Goal: Obtain resource: Download file/media

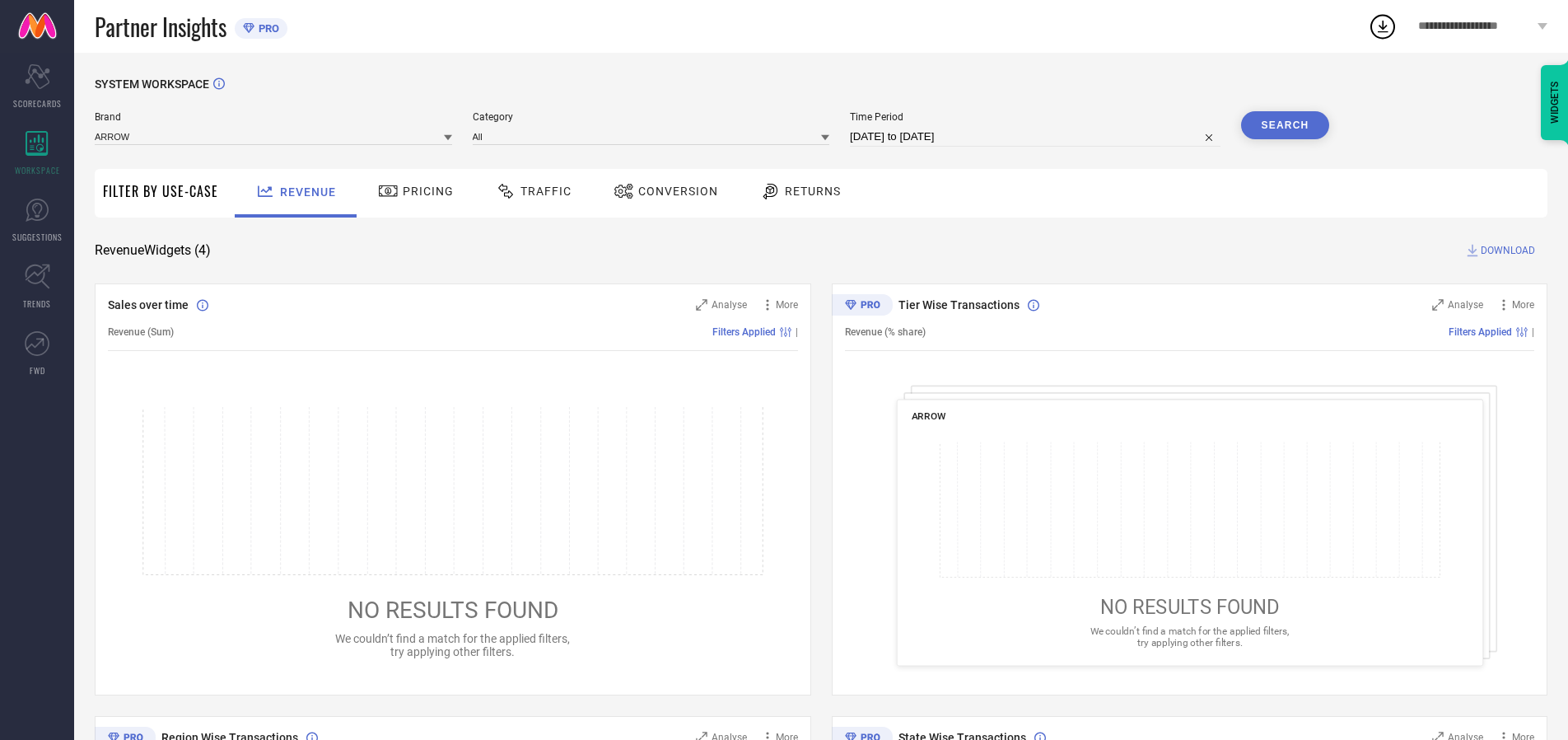
click at [530, 191] on span "Traffic" at bounding box center [546, 192] width 51 height 13
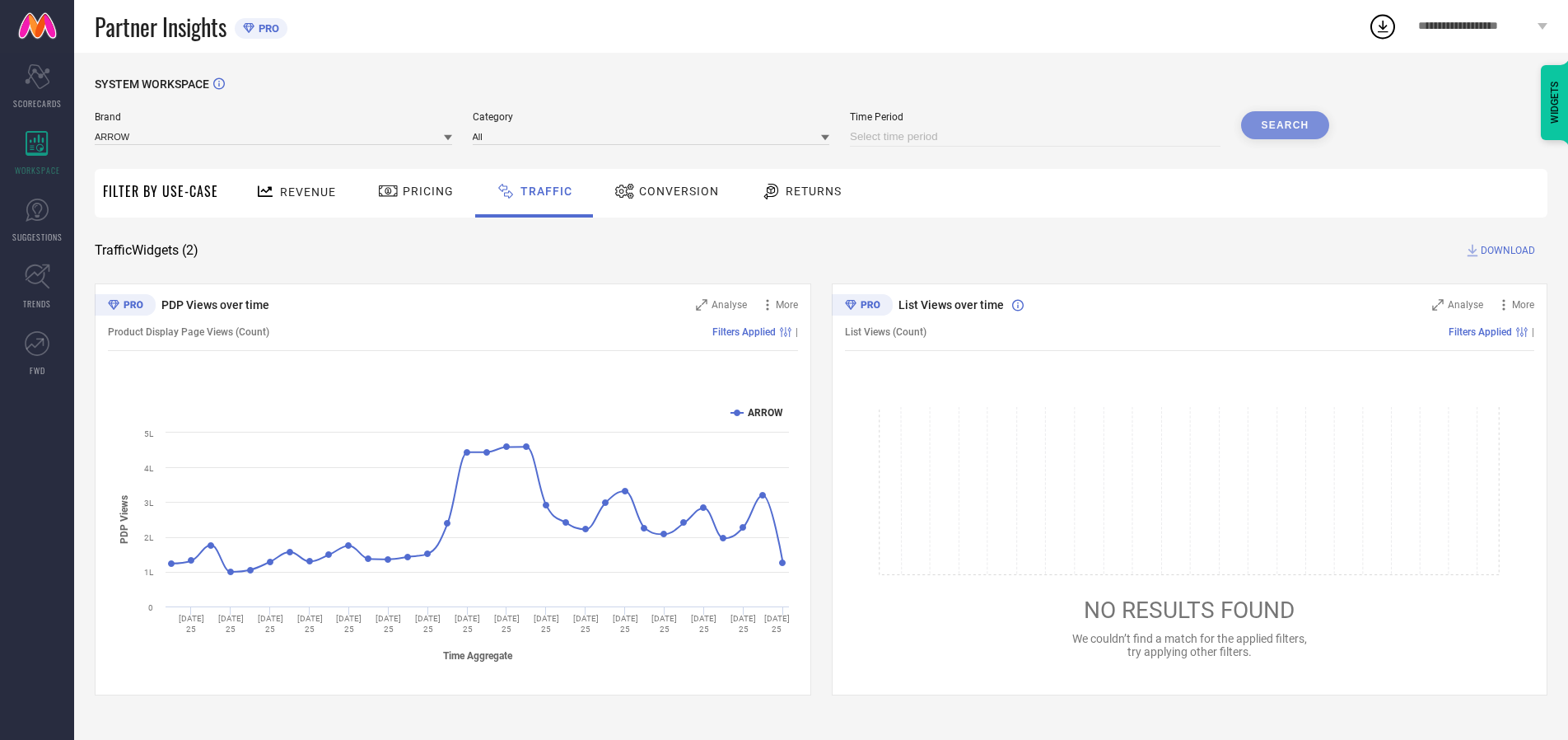
click at [1038, 137] on input at bounding box center [1035, 137] width 371 height 20
select select "9"
select select "2025"
select select "10"
select select "2025"
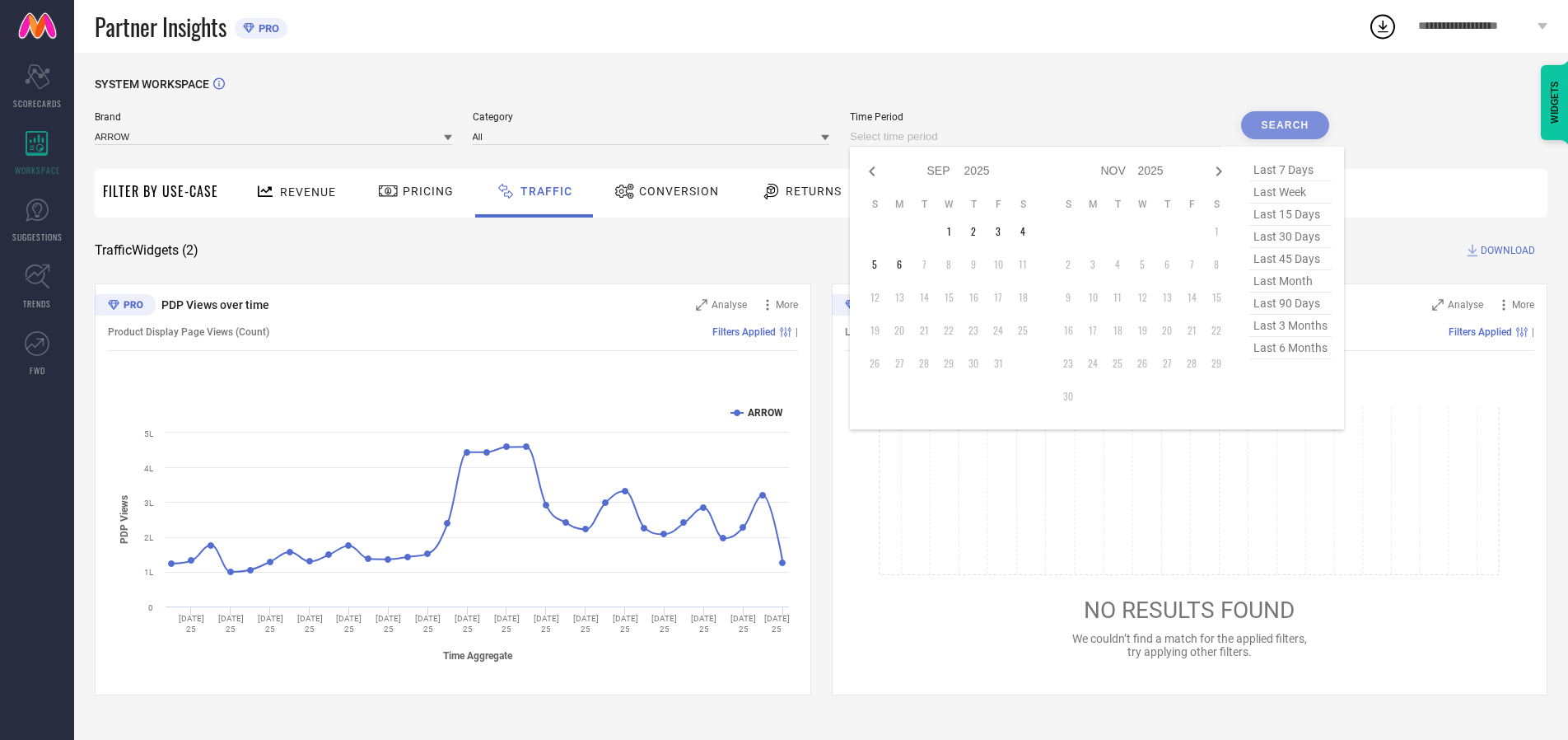
select select "8"
select select "2025"
select select "9"
select select "2025"
click at [1028, 330] on td "27" at bounding box center [1023, 330] width 25 height 25
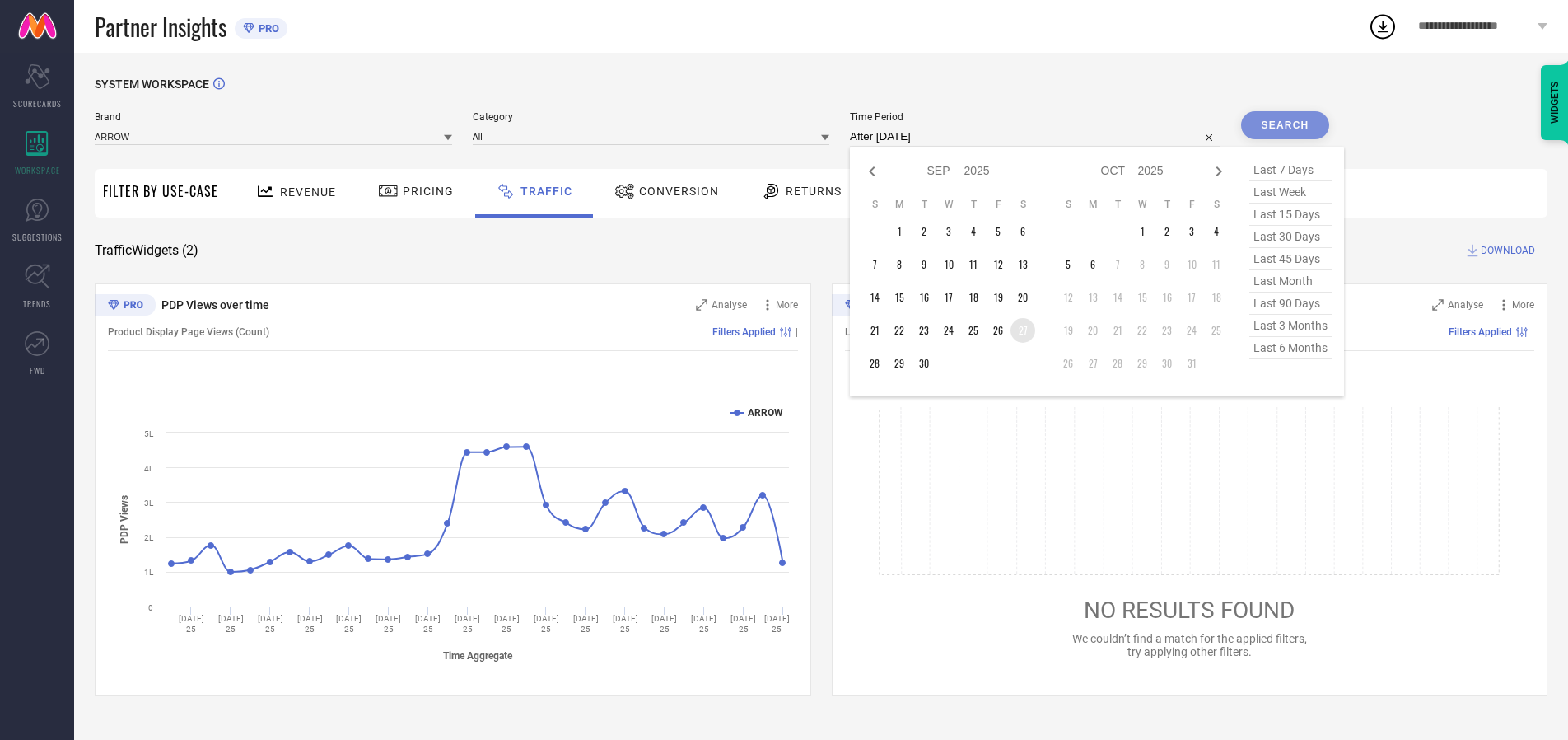
type input "[DATE] to [DATE]"
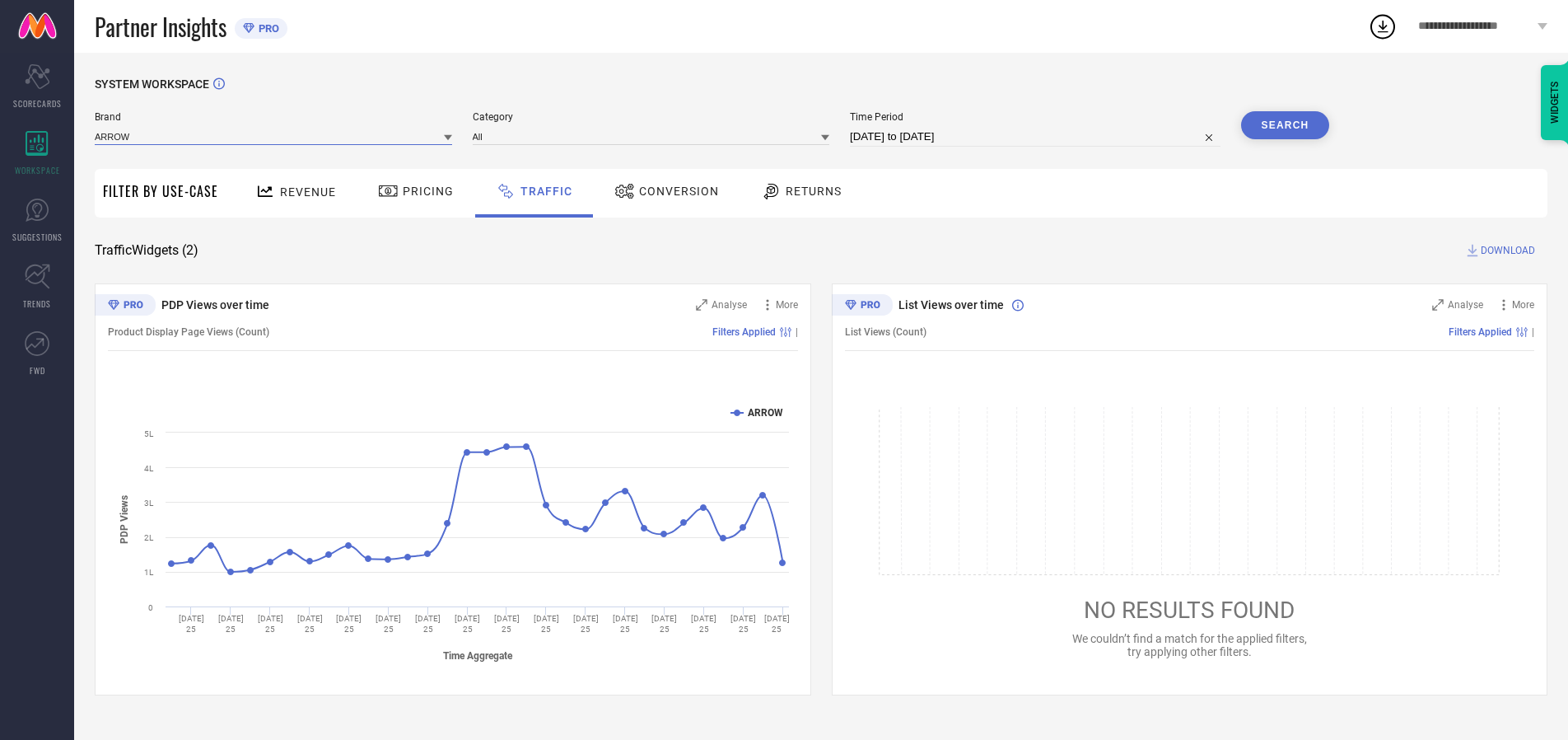
click at [274, 136] on input at bounding box center [273, 136] width 357 height 17
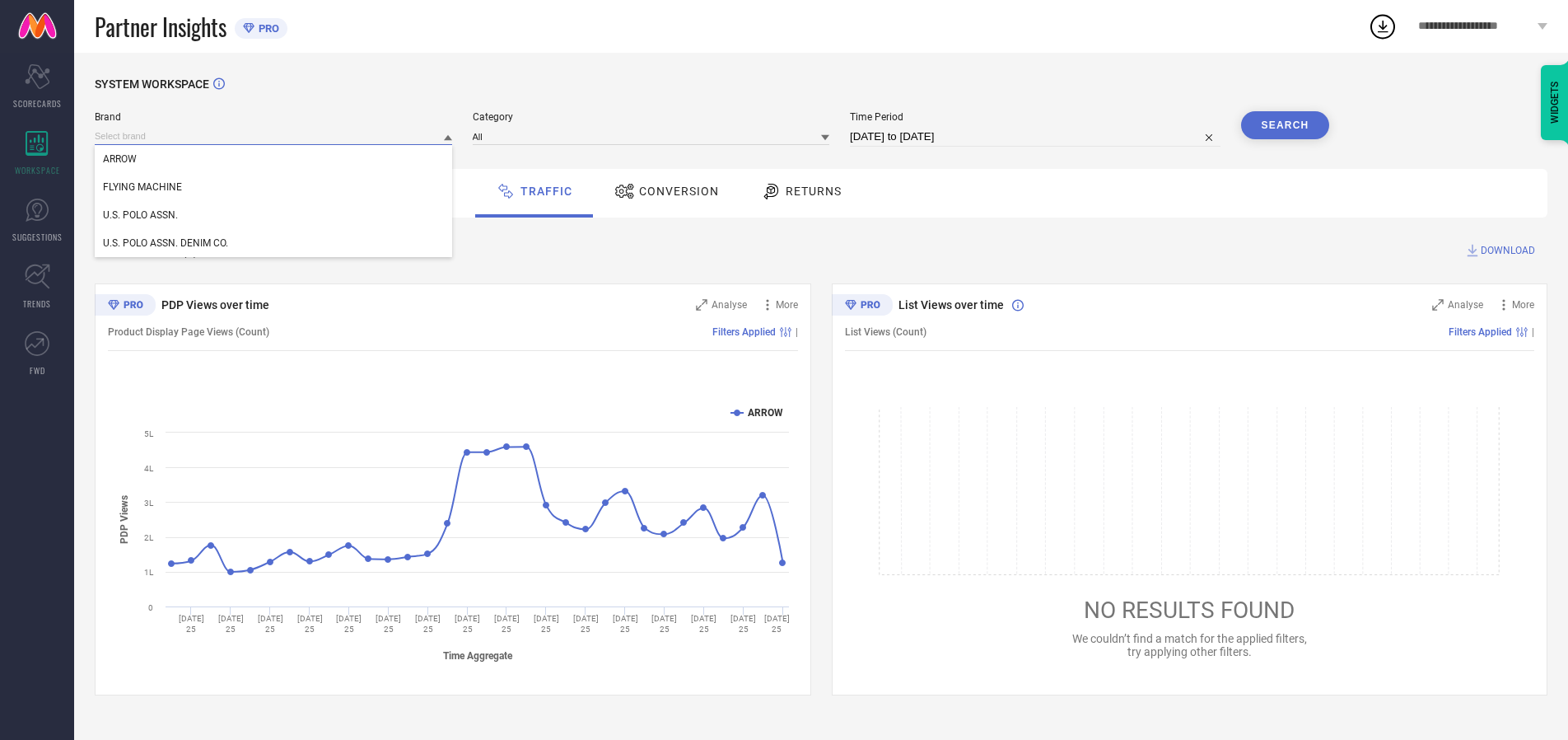
click at [274, 136] on input at bounding box center [273, 136] width 357 height 17
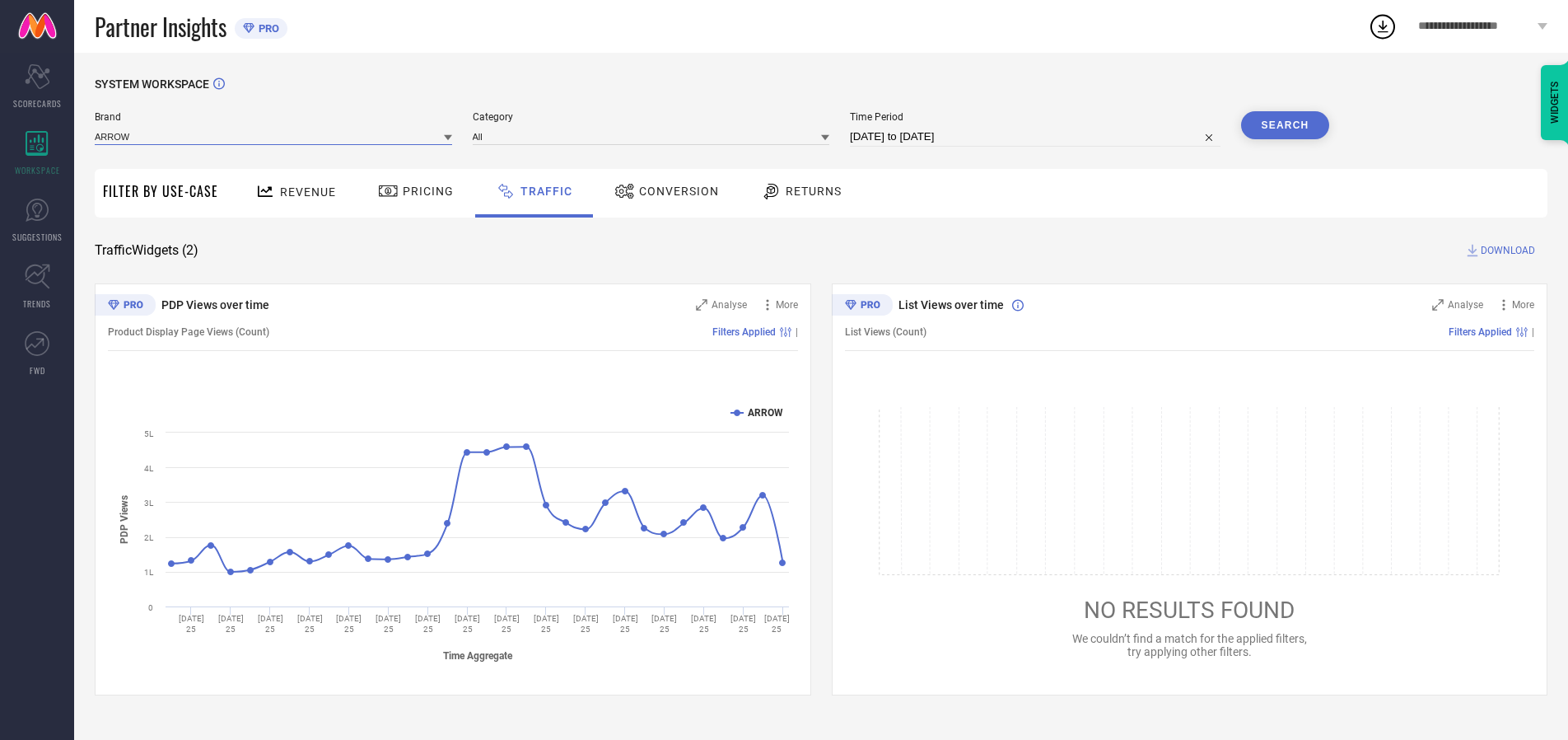
click at [274, 136] on input at bounding box center [273, 136] width 357 height 17
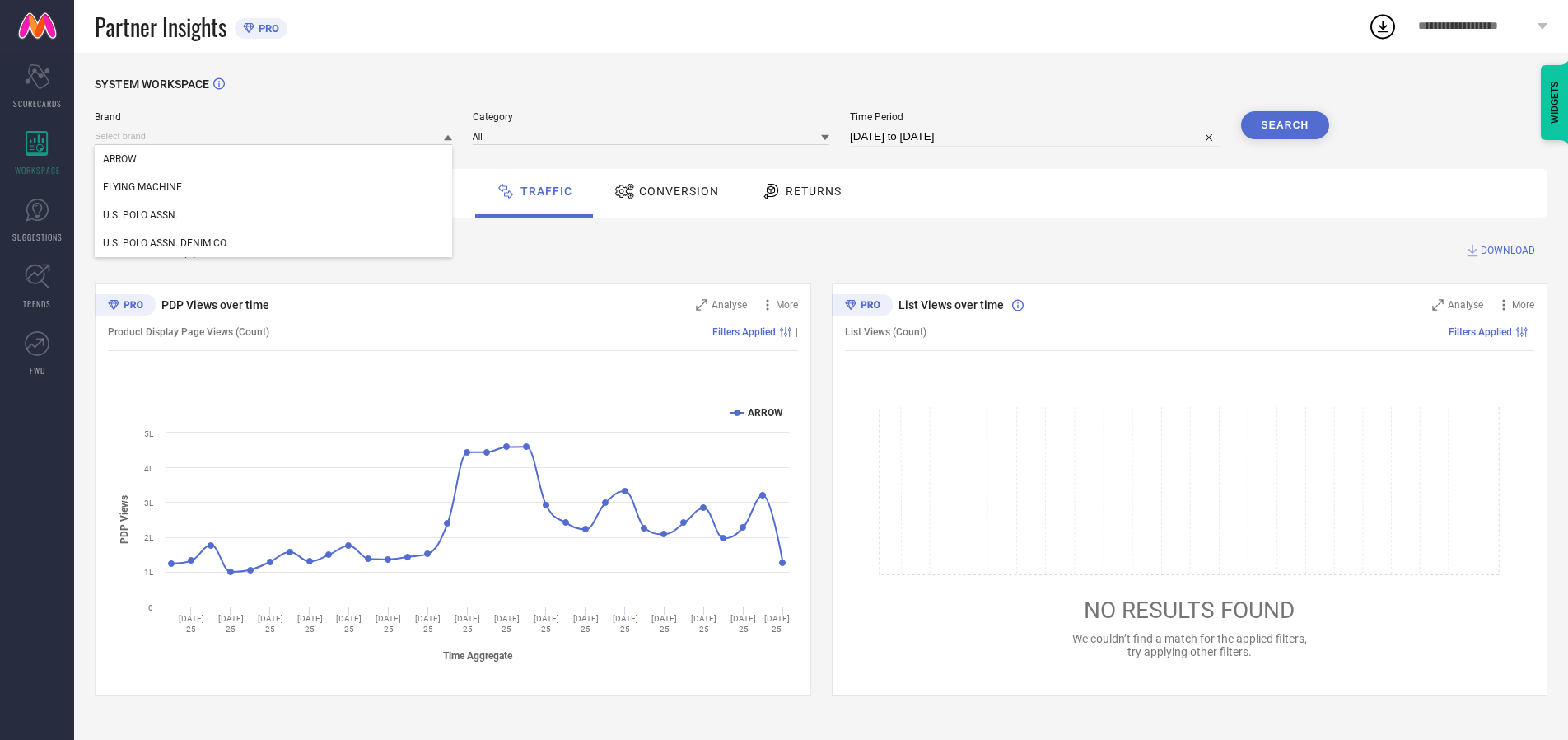
click at [274, 215] on div "U.S. POLO ASSN." at bounding box center [273, 215] width 357 height 28
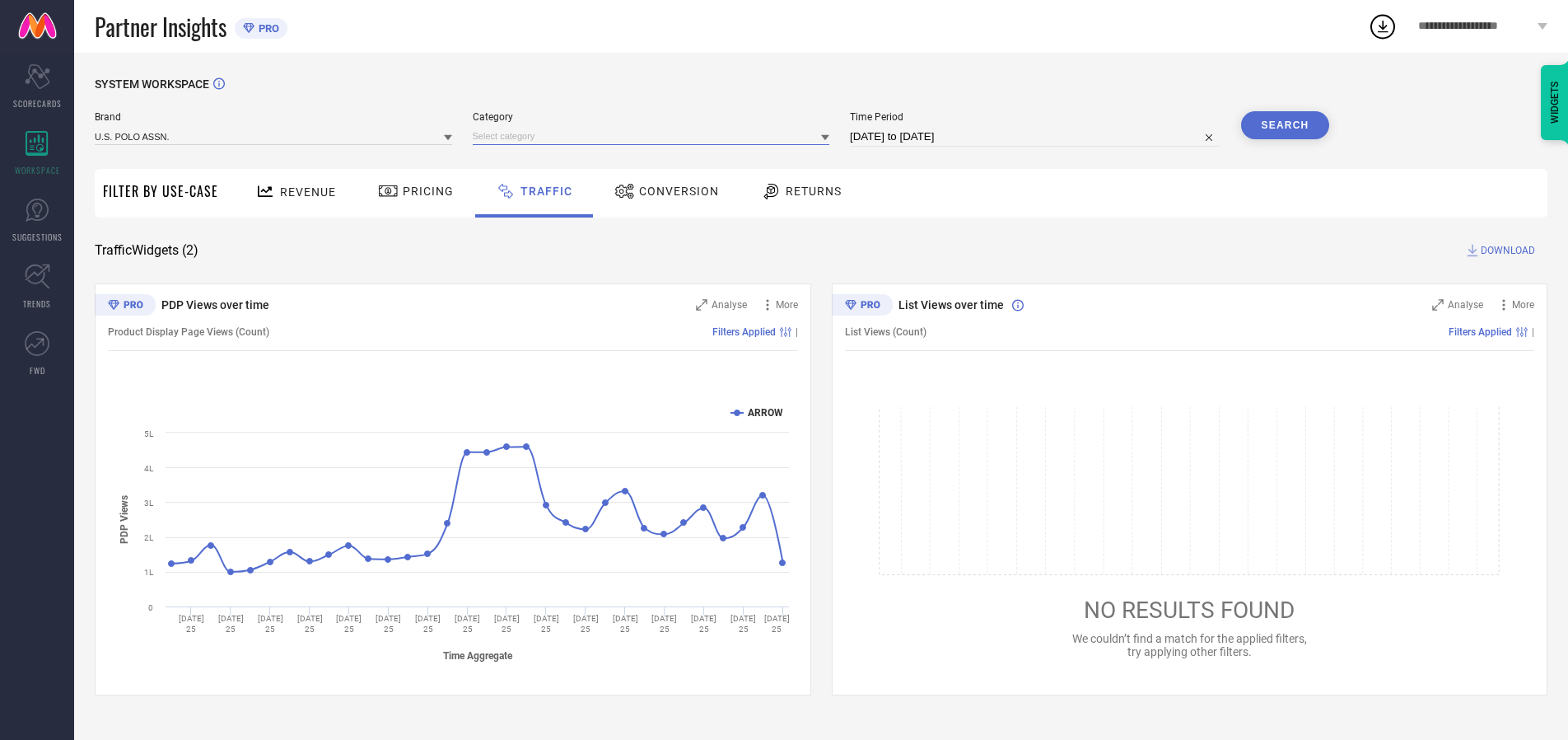
click at [655, 136] on input at bounding box center [651, 136] width 357 height 17
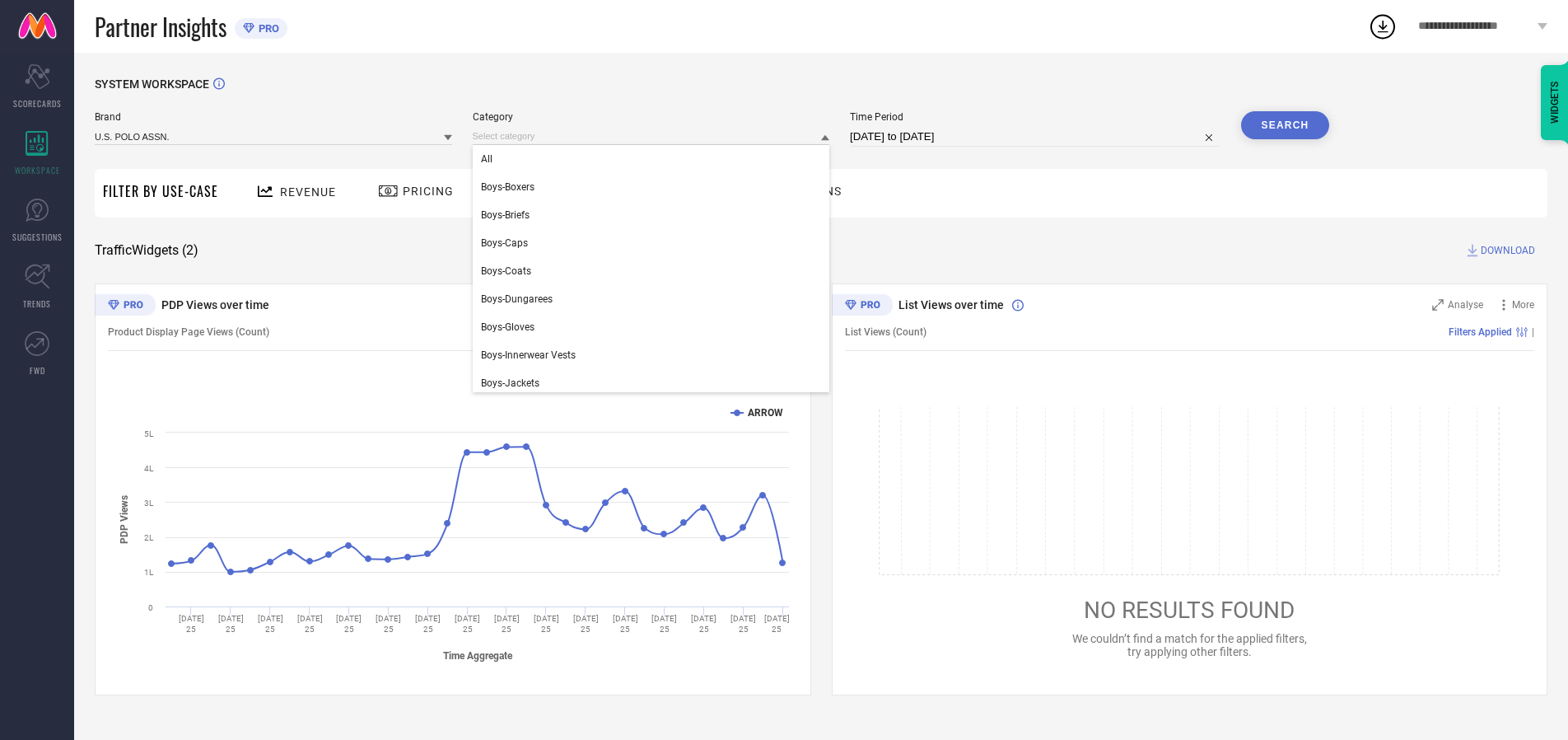
click at [655, 159] on div "All" at bounding box center [651, 159] width 357 height 28
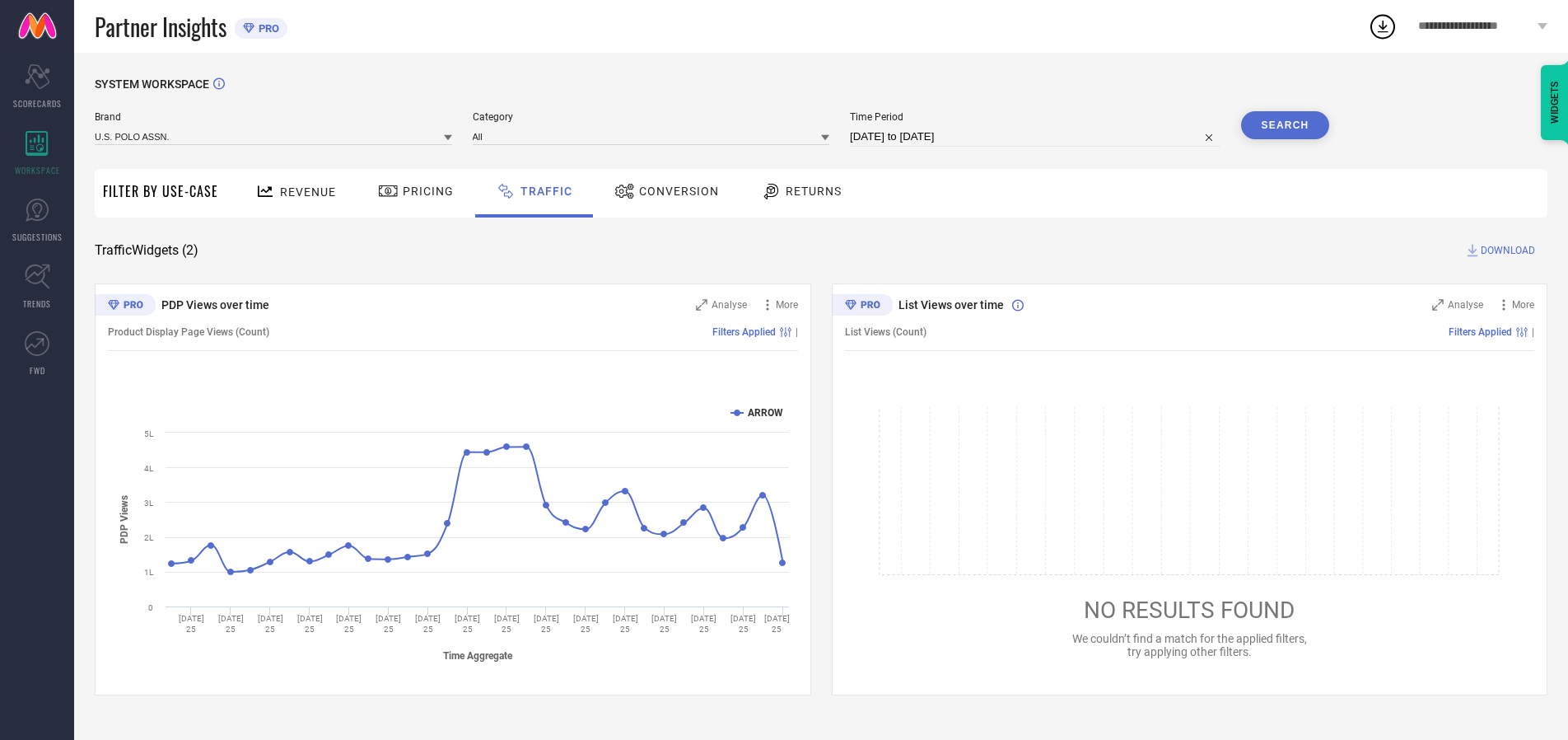
click at [1285, 125] on button "Search" at bounding box center [1285, 125] width 89 height 28
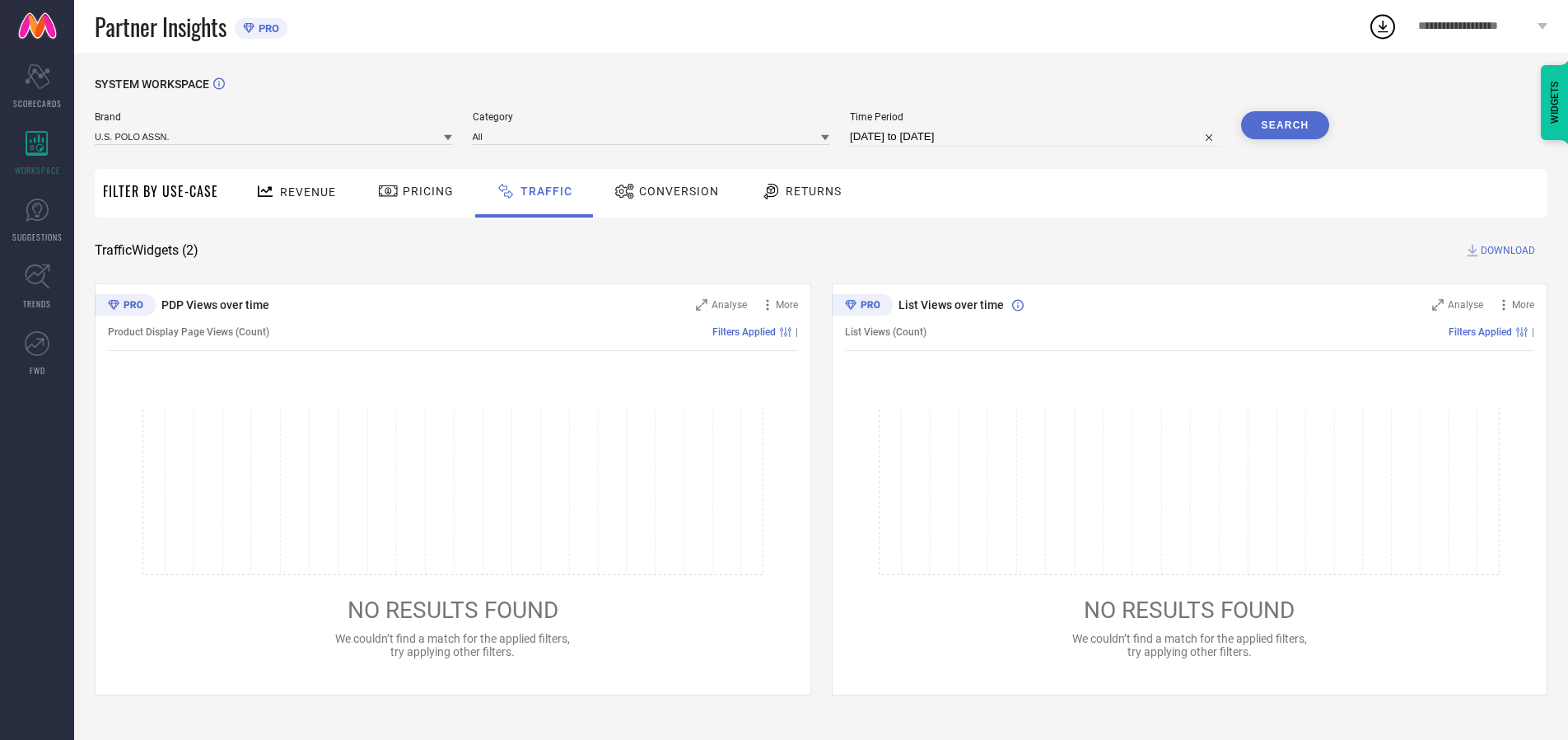
click at [1506, 251] on span "DOWNLOAD" at bounding box center [1508, 251] width 55 height 17
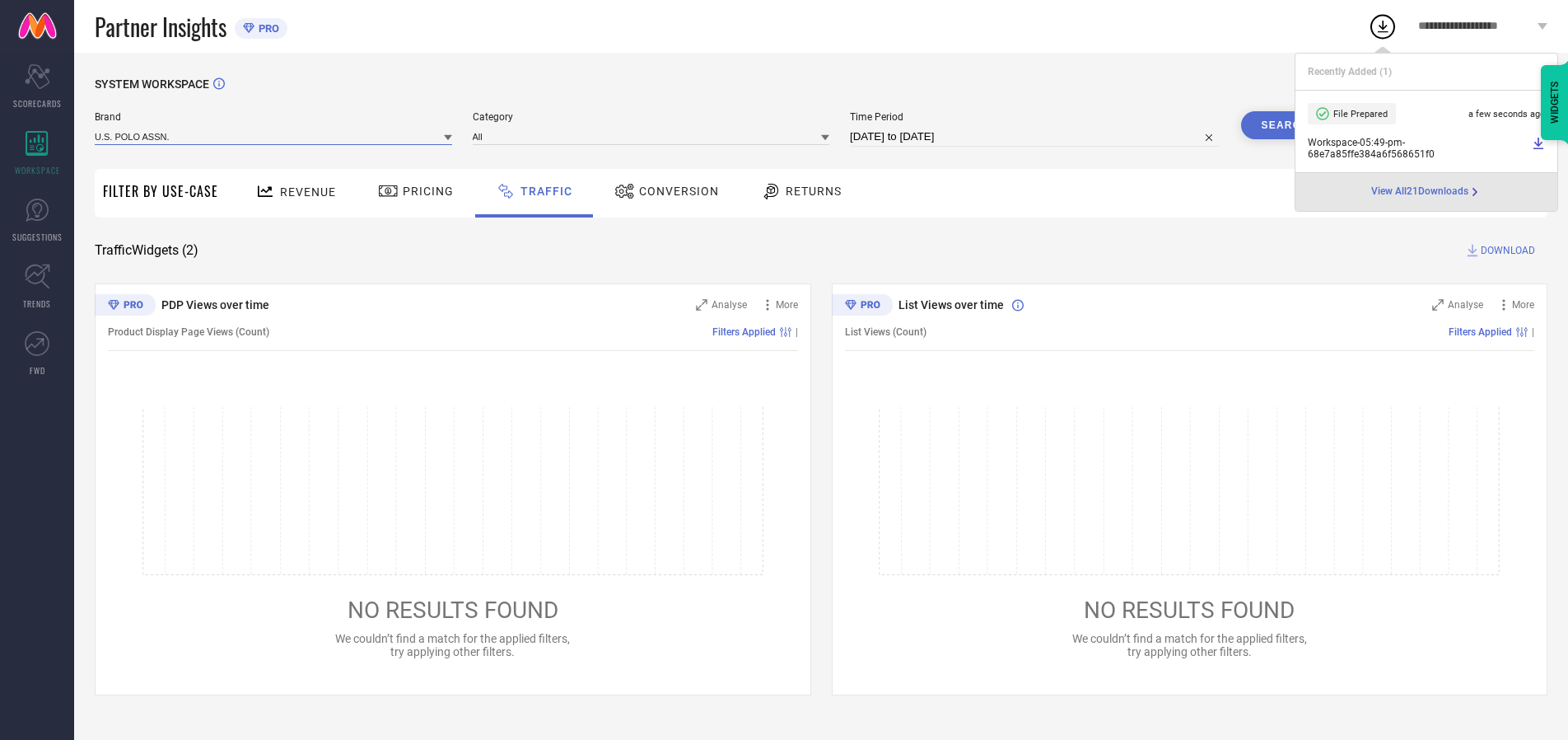
click at [274, 136] on input at bounding box center [273, 136] width 357 height 17
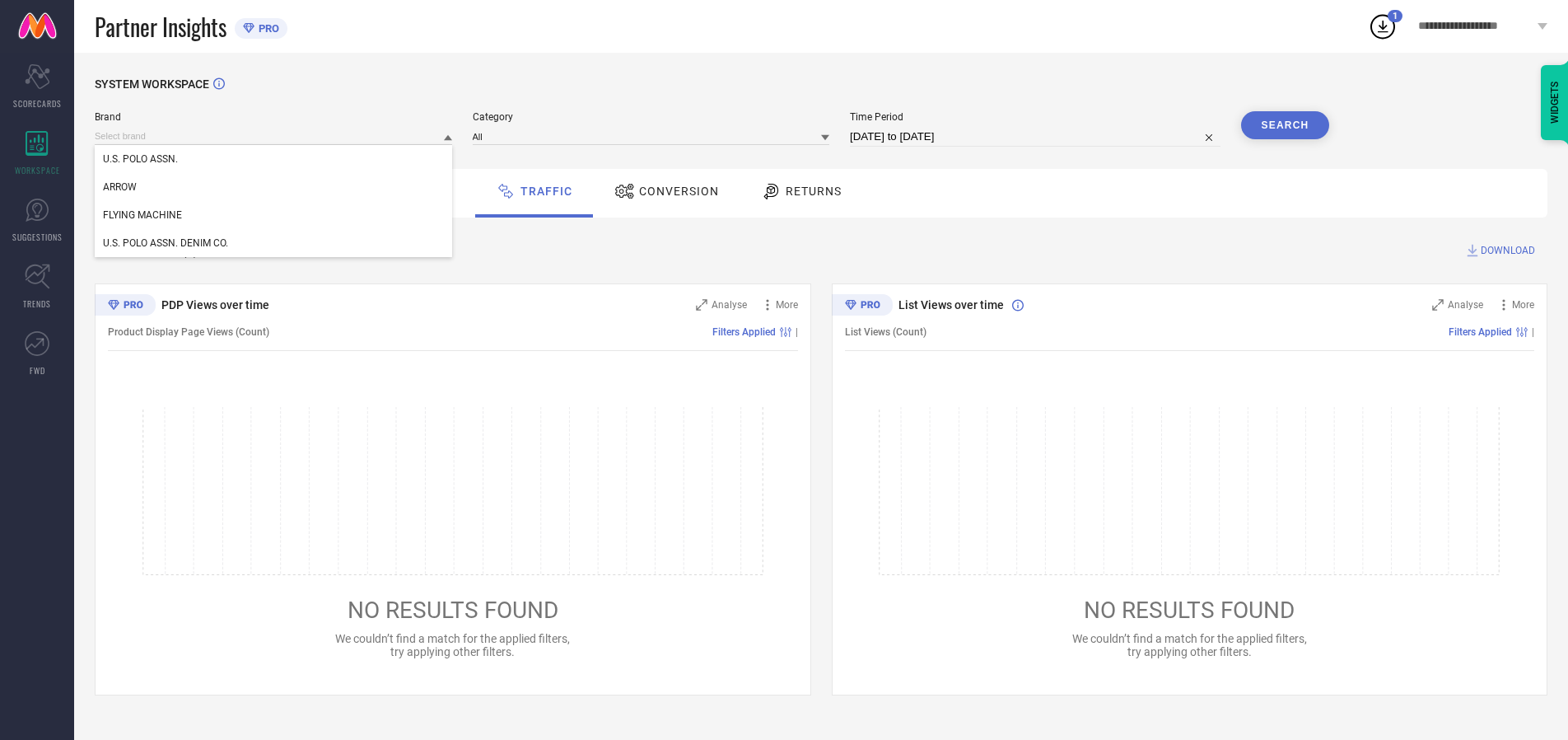
click at [274, 243] on div "U.S. POLO ASSN. DENIM CO." at bounding box center [273, 243] width 357 height 28
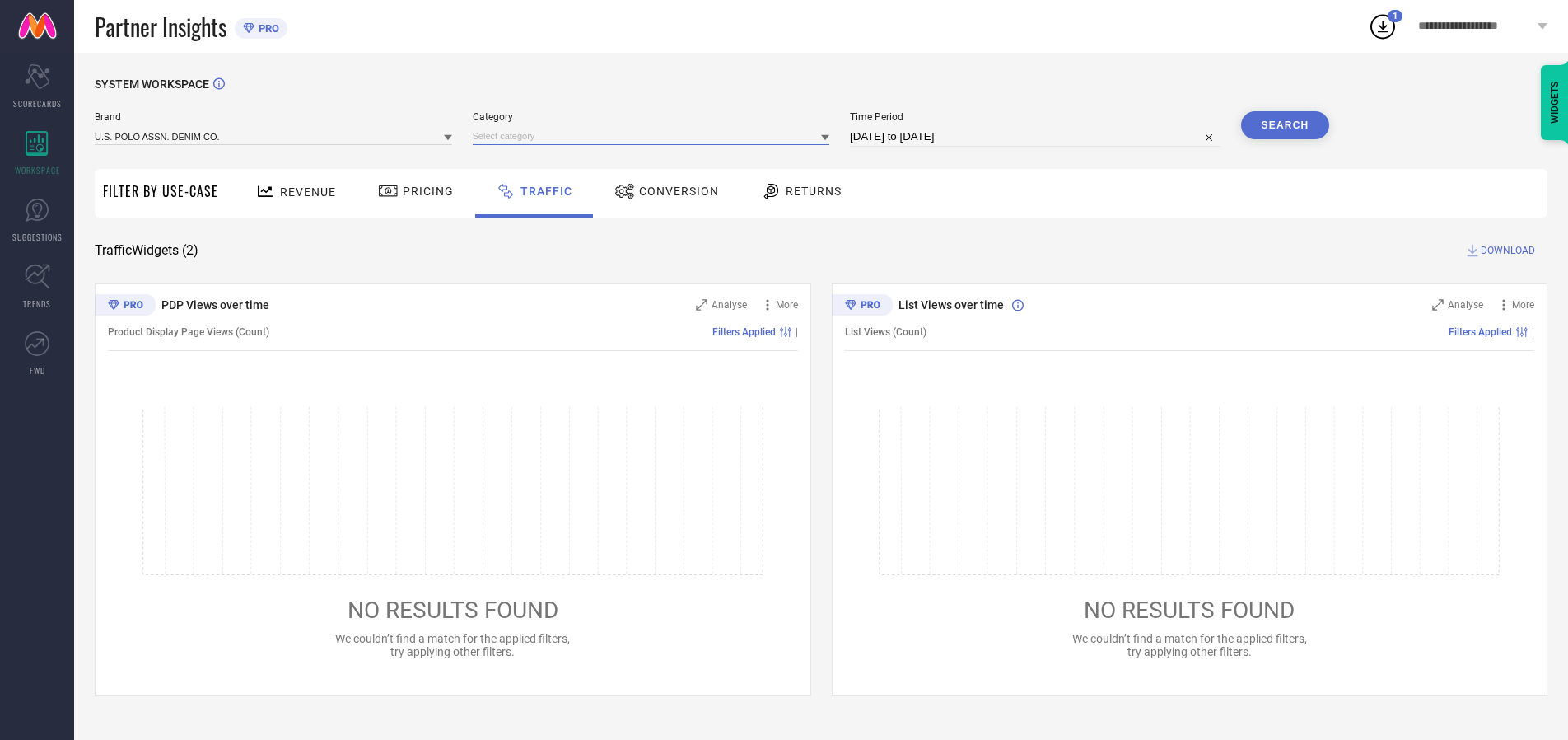
click at [655, 136] on input at bounding box center [651, 136] width 357 height 17
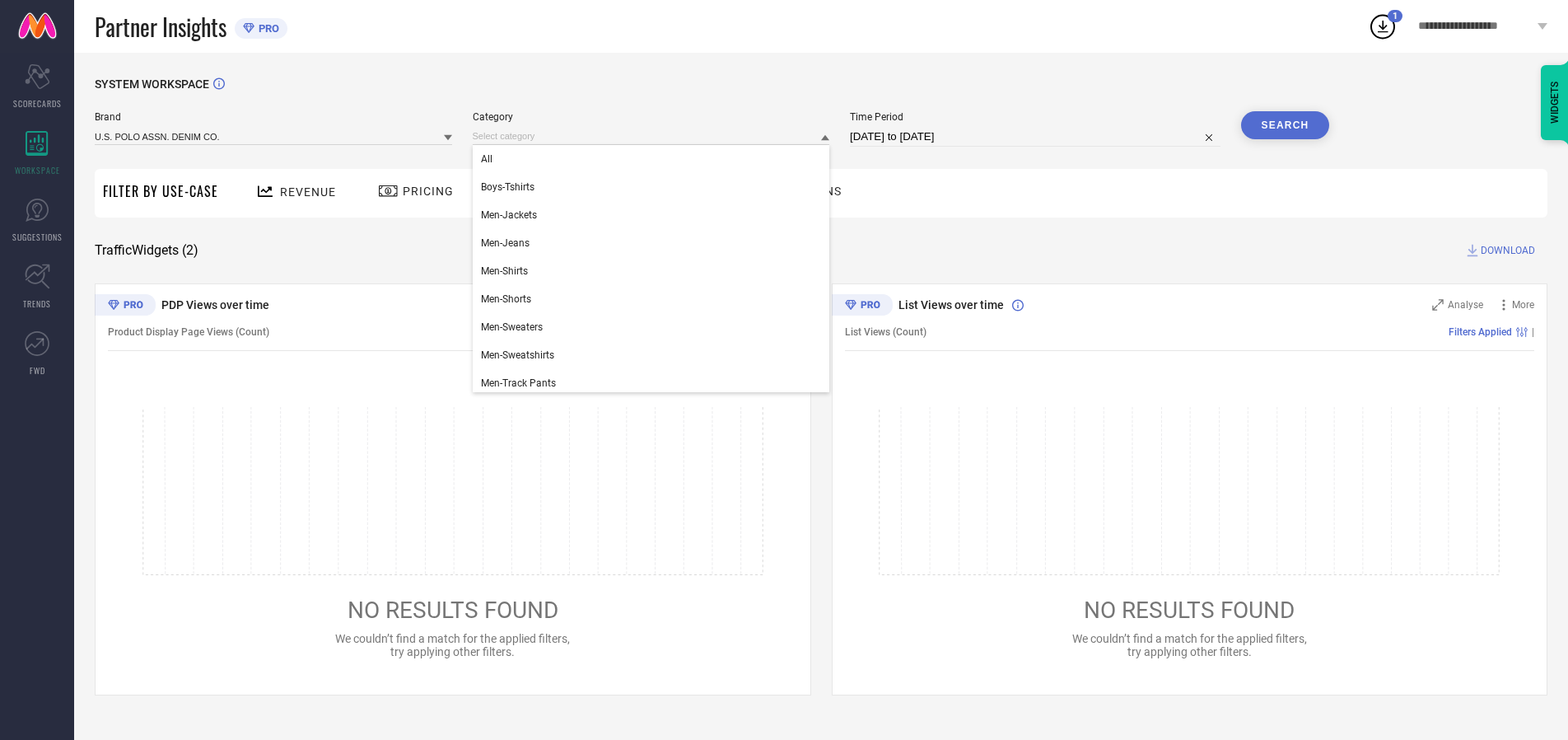
click at [655, 159] on div "All" at bounding box center [651, 159] width 357 height 28
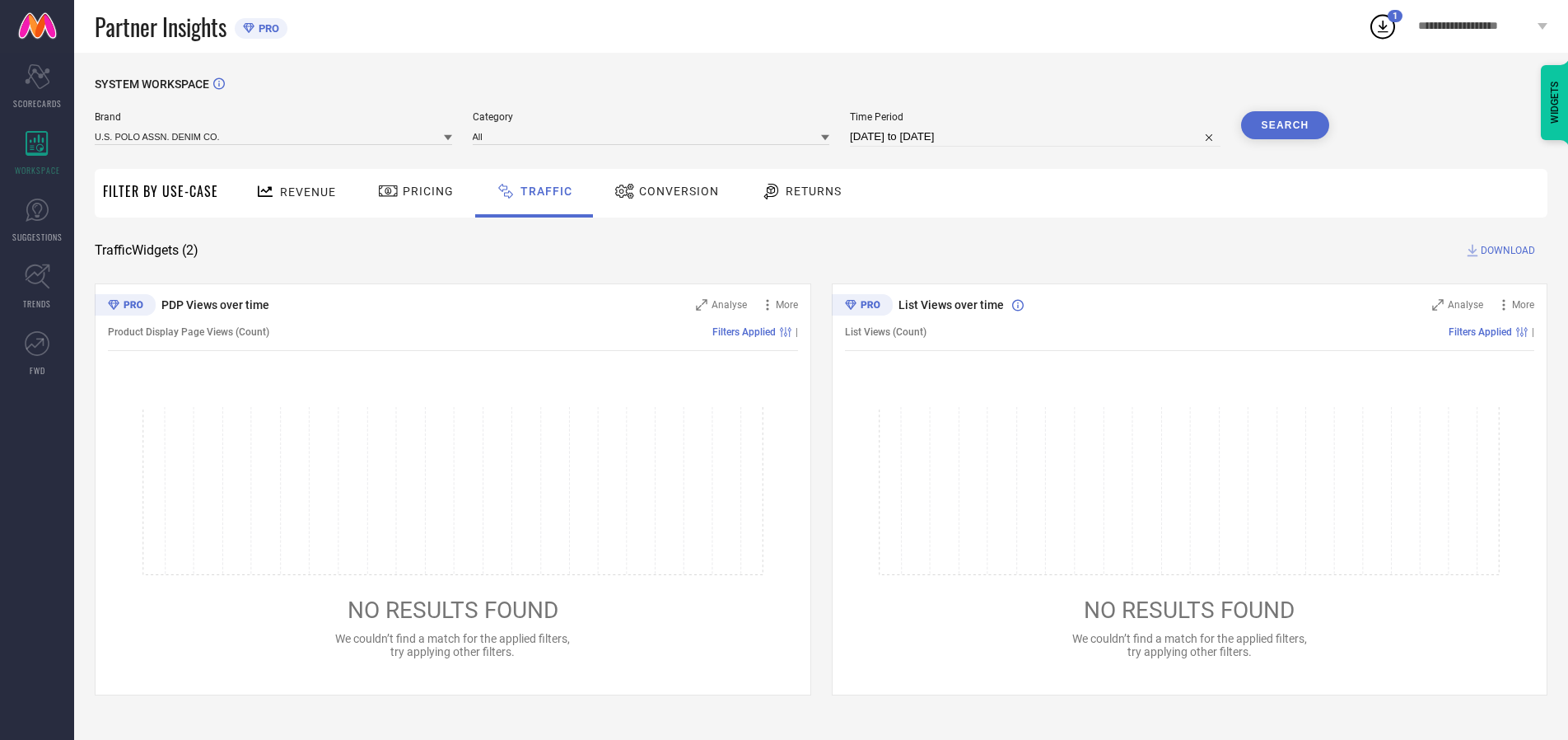
click at [1285, 125] on button "Search" at bounding box center [1285, 125] width 89 height 28
click at [1506, 251] on span "DOWNLOAD" at bounding box center [1508, 251] width 55 height 17
click at [1038, 137] on input at bounding box center [1035, 137] width 371 height 20
select select "9"
select select "2025"
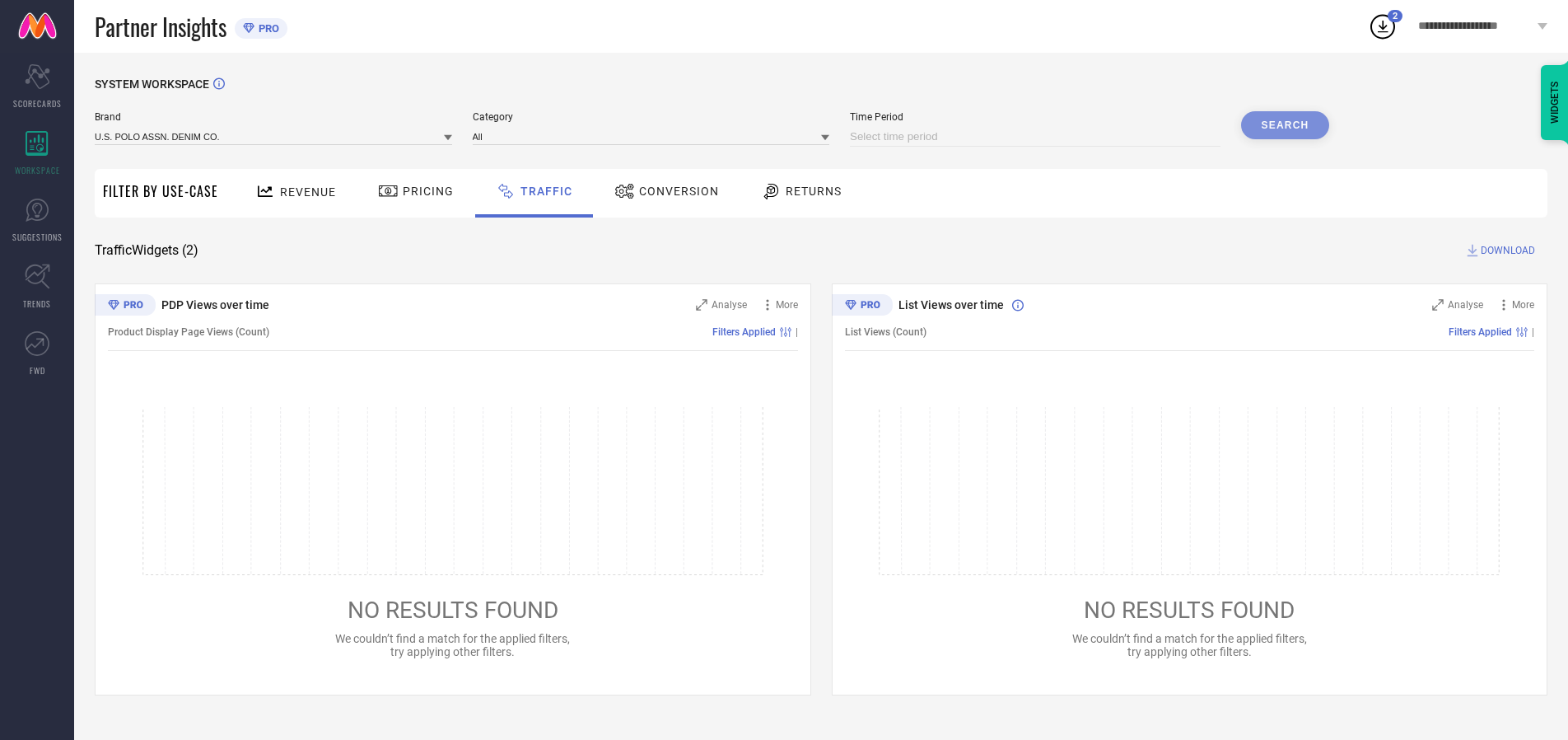
select select "10"
select select "2025"
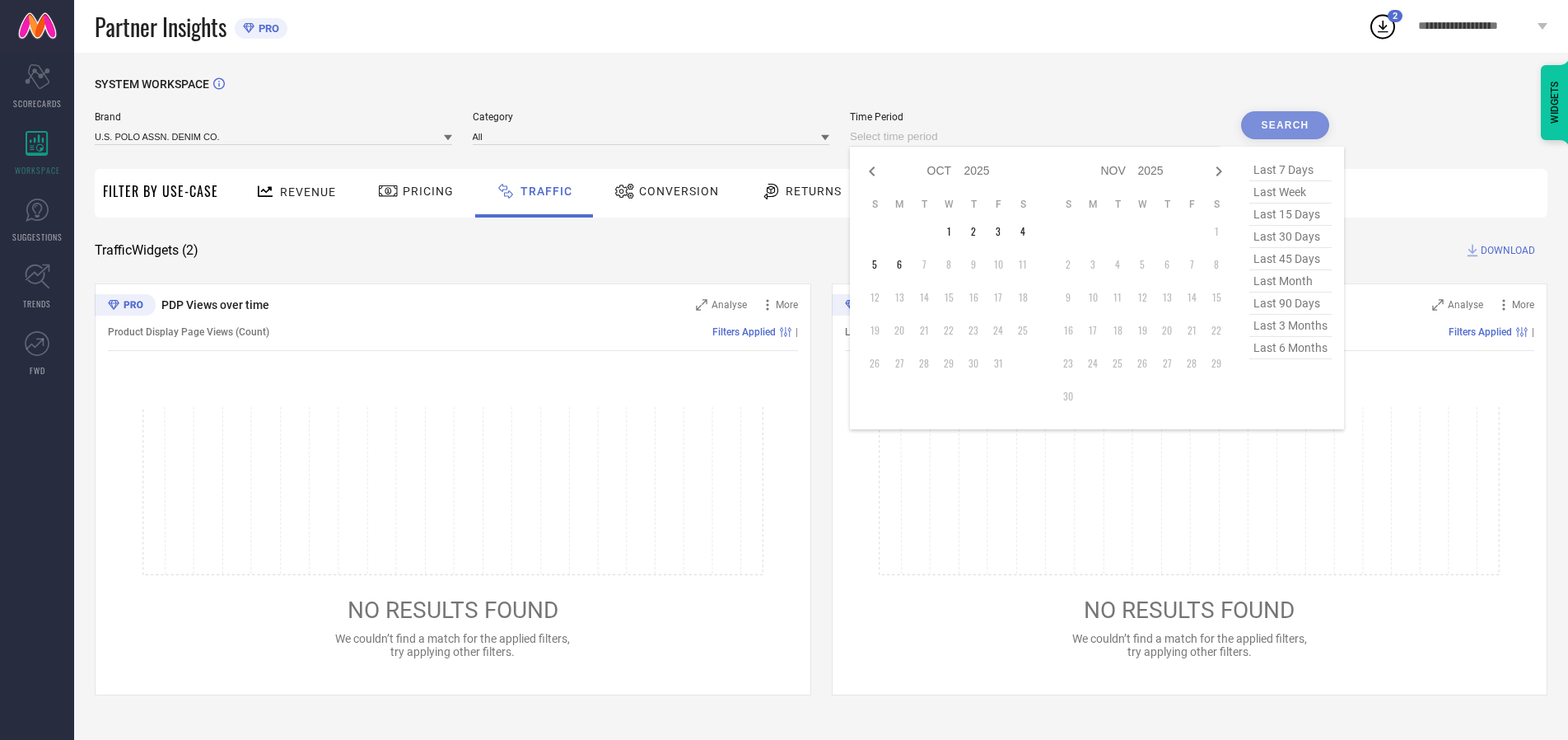
select select "8"
select select "2025"
select select "9"
select select "2025"
click at [880, 363] on td "28" at bounding box center [875, 363] width 25 height 25
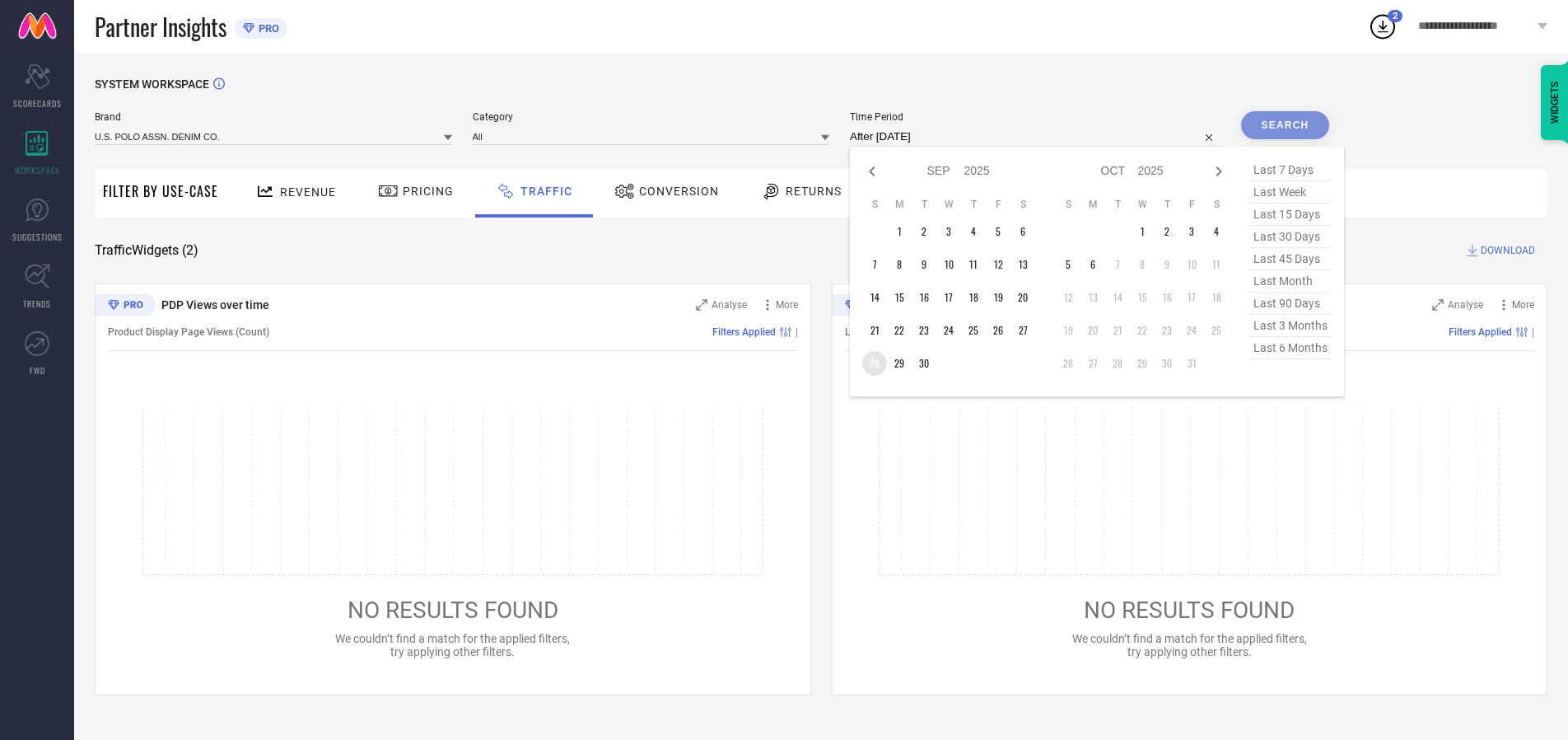
type input "[DATE] to [DATE]"
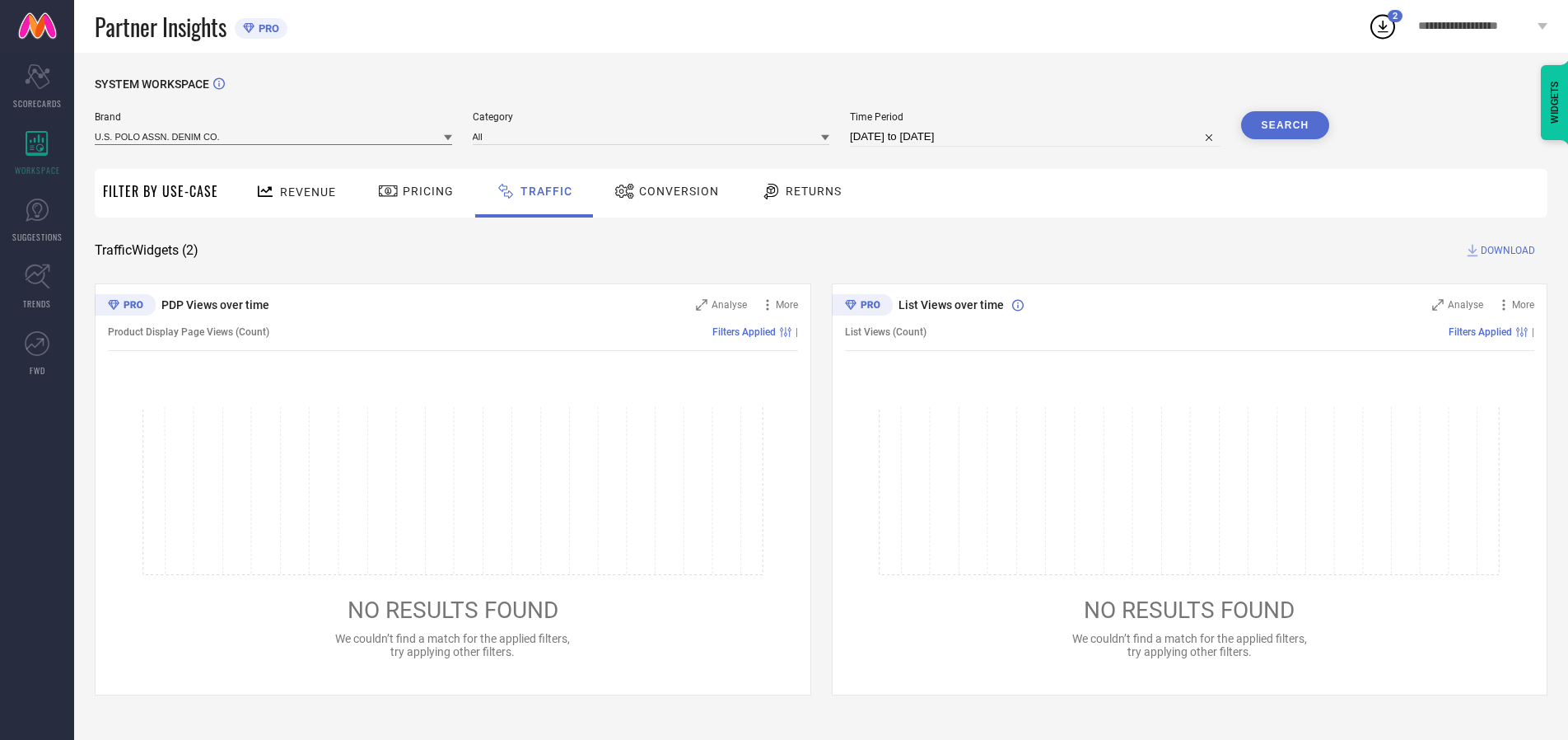
click at [274, 136] on input at bounding box center [273, 136] width 357 height 17
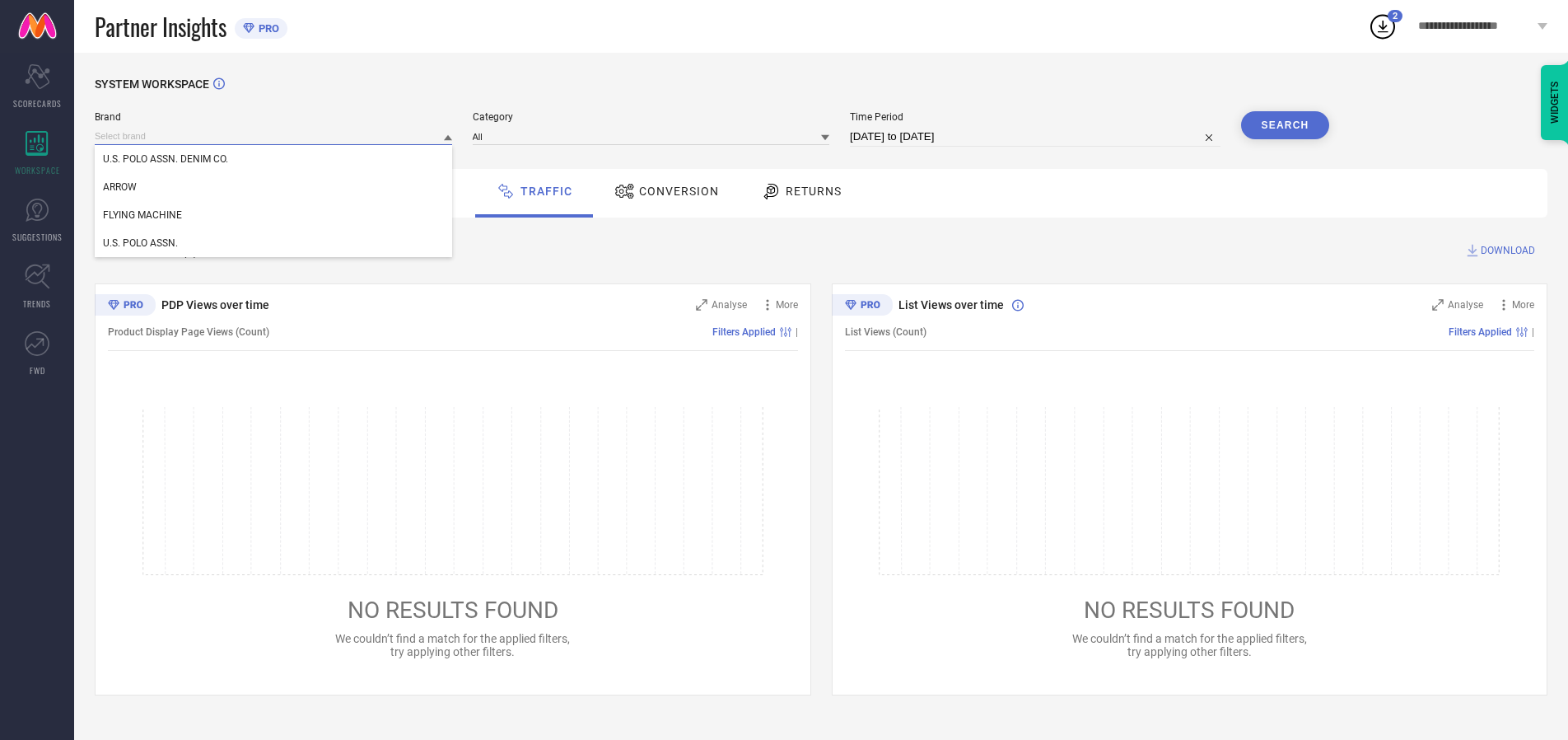
click at [274, 136] on input at bounding box center [273, 136] width 357 height 17
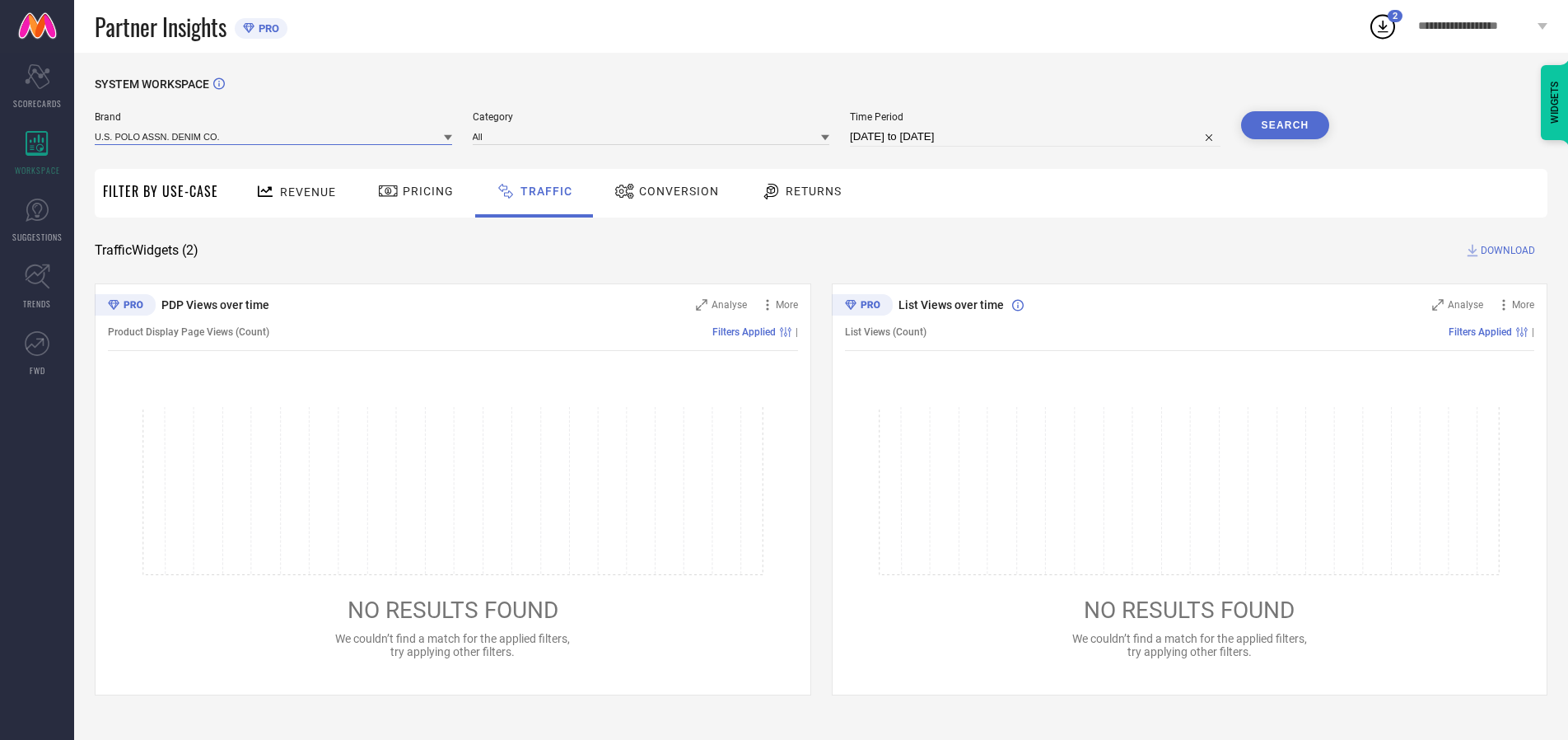
click at [274, 136] on input at bounding box center [273, 136] width 357 height 17
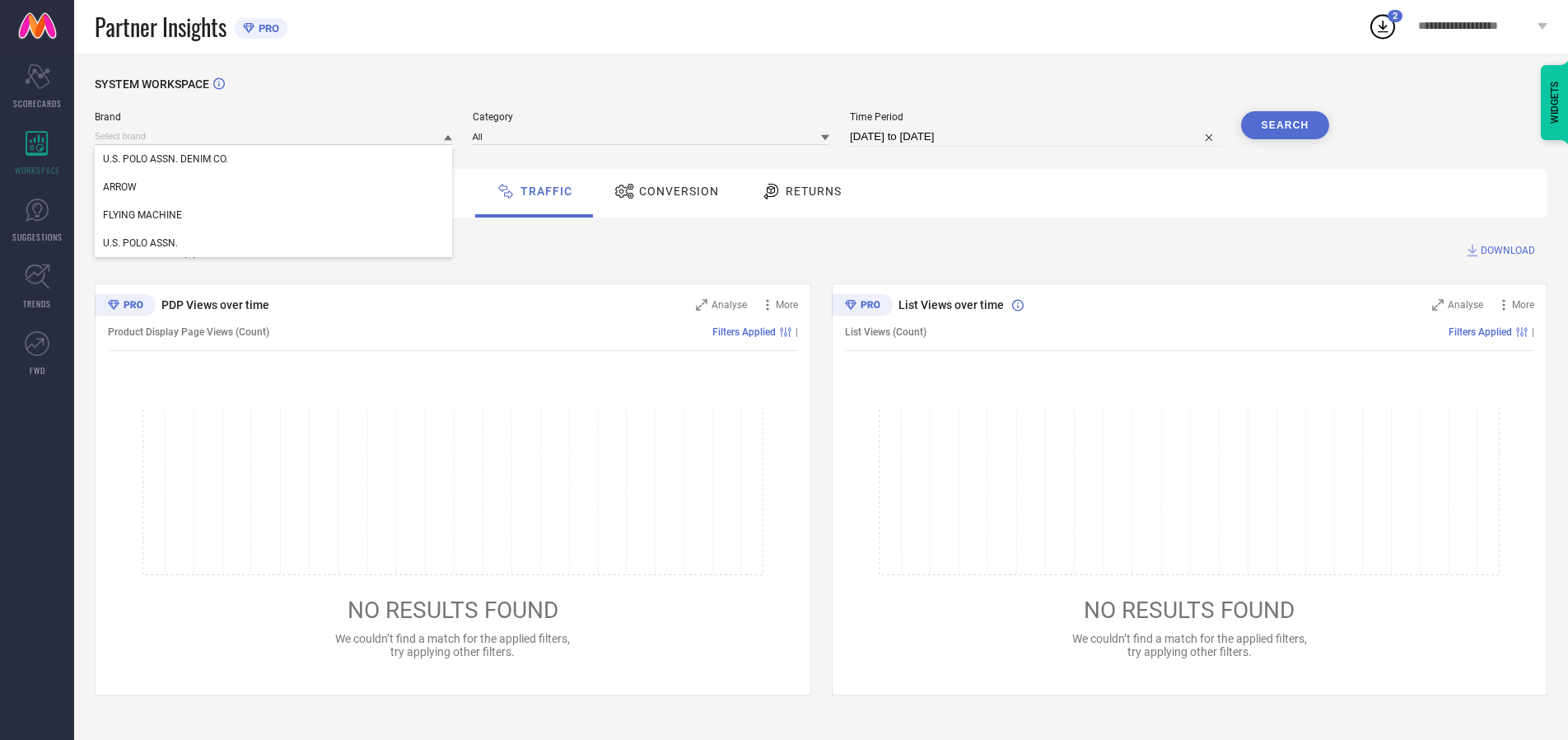
click at [274, 159] on div "U.S. POLO ASSN. DENIM CO." at bounding box center [273, 159] width 357 height 28
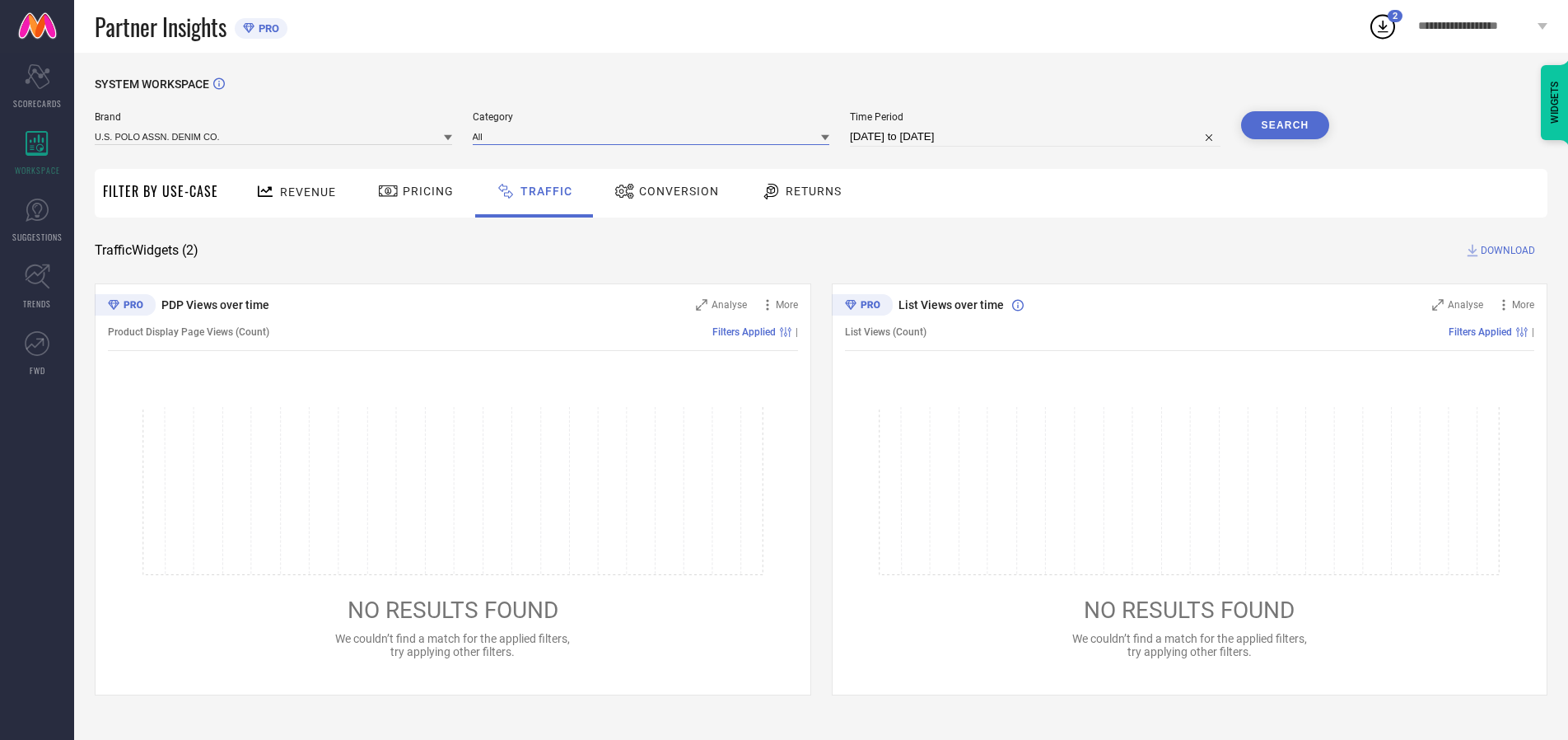
click at [655, 136] on input at bounding box center [651, 136] width 357 height 17
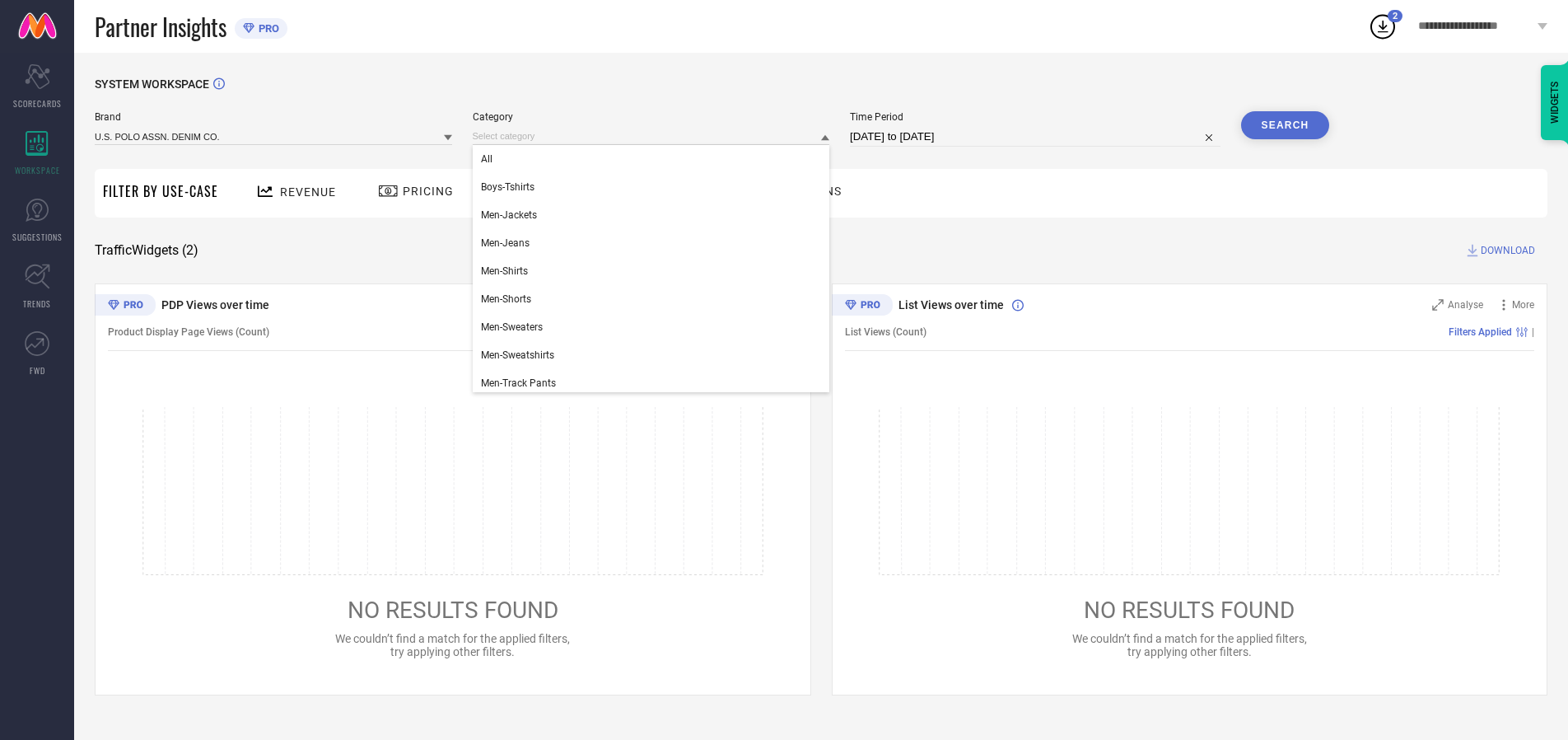
click at [655, 159] on div "All" at bounding box center [651, 159] width 357 height 28
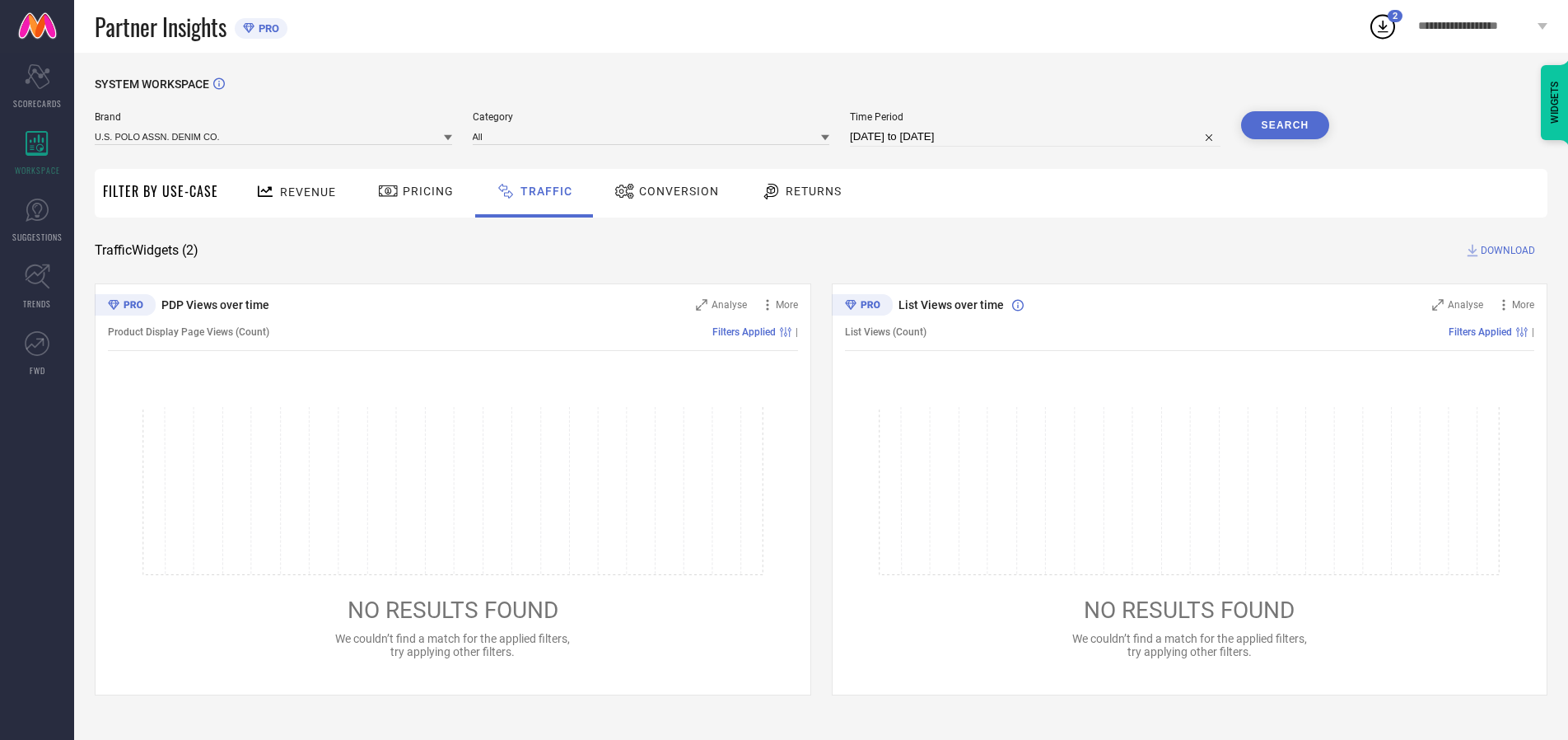
click at [1285, 125] on button "Search" at bounding box center [1285, 125] width 89 height 28
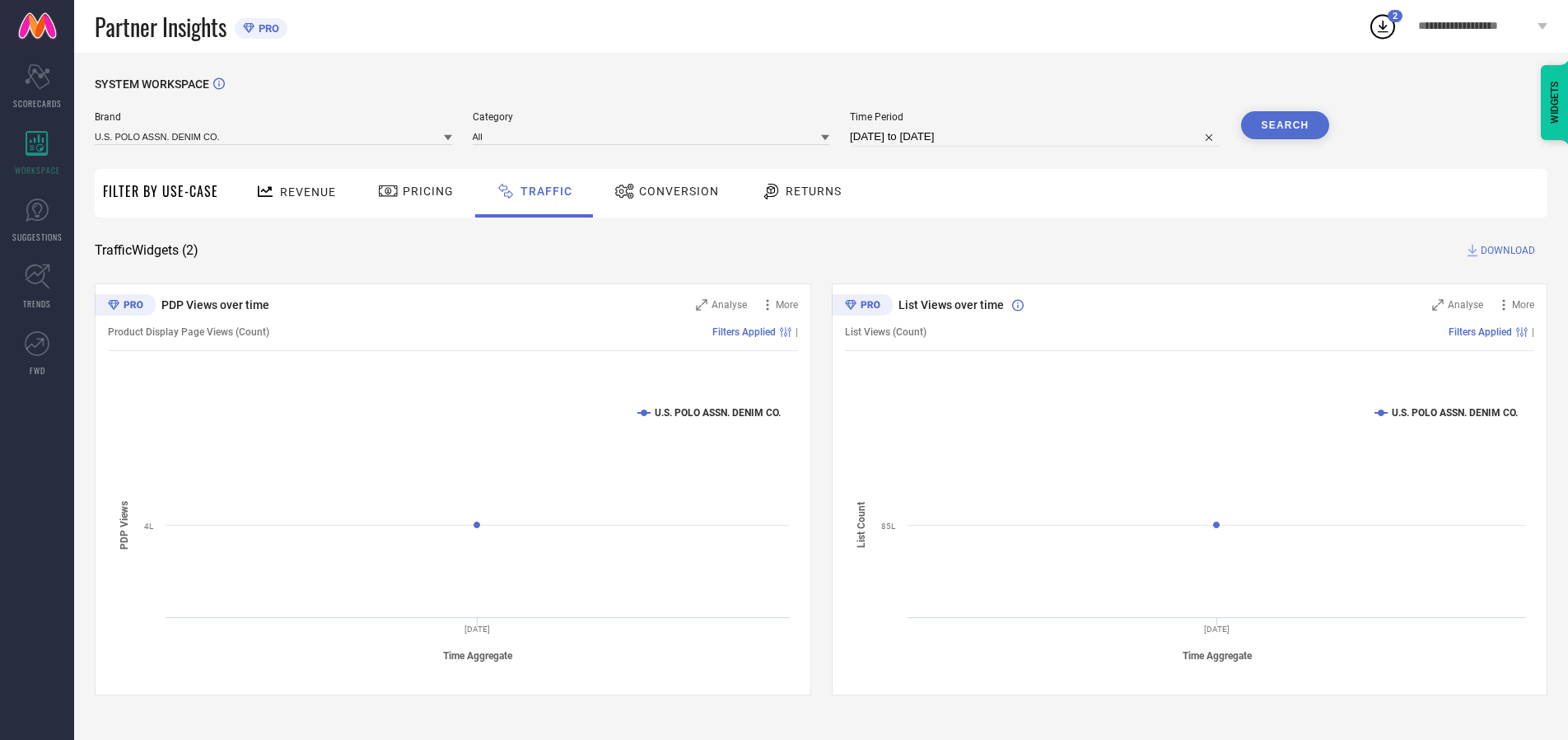
click at [1506, 251] on span "DOWNLOAD" at bounding box center [1508, 251] width 55 height 17
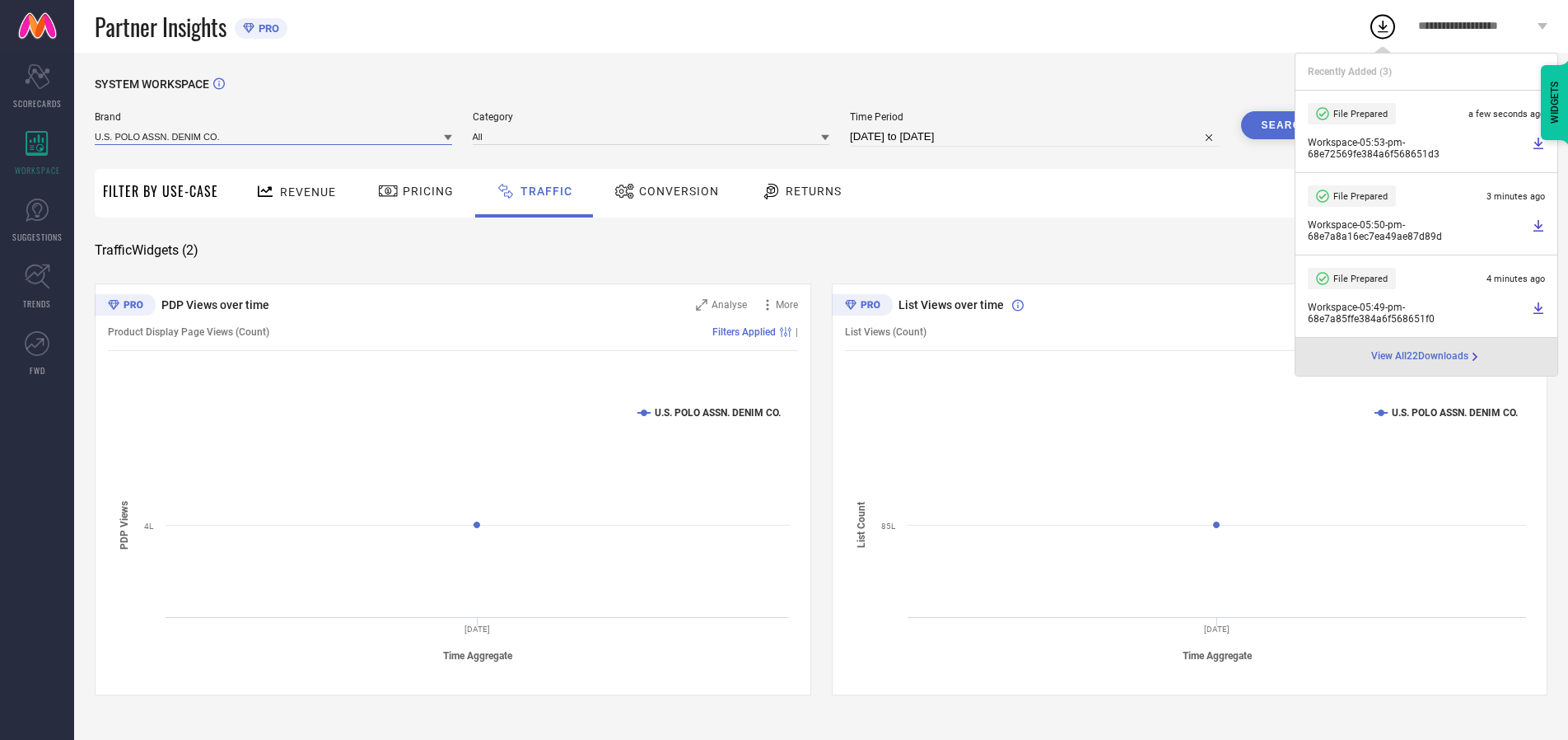
click at [274, 136] on input at bounding box center [273, 136] width 357 height 17
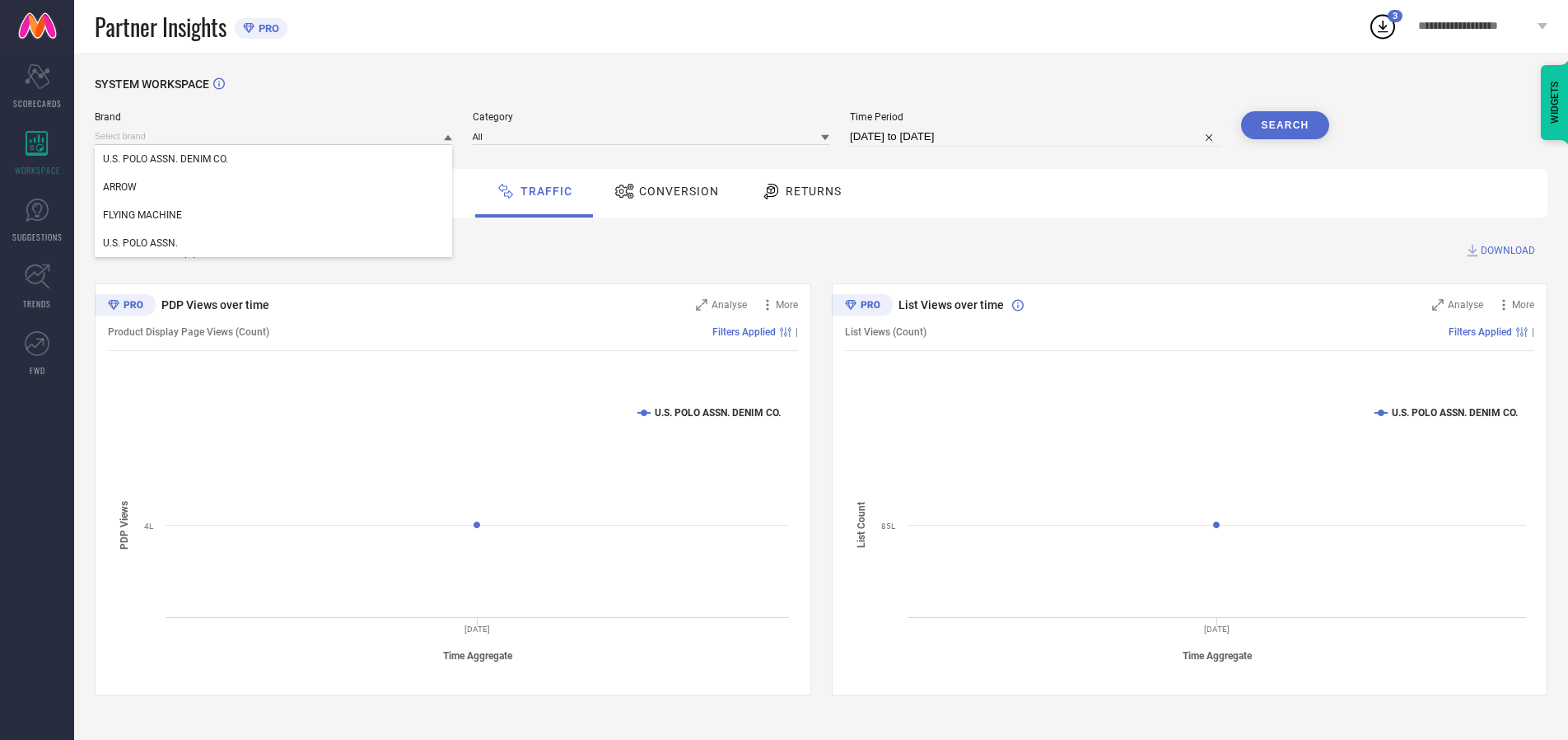
click at [274, 243] on div "U.S. POLO ASSN." at bounding box center [273, 243] width 357 height 28
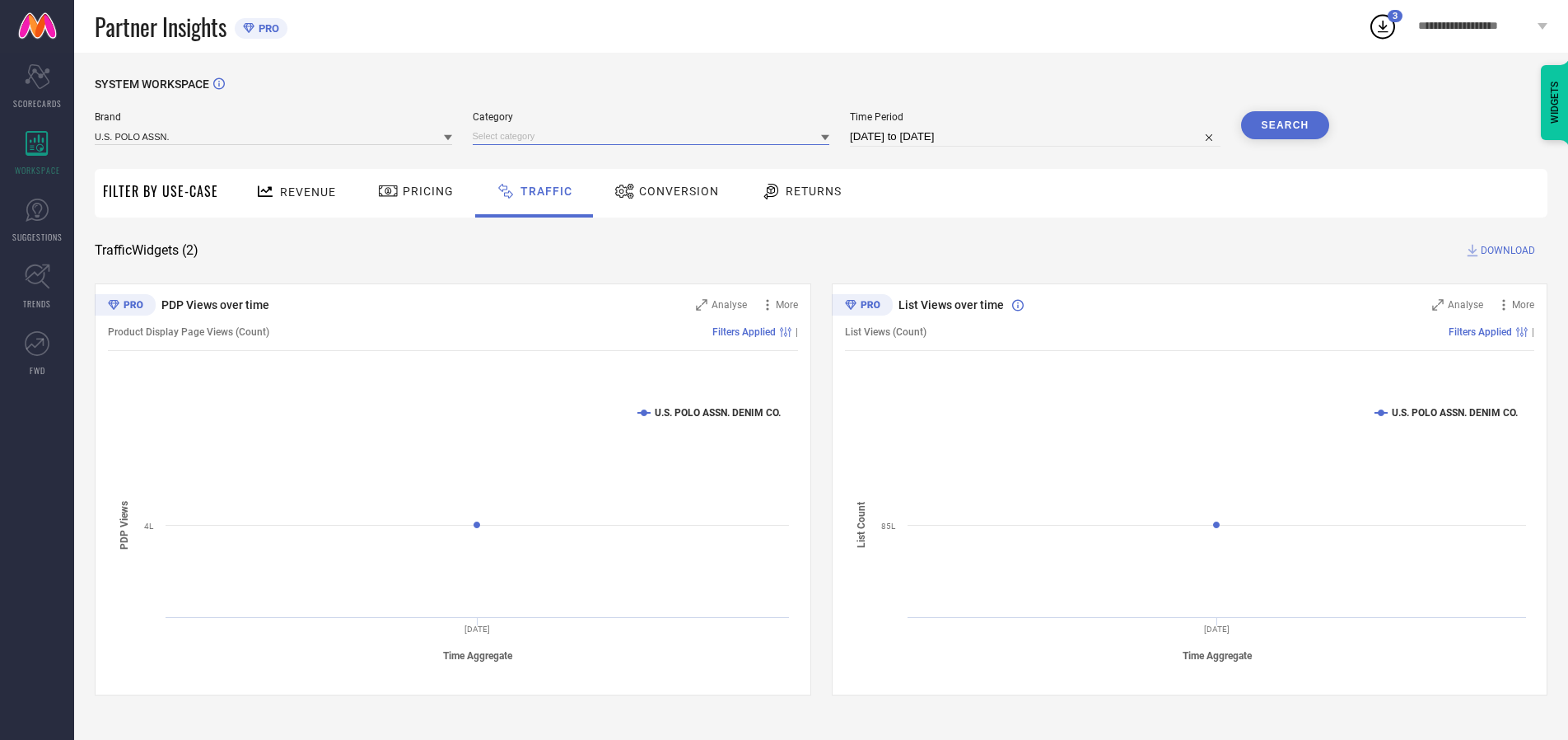
click at [655, 136] on input at bounding box center [651, 136] width 357 height 17
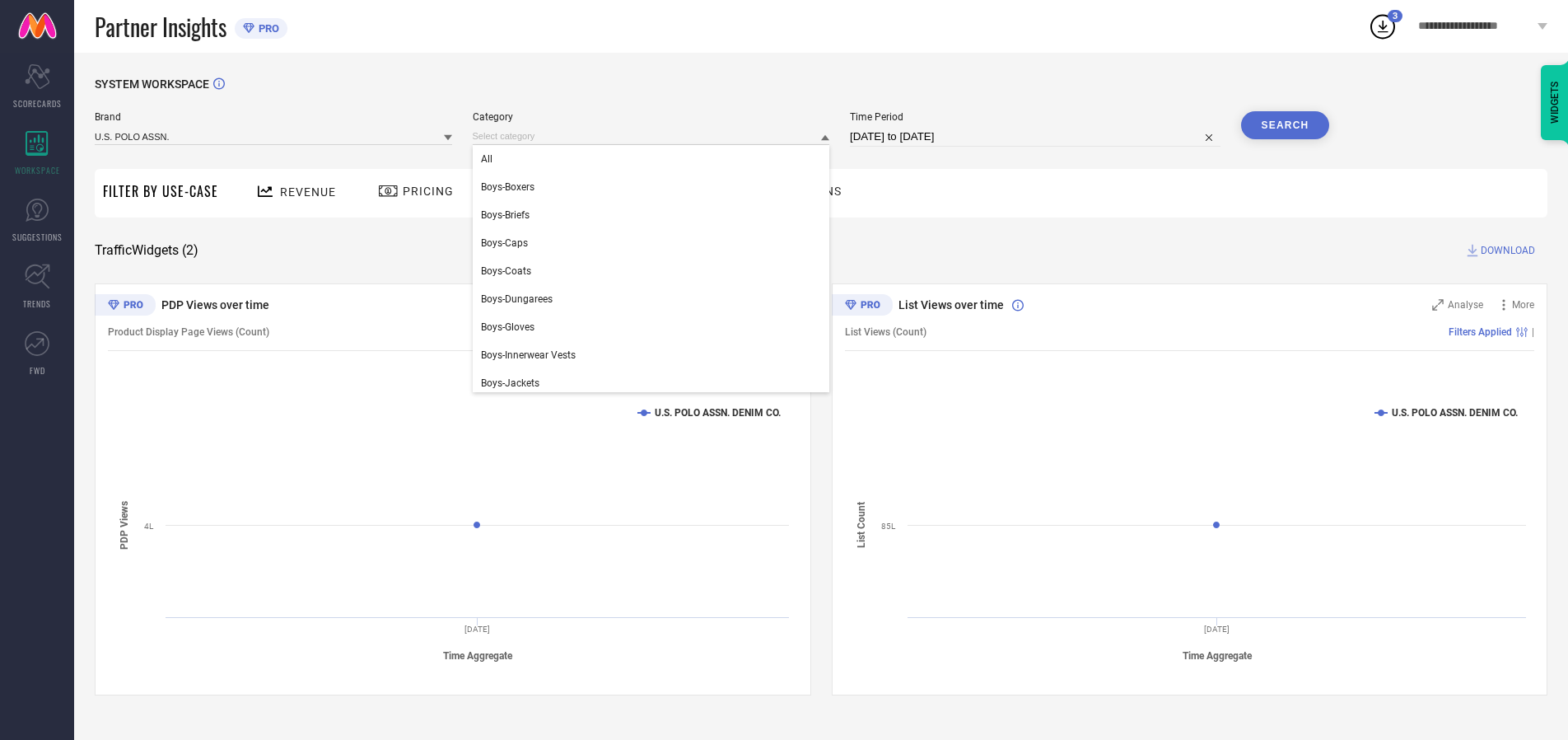
click at [655, 159] on div "All" at bounding box center [651, 159] width 357 height 28
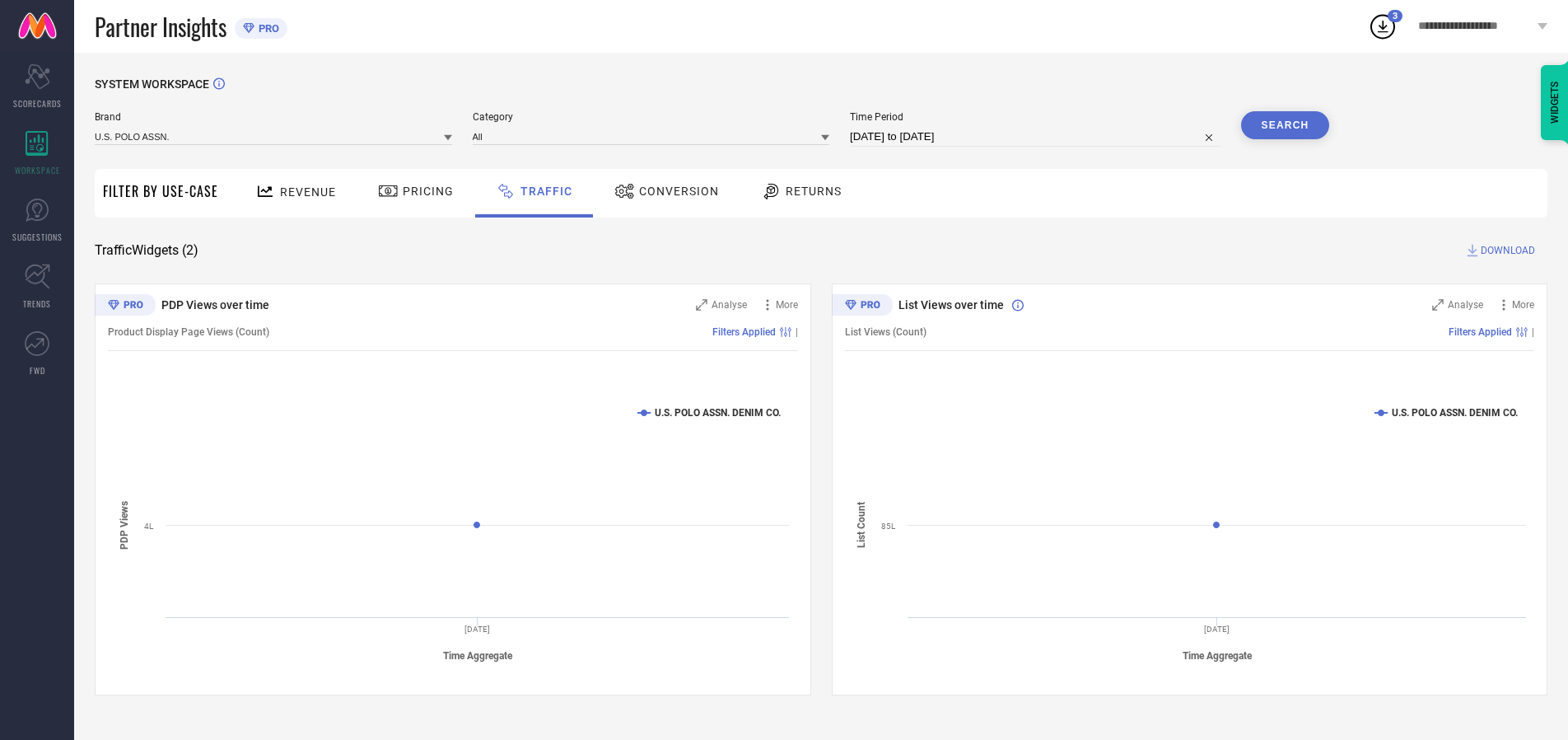
click at [1285, 125] on button "Search" at bounding box center [1285, 125] width 89 height 28
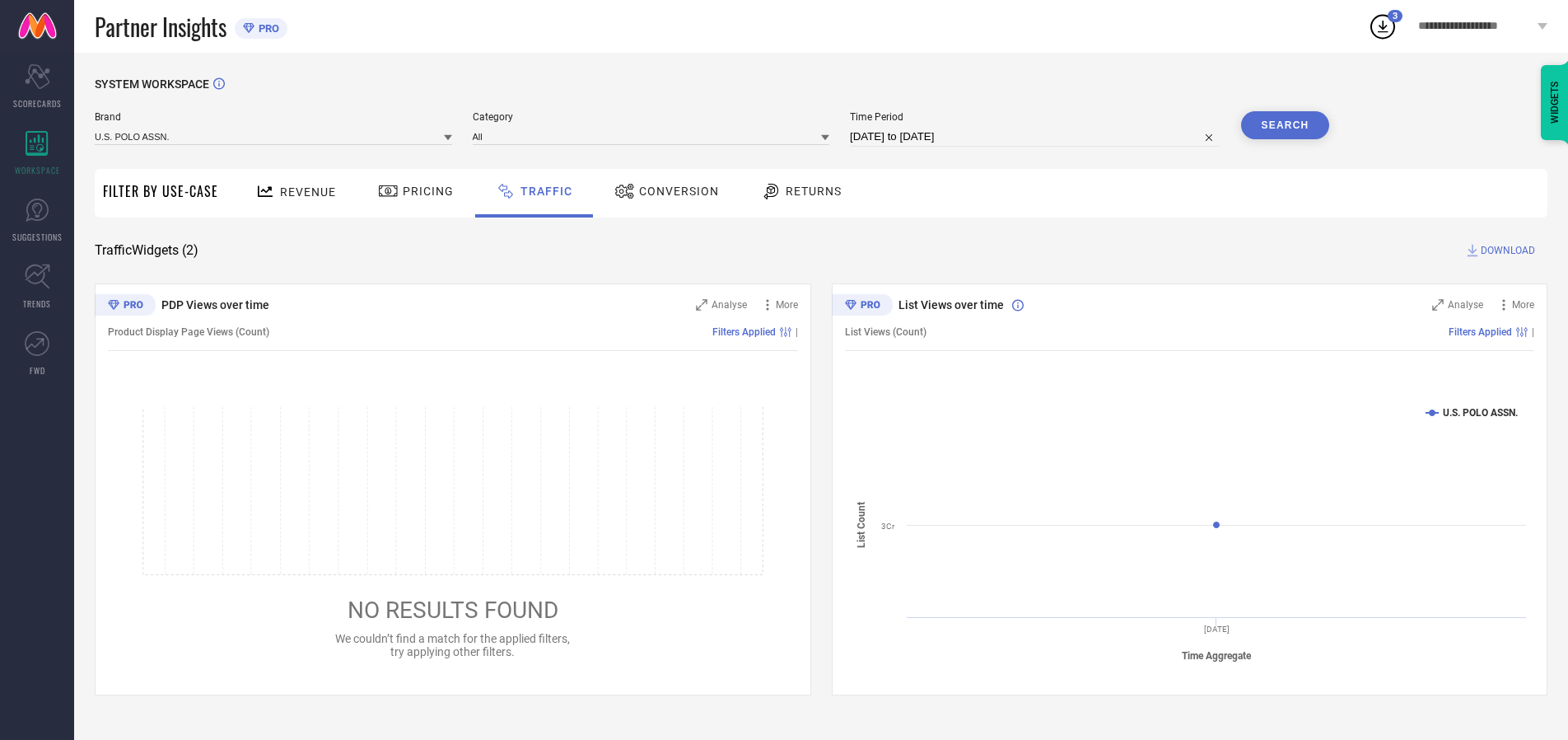
click at [1506, 251] on span "DOWNLOAD" at bounding box center [1508, 251] width 55 height 17
click at [1038, 137] on input at bounding box center [1035, 137] width 371 height 20
select select "9"
select select "2025"
select select "10"
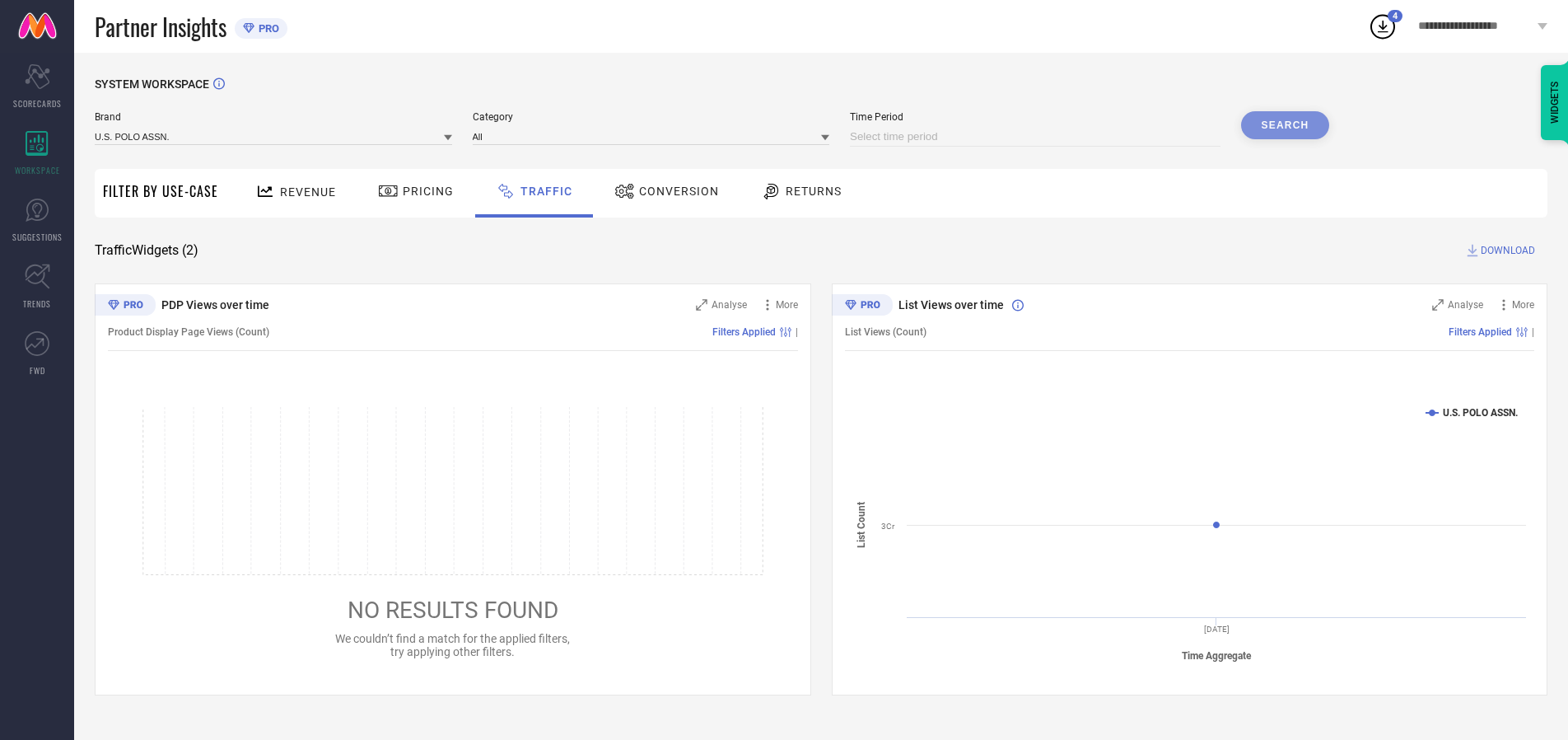
select select "2025"
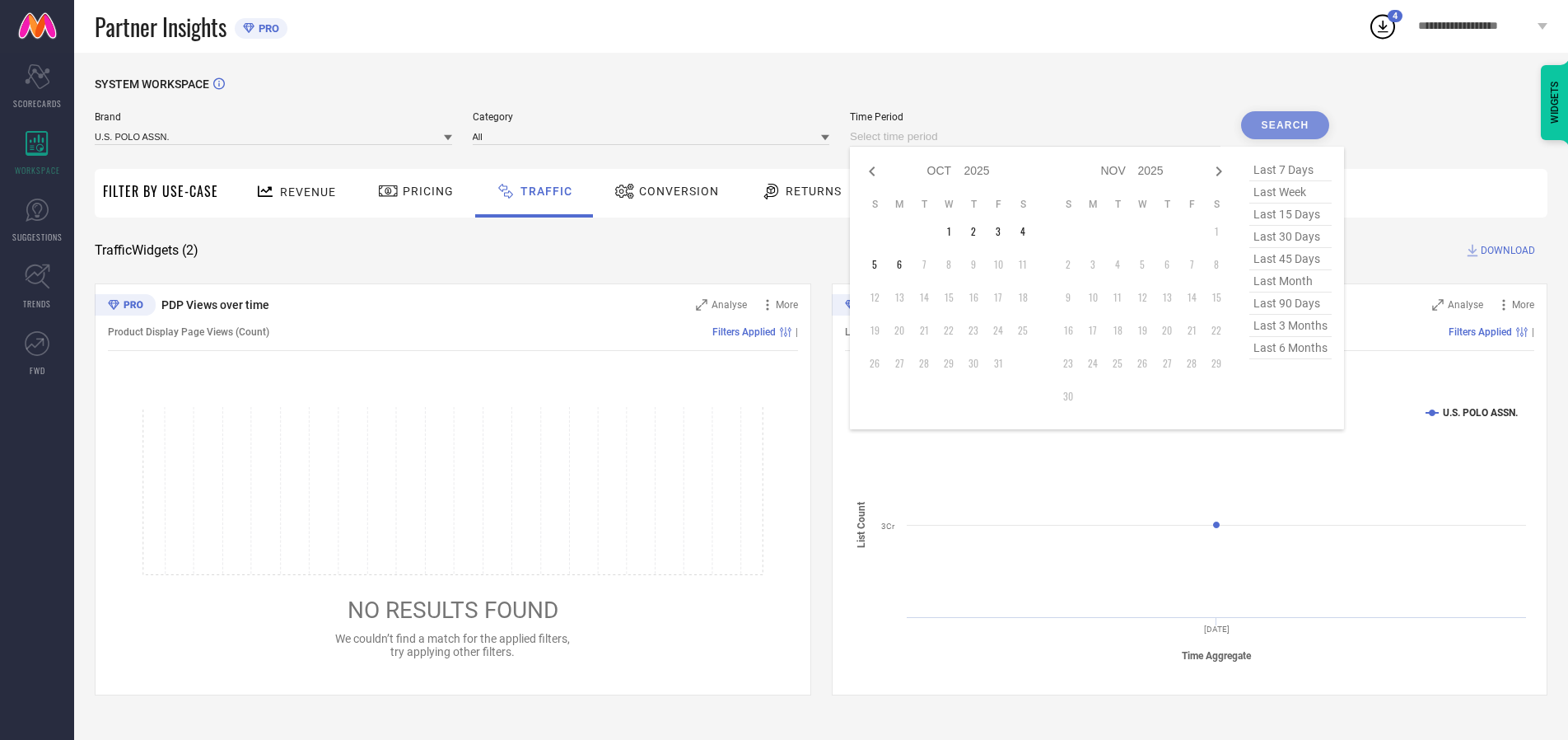
select select "8"
select select "2025"
select select "9"
select select "2025"
click at [905, 363] on td "29" at bounding box center [900, 363] width 25 height 25
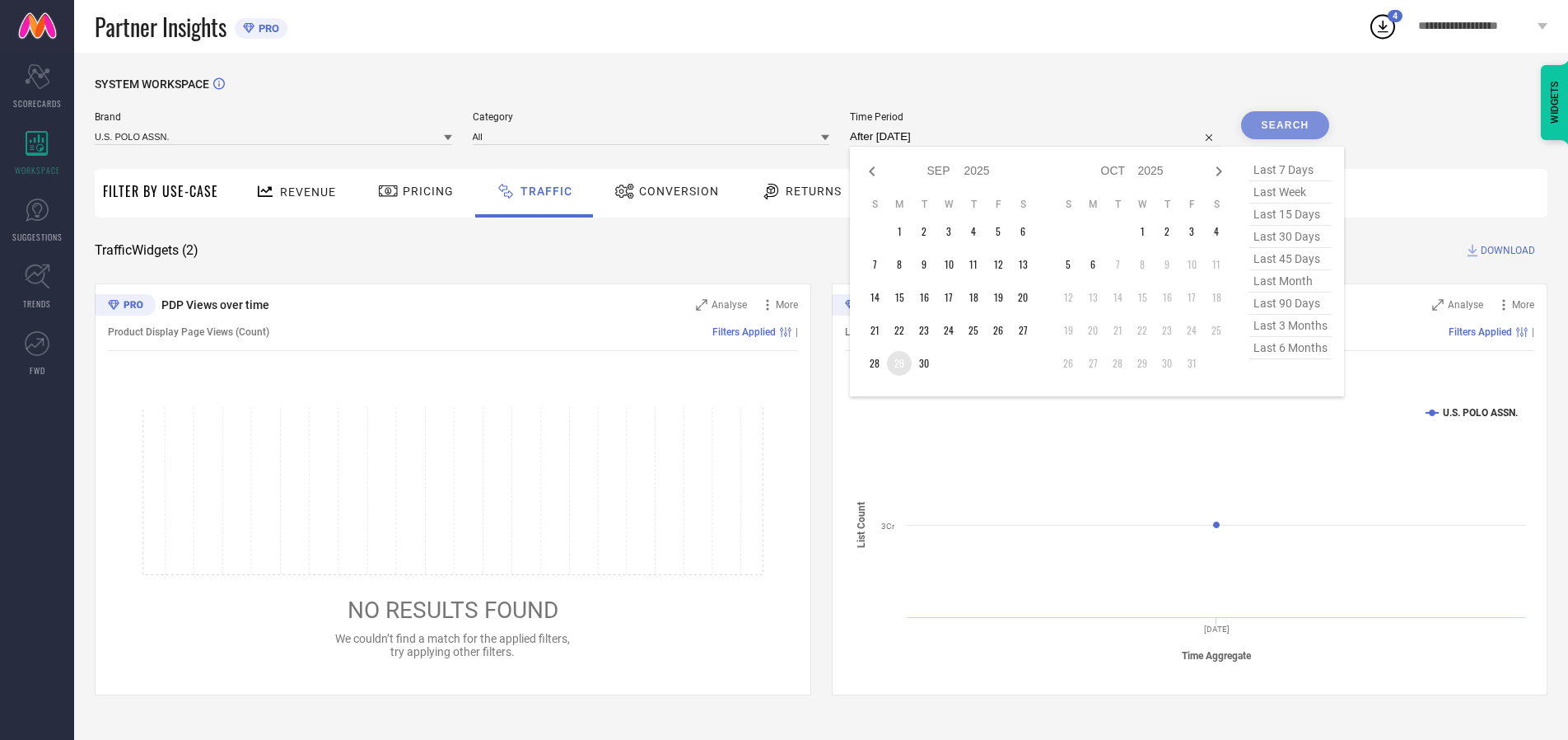
type input "[DATE] to [DATE]"
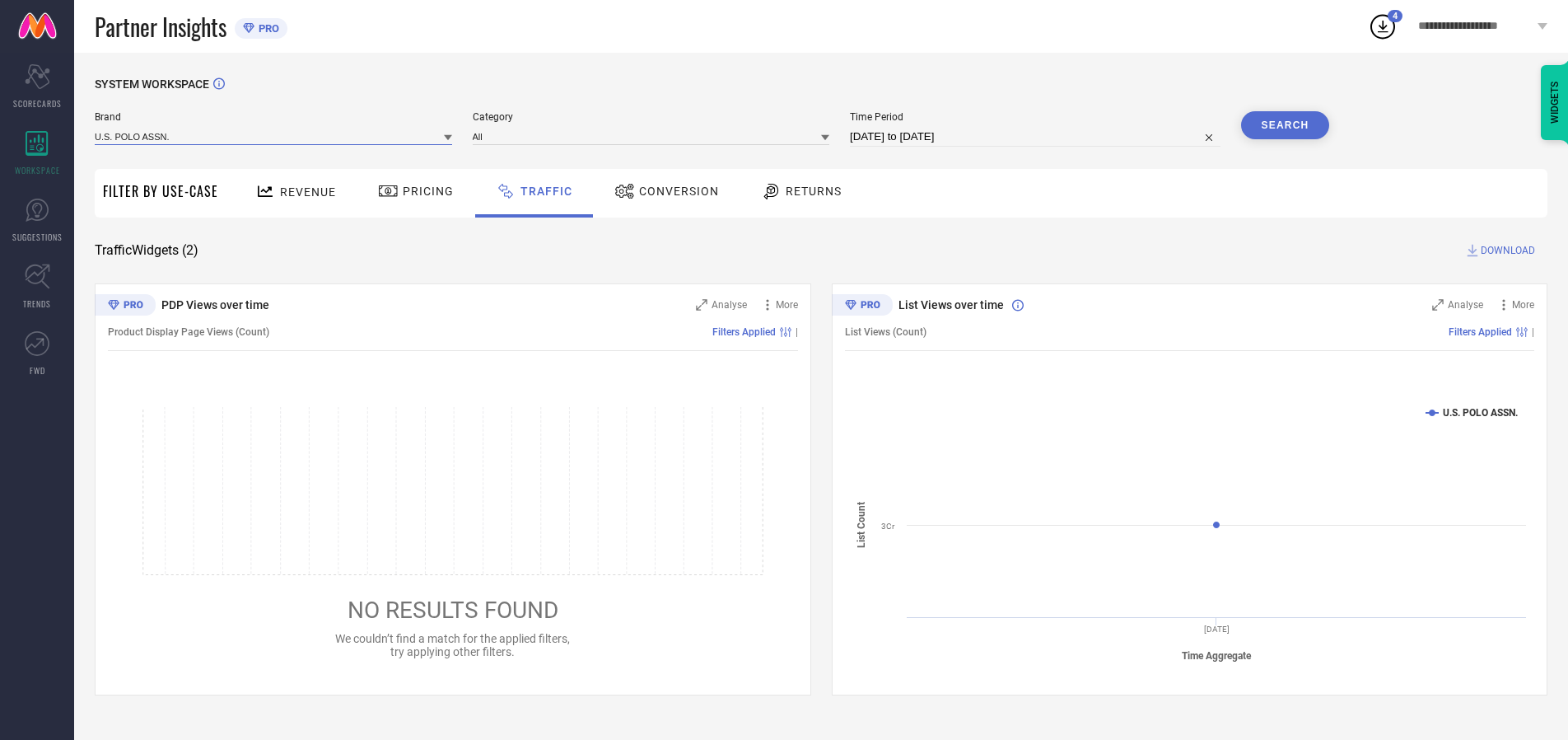
click at [274, 136] on input at bounding box center [273, 136] width 357 height 17
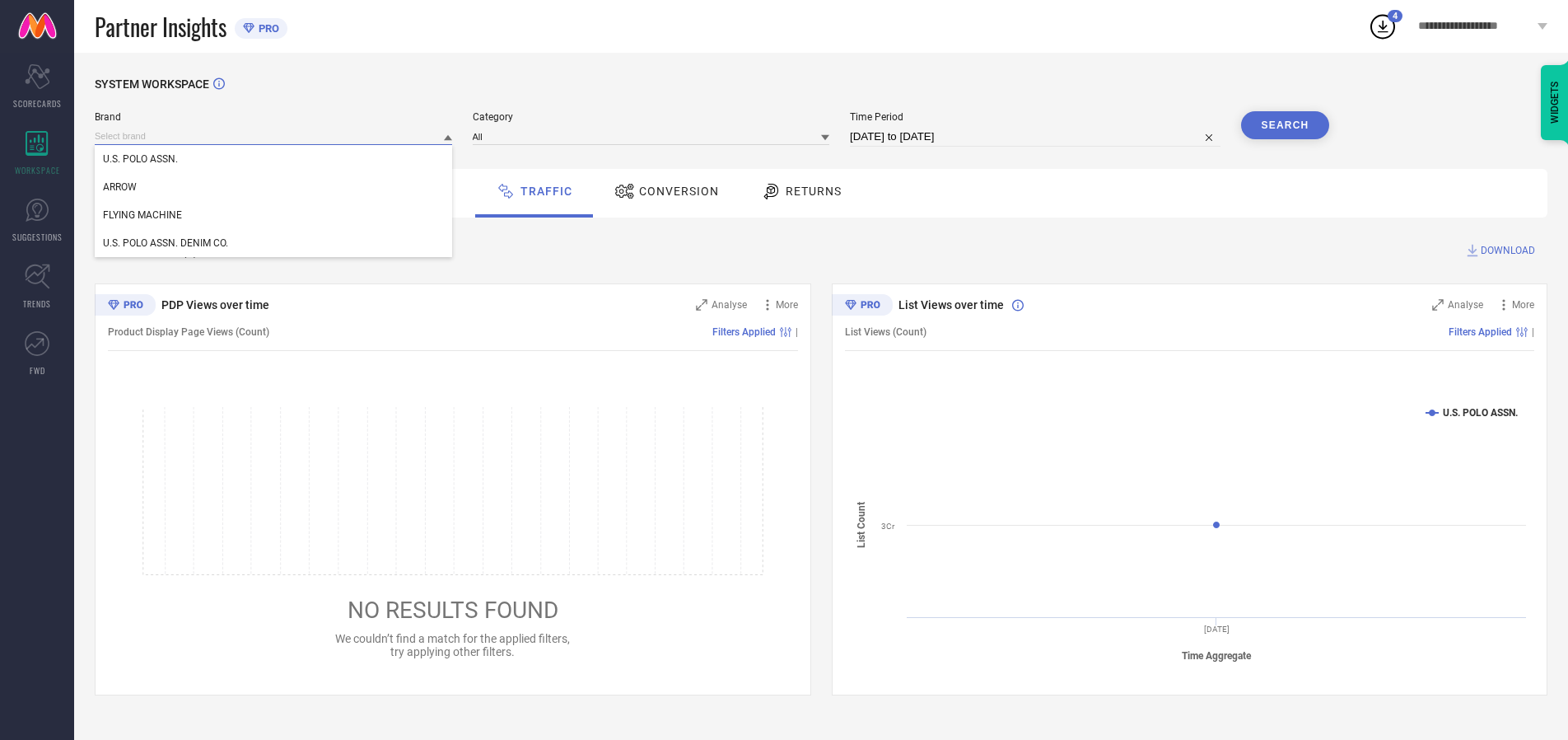
click at [274, 136] on input at bounding box center [273, 136] width 357 height 17
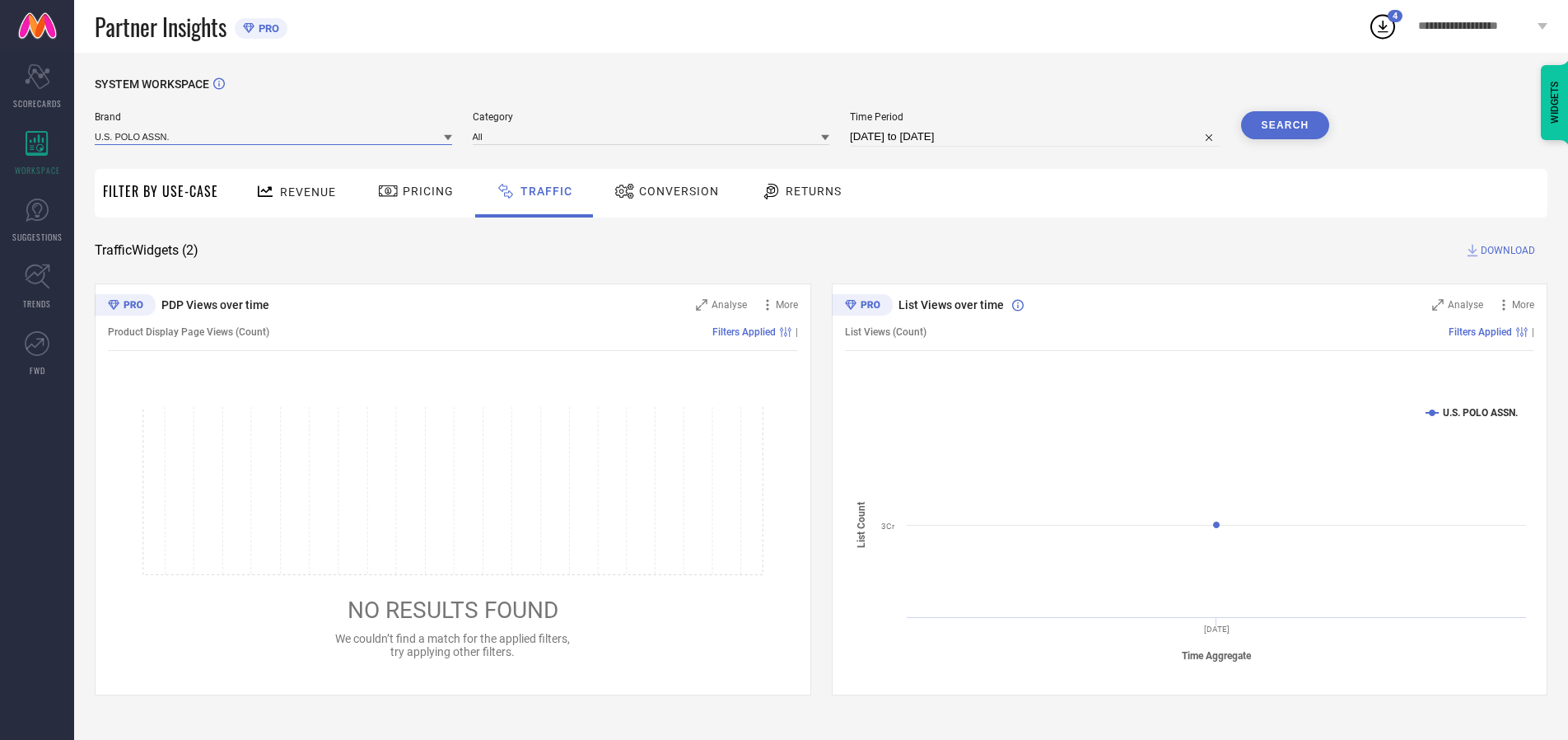
click at [274, 136] on input at bounding box center [273, 136] width 357 height 17
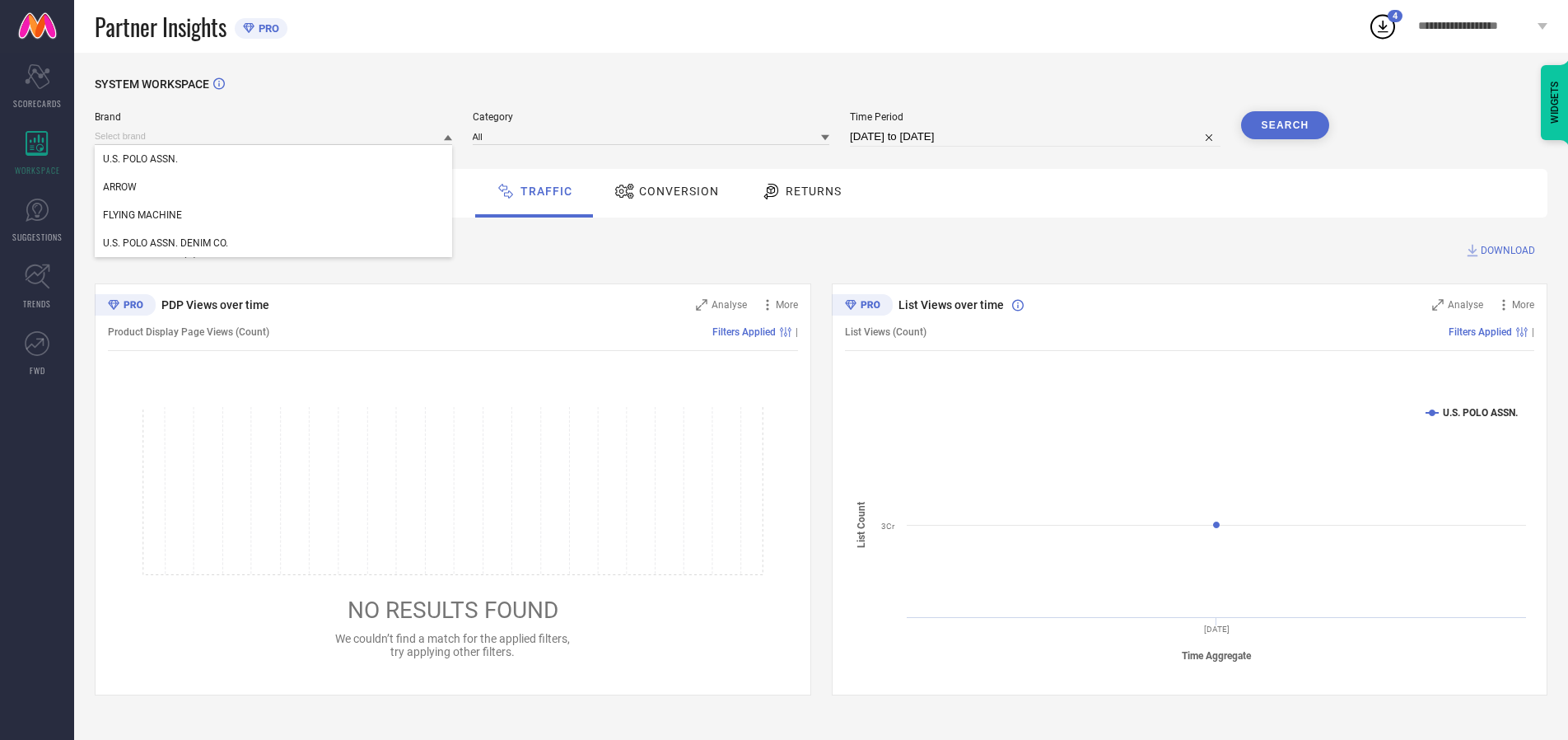
click at [274, 159] on div "U.S. POLO ASSN." at bounding box center [273, 159] width 357 height 28
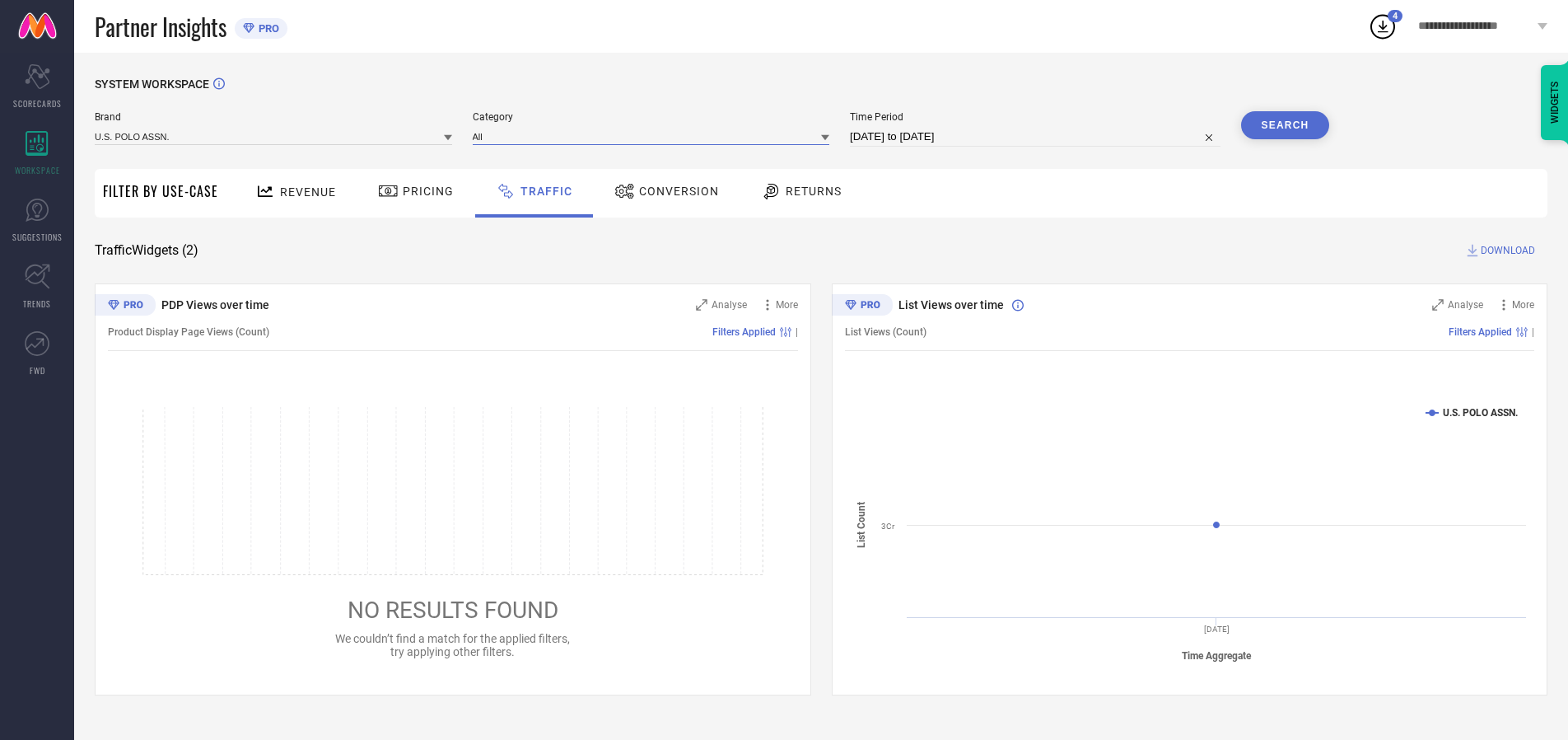
click at [655, 136] on input at bounding box center [651, 136] width 357 height 17
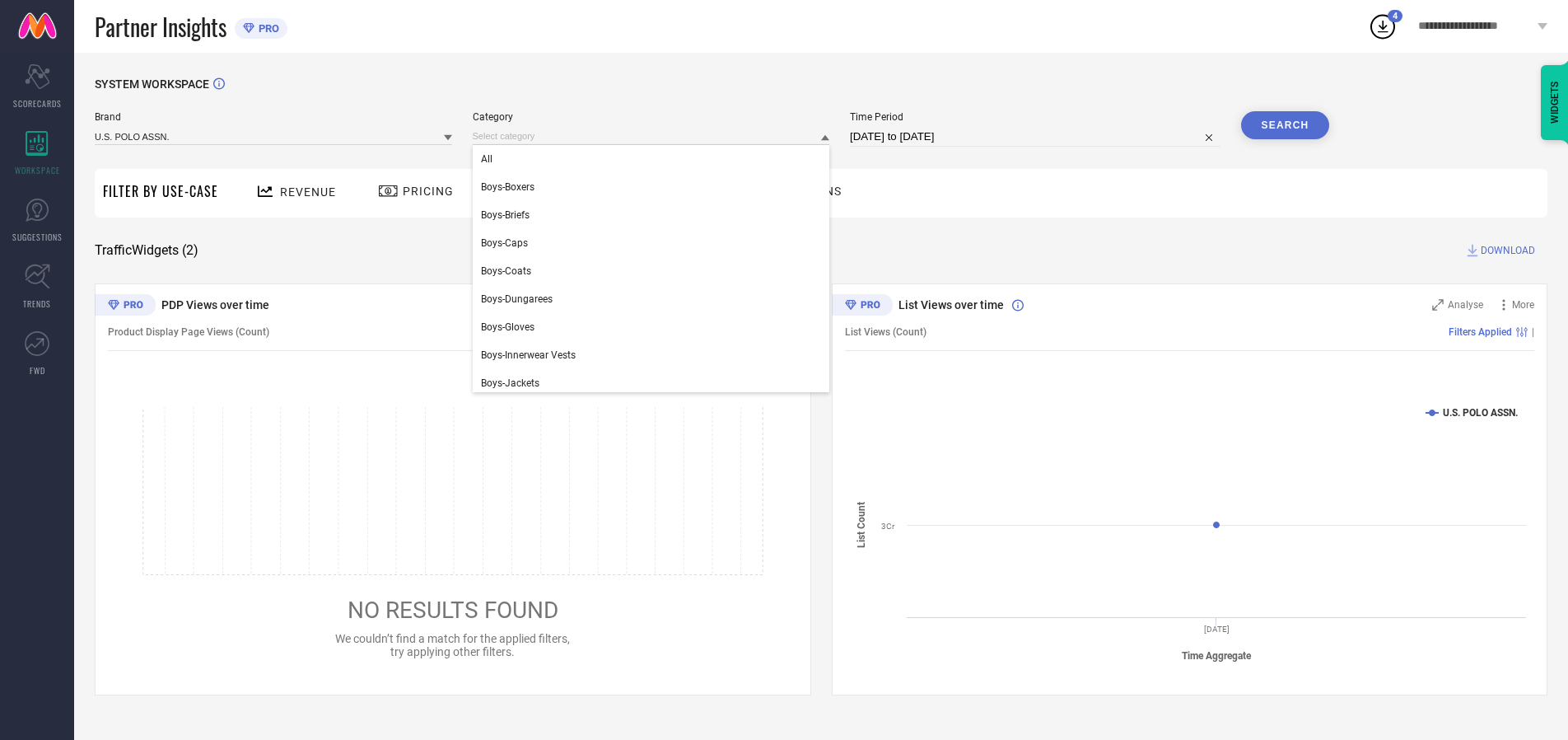
click at [655, 159] on div "All" at bounding box center [651, 159] width 357 height 28
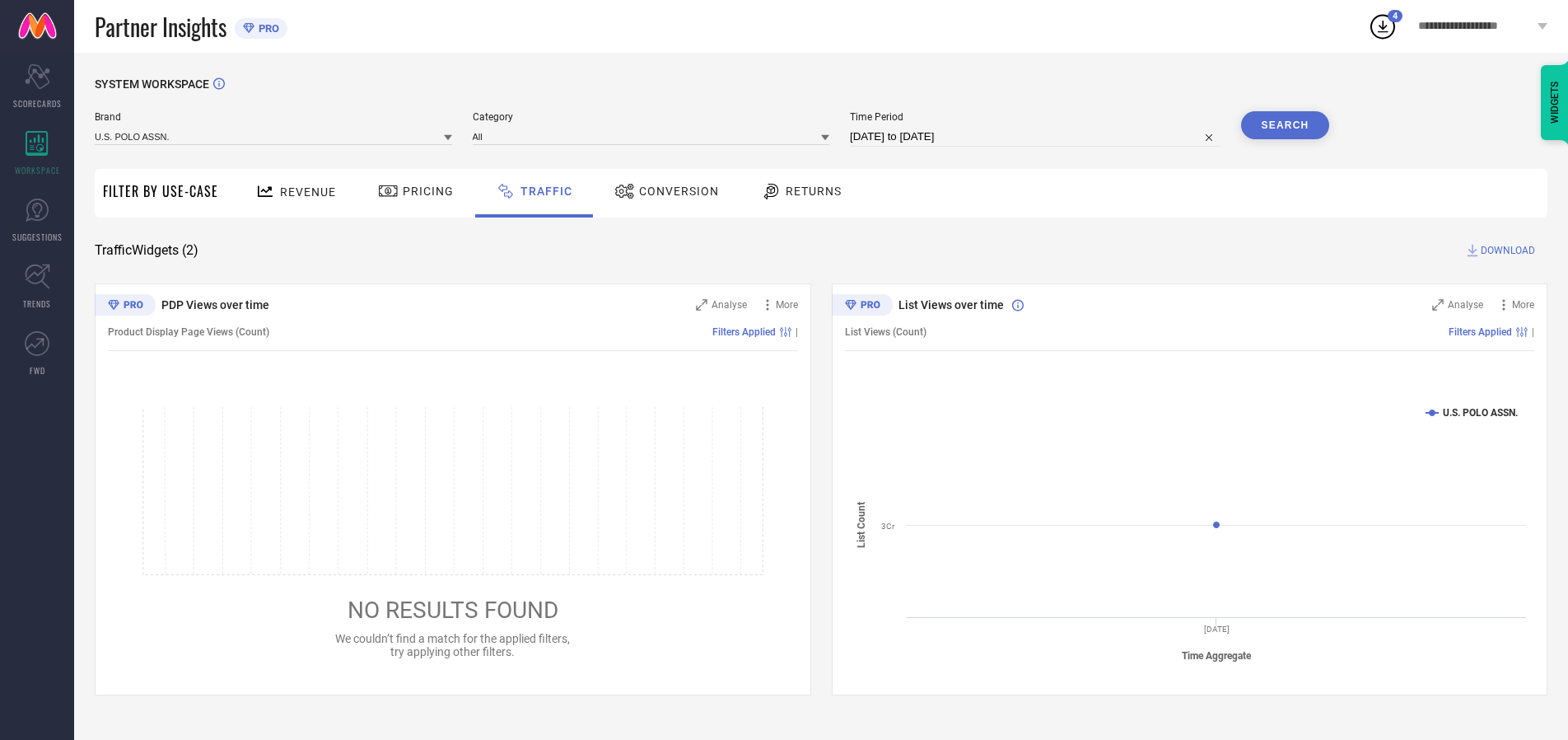
click at [1285, 125] on button "Search" at bounding box center [1285, 125] width 89 height 28
click at [1506, 251] on span "DOWNLOAD" at bounding box center [1508, 251] width 55 height 17
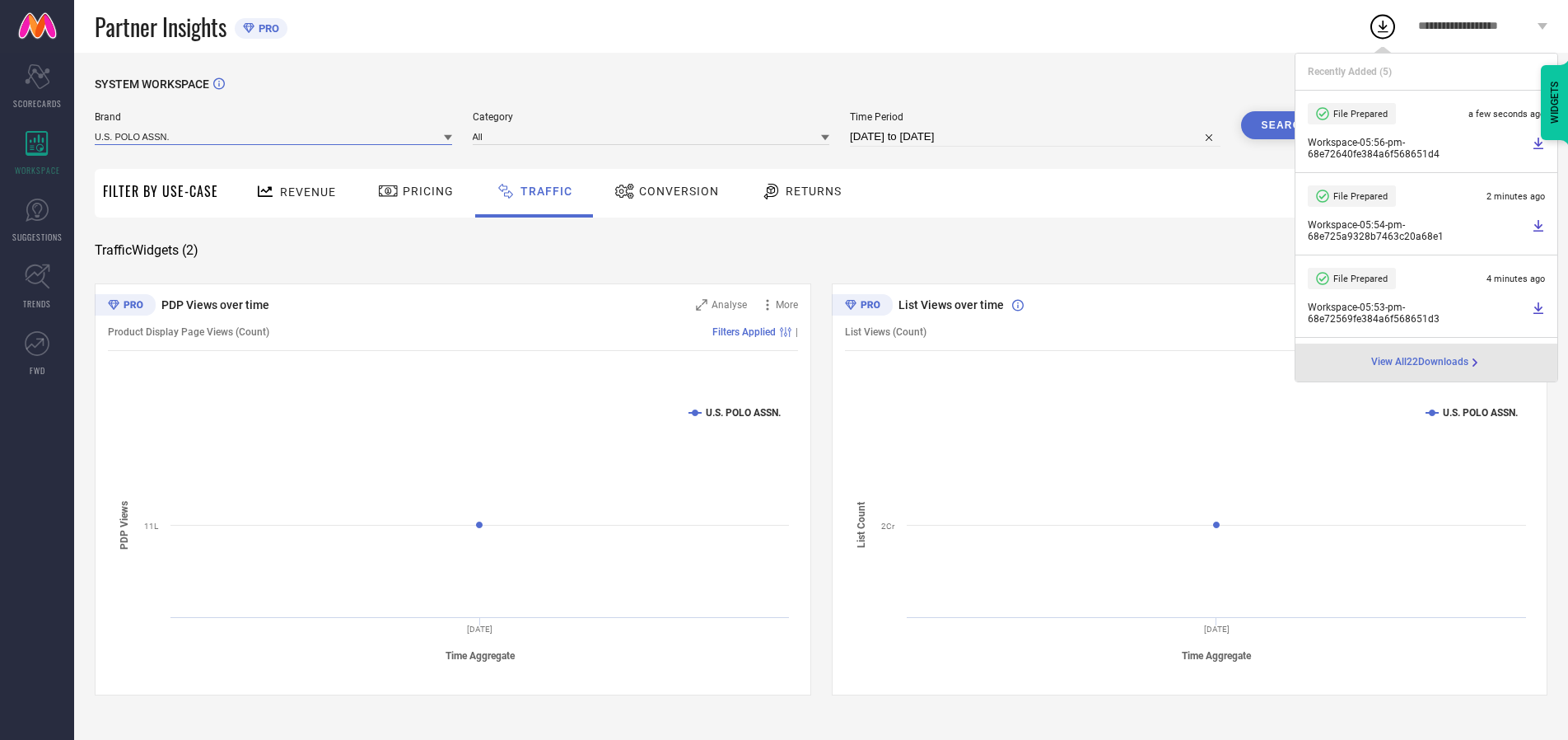
click at [274, 136] on input at bounding box center [273, 136] width 357 height 17
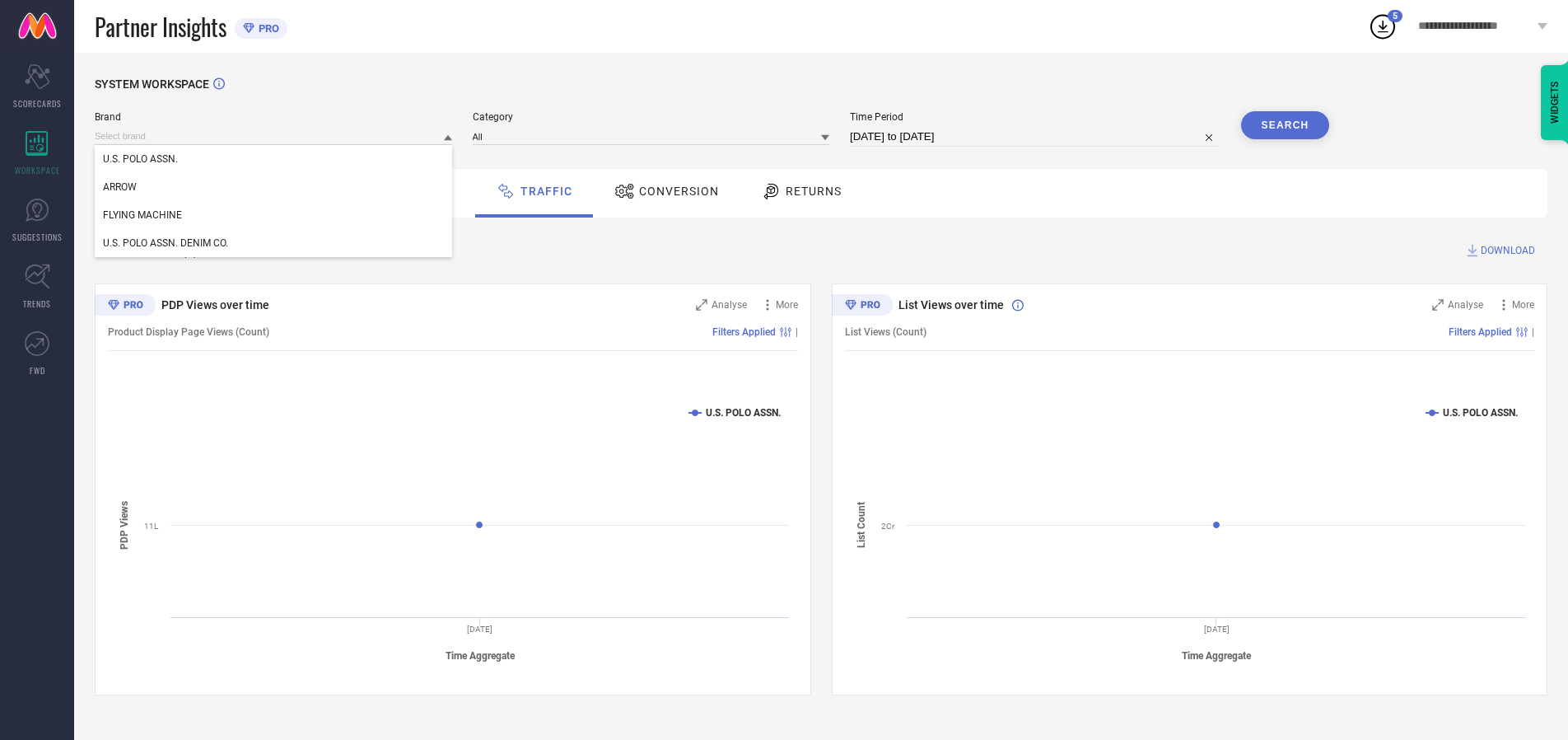
click at [274, 243] on div "U.S. POLO ASSN. DENIM CO." at bounding box center [273, 243] width 357 height 28
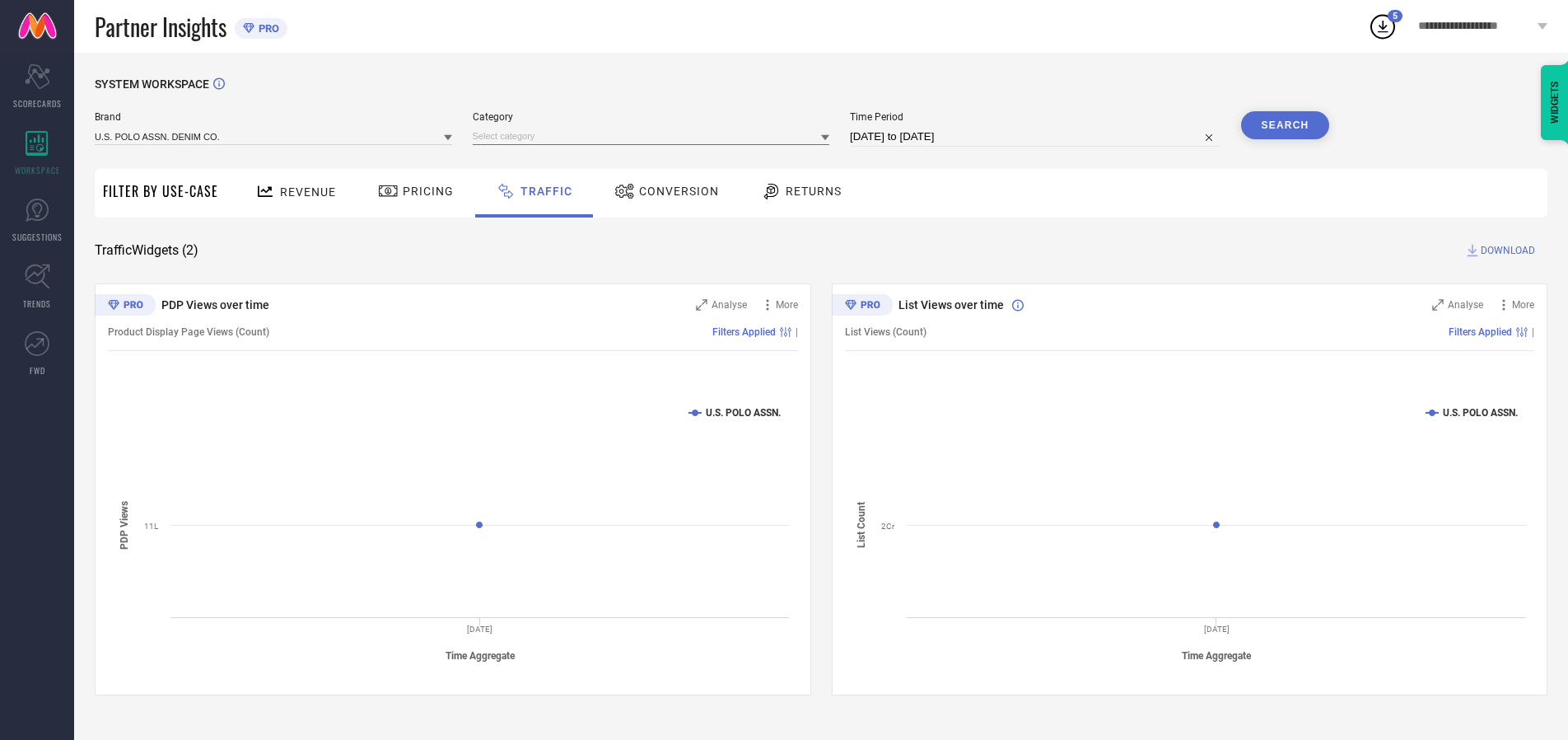
click at [655, 136] on input at bounding box center [651, 136] width 357 height 17
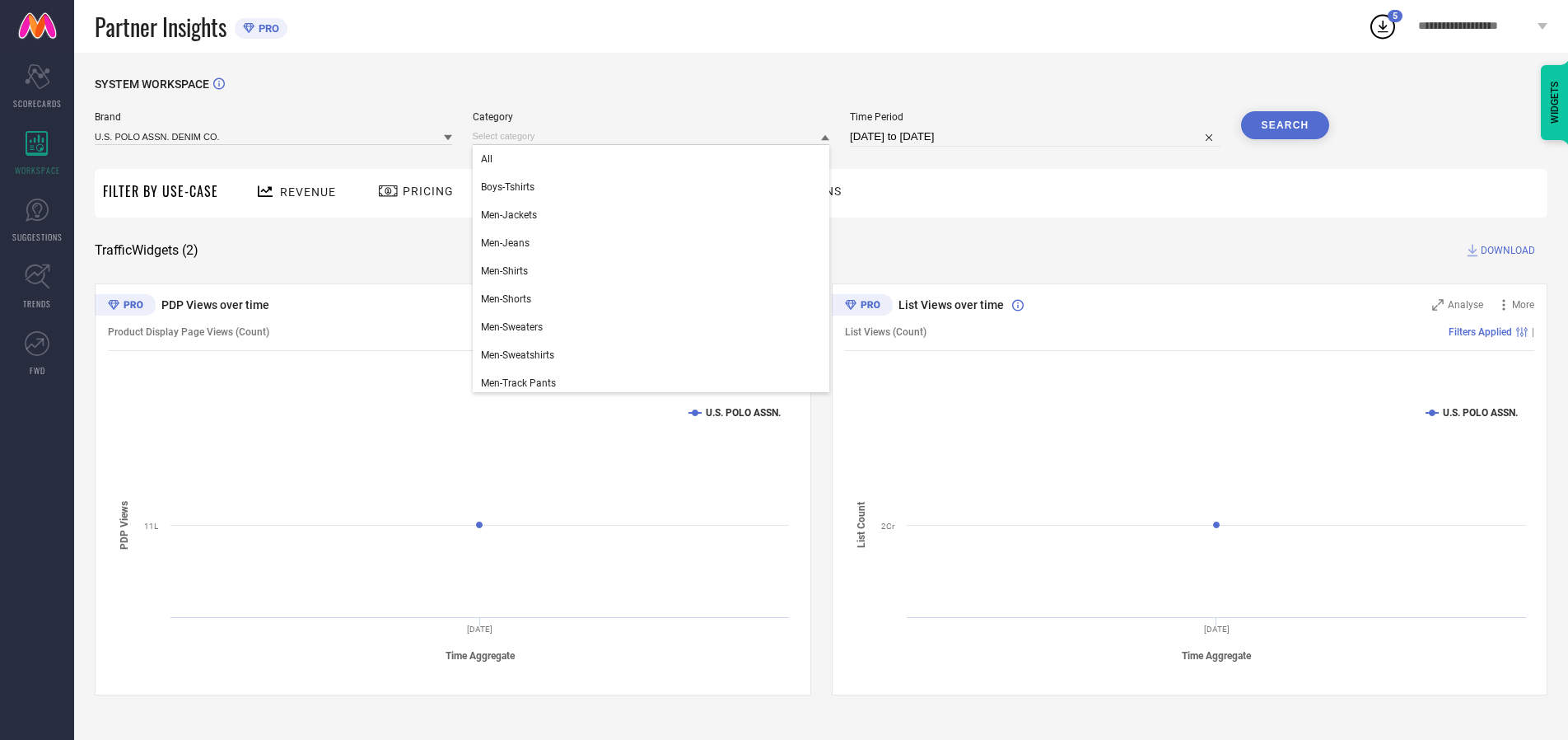
click at [655, 159] on div "All" at bounding box center [651, 159] width 357 height 28
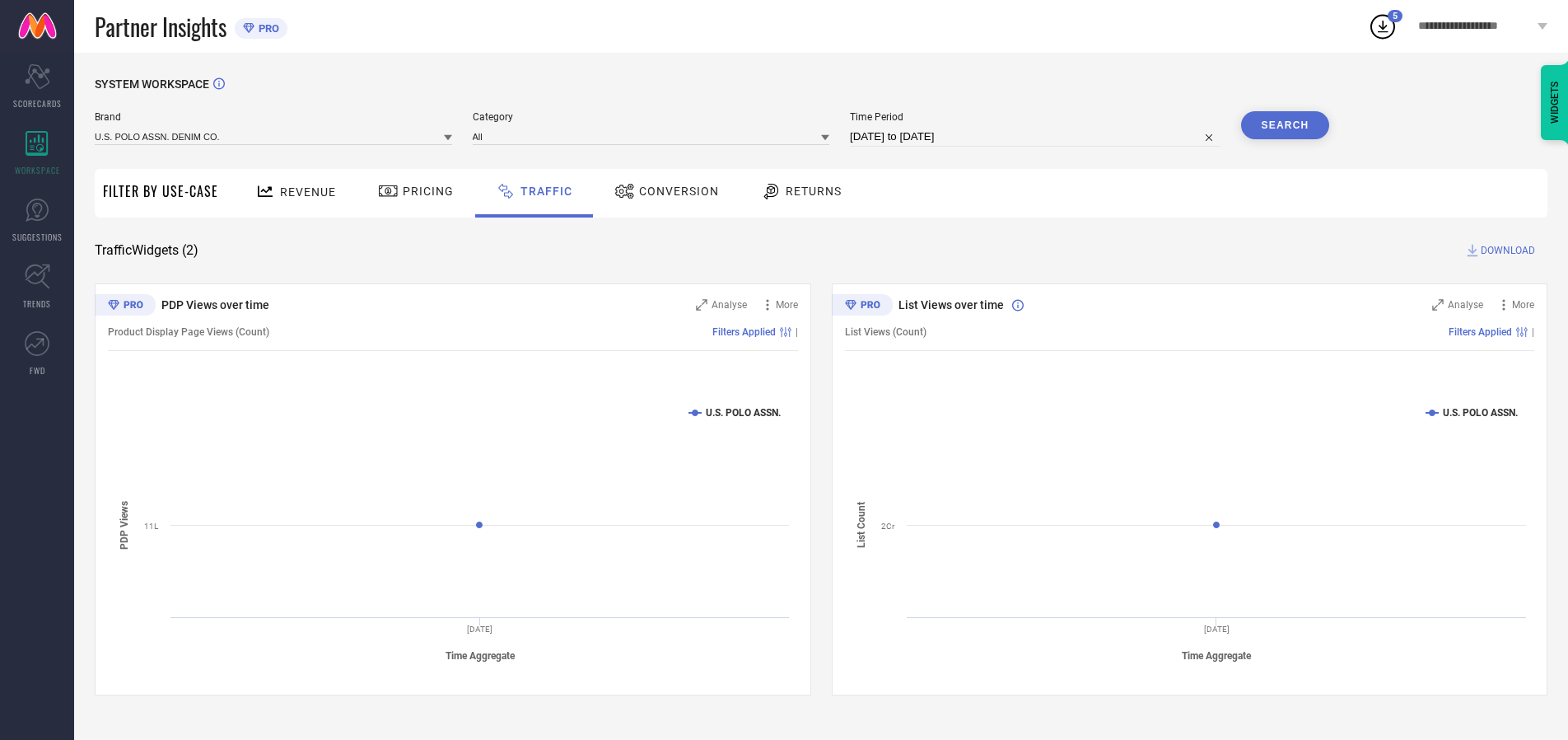
click at [1285, 125] on button "Search" at bounding box center [1285, 125] width 89 height 28
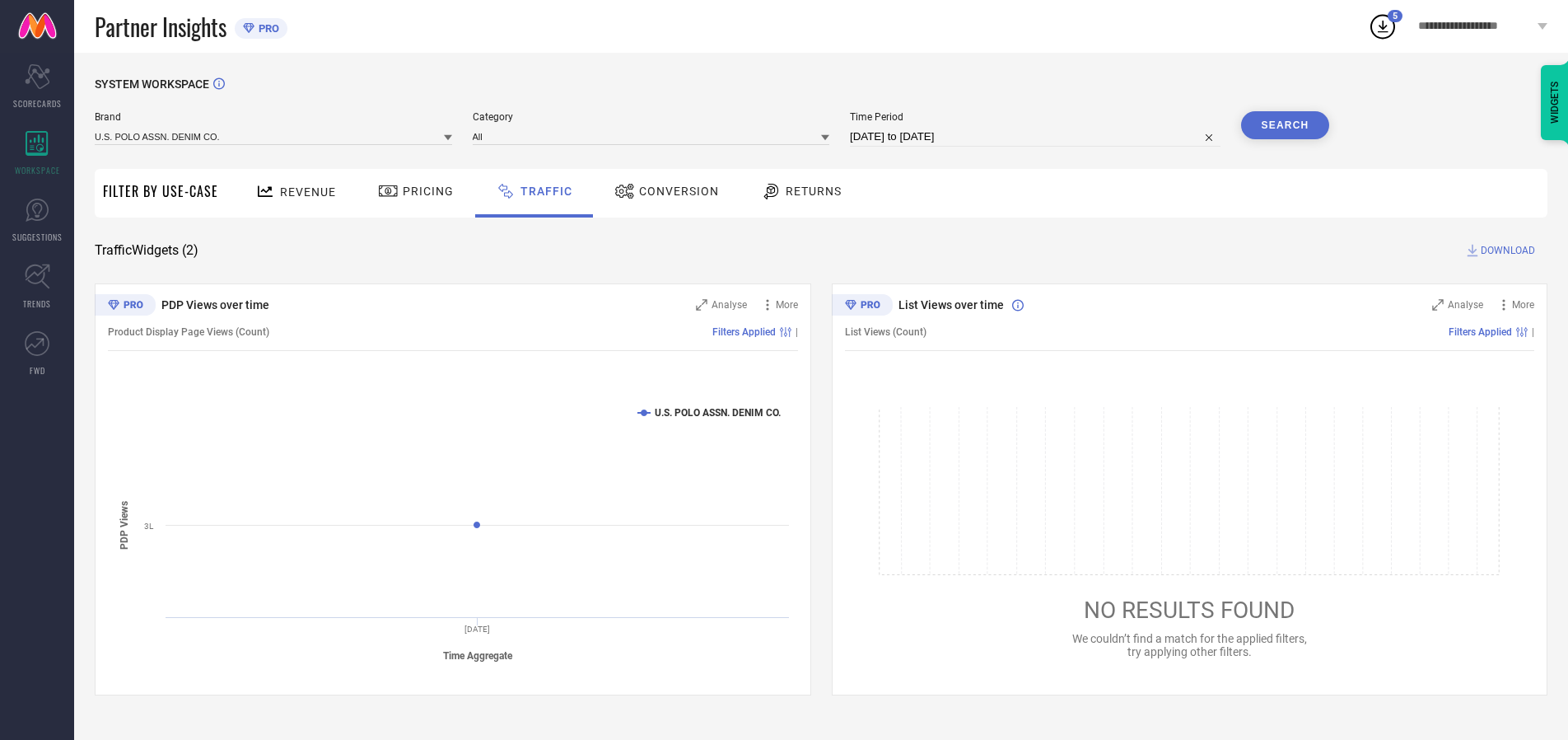
click at [1506, 251] on span "DOWNLOAD" at bounding box center [1508, 251] width 55 height 17
click at [1038, 137] on input at bounding box center [1035, 137] width 371 height 20
select select "9"
select select "2025"
select select "10"
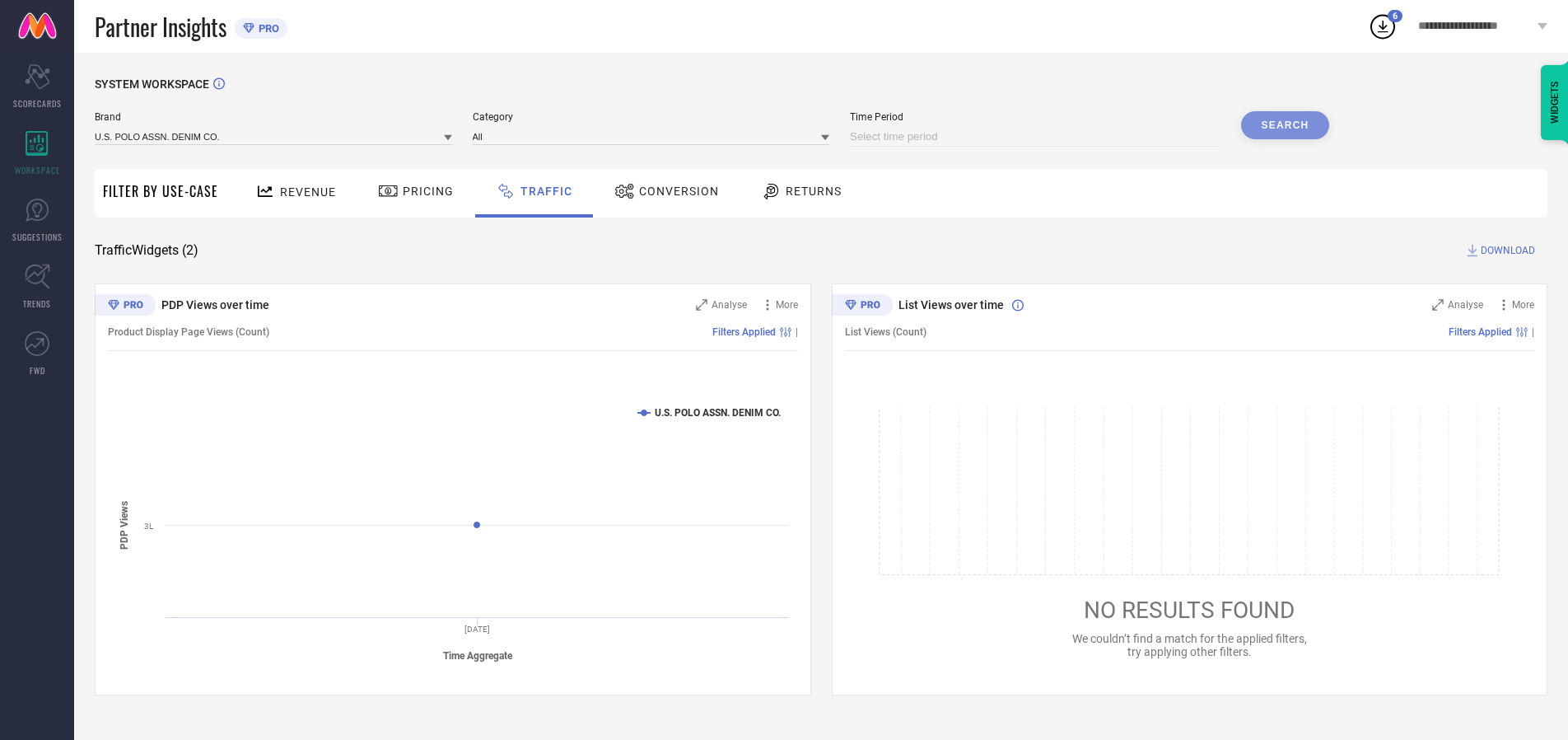
select select "2025"
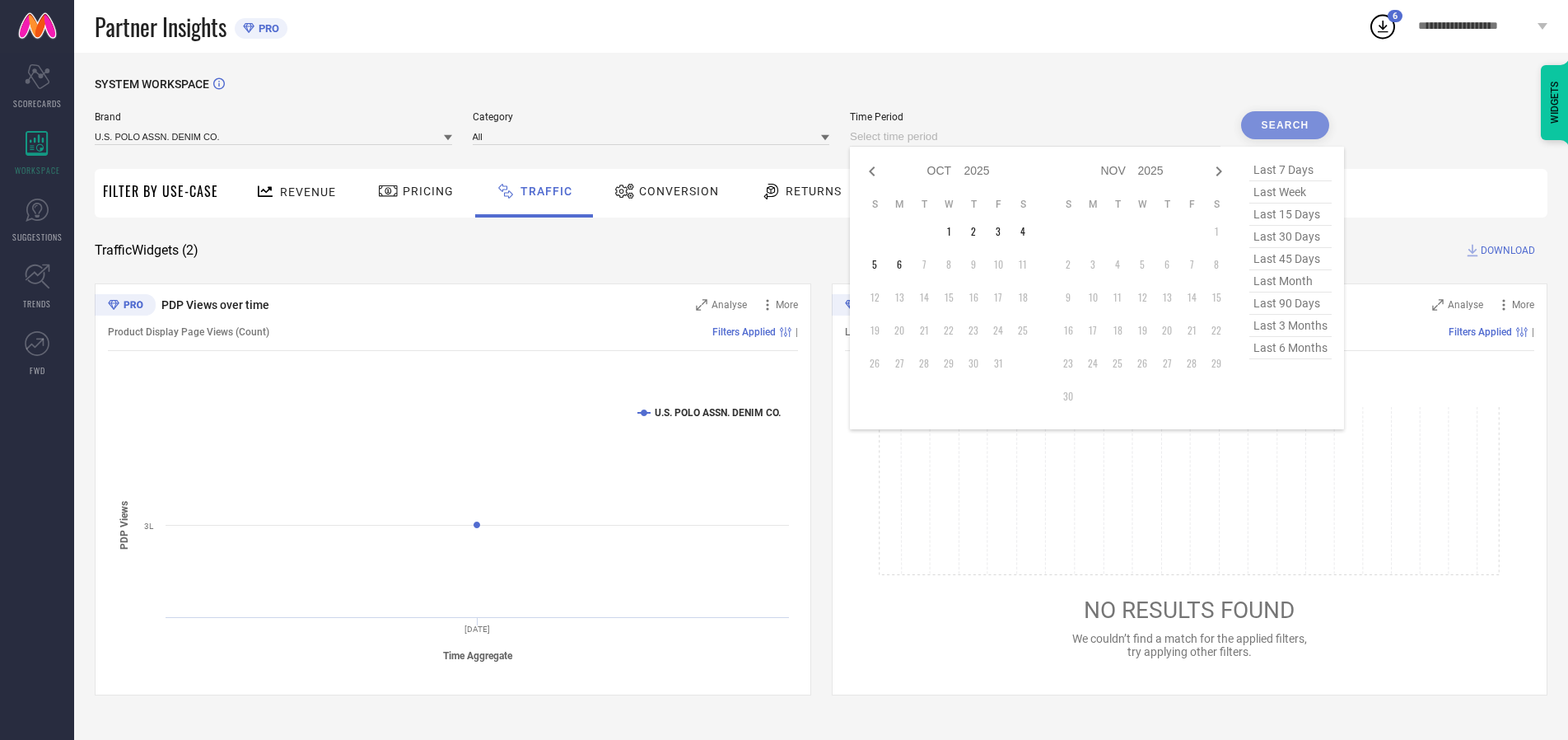
select select "8"
select select "2025"
select select "9"
select select "2025"
click at [929, 363] on td "30" at bounding box center [925, 363] width 25 height 25
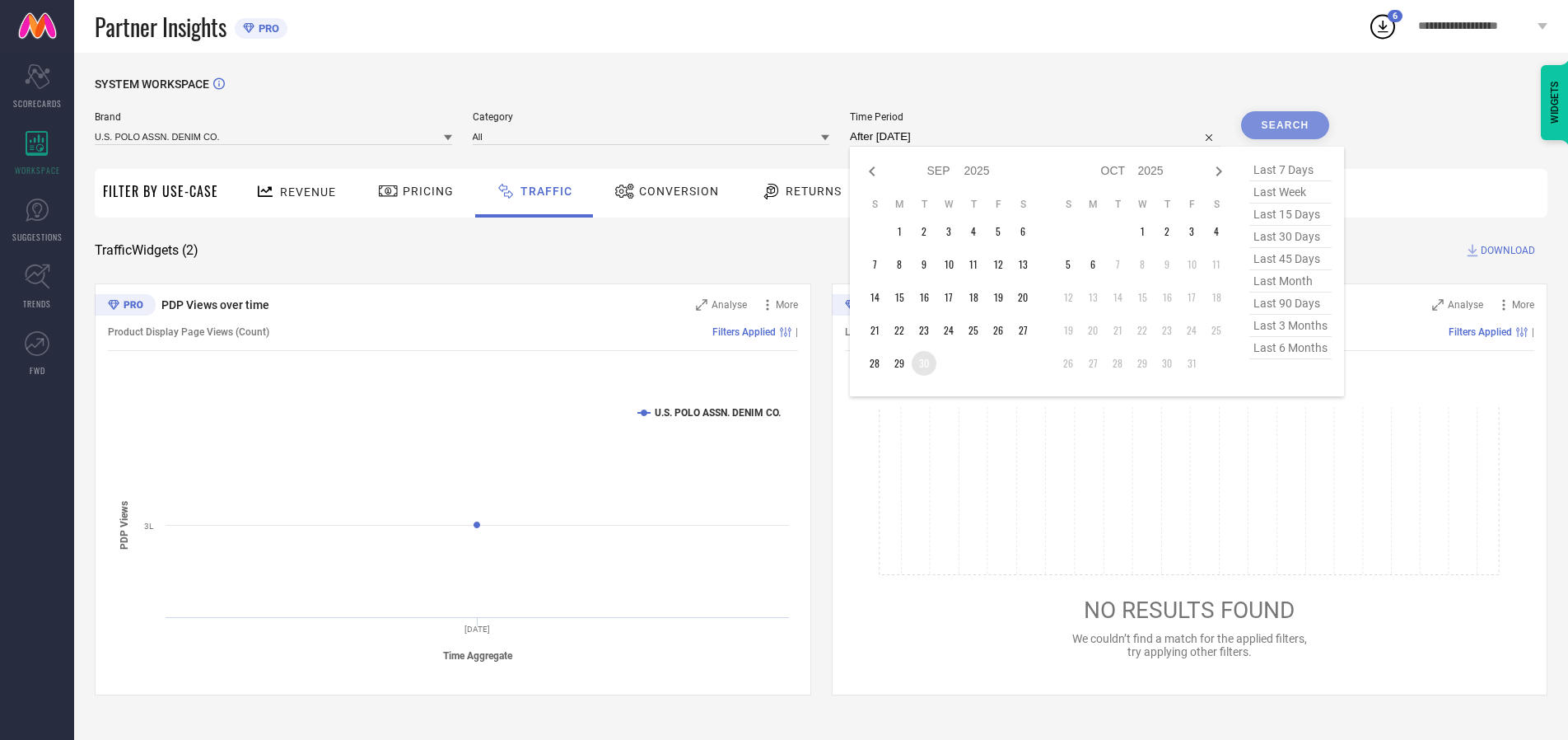
type input "[DATE] to [DATE]"
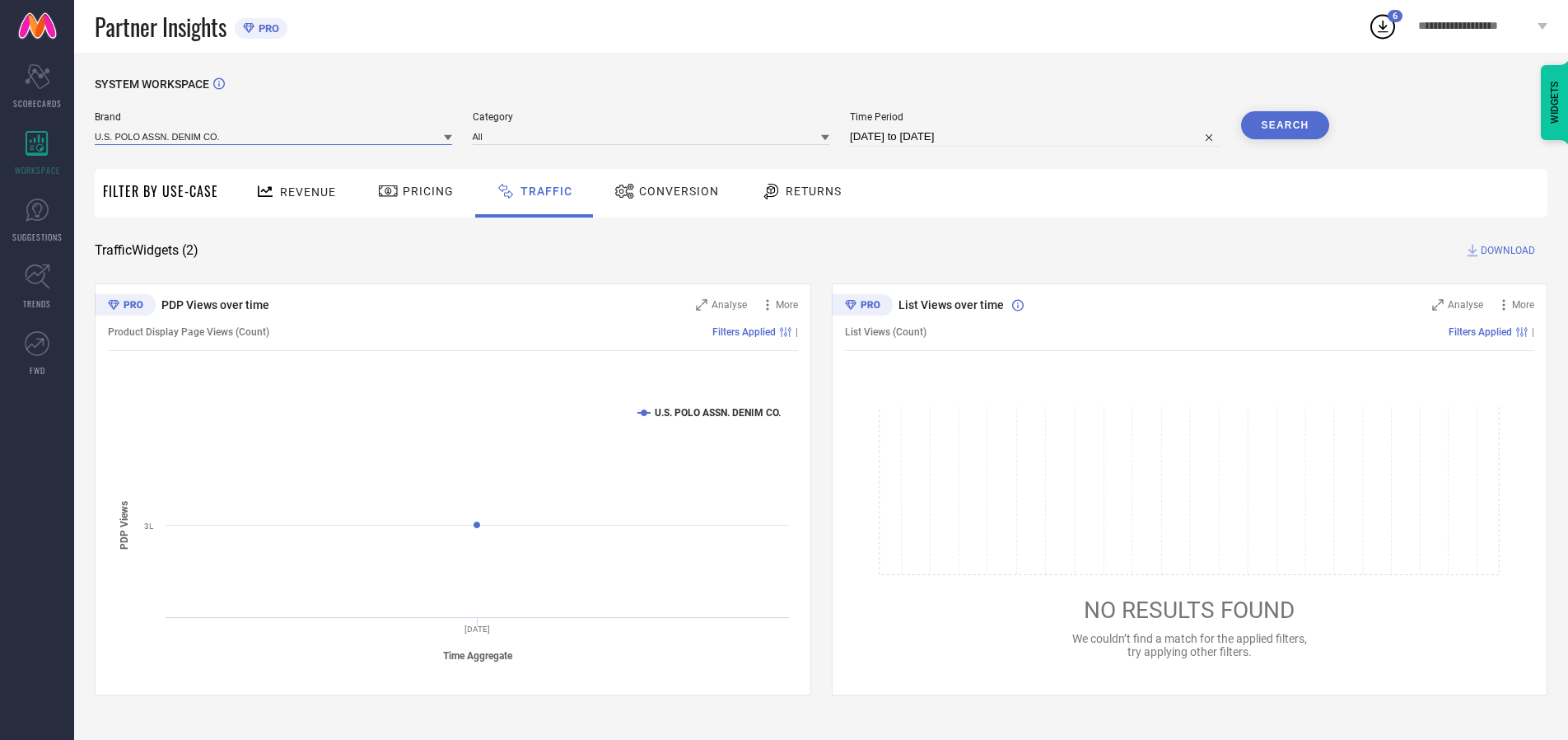
click at [274, 136] on input at bounding box center [273, 136] width 357 height 17
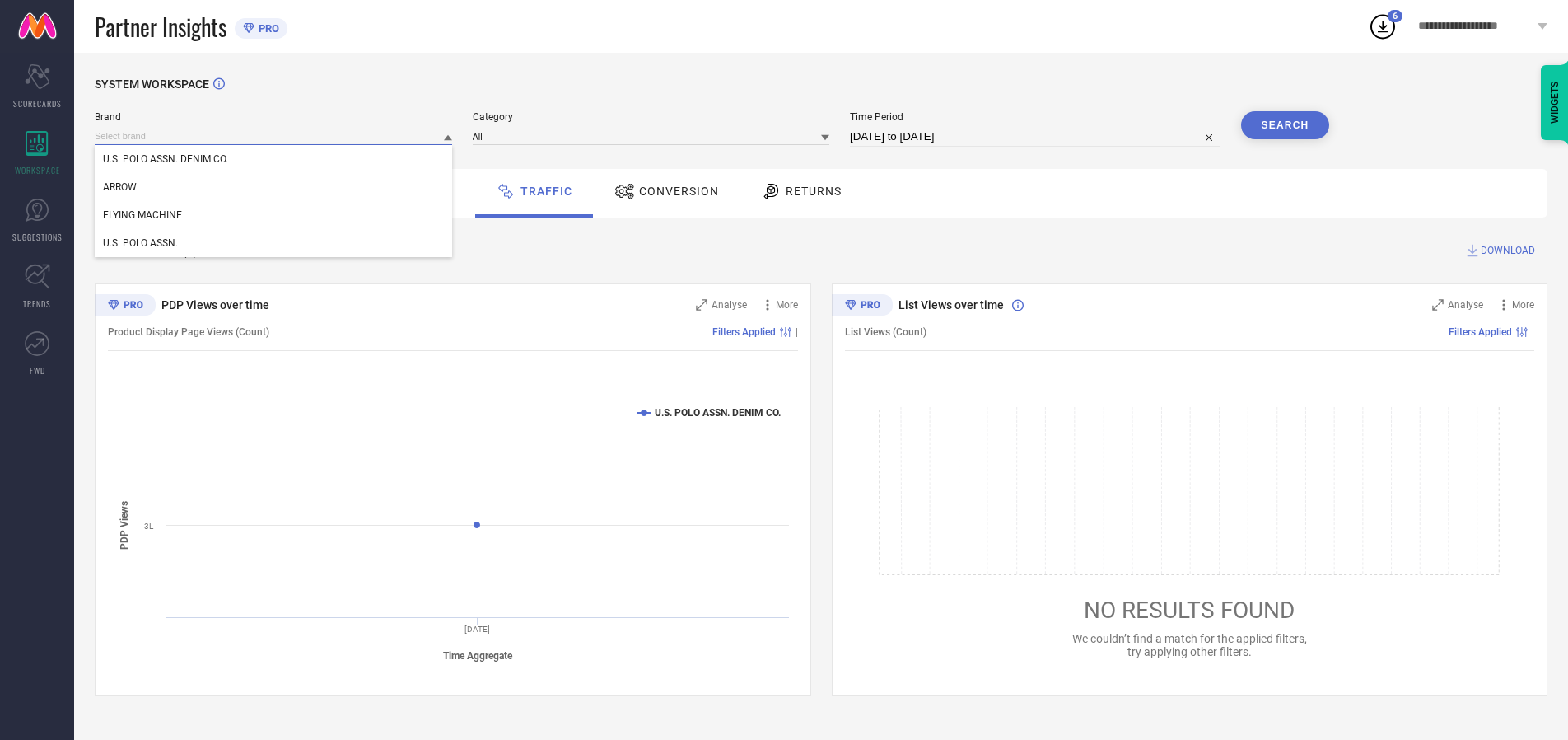
click at [274, 136] on input at bounding box center [273, 136] width 357 height 17
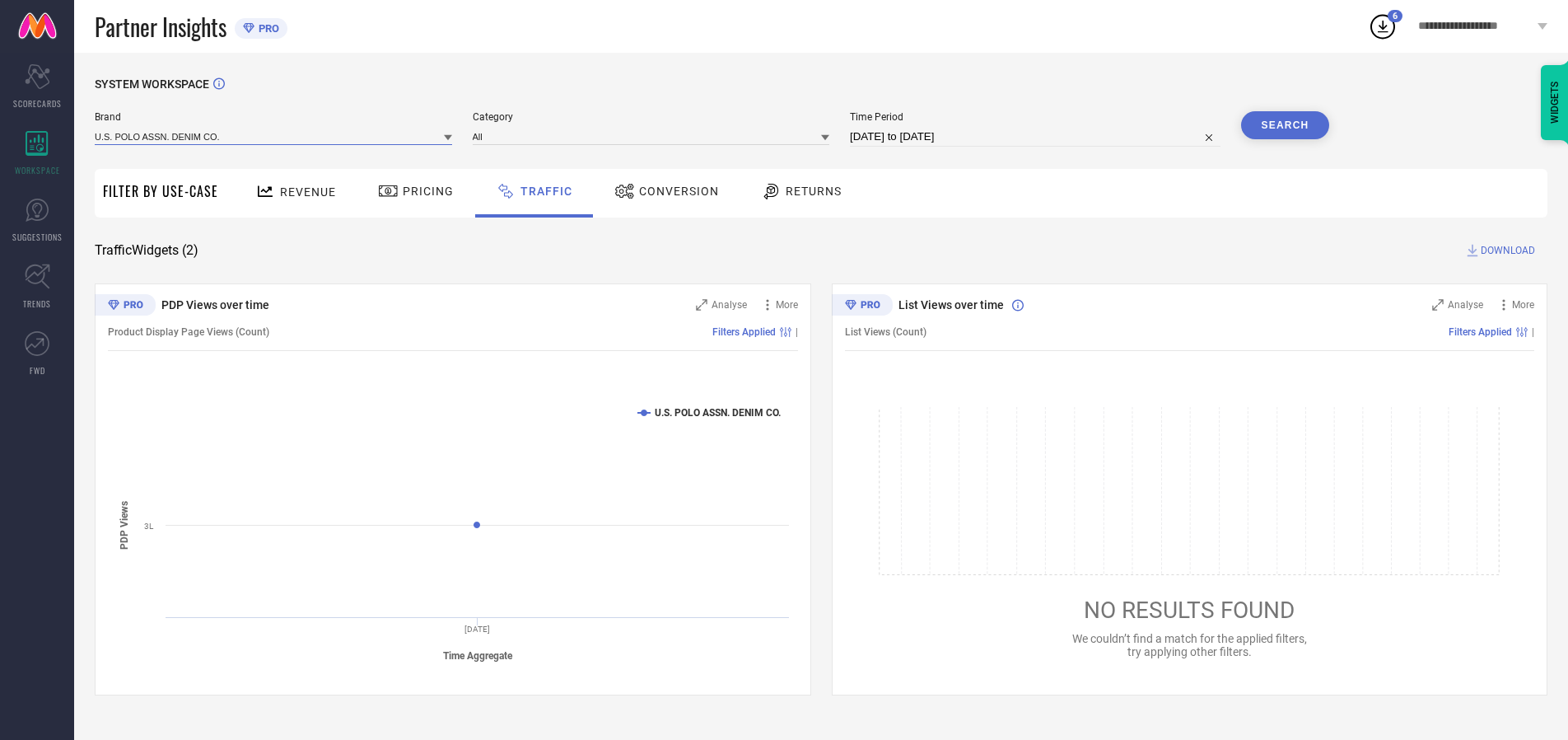
click at [274, 136] on input at bounding box center [273, 136] width 357 height 17
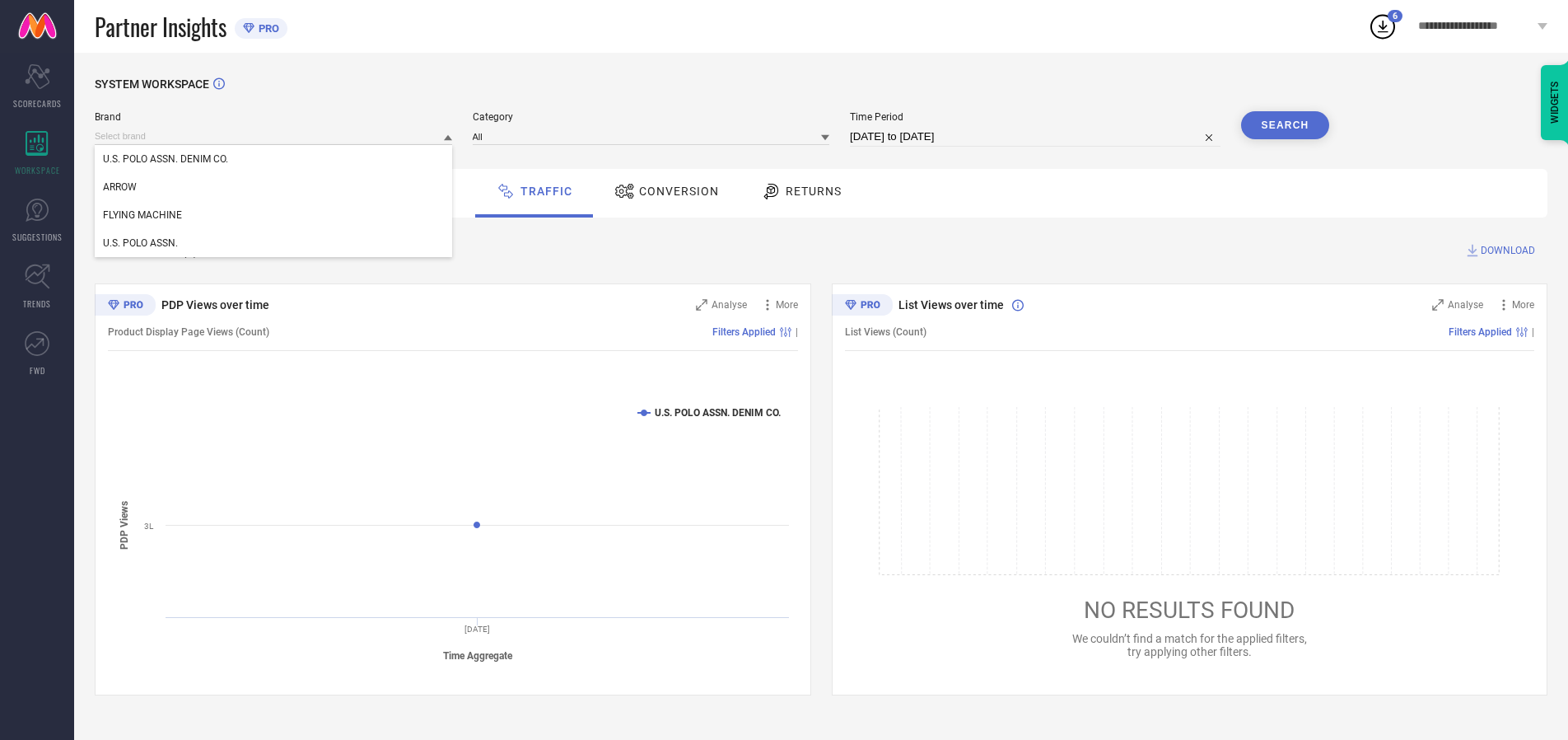
click at [274, 159] on div "U.S. POLO ASSN. DENIM CO." at bounding box center [273, 159] width 357 height 28
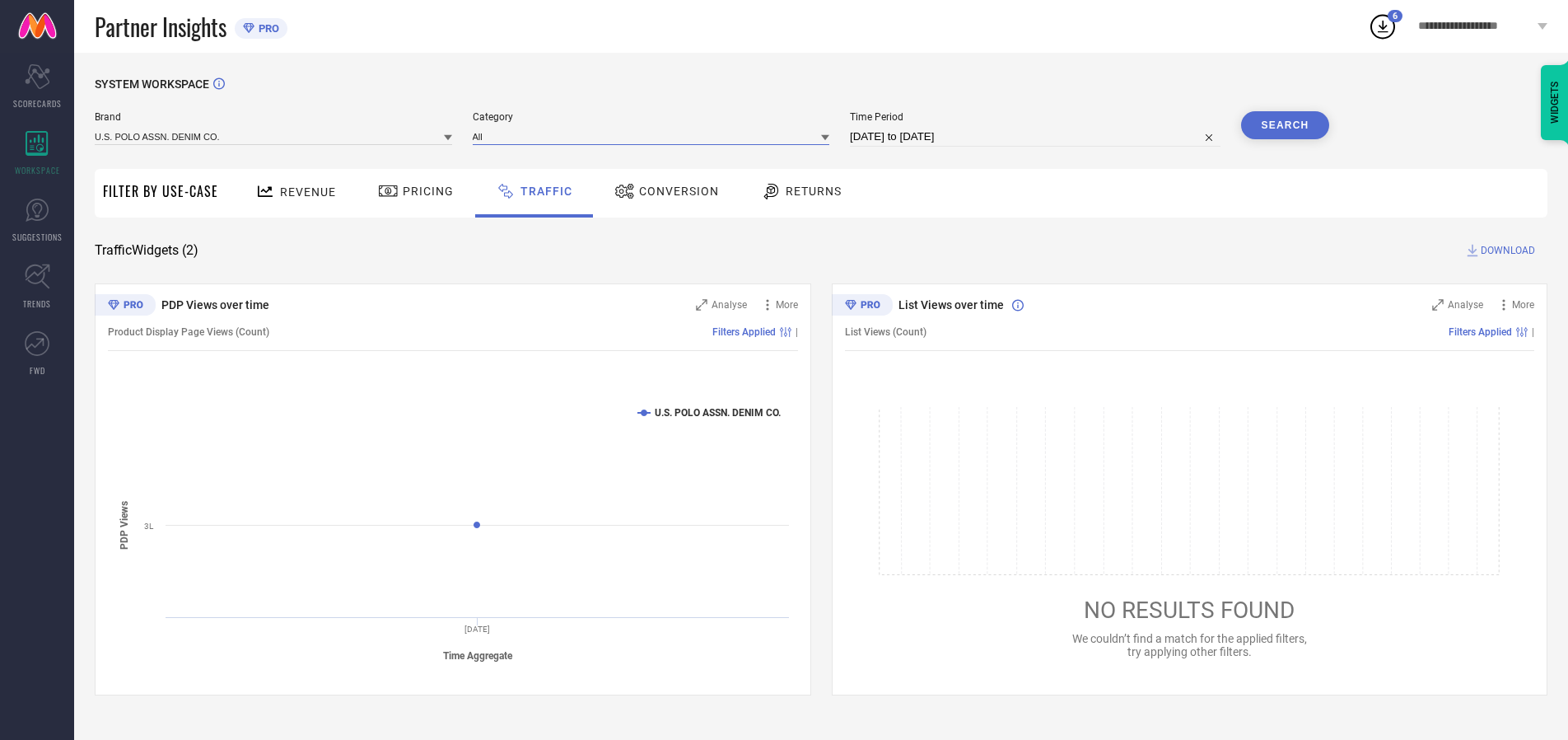
click at [655, 136] on input at bounding box center [651, 136] width 357 height 17
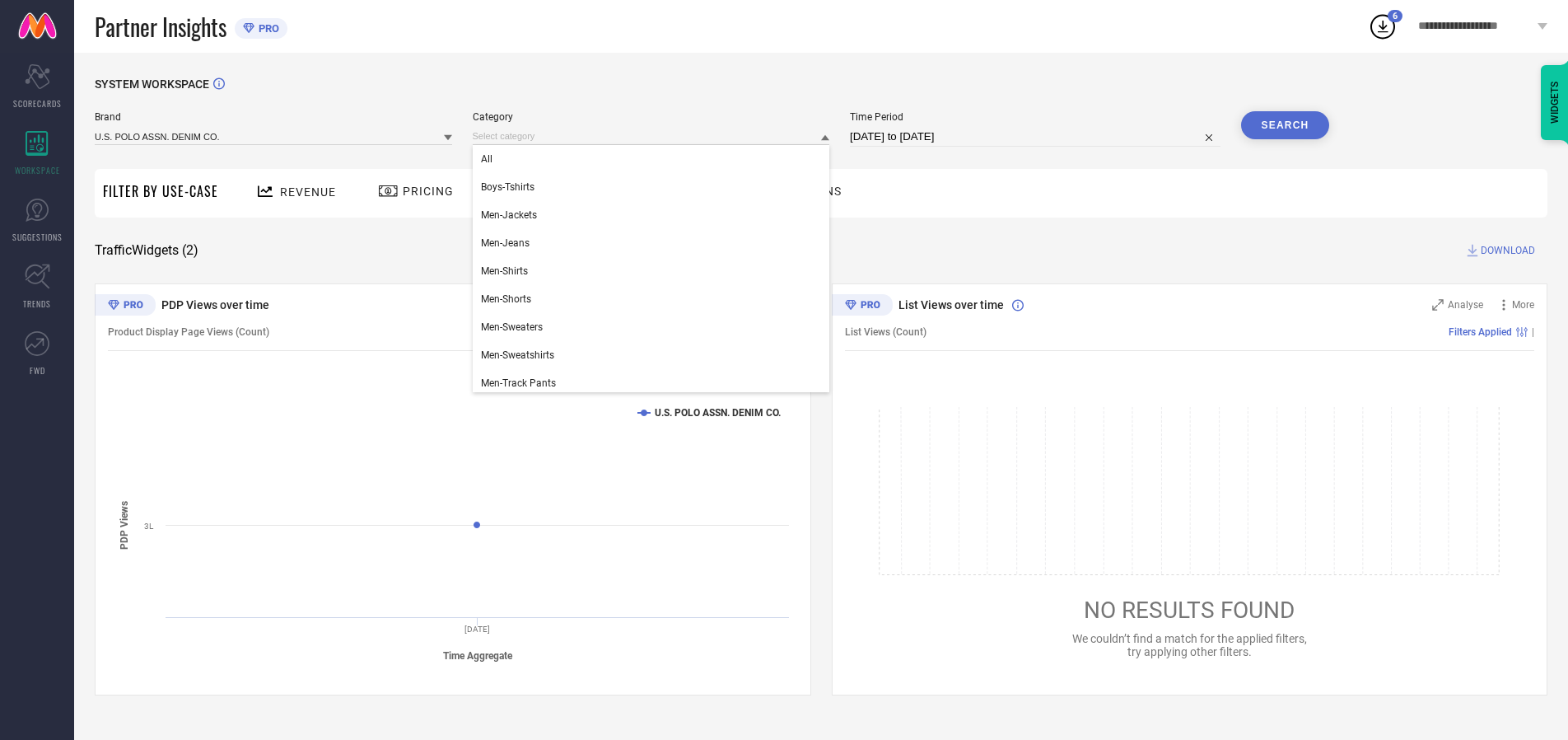
click at [655, 159] on div "All" at bounding box center [651, 159] width 357 height 28
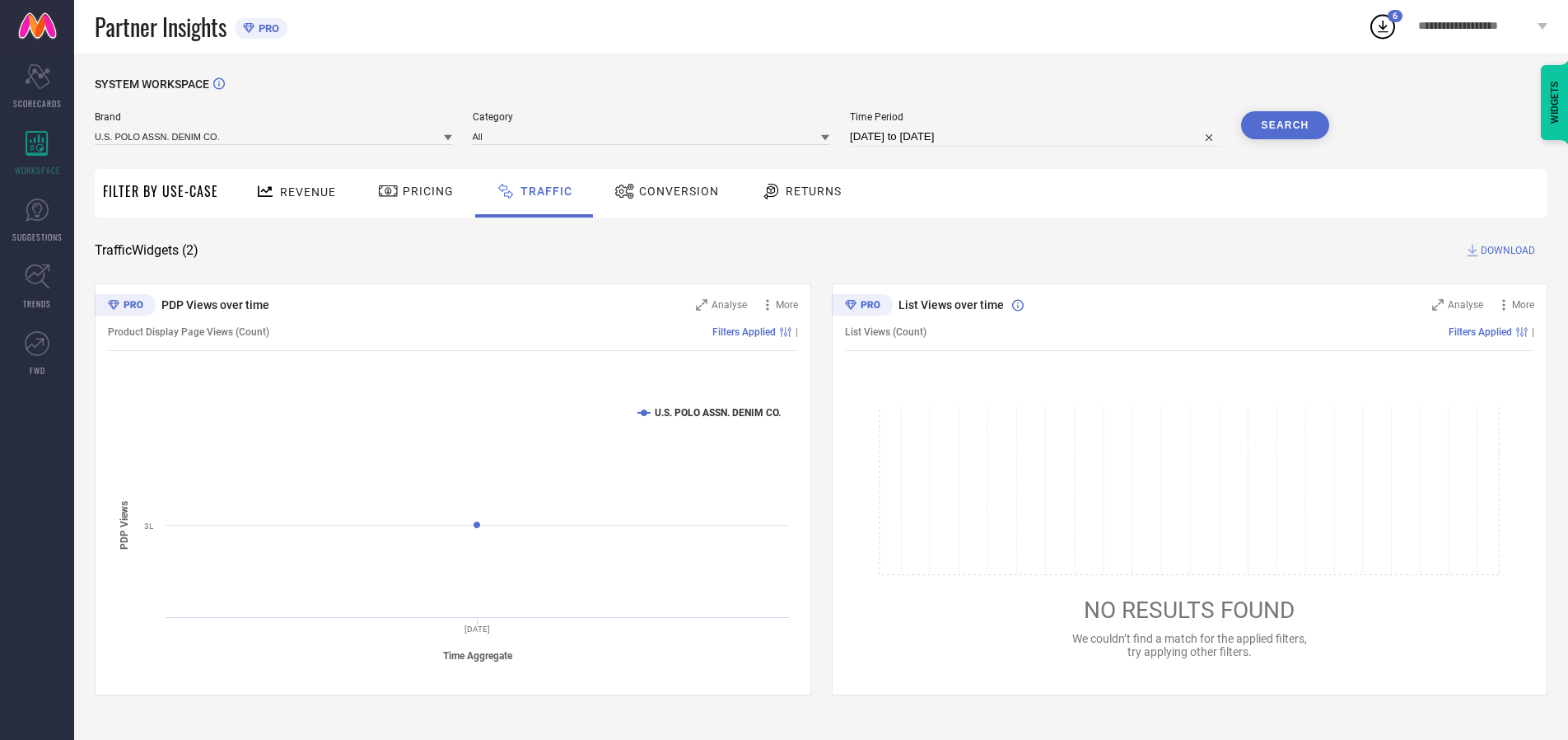
click at [1285, 125] on button "Search" at bounding box center [1285, 125] width 89 height 28
click at [1506, 251] on span "DOWNLOAD" at bounding box center [1508, 251] width 55 height 17
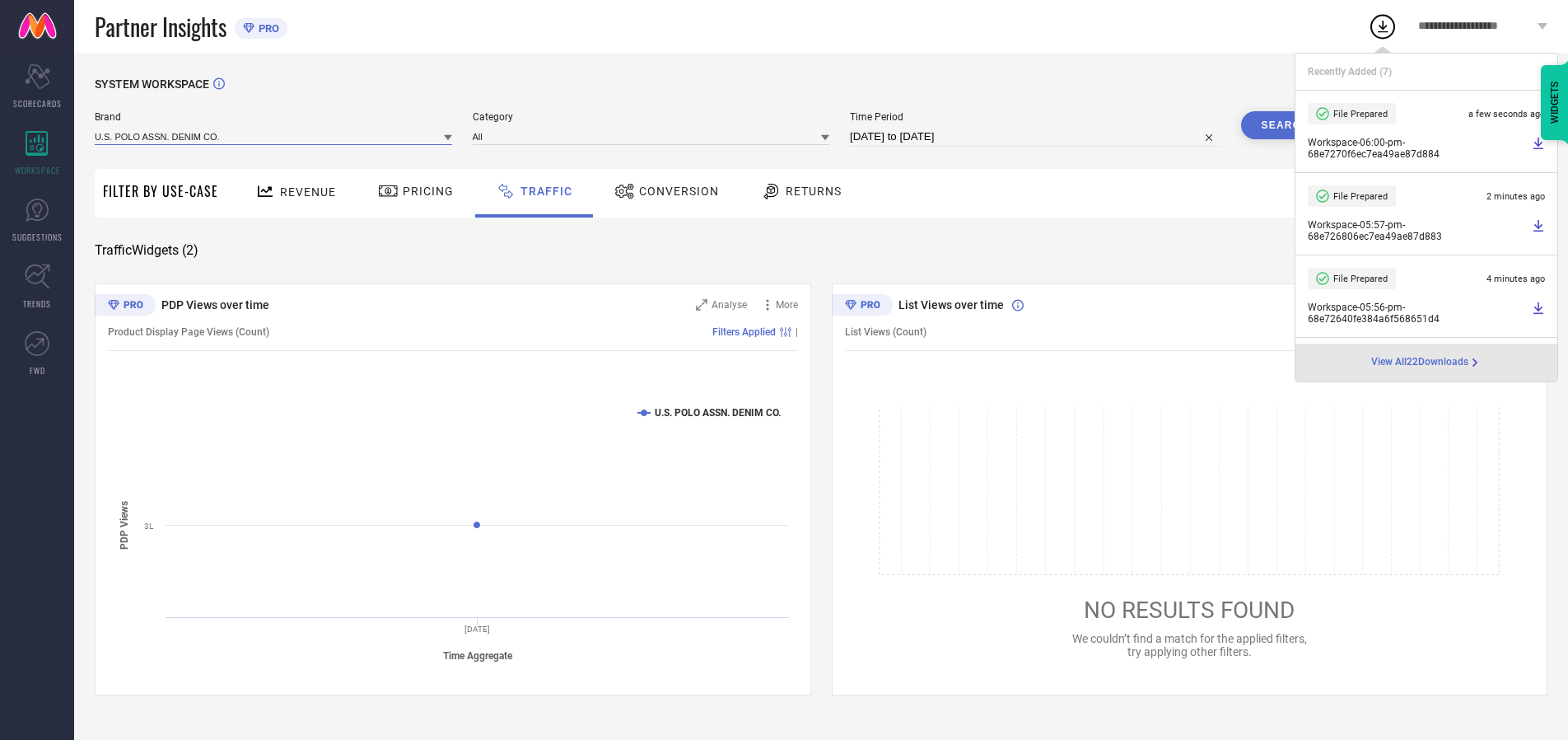
click at [274, 136] on input at bounding box center [273, 136] width 357 height 17
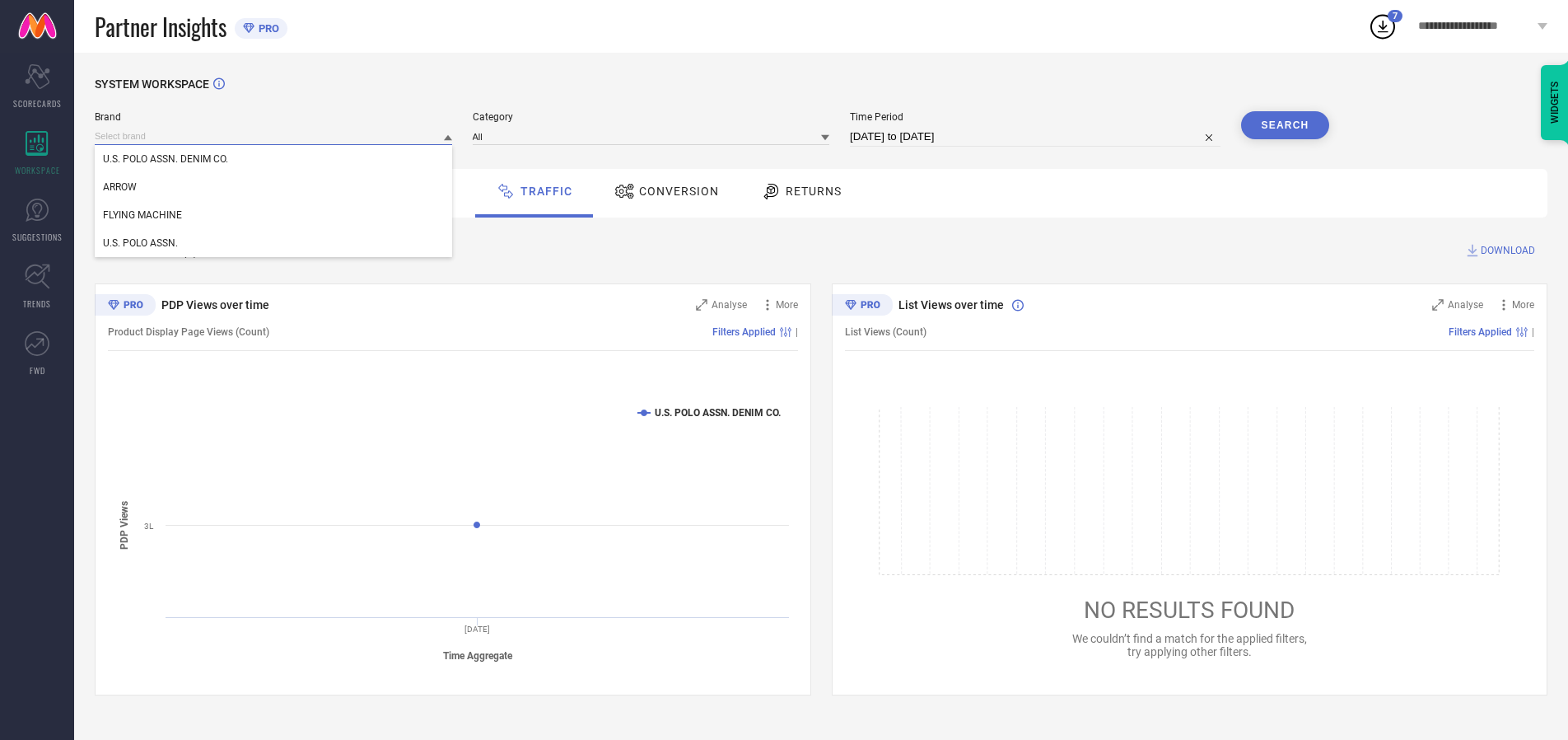
click at [274, 243] on div "U.S. POLO ASSN." at bounding box center [273, 243] width 357 height 28
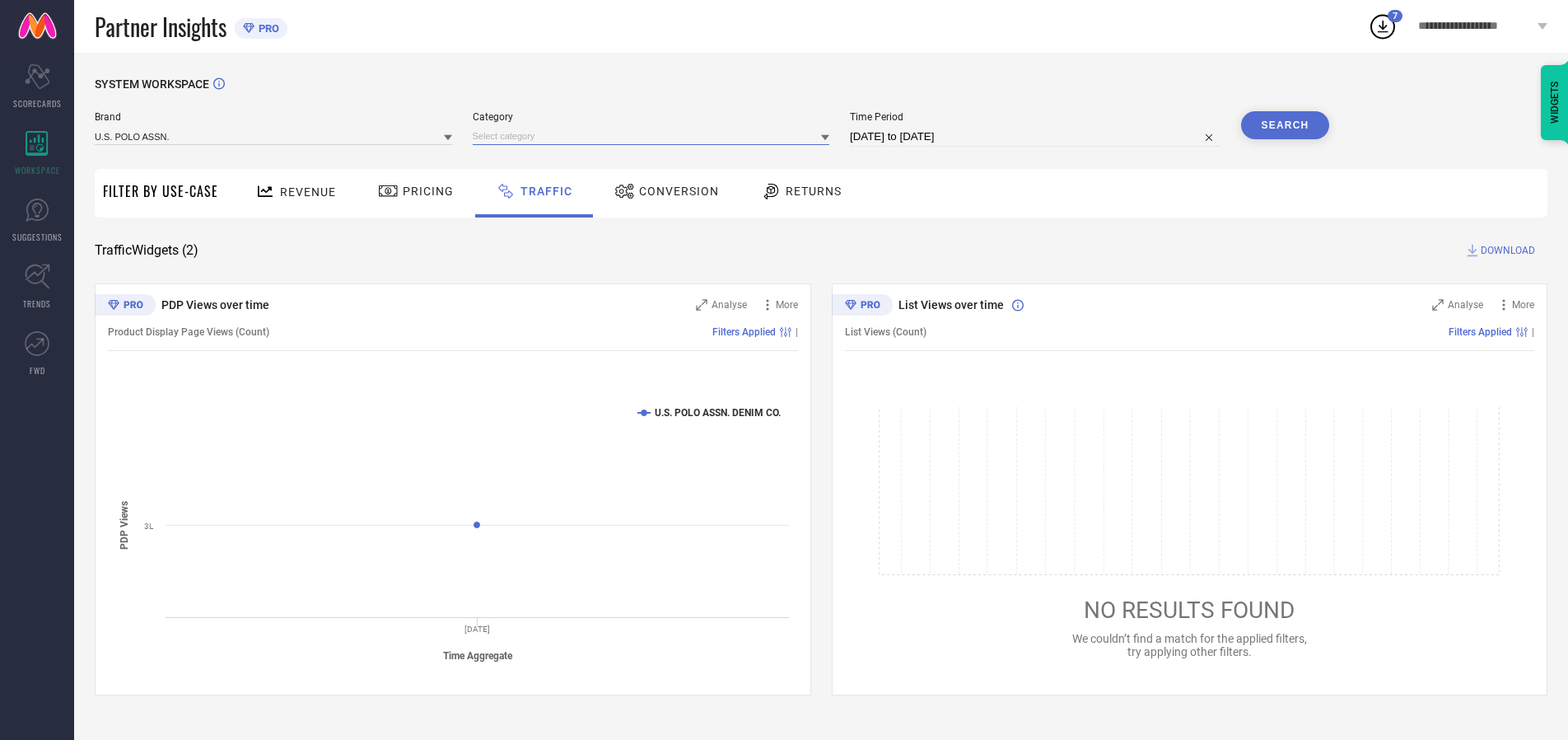
click at [655, 136] on input at bounding box center [651, 136] width 357 height 17
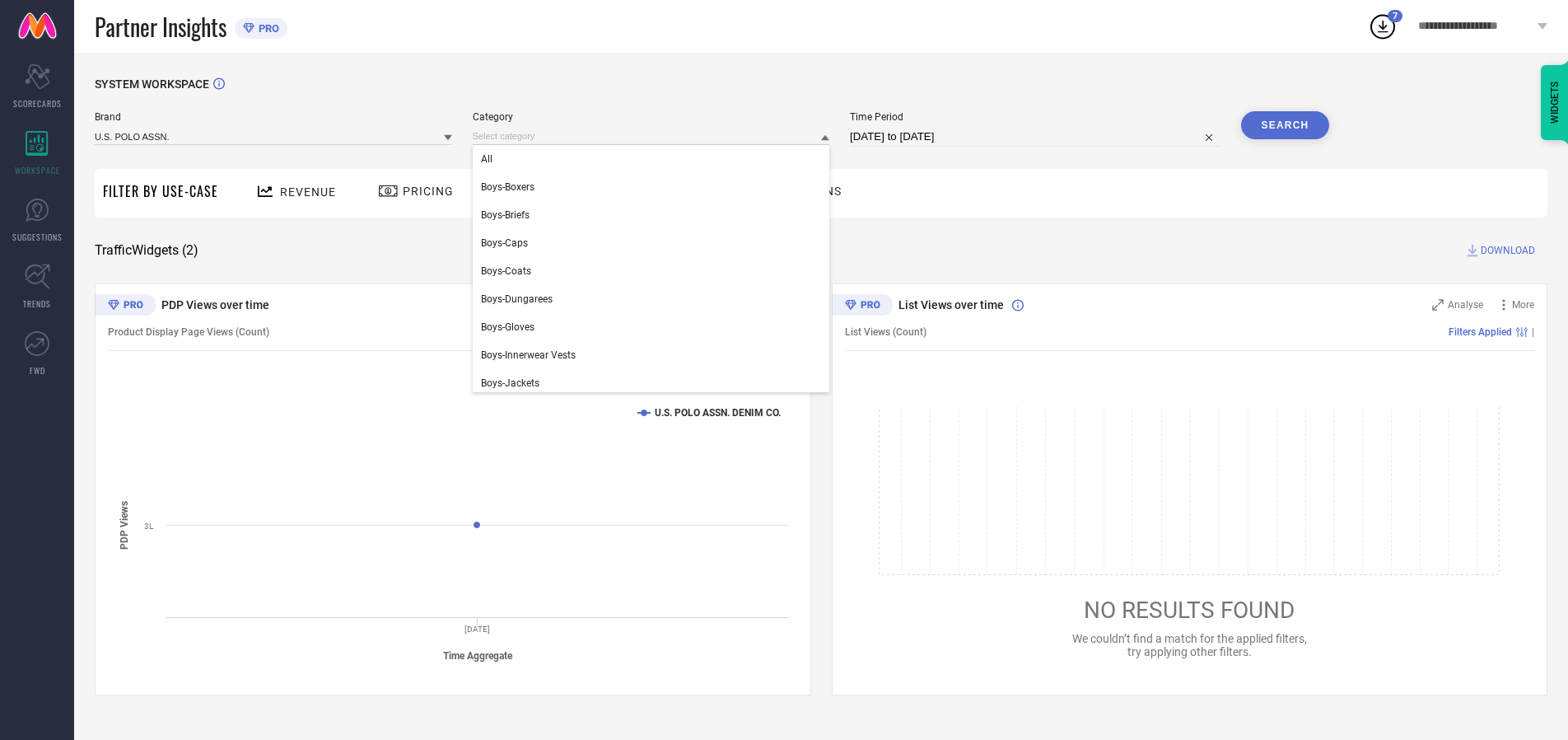
click at [655, 159] on div "All" at bounding box center [651, 159] width 357 height 28
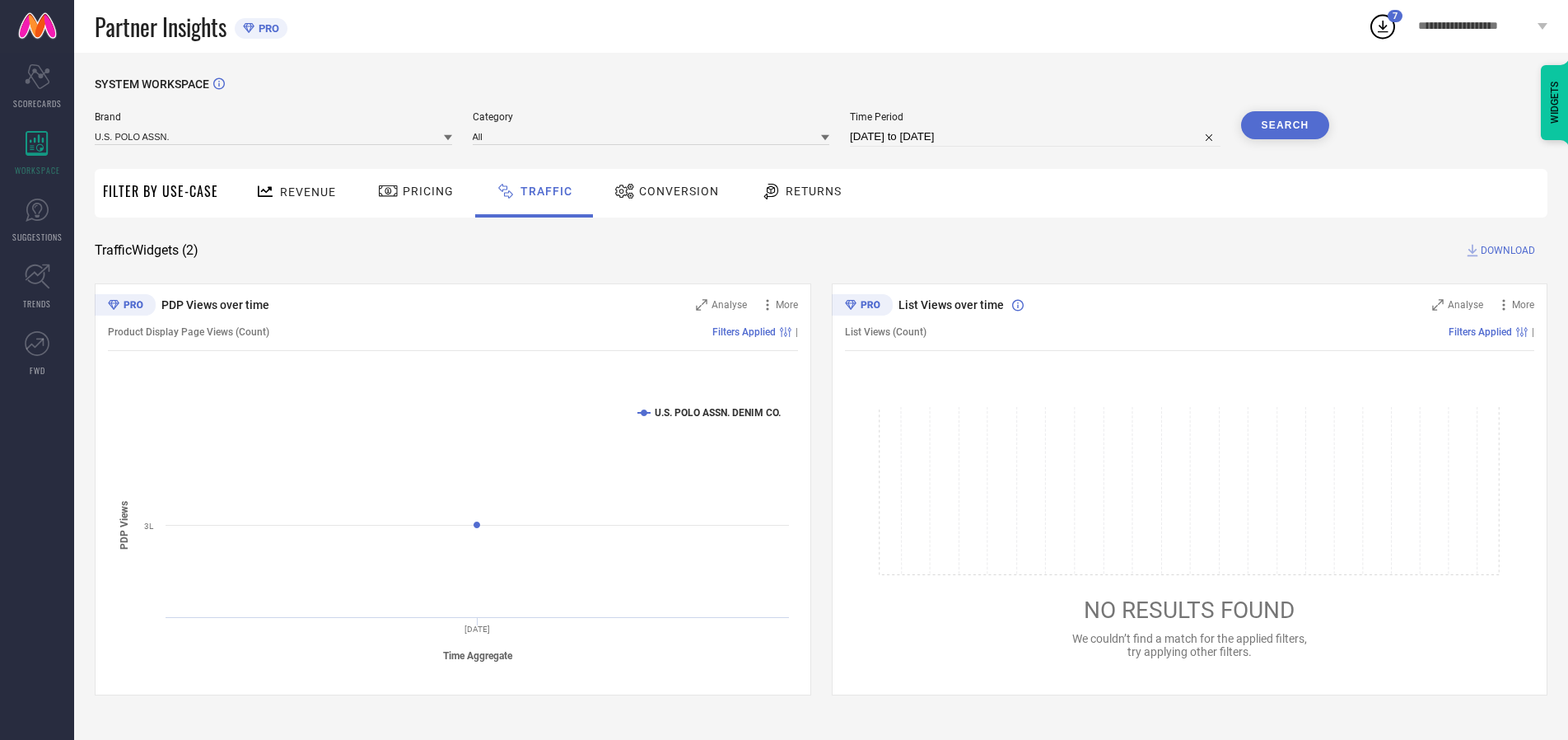
click at [1285, 125] on button "Search" at bounding box center [1285, 125] width 89 height 28
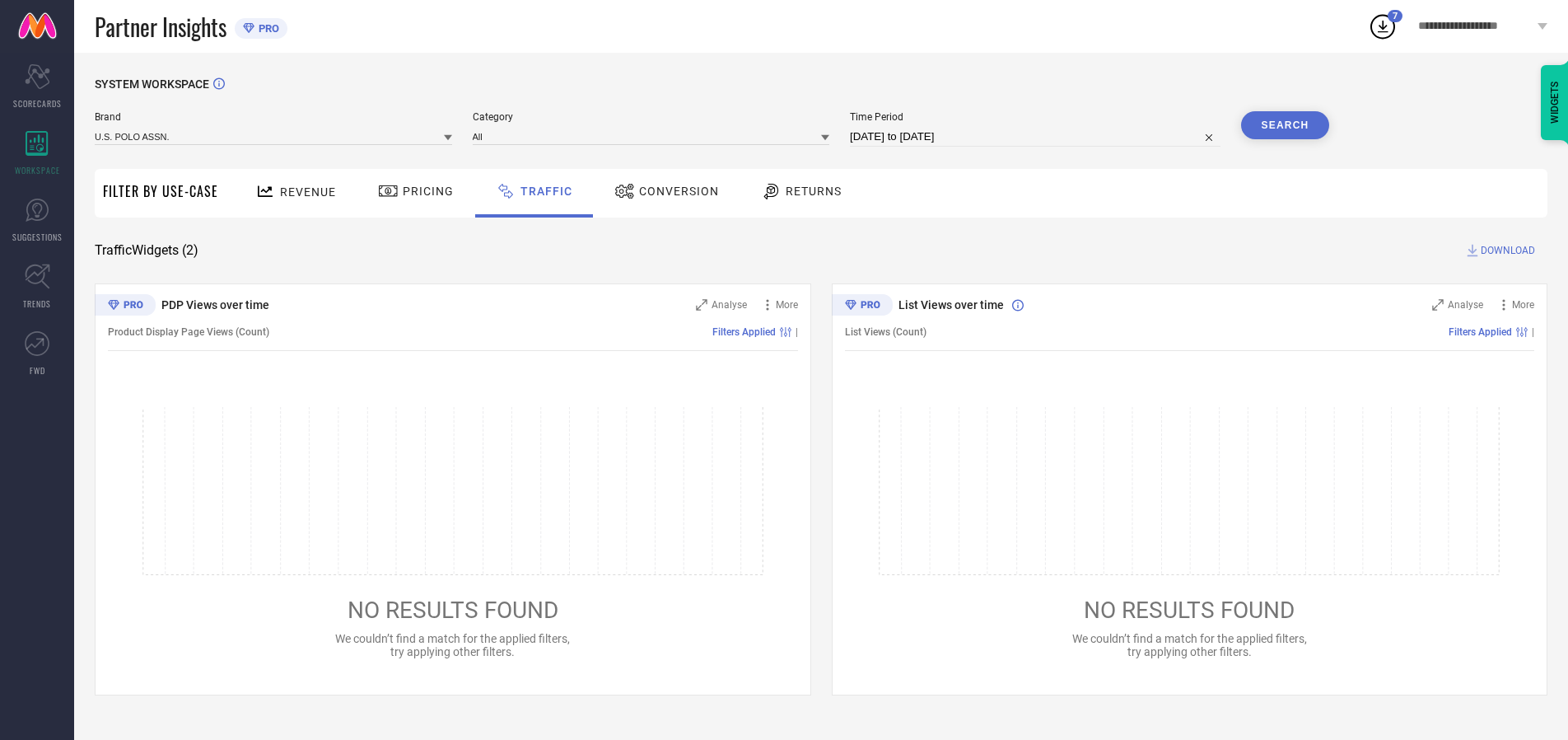
click at [1506, 251] on span "DOWNLOAD" at bounding box center [1508, 251] width 55 height 17
click at [1038, 137] on input at bounding box center [1035, 137] width 371 height 20
select select "9"
select select "2025"
select select "10"
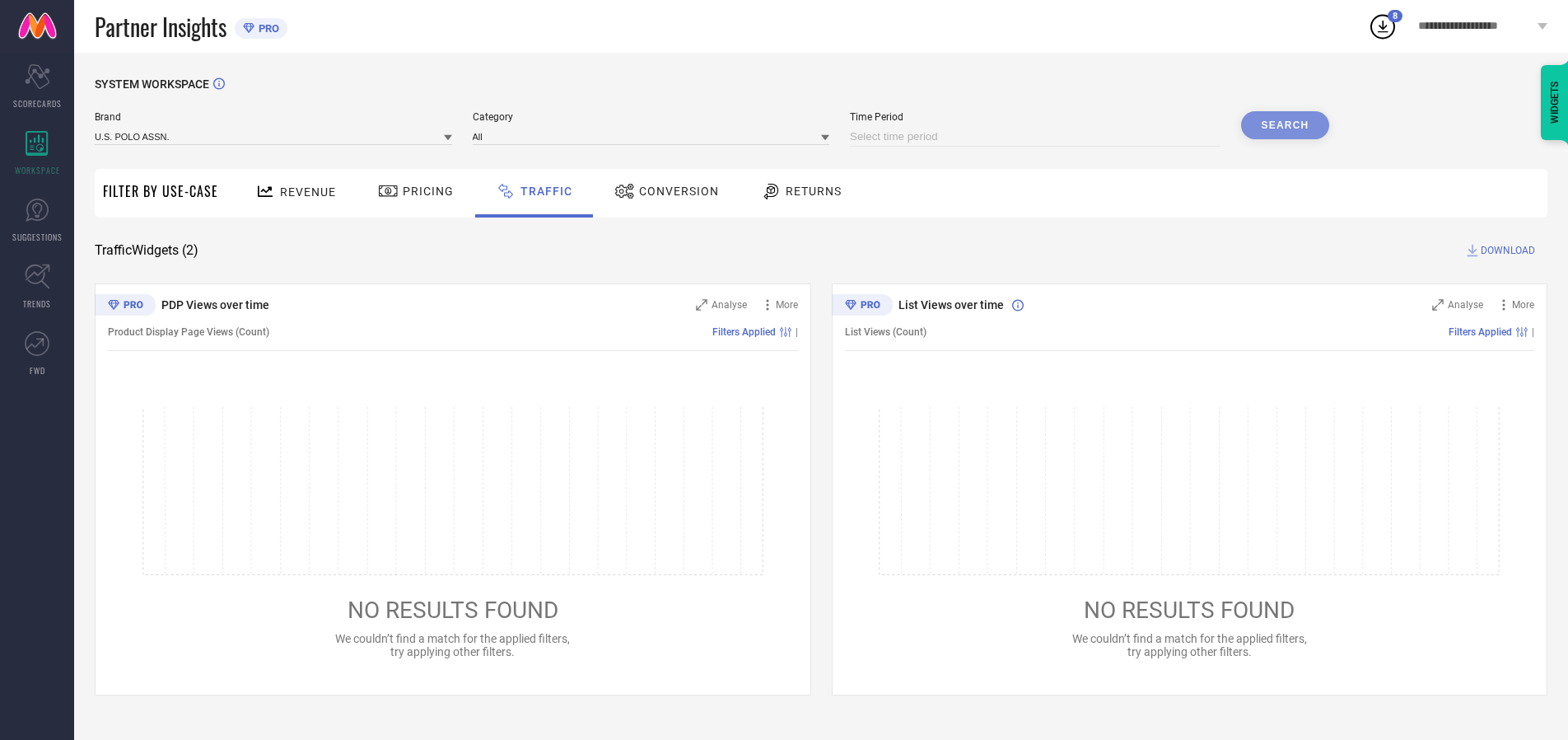
select select "2025"
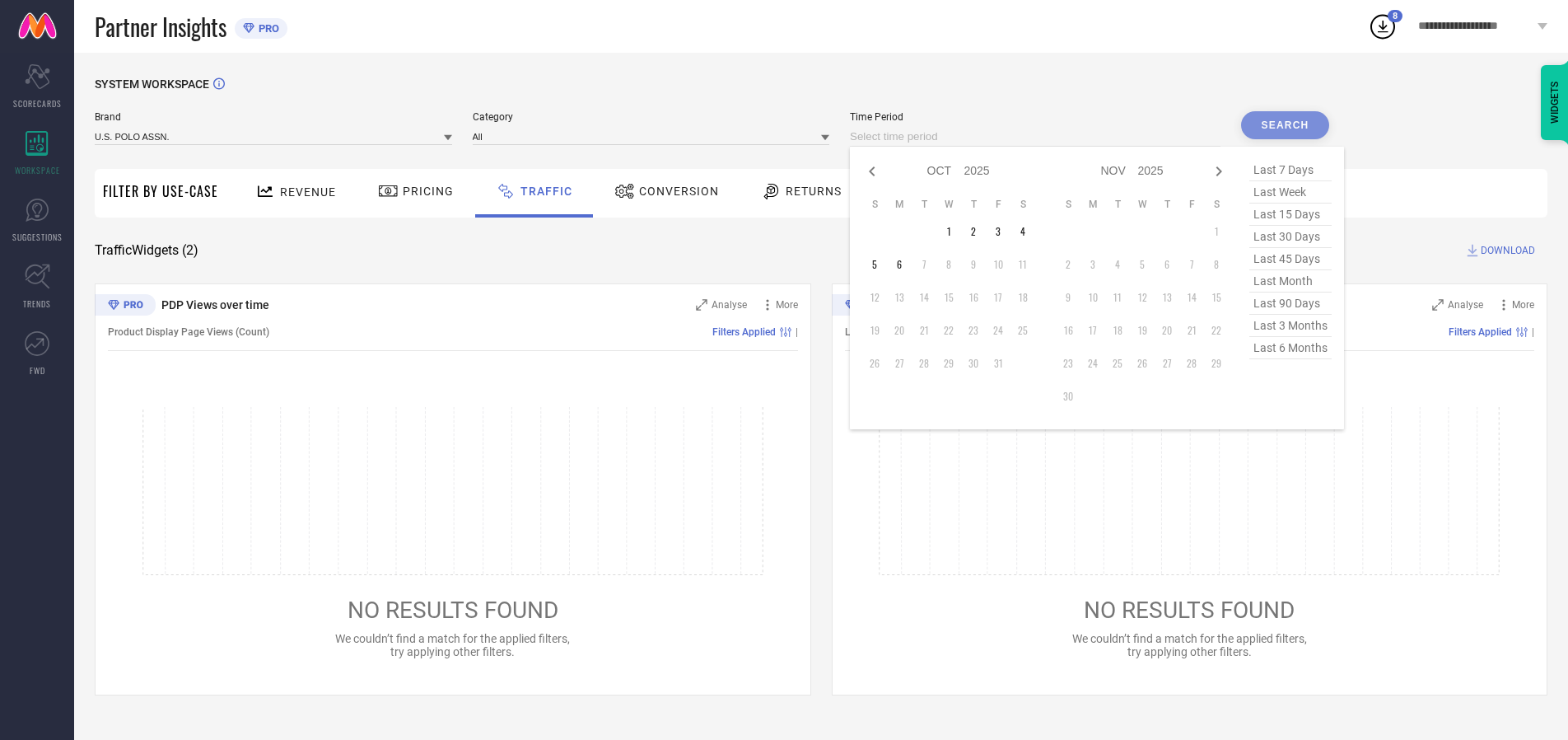
click at [954, 231] on td "1" at bounding box center [949, 231] width 25 height 25
type input "[DATE] to [DATE]"
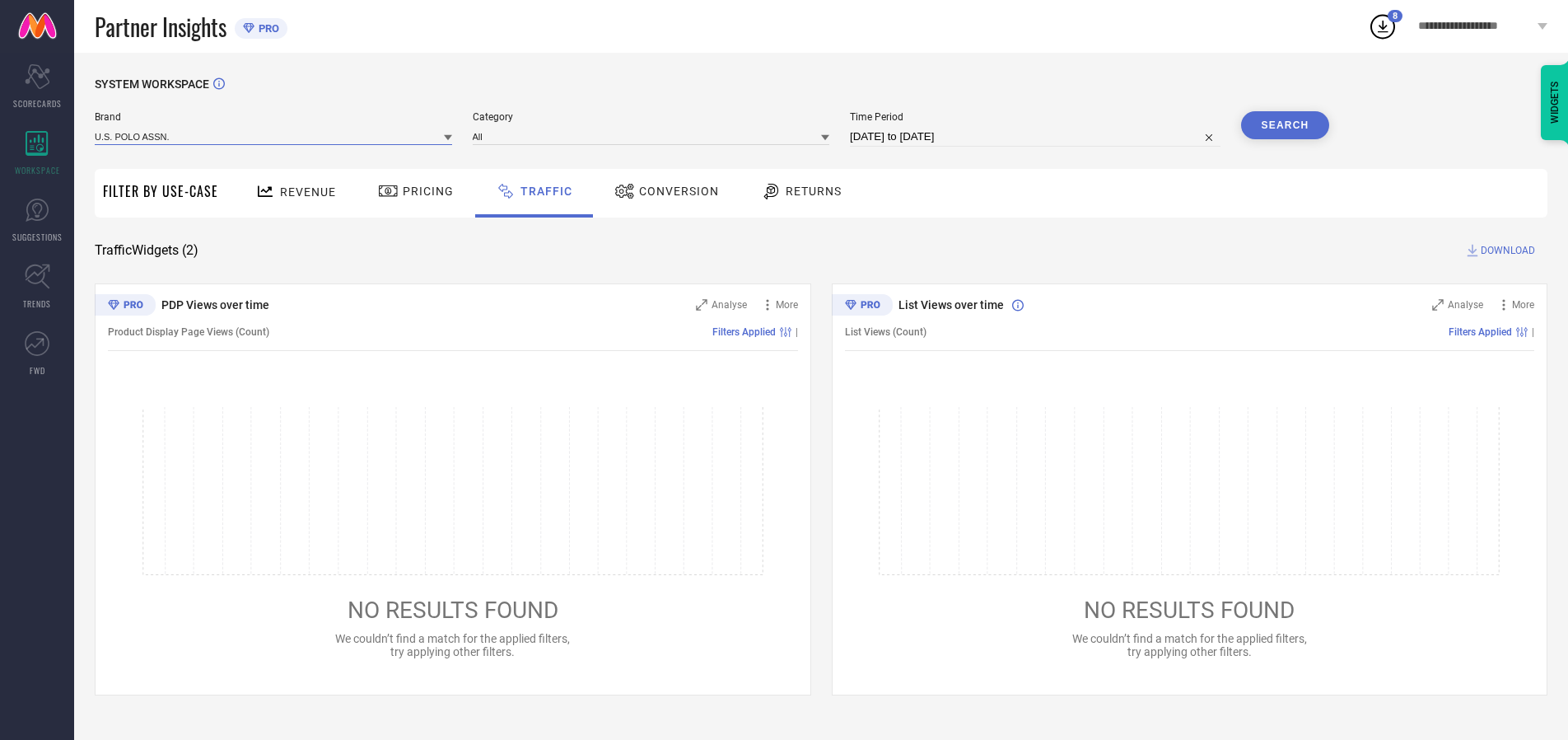
click at [274, 136] on input at bounding box center [273, 136] width 357 height 17
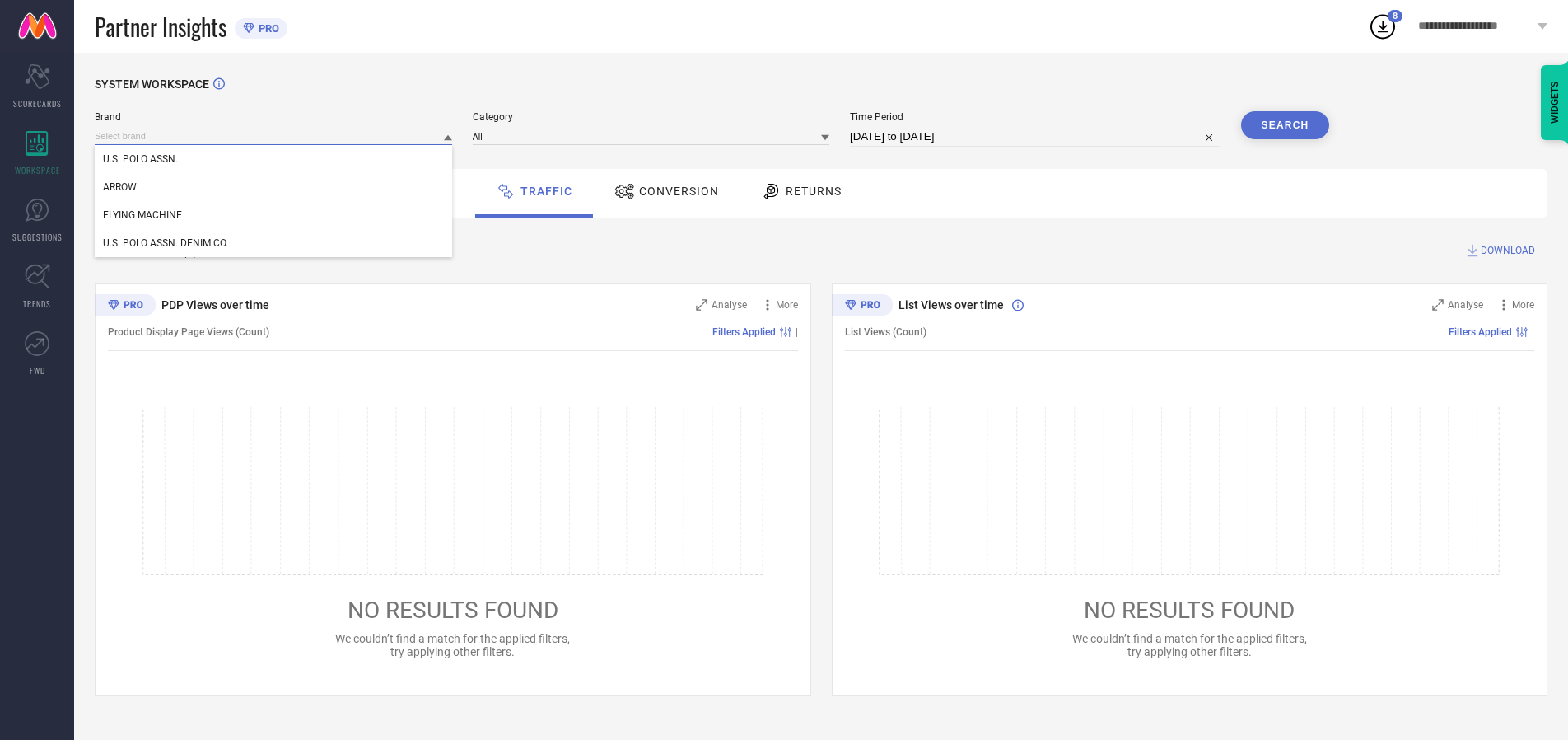
click at [274, 136] on input at bounding box center [273, 136] width 357 height 17
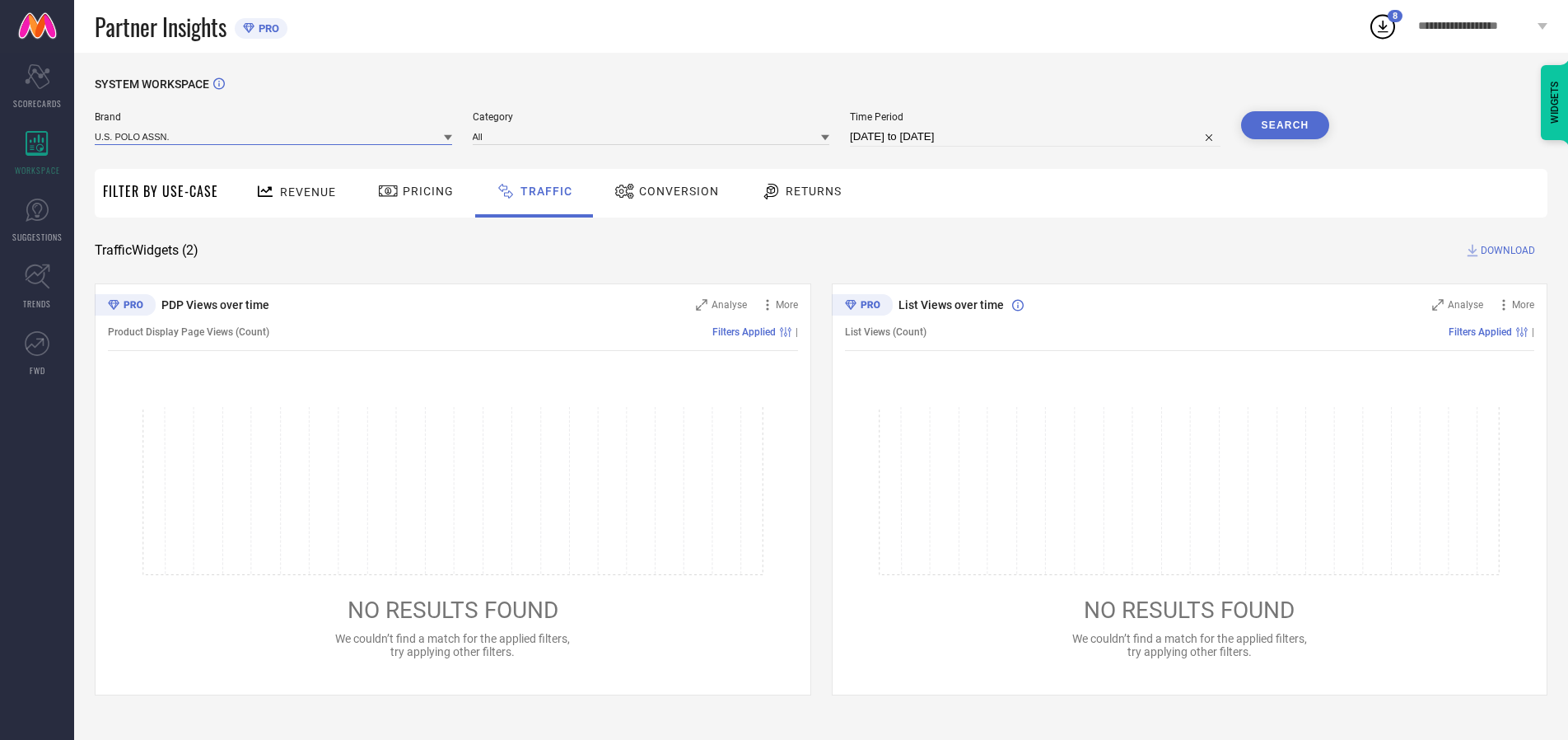
click at [274, 136] on input at bounding box center [273, 136] width 357 height 17
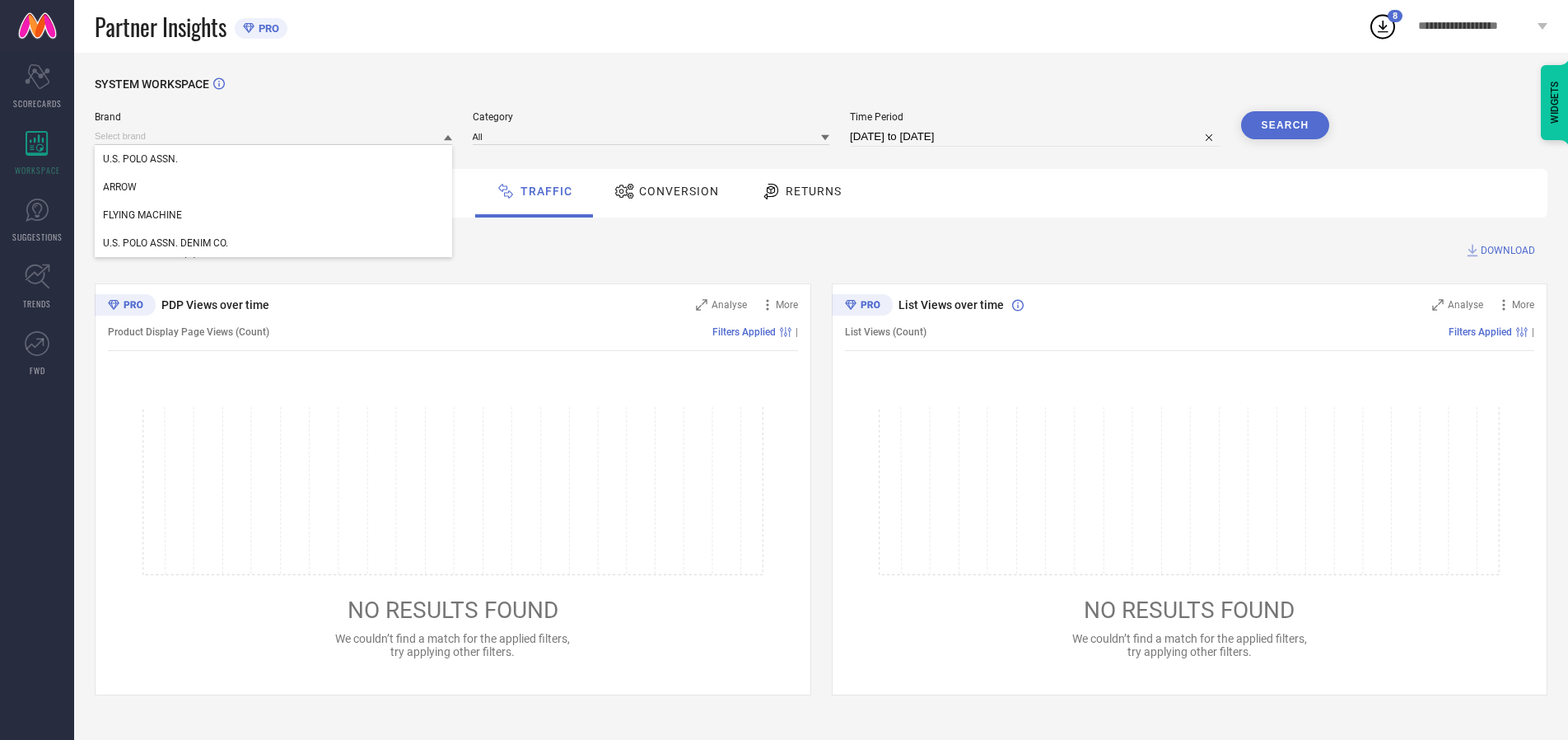
click at [274, 159] on div "U.S. POLO ASSN." at bounding box center [273, 159] width 357 height 28
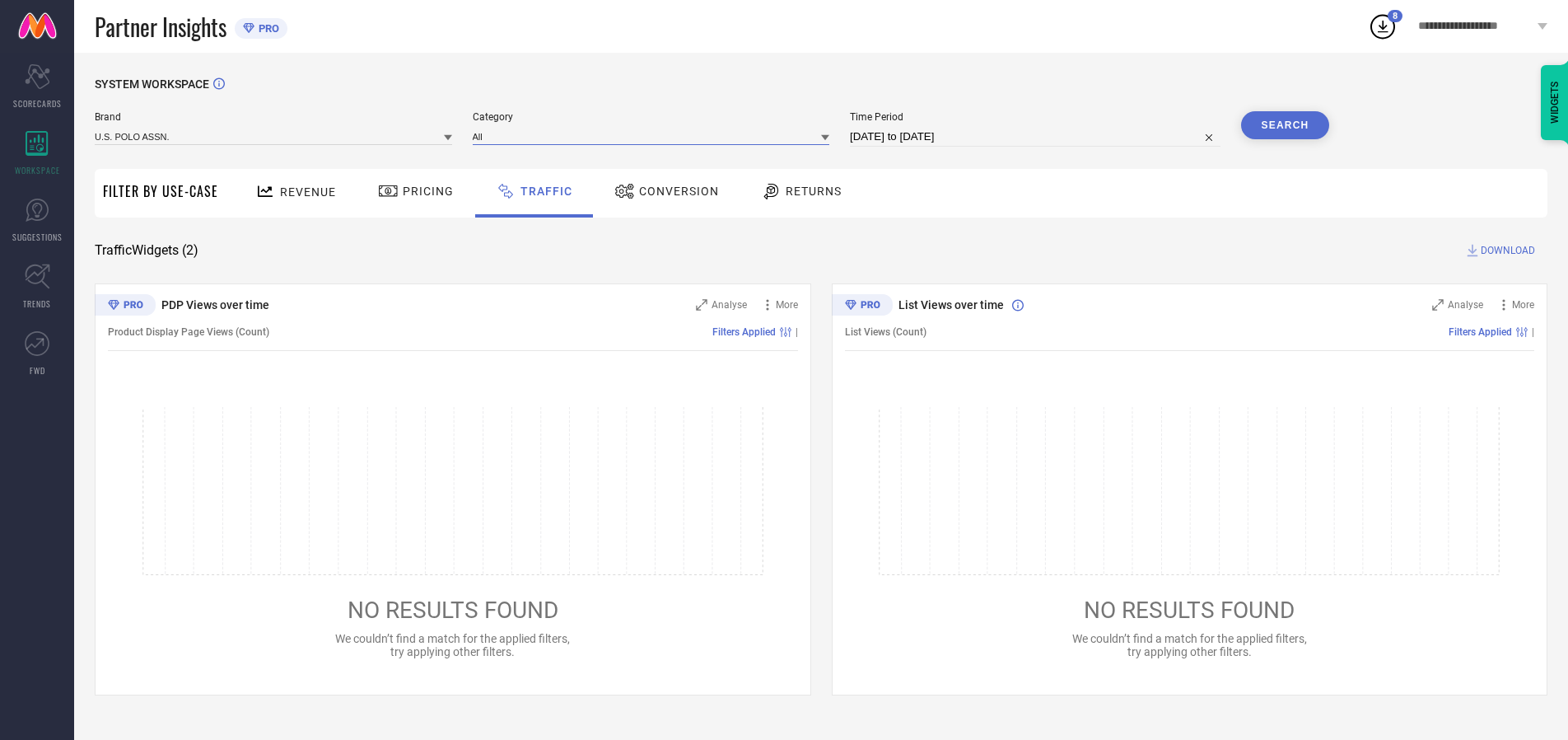
click at [655, 136] on input at bounding box center [651, 136] width 357 height 17
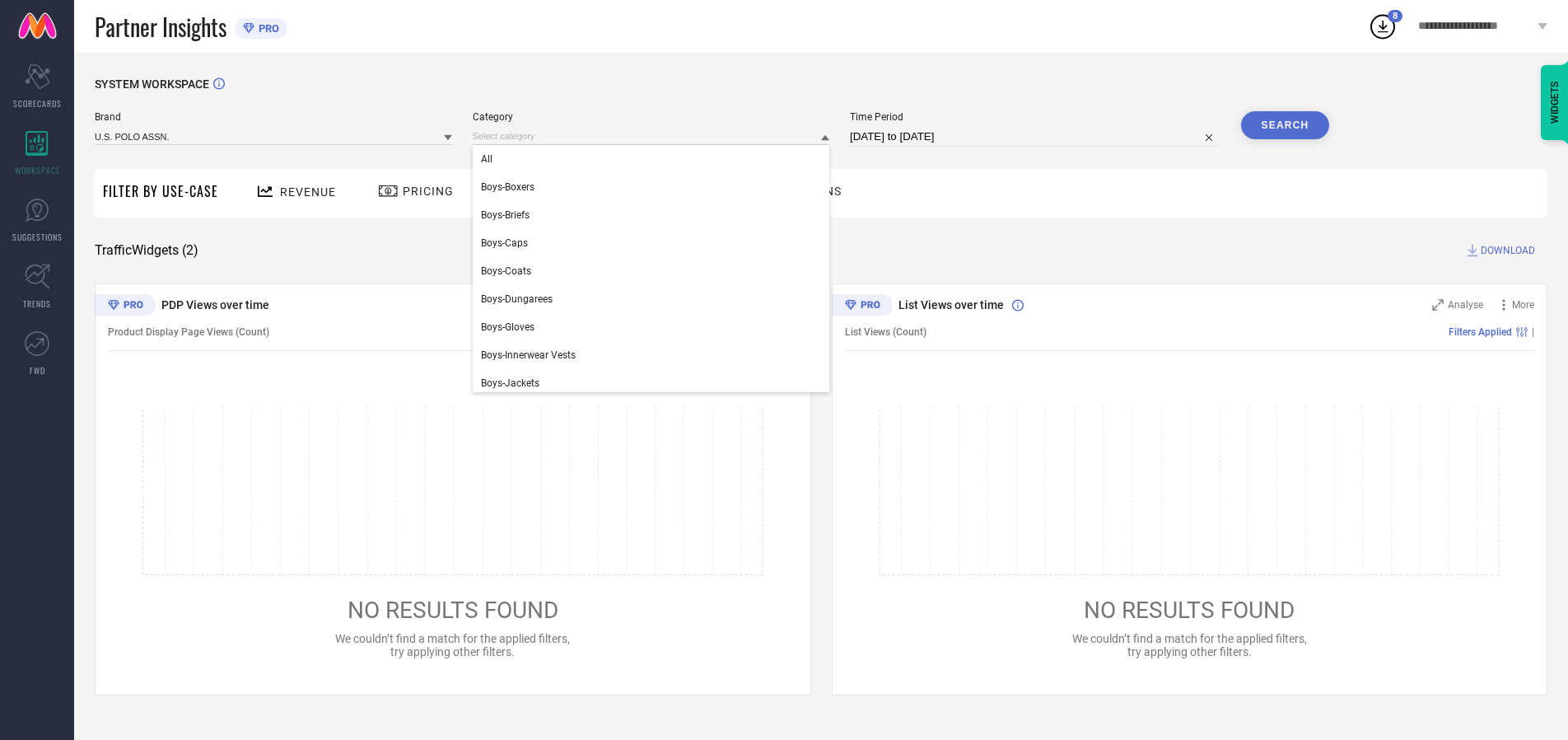
click at [655, 159] on div "All" at bounding box center [651, 159] width 357 height 28
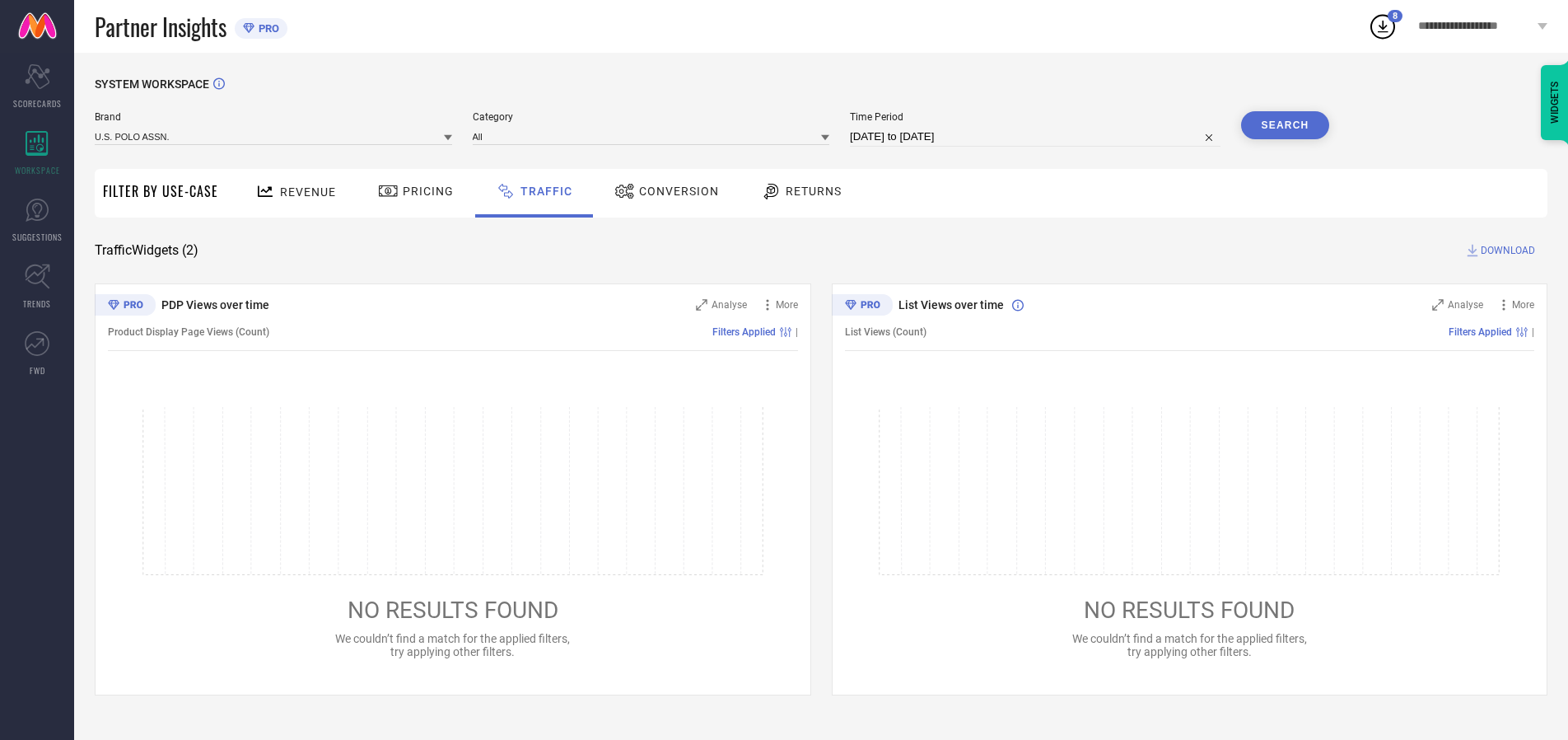
click at [1285, 125] on button "Search" at bounding box center [1285, 125] width 89 height 28
click at [1506, 251] on span "DOWNLOAD" at bounding box center [1508, 251] width 55 height 17
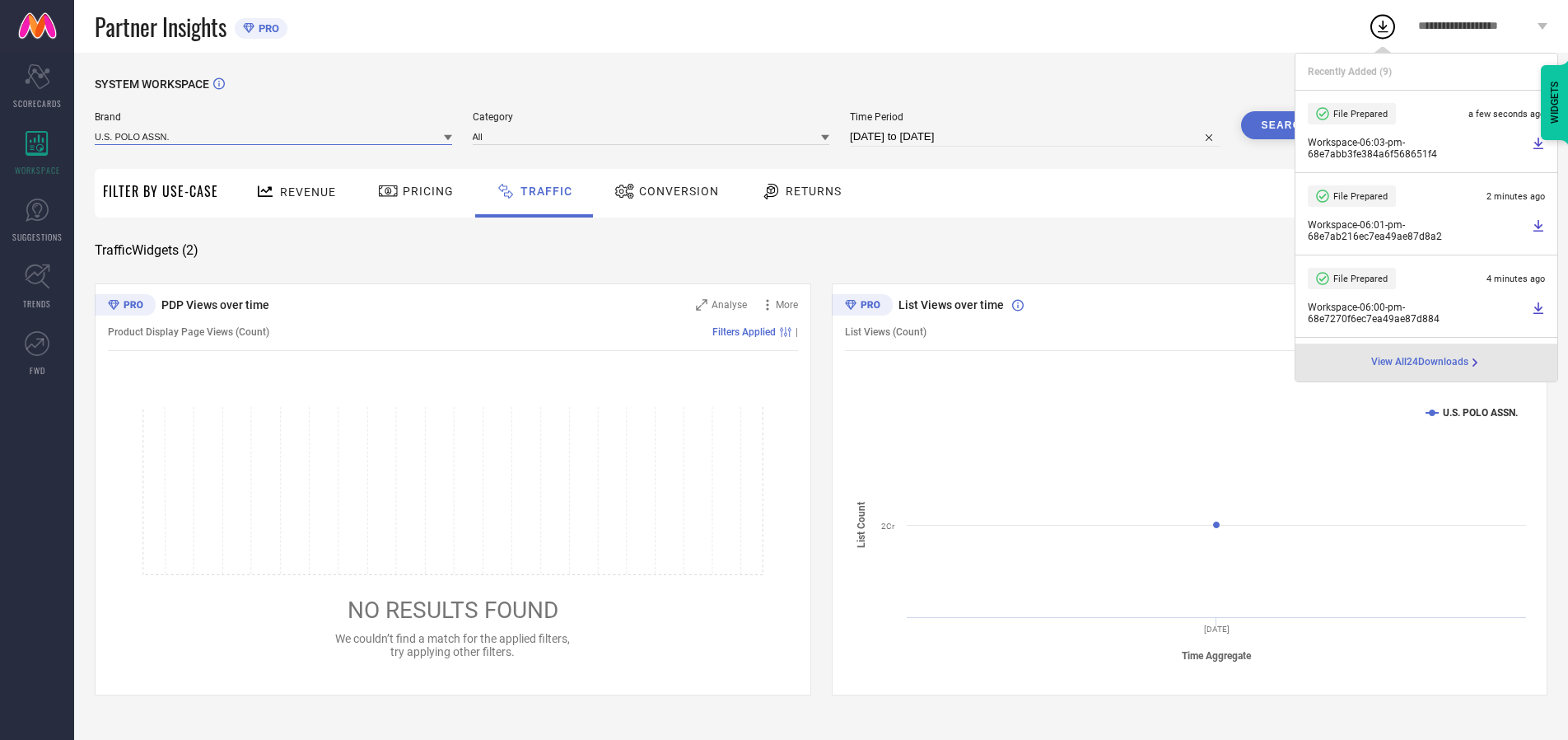
click at [274, 136] on input at bounding box center [273, 136] width 357 height 17
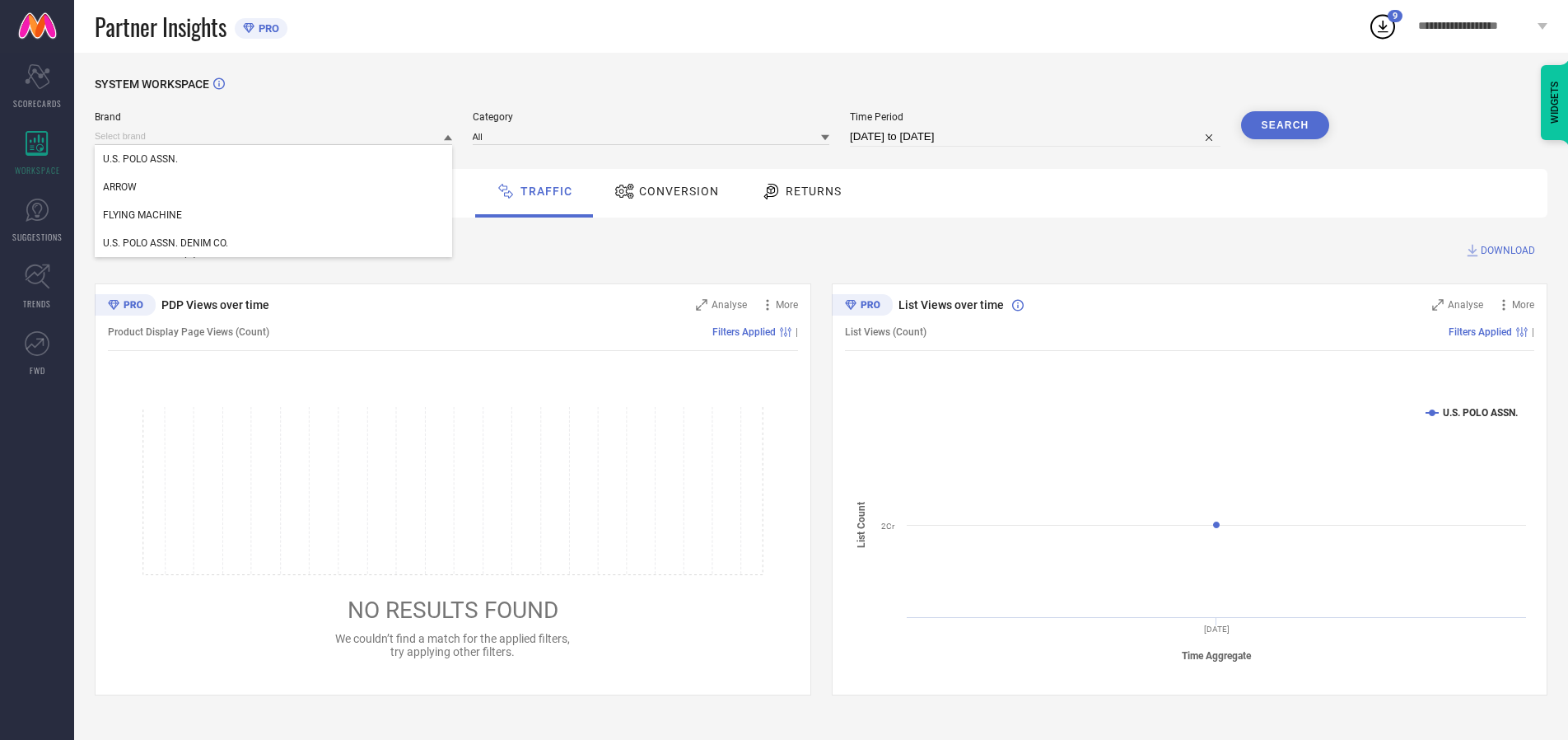
click at [274, 243] on div "U.S. POLO ASSN. DENIM CO." at bounding box center [273, 243] width 357 height 28
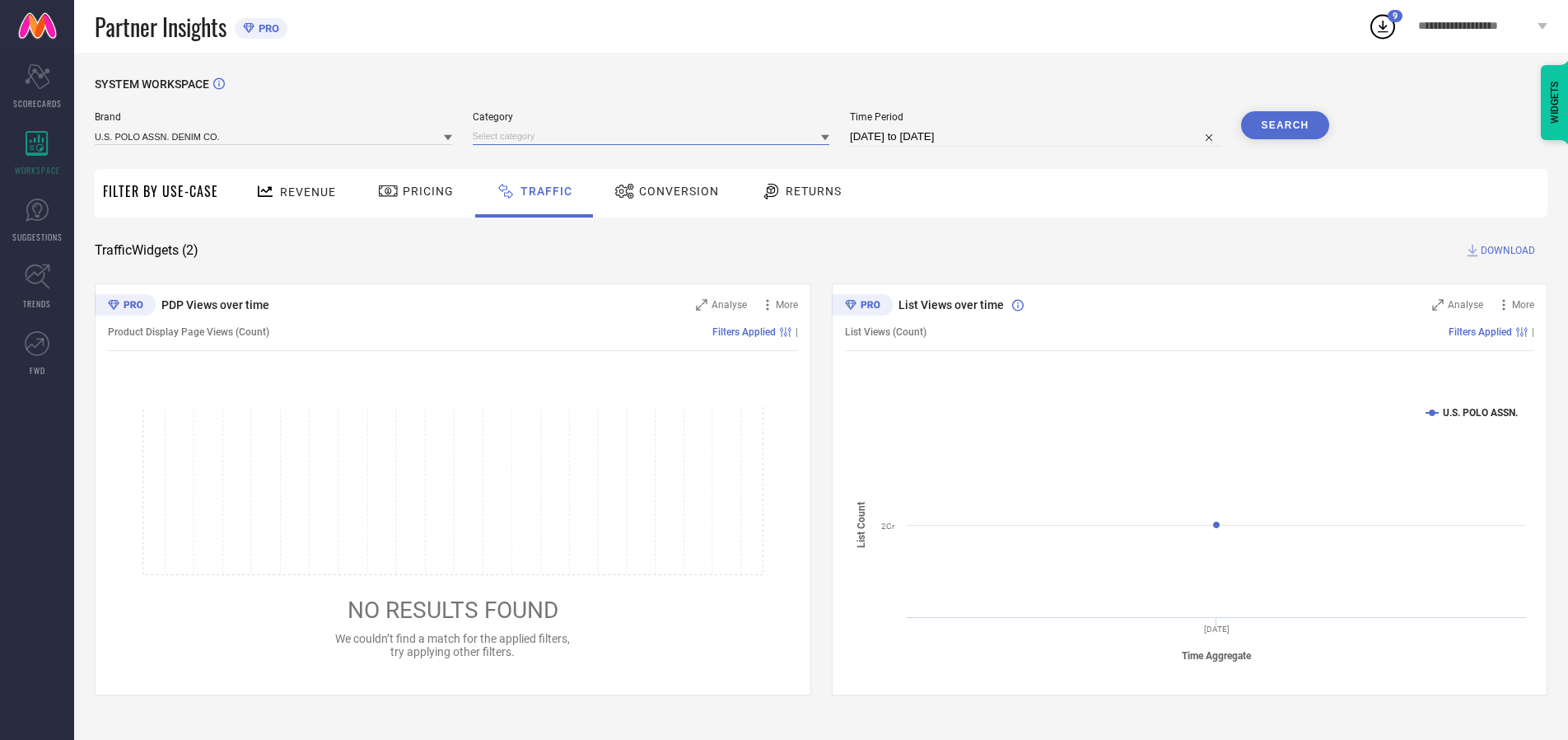
click at [655, 136] on input at bounding box center [651, 136] width 357 height 17
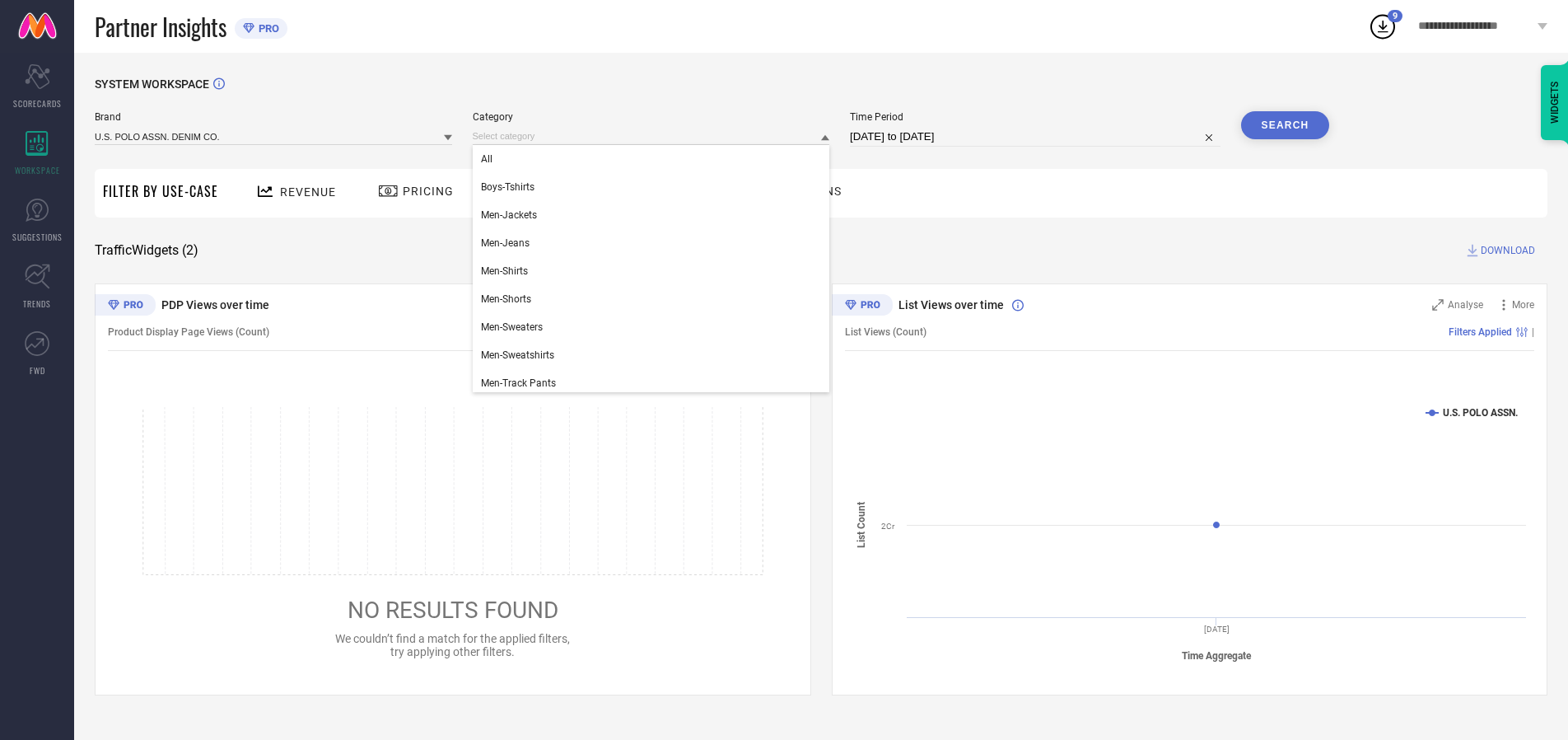
click at [655, 159] on div "All" at bounding box center [651, 159] width 357 height 28
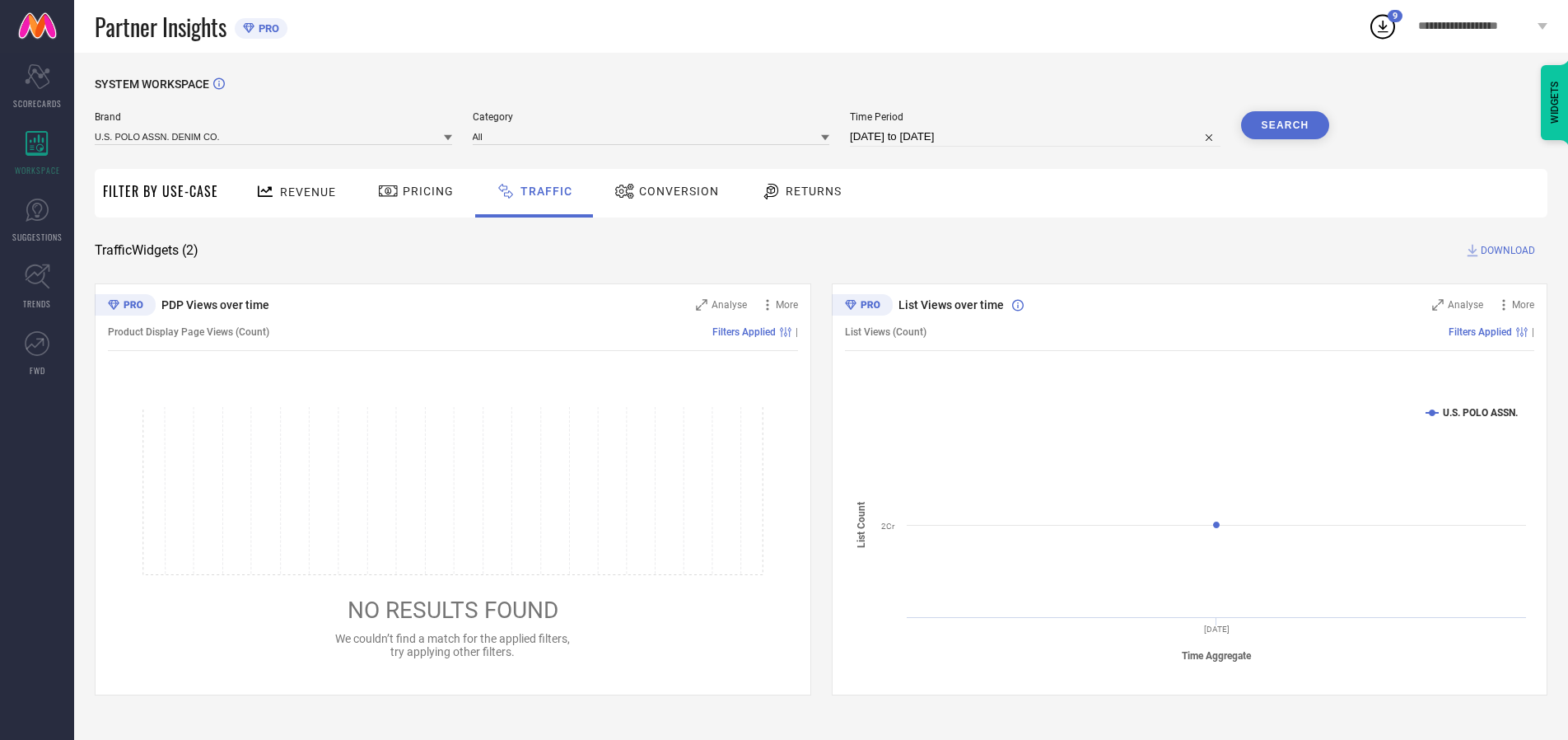
click at [1285, 125] on button "Search" at bounding box center [1285, 125] width 89 height 28
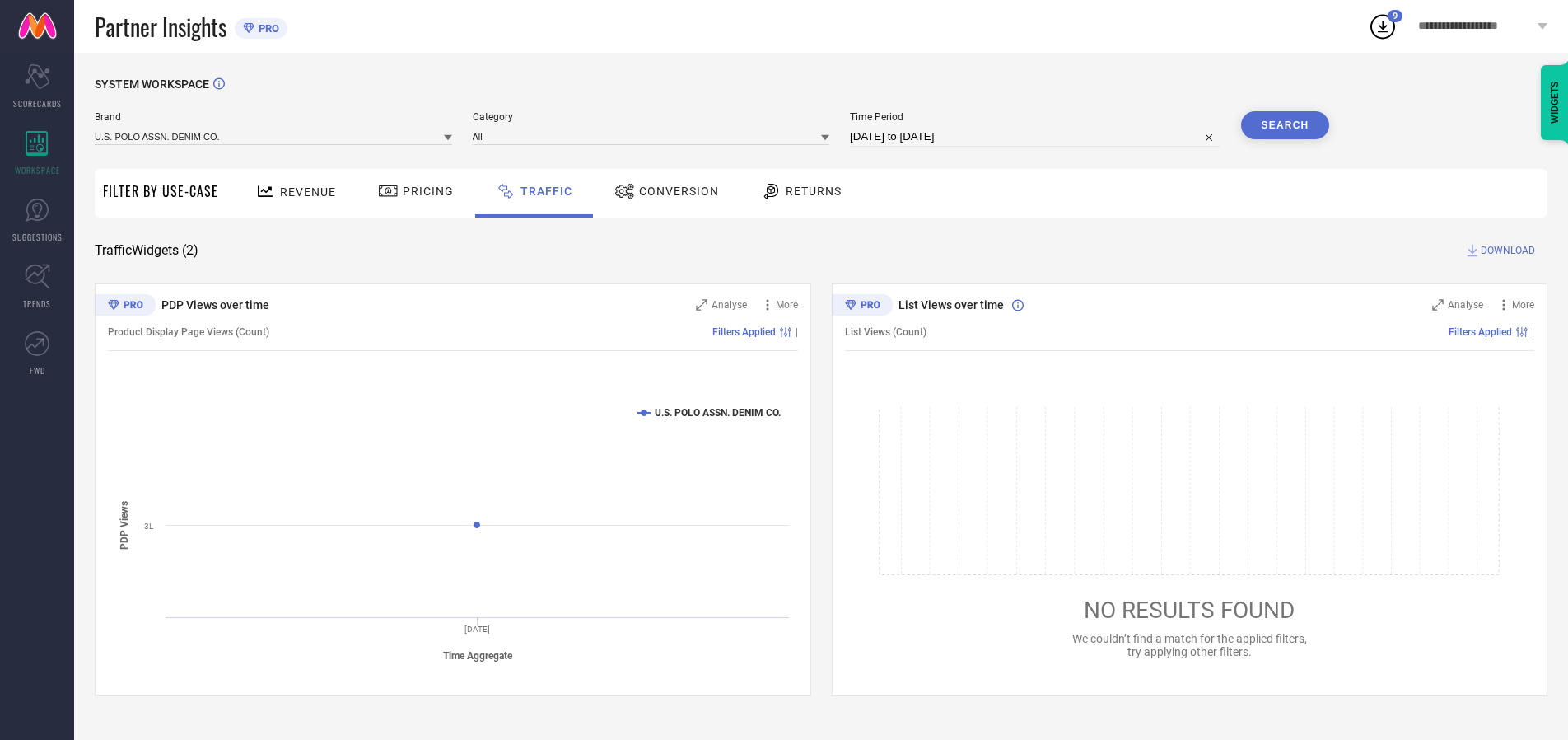
click at [1506, 251] on span "DOWNLOAD" at bounding box center [1508, 251] width 55 height 17
click at [1038, 137] on input at bounding box center [1035, 137] width 371 height 20
select select "9"
select select "2025"
select select "10"
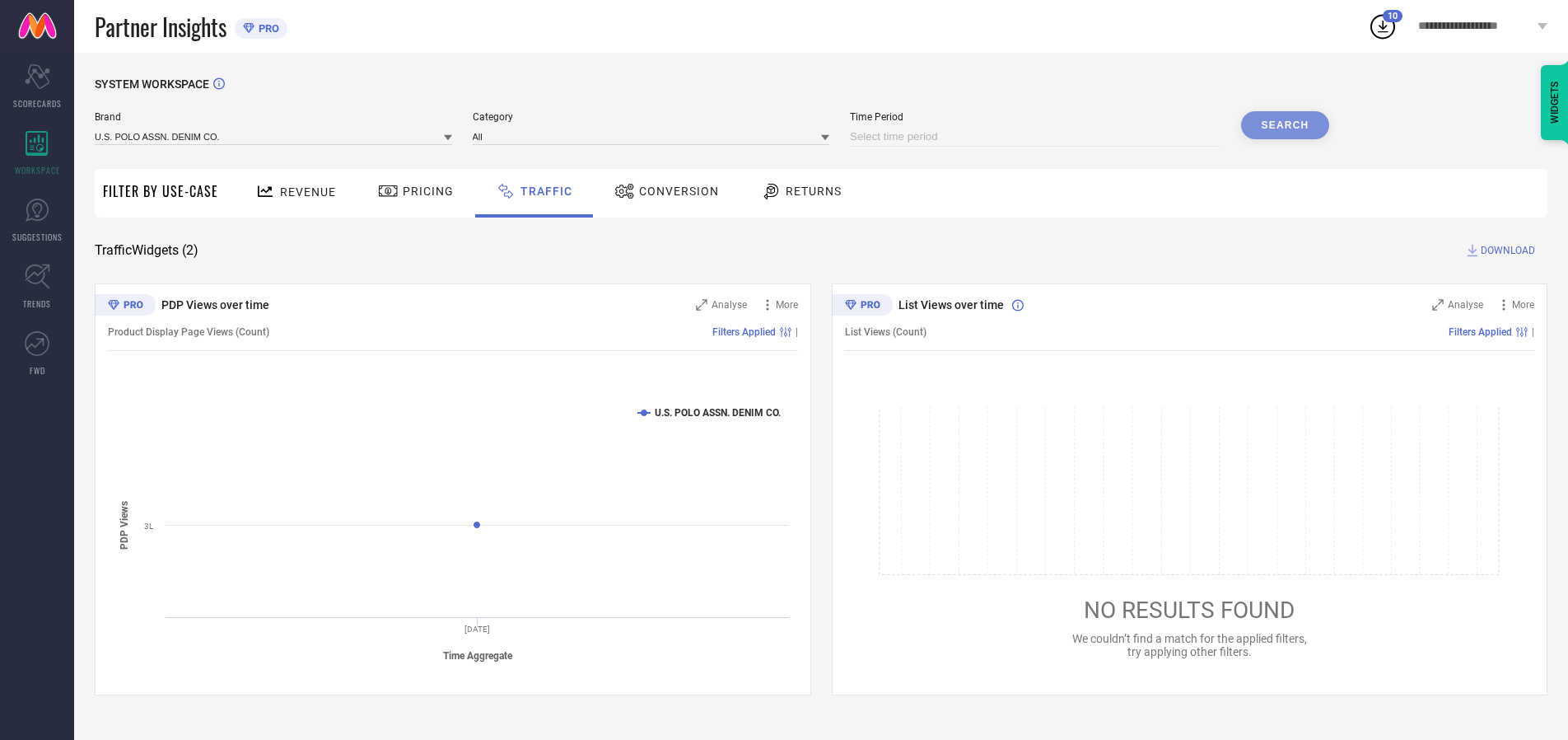
select select "2025"
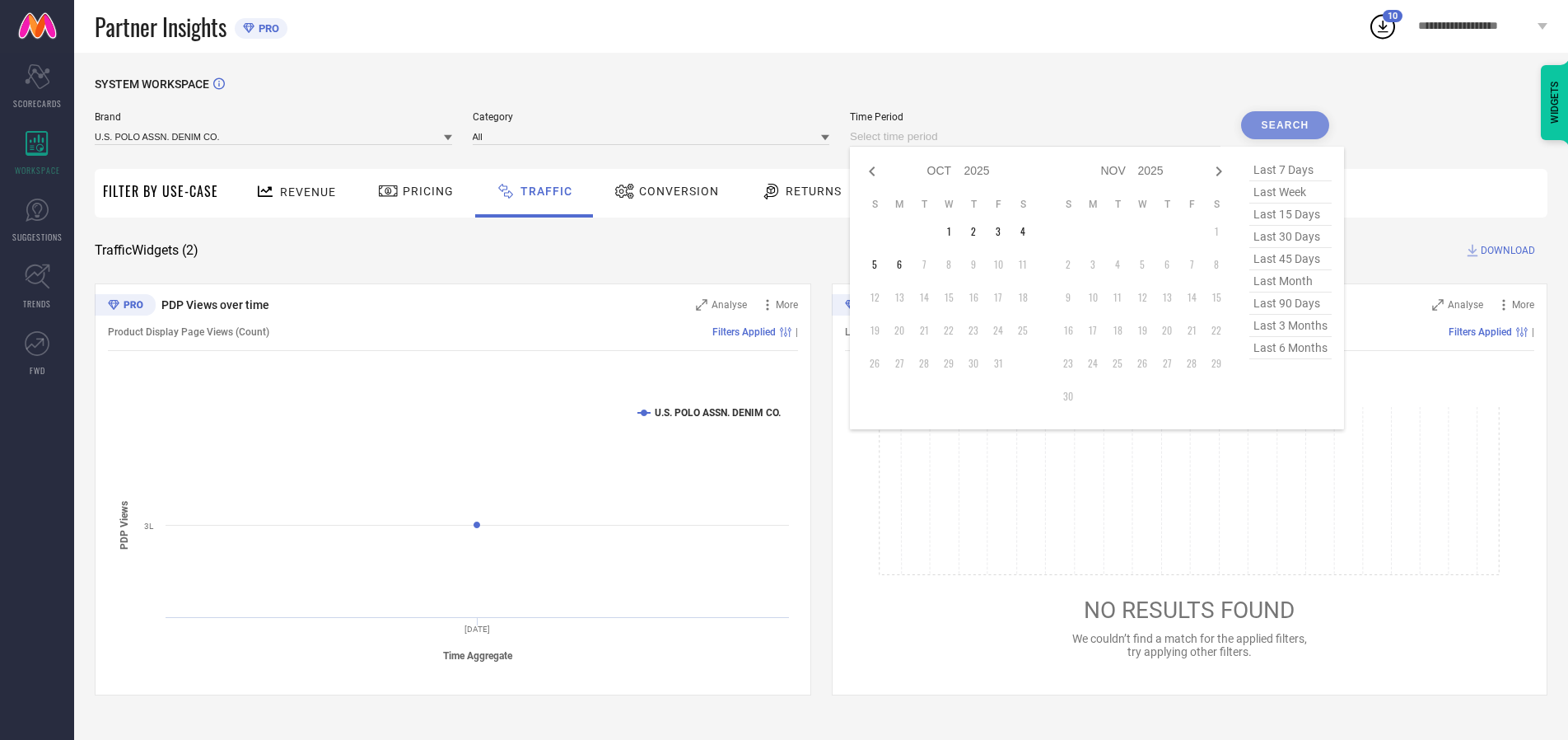
click at [978, 231] on td "2" at bounding box center [973, 231] width 25 height 25
type input "[DATE] to [DATE]"
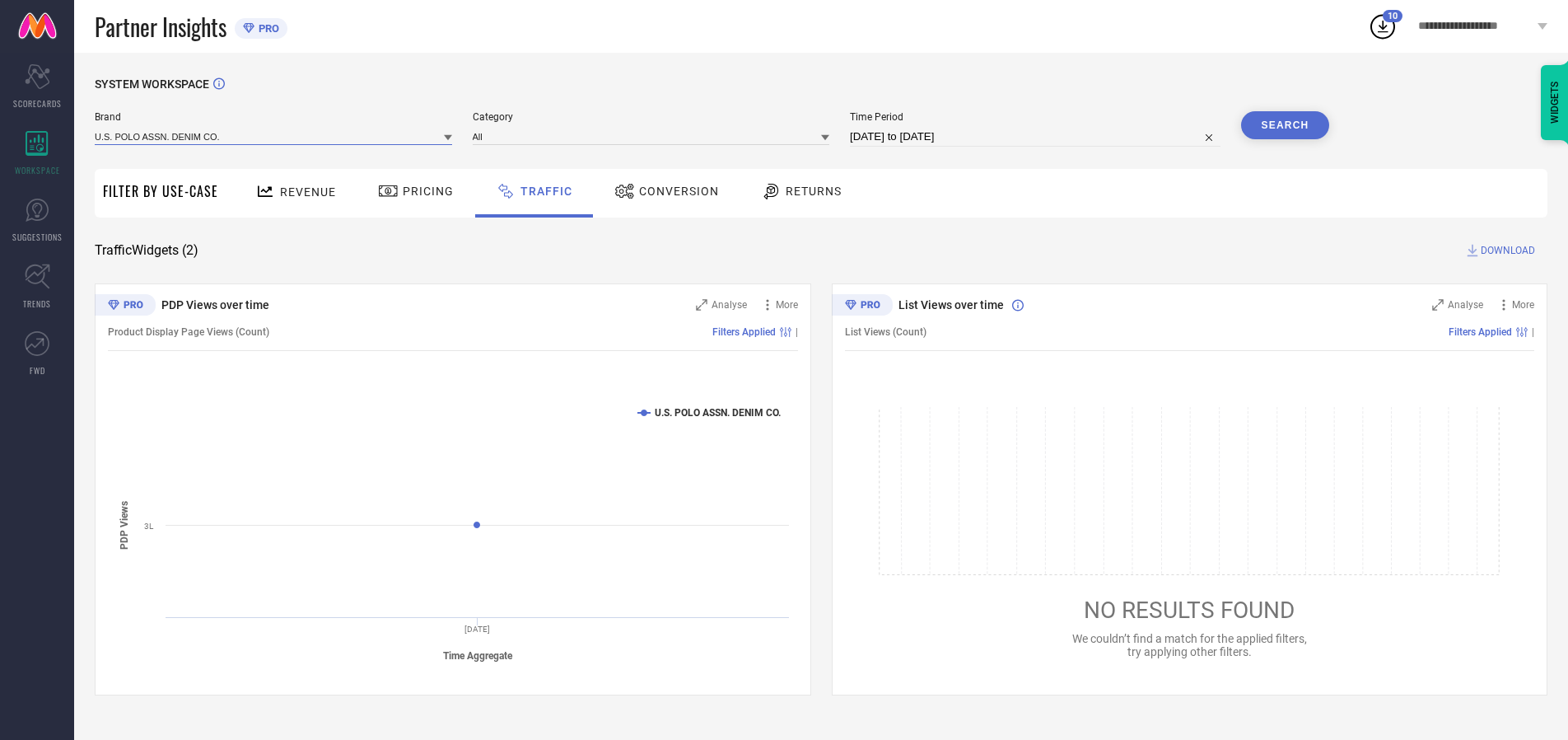
click at [274, 136] on input at bounding box center [273, 136] width 357 height 17
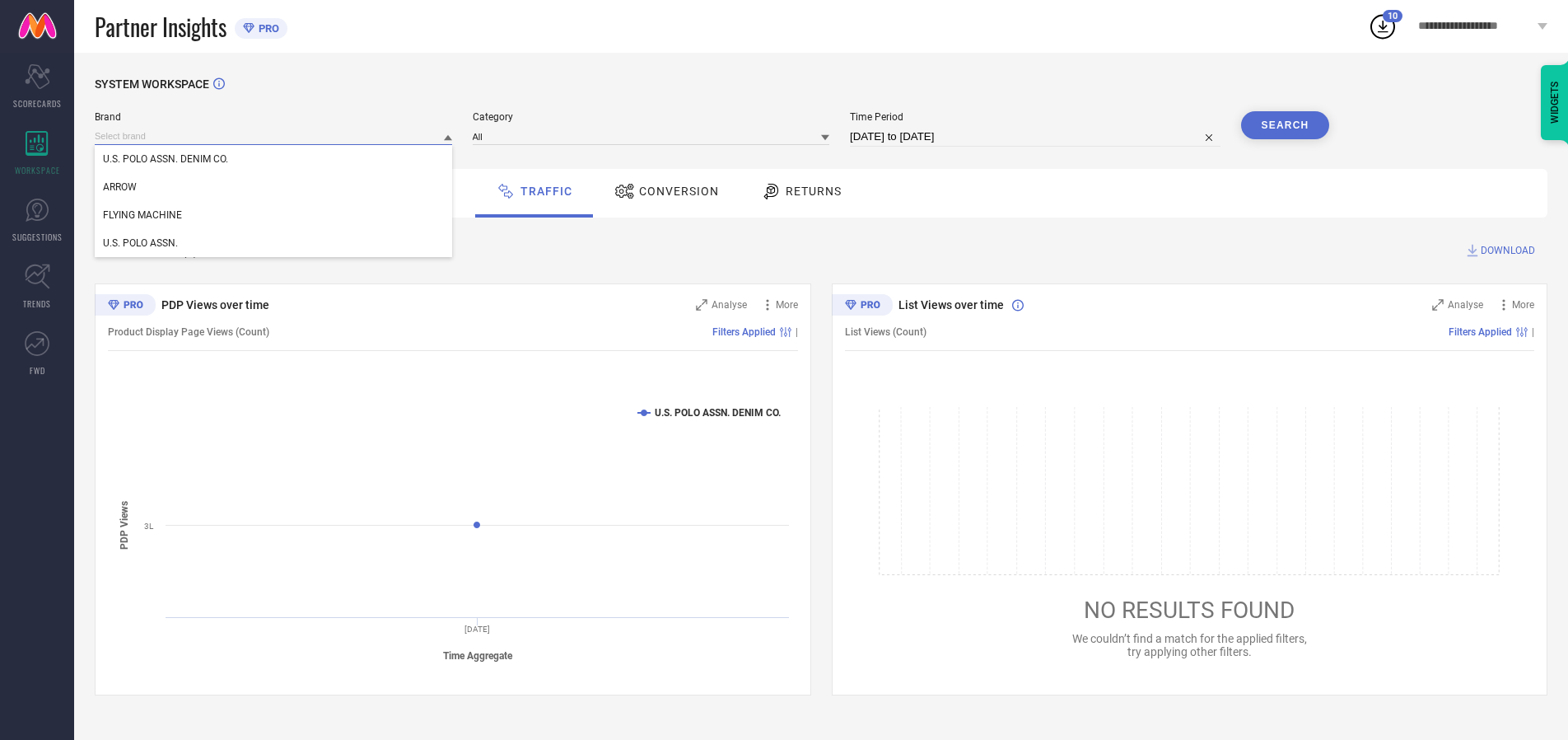
click at [274, 136] on input at bounding box center [273, 136] width 357 height 17
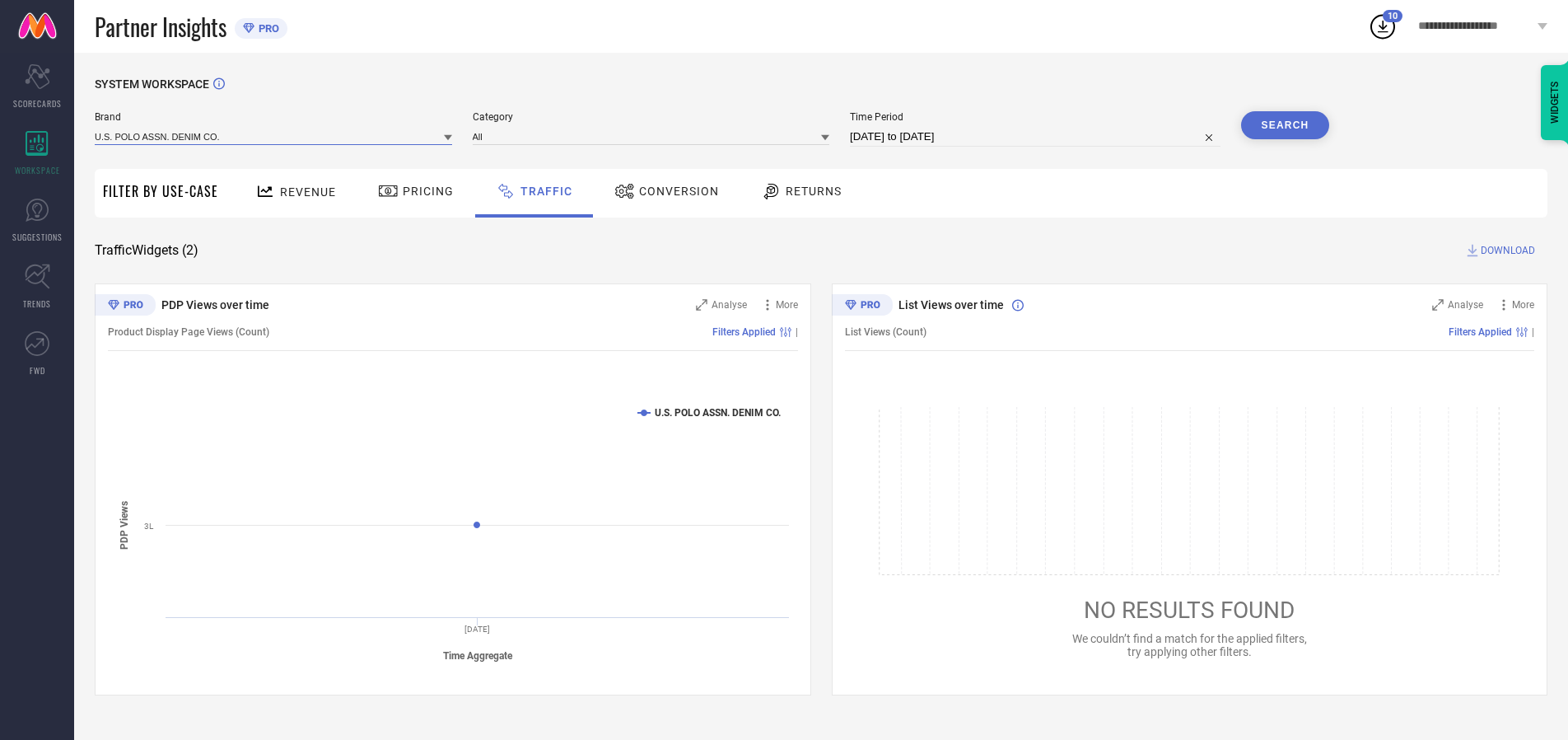
click at [274, 136] on input at bounding box center [273, 136] width 357 height 17
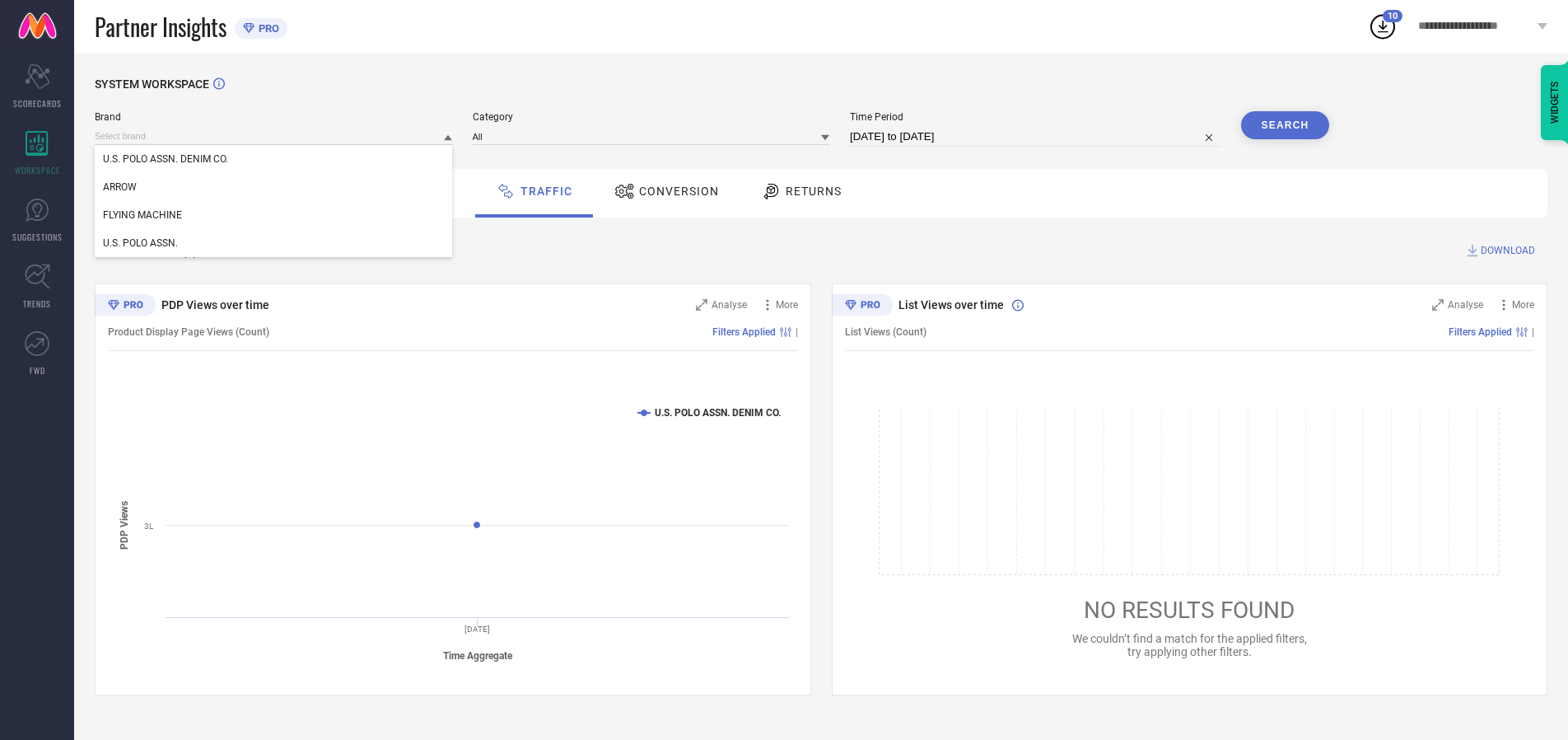
click at [274, 159] on div "U.S. POLO ASSN. DENIM CO." at bounding box center [273, 159] width 357 height 28
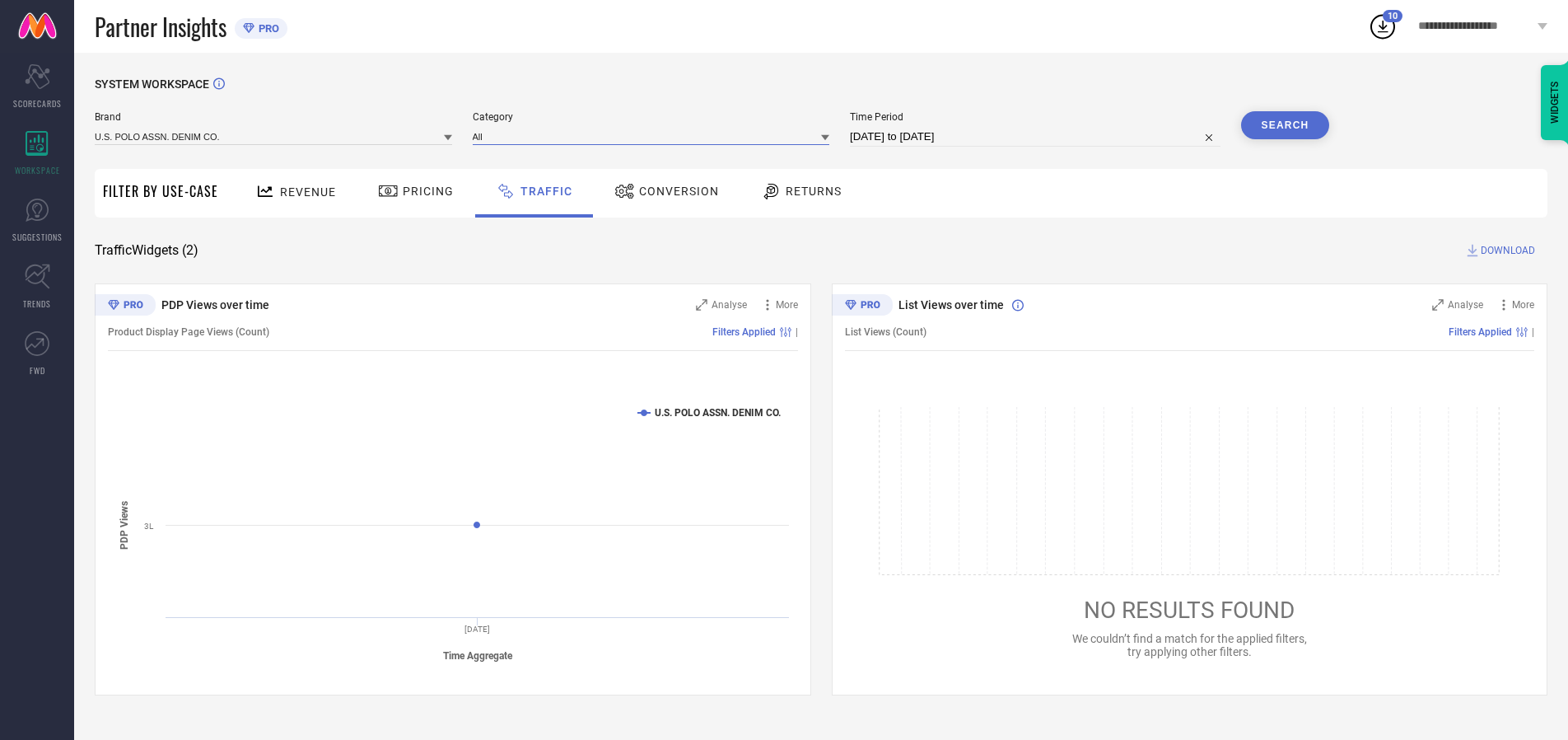
click at [655, 136] on input at bounding box center [651, 136] width 357 height 17
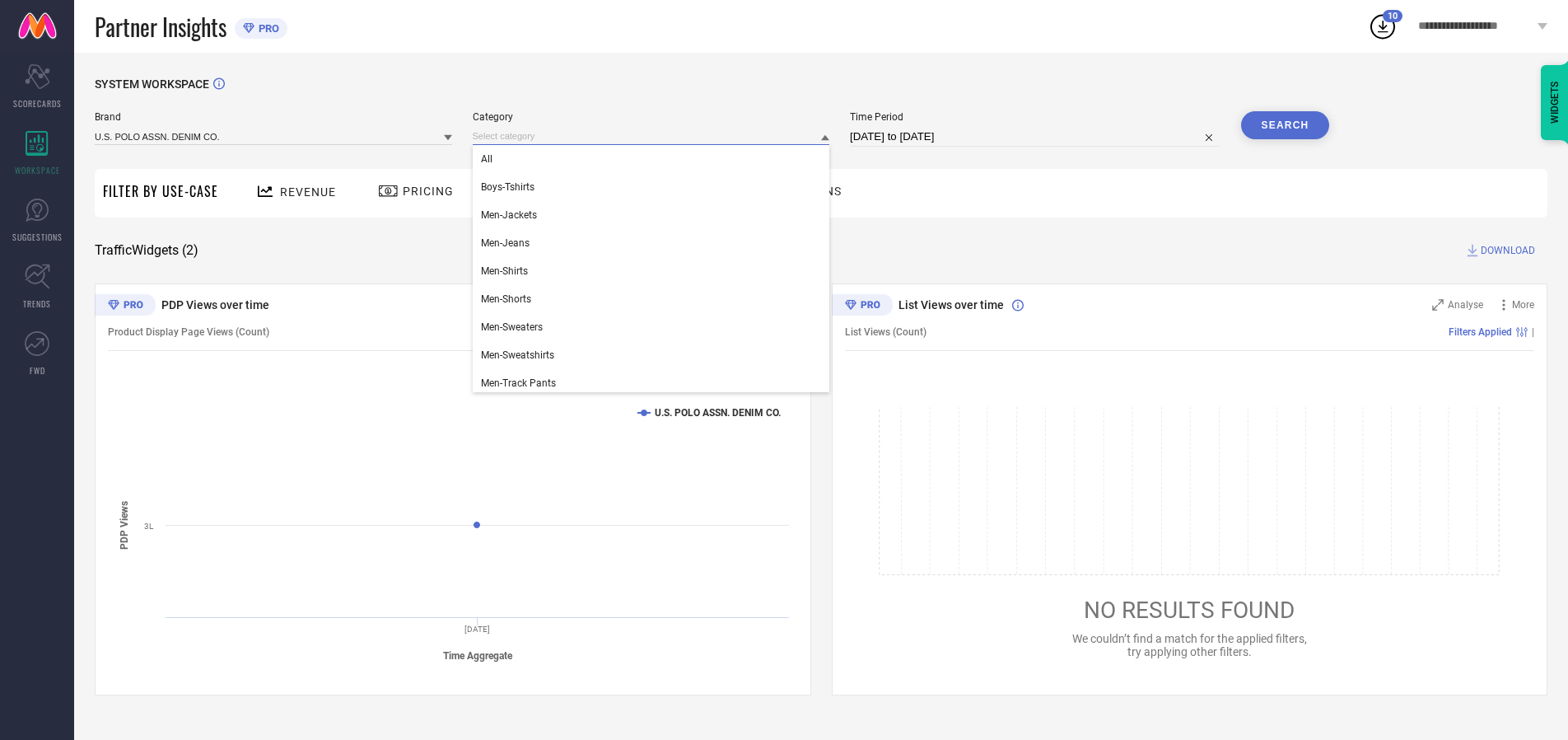
click at [655, 159] on div "All" at bounding box center [651, 159] width 357 height 28
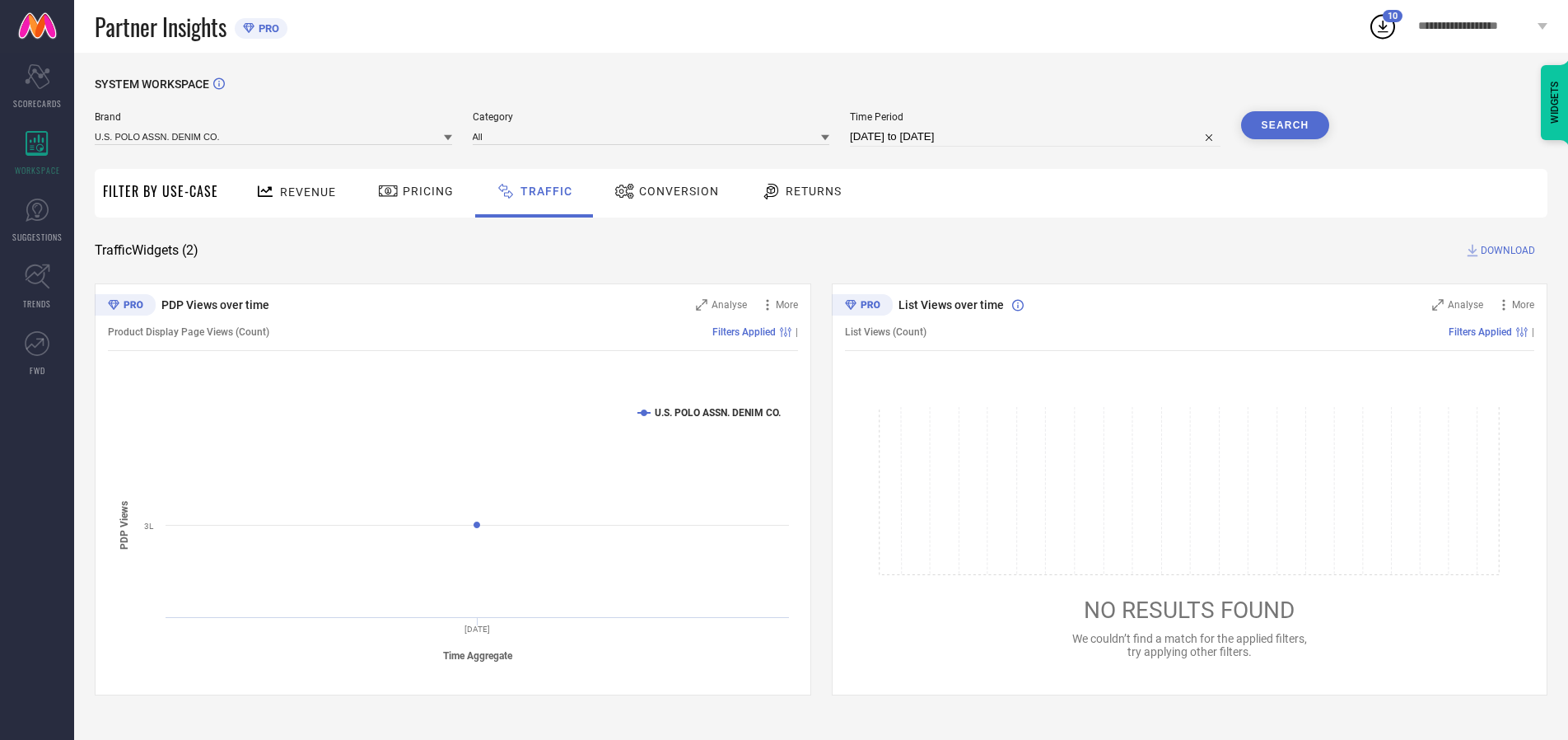
click at [1285, 125] on button "Search" at bounding box center [1285, 125] width 89 height 28
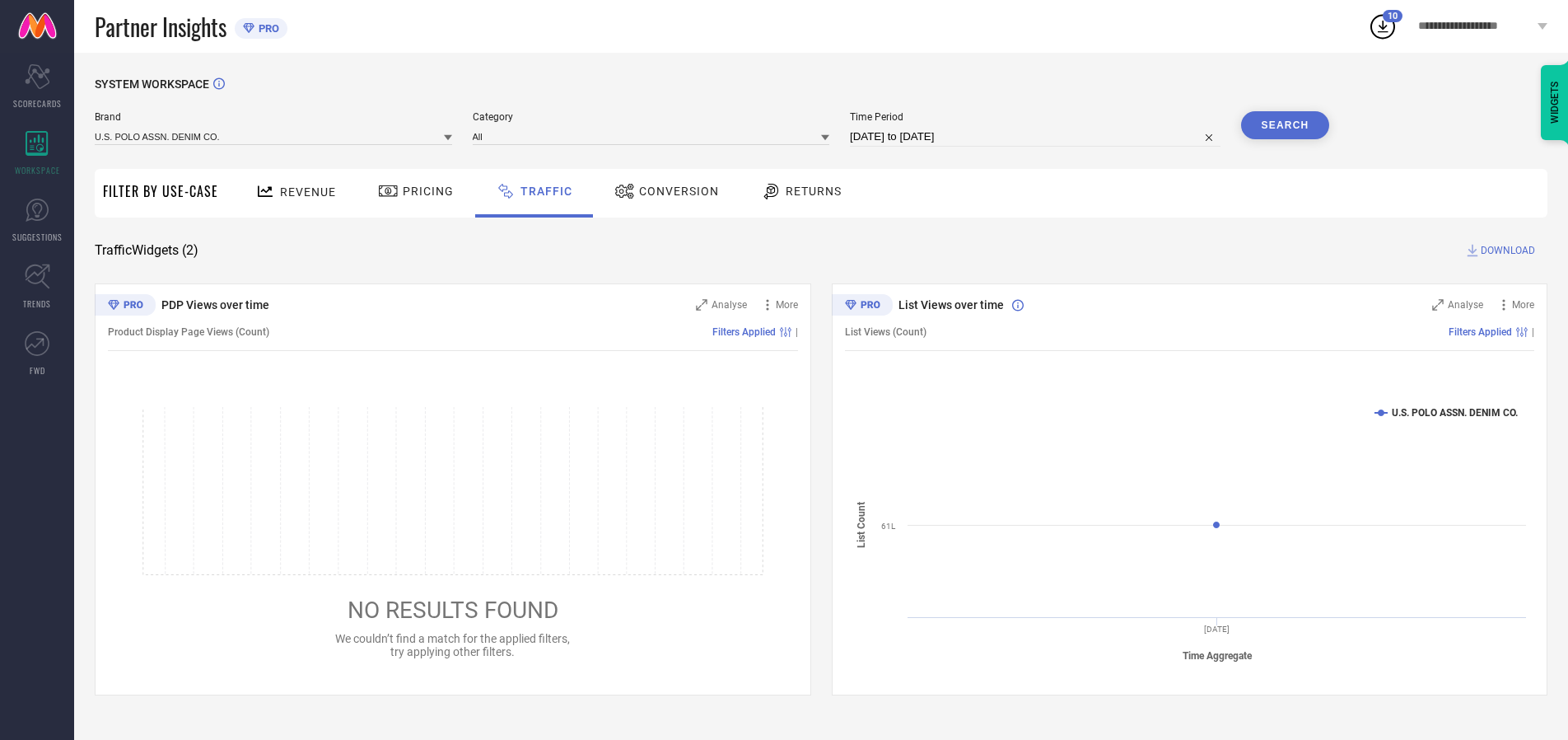
click at [1506, 251] on span "DOWNLOAD" at bounding box center [1508, 251] width 55 height 17
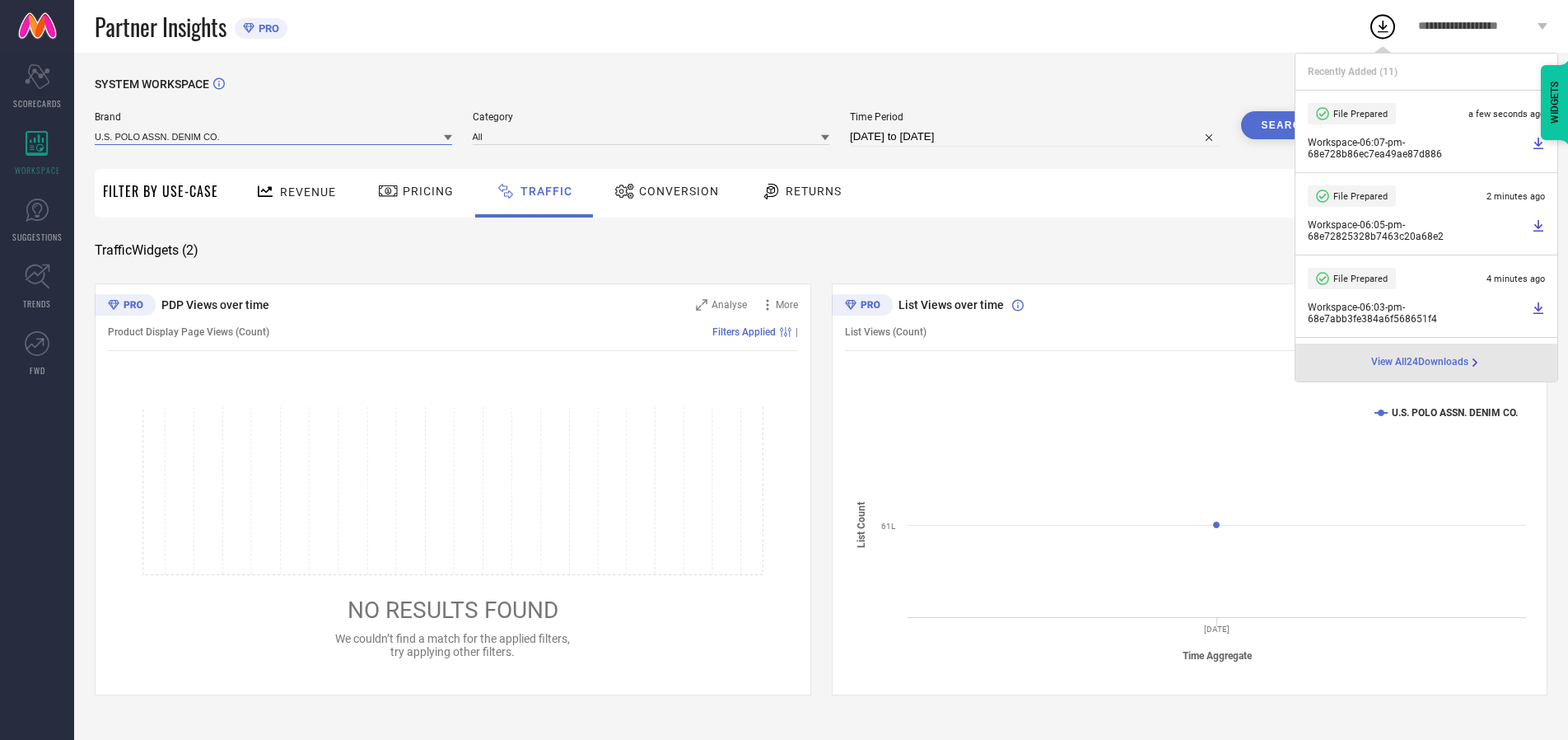
click at [274, 136] on input at bounding box center [273, 136] width 357 height 17
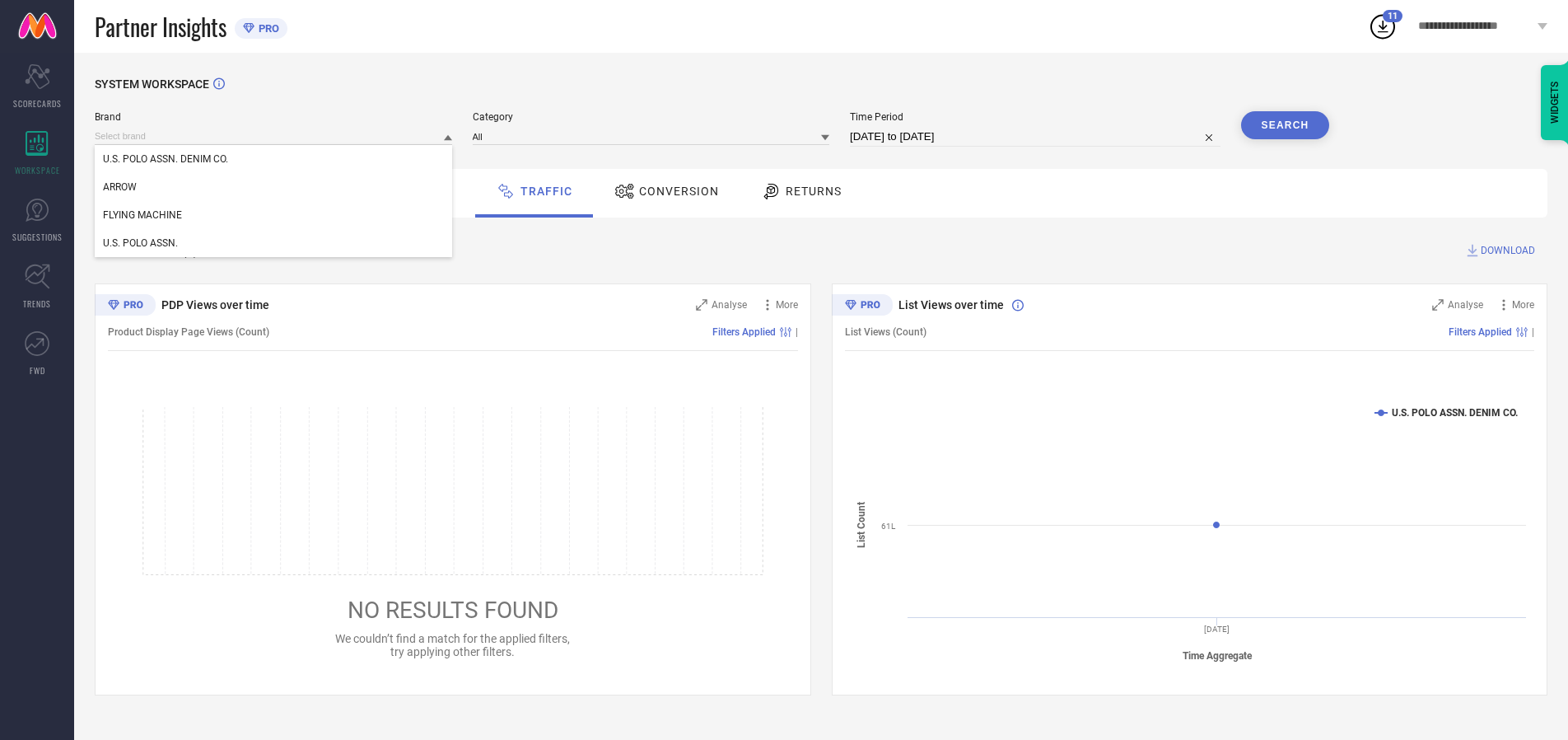
click at [274, 243] on div "U.S. POLO ASSN." at bounding box center [273, 243] width 357 height 28
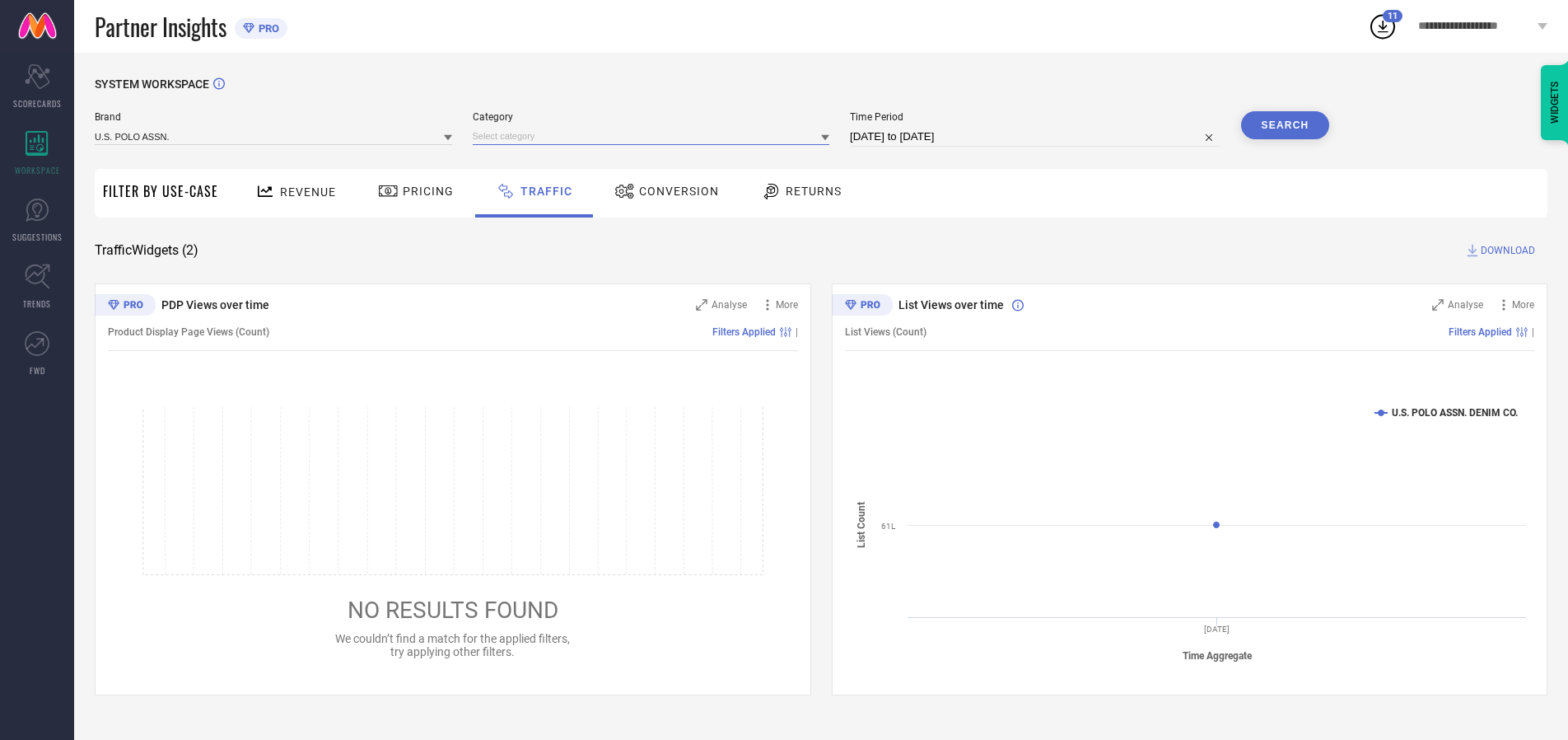
click at [655, 136] on input at bounding box center [651, 136] width 357 height 17
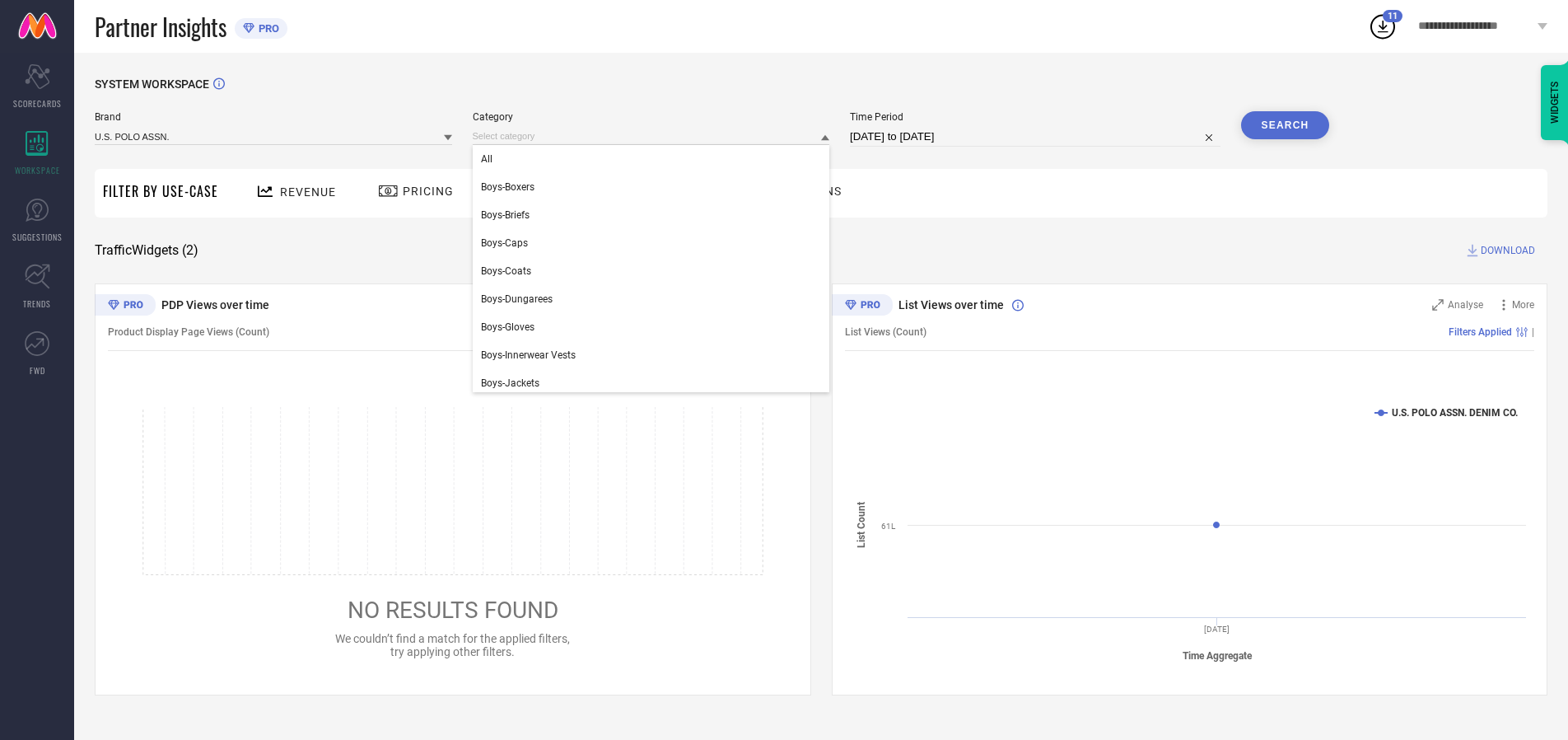
click at [655, 159] on div "All" at bounding box center [651, 159] width 357 height 28
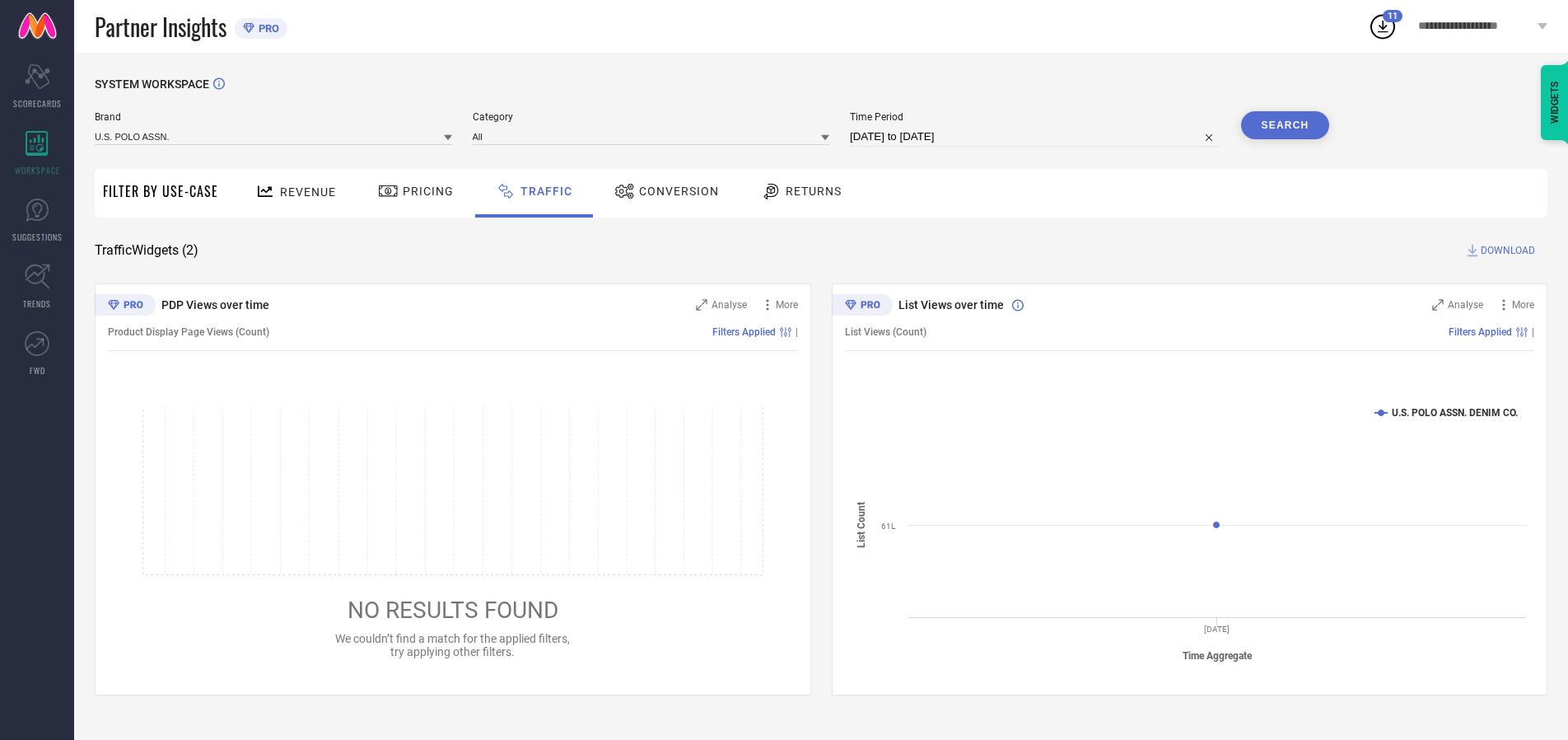
click at [1285, 125] on button "Search" at bounding box center [1285, 125] width 89 height 28
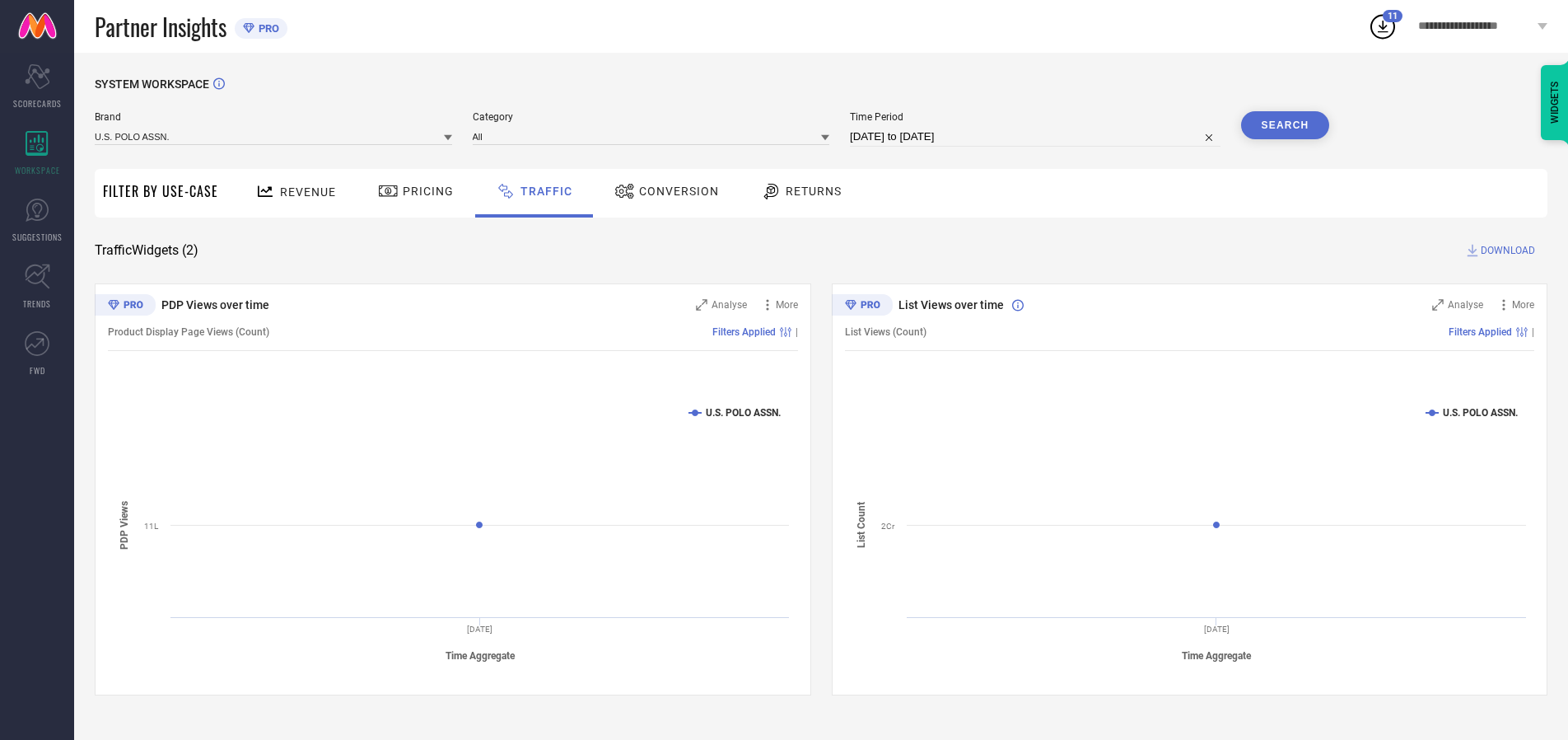
click at [1506, 251] on span "DOWNLOAD" at bounding box center [1508, 251] width 55 height 17
click at [1038, 137] on input at bounding box center [1035, 137] width 371 height 20
select select "9"
select select "2025"
select select "10"
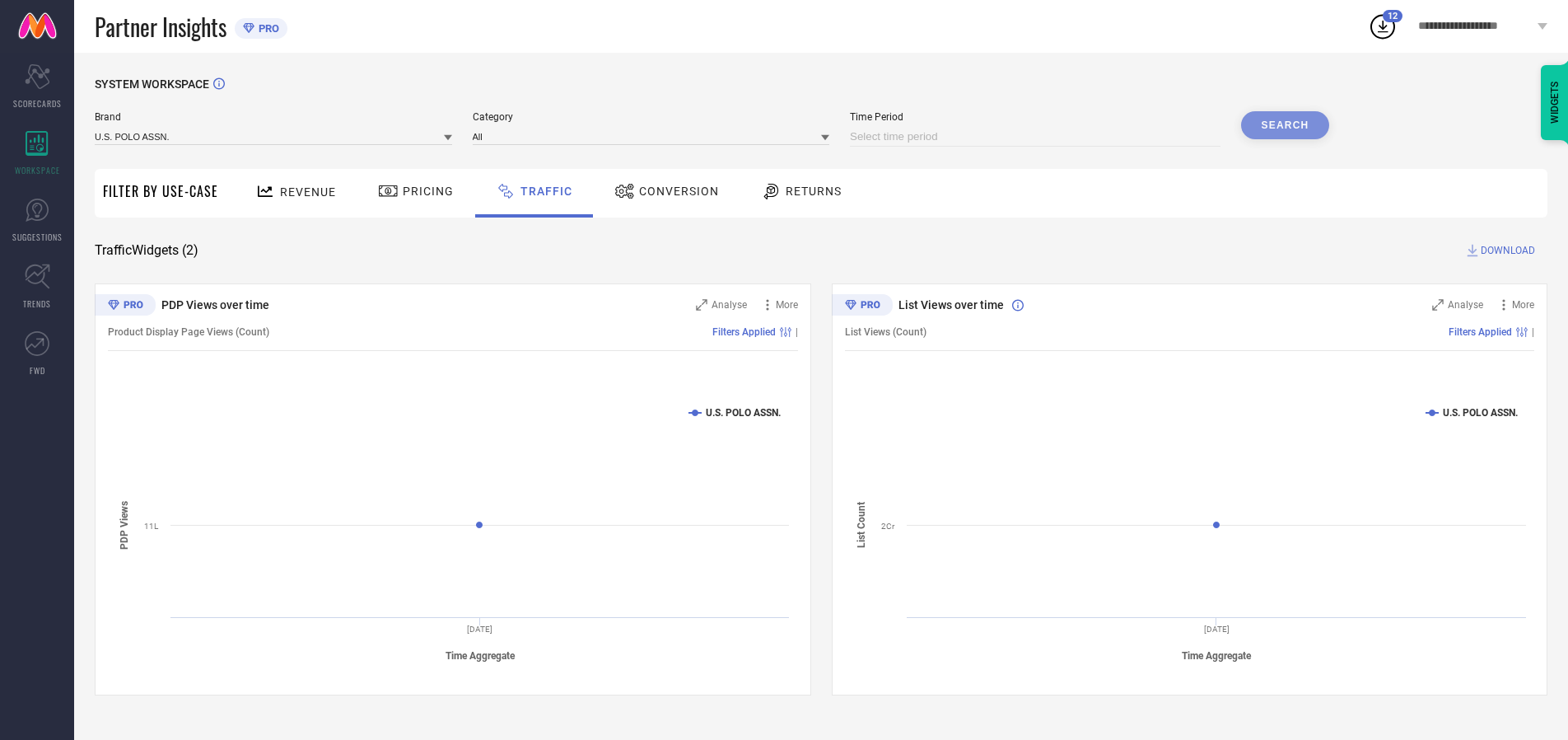
select select "2025"
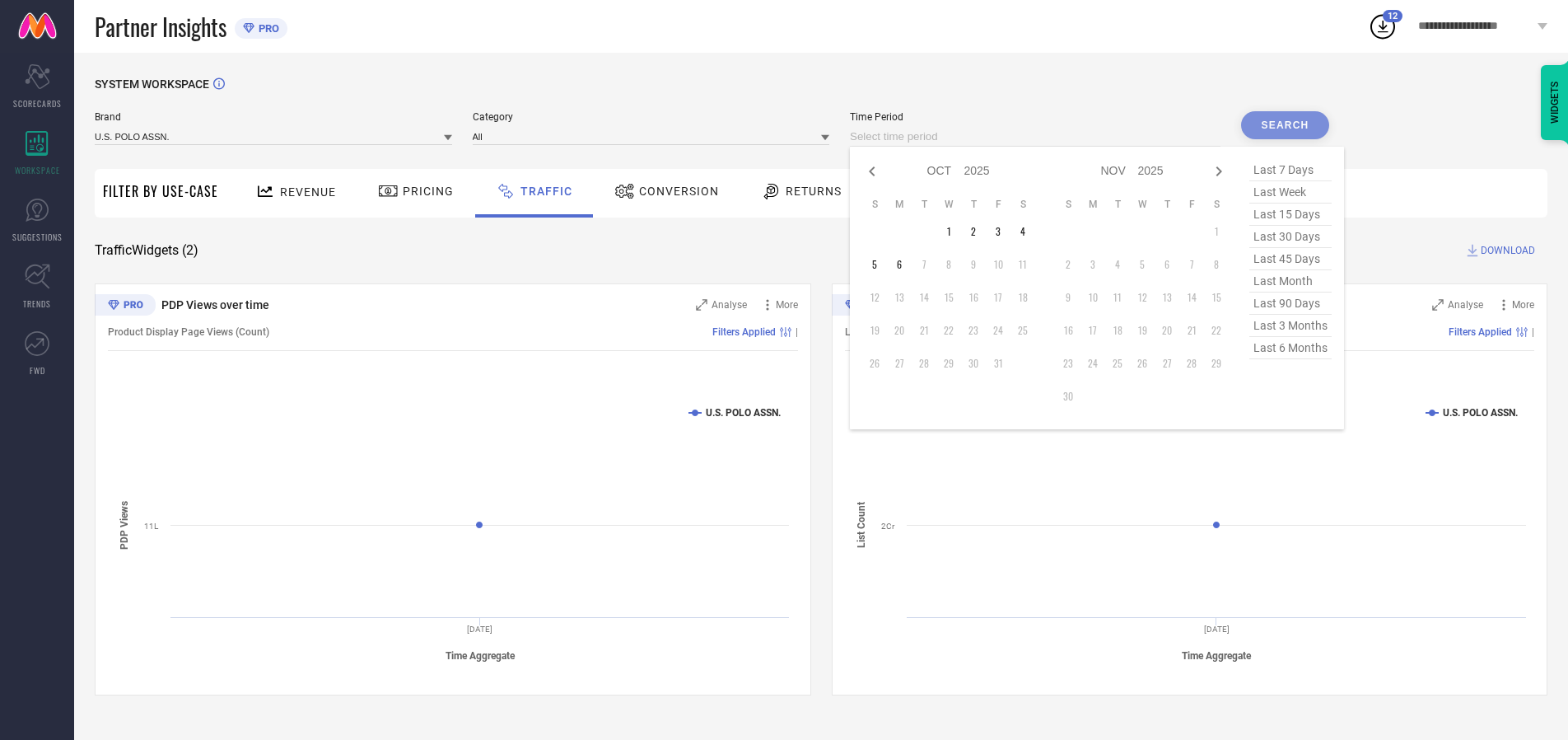
click at [1003, 231] on td "3" at bounding box center [998, 231] width 25 height 25
type input "[DATE] to [DATE]"
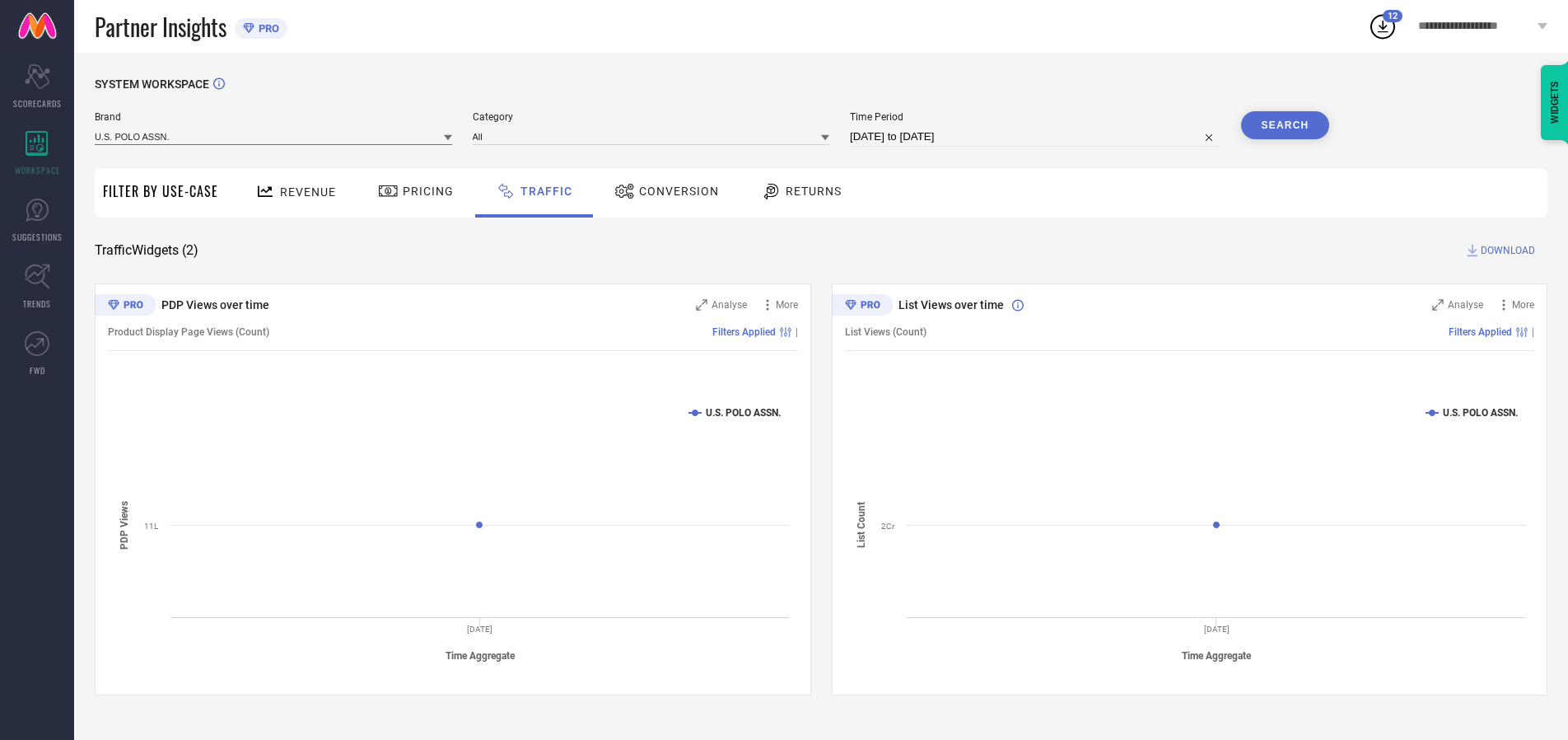
click at [274, 136] on input at bounding box center [273, 136] width 357 height 17
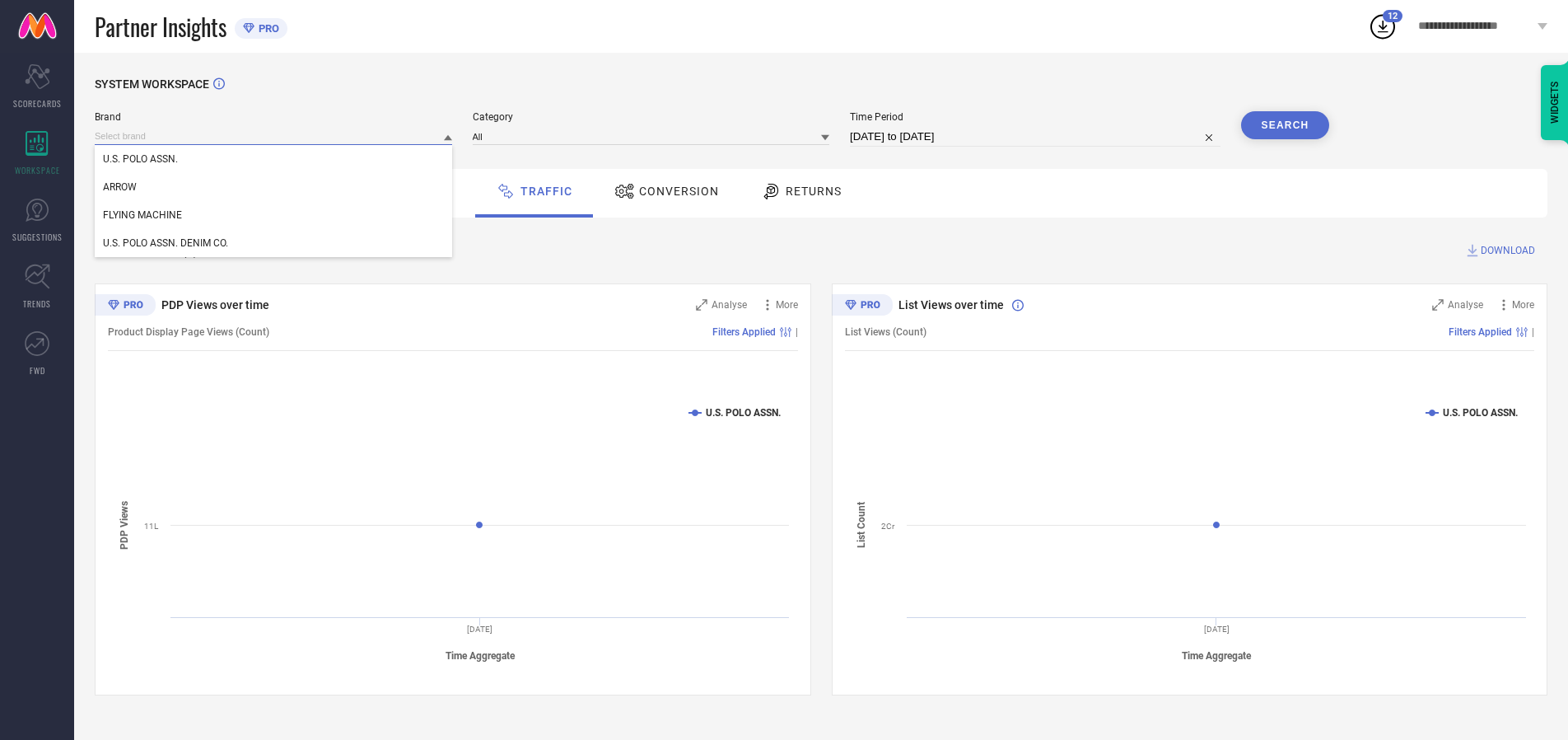
click at [274, 136] on input at bounding box center [273, 136] width 357 height 17
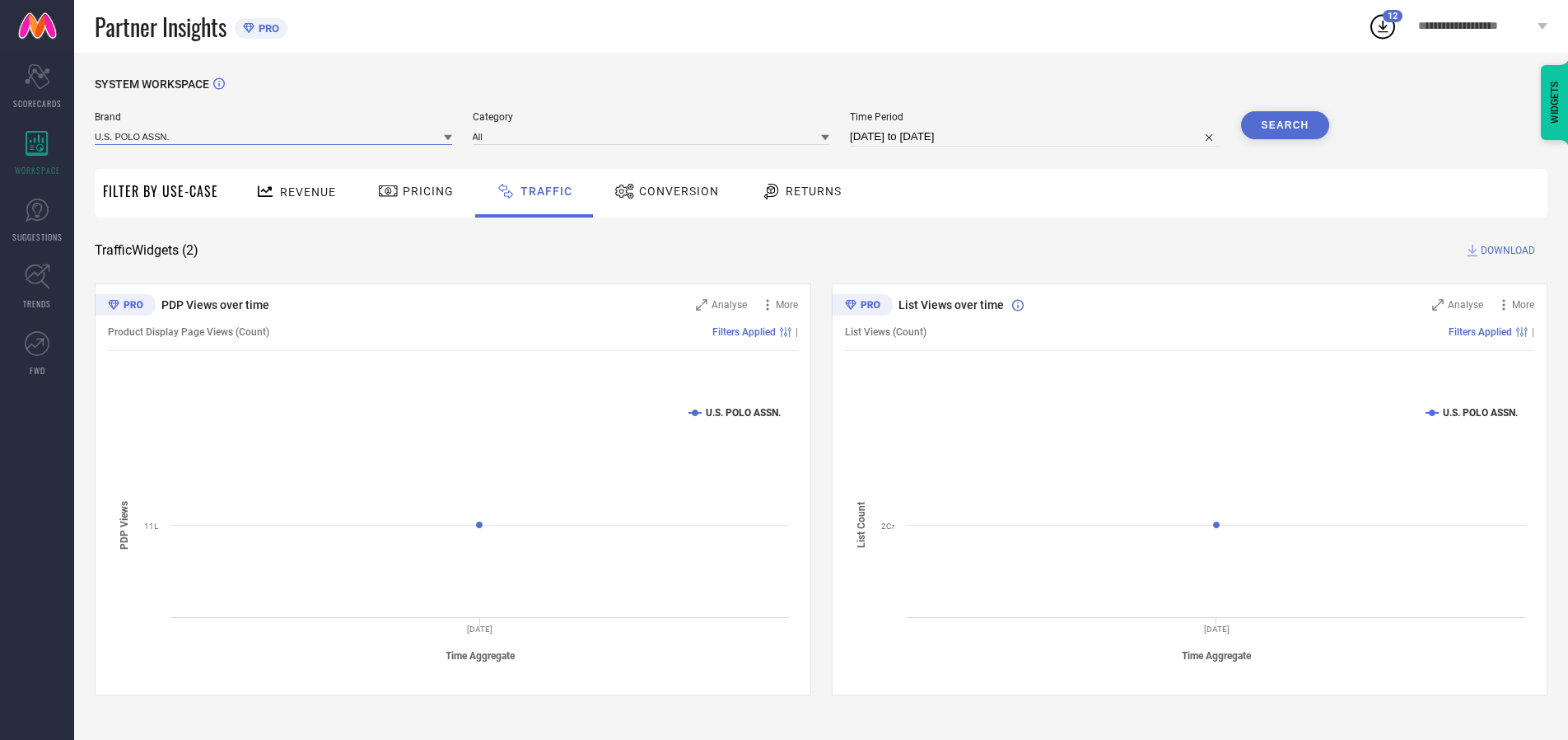
click at [274, 136] on input at bounding box center [273, 136] width 357 height 17
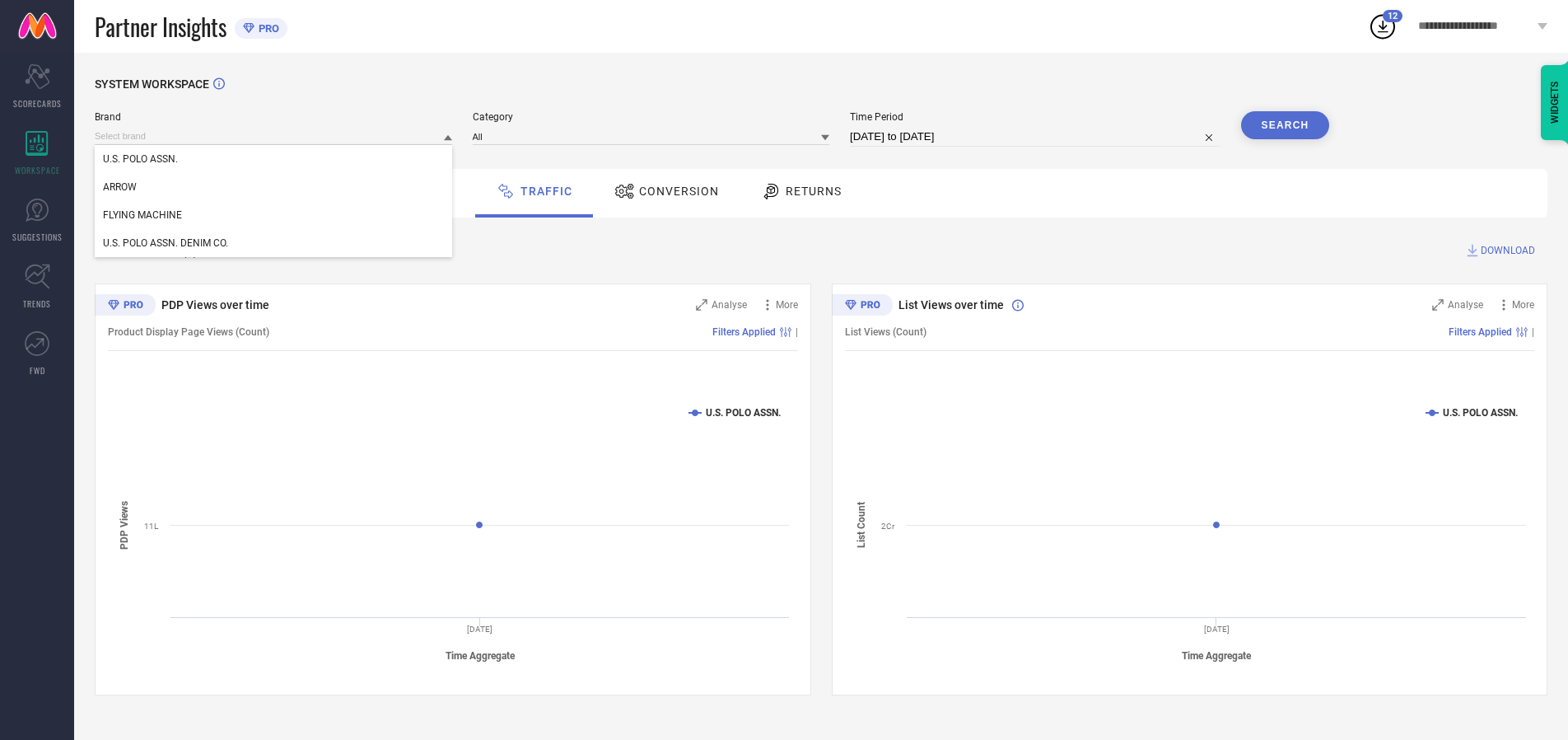
click at [274, 159] on div "U.S. POLO ASSN." at bounding box center [273, 159] width 357 height 28
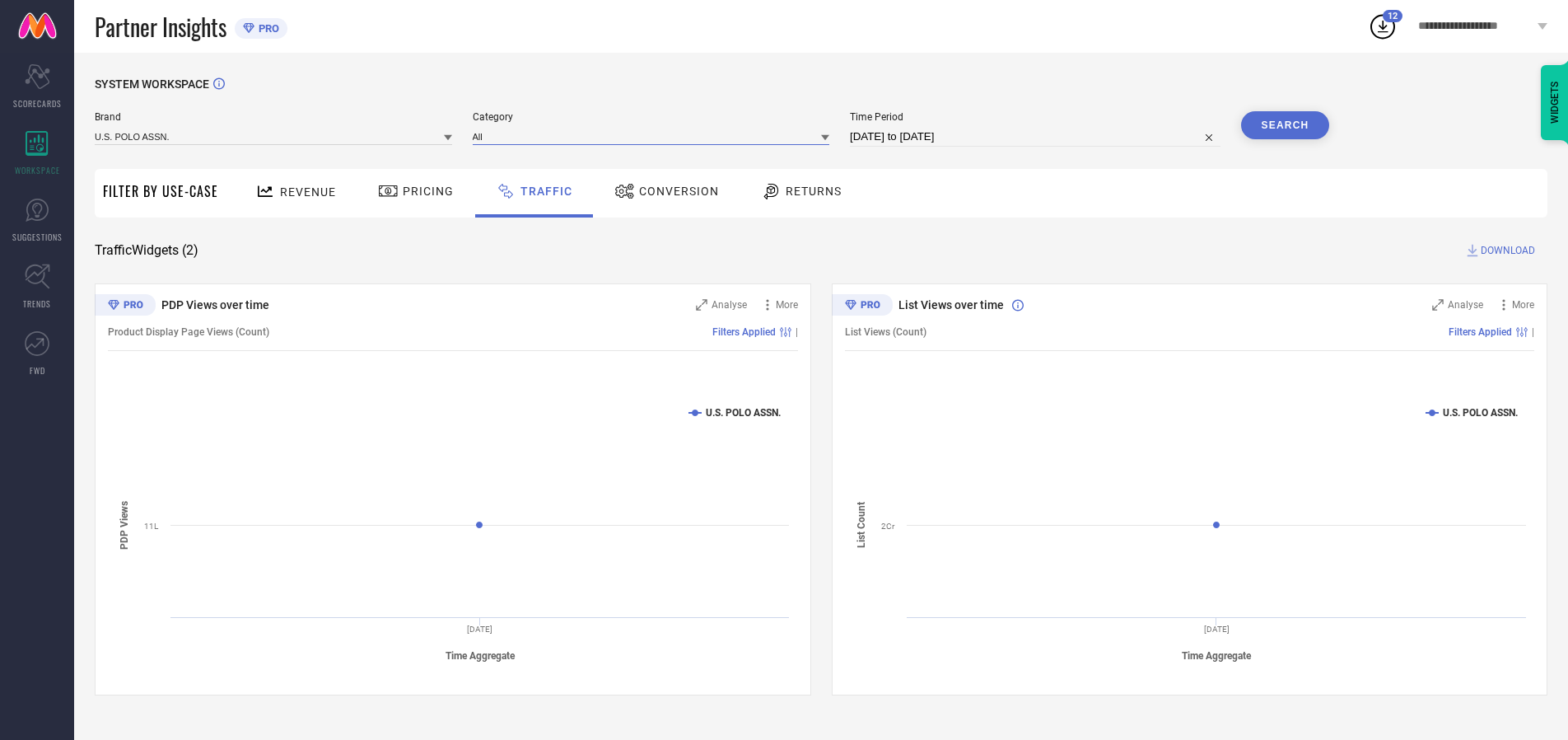
click at [655, 136] on input at bounding box center [651, 136] width 357 height 17
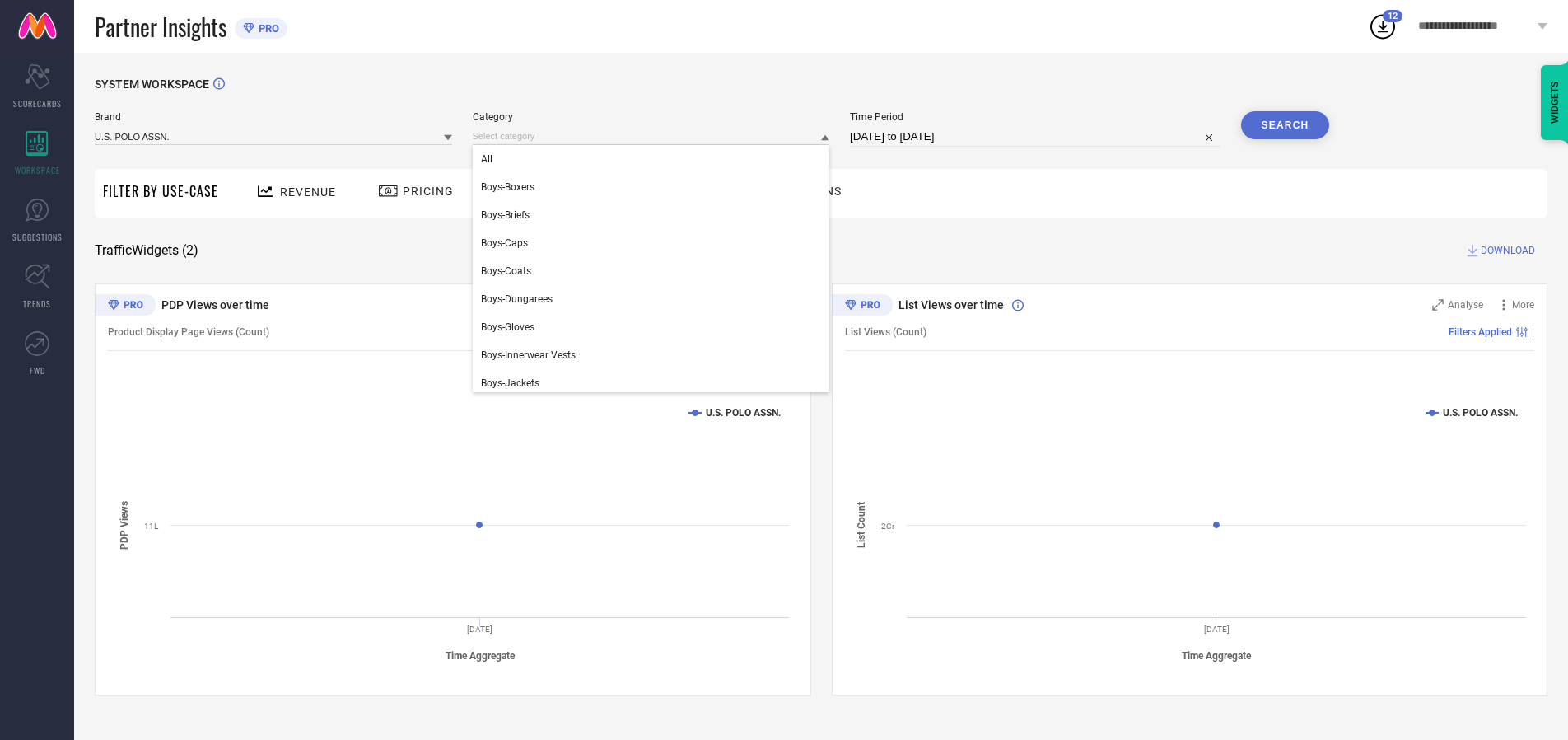
click at [655, 159] on div "All" at bounding box center [651, 159] width 357 height 28
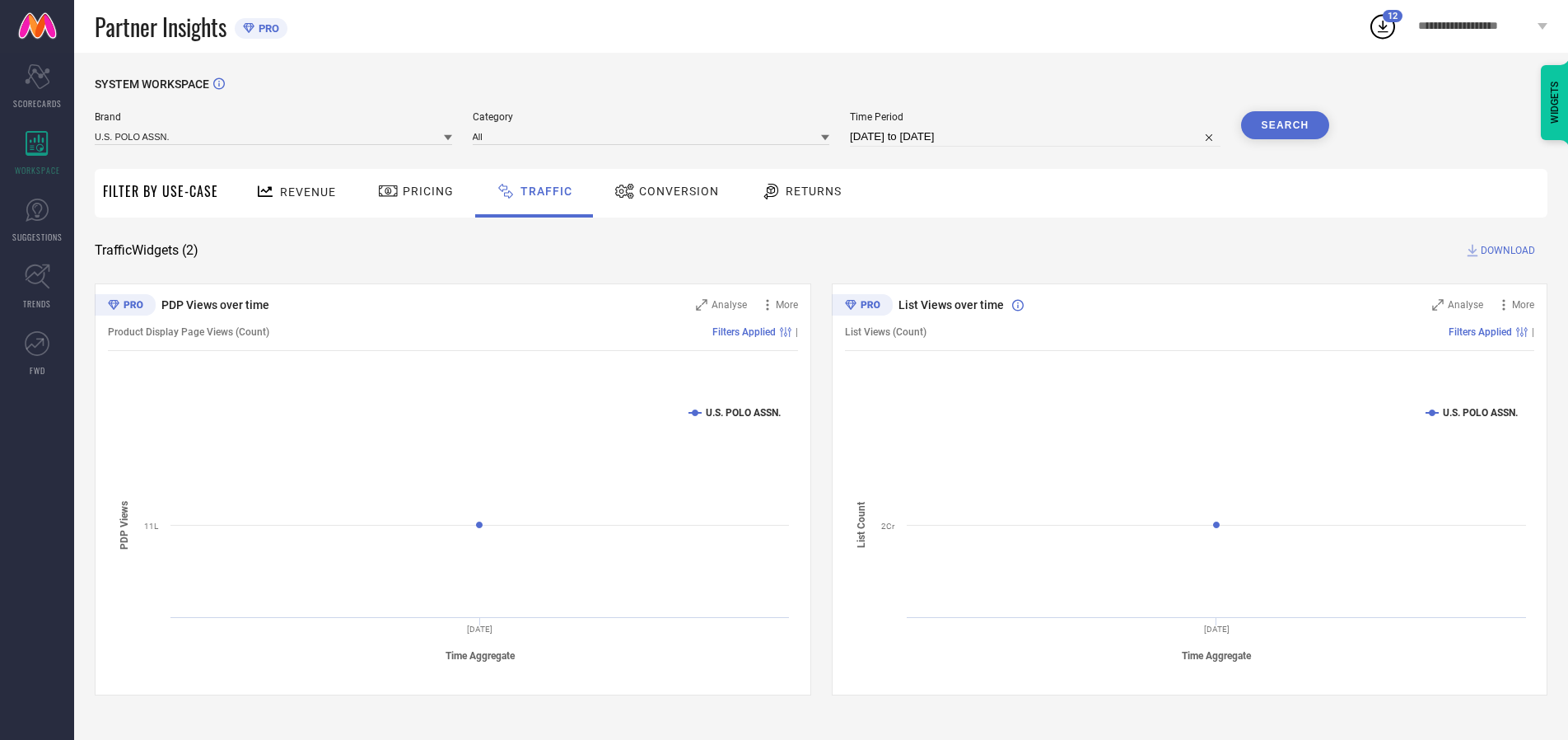
click at [1285, 125] on button "Search" at bounding box center [1285, 125] width 89 height 28
click at [1506, 251] on span "DOWNLOAD" at bounding box center [1508, 251] width 55 height 17
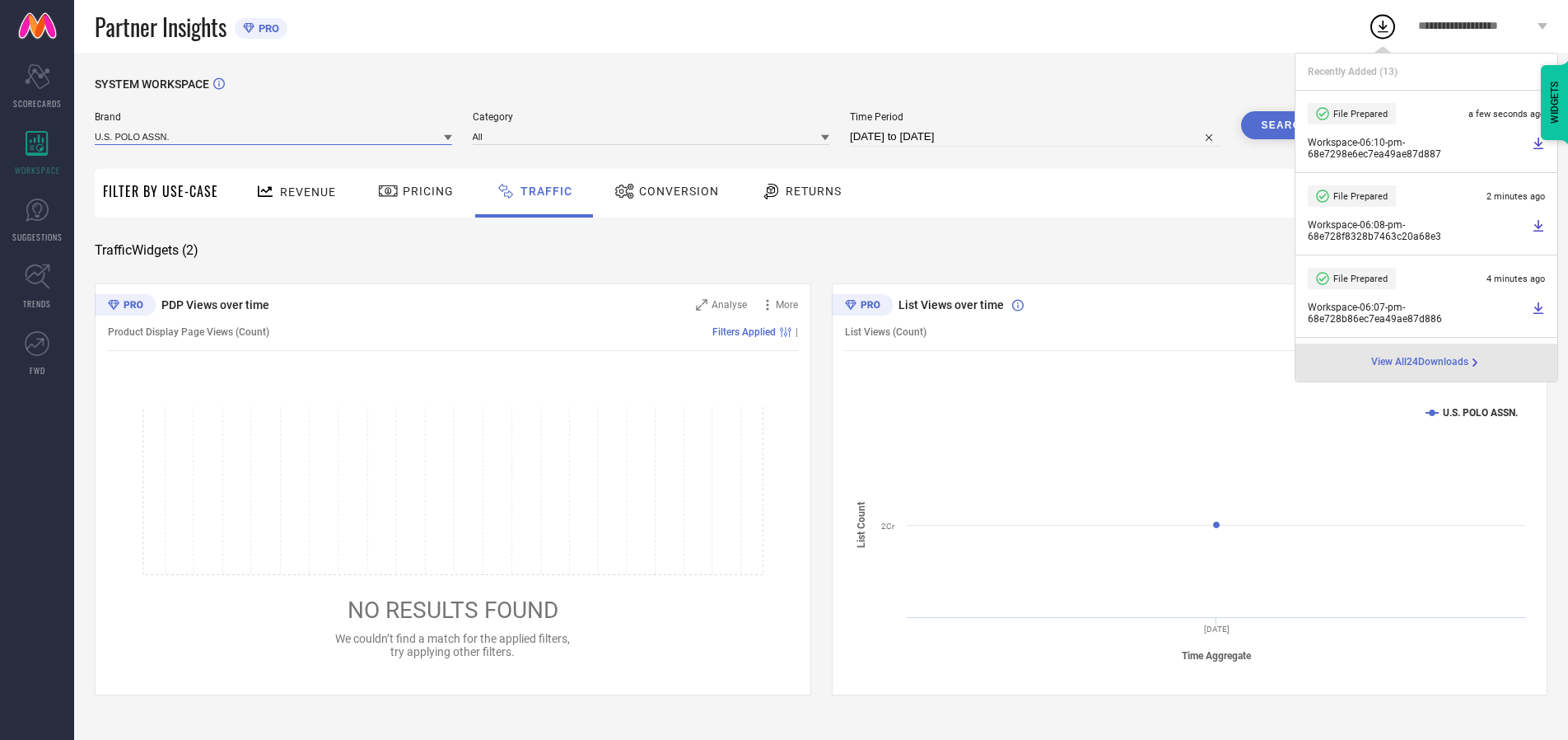
click at [274, 136] on input at bounding box center [273, 136] width 357 height 17
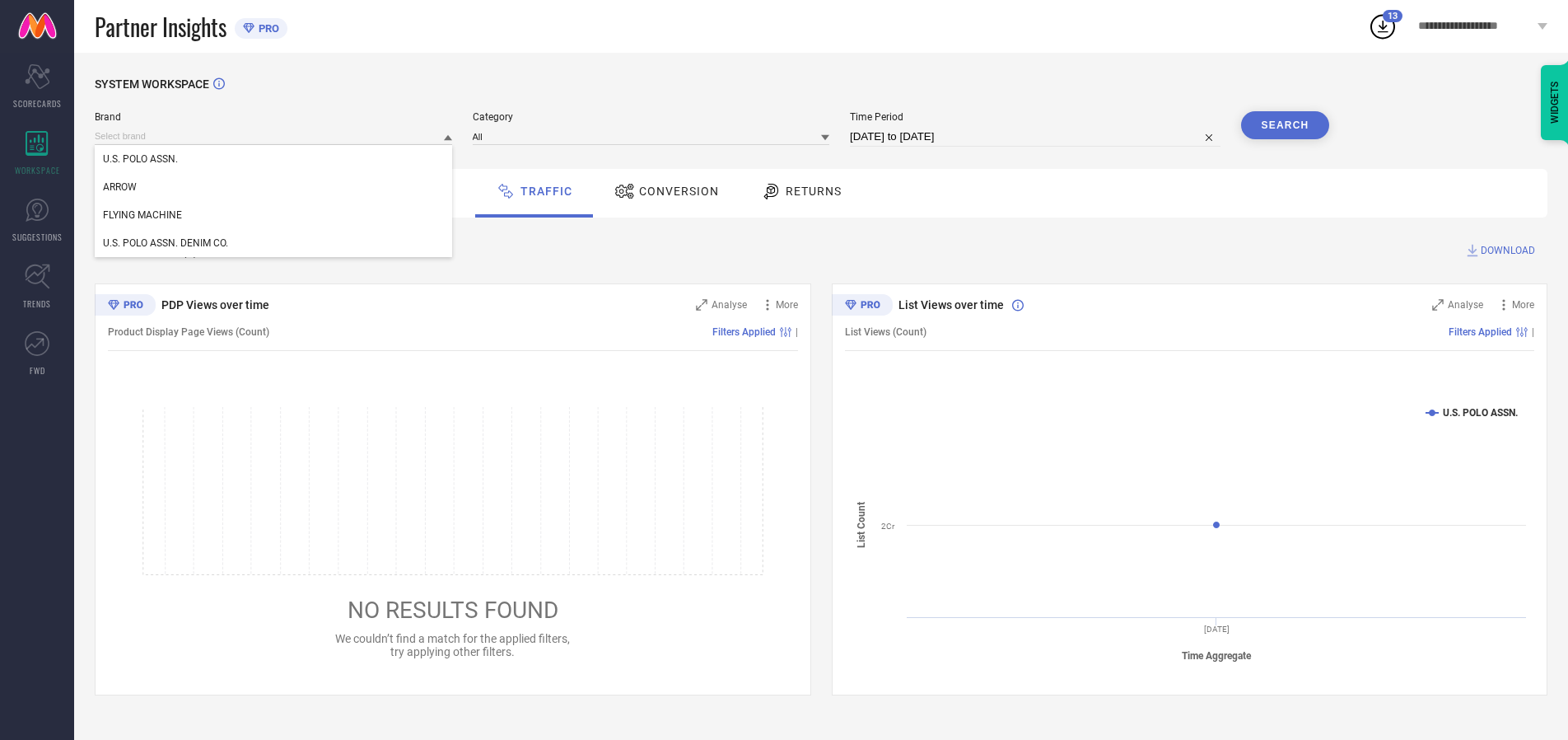
click at [274, 243] on div "U.S. POLO ASSN. DENIM CO." at bounding box center [273, 243] width 357 height 28
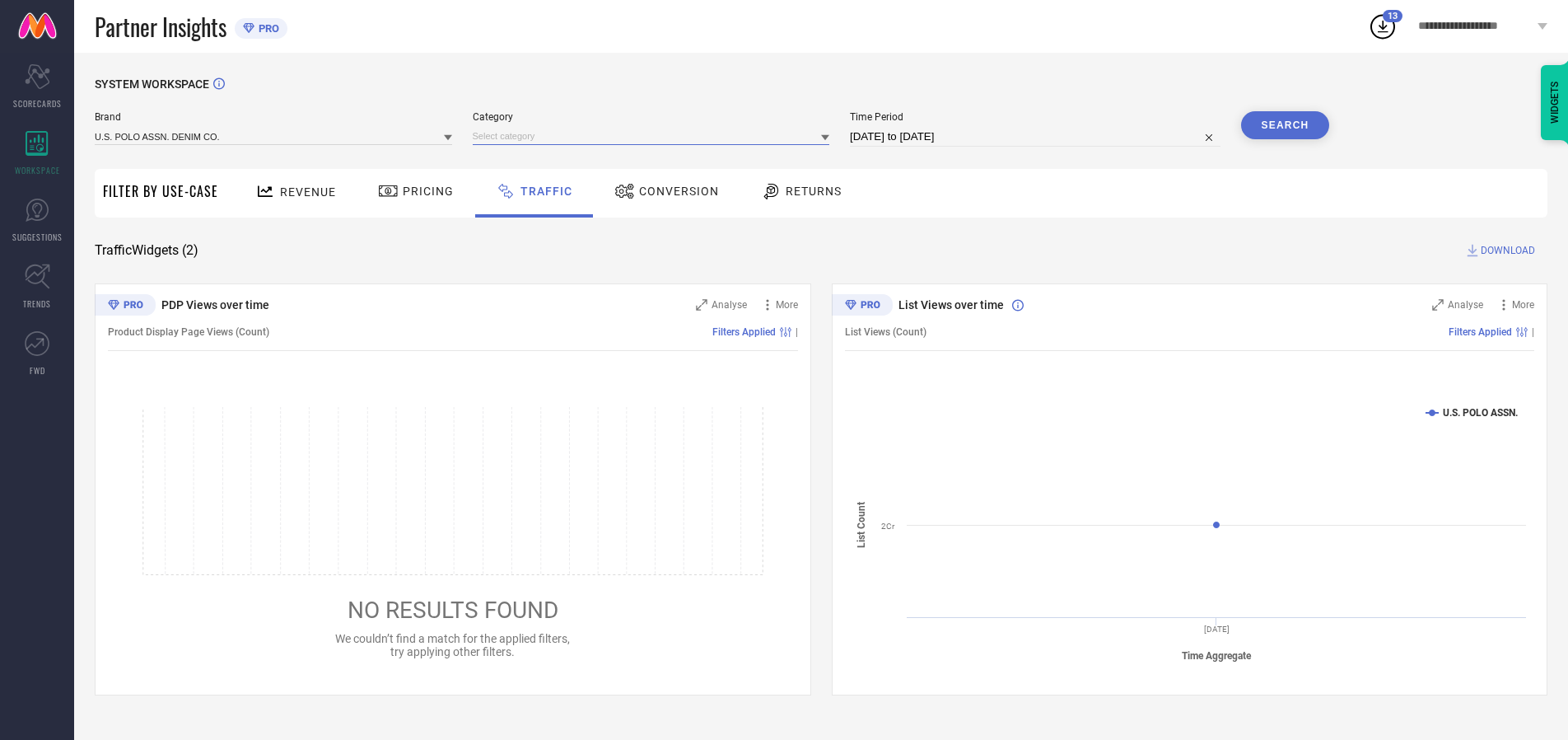
click at [655, 136] on input at bounding box center [651, 136] width 357 height 17
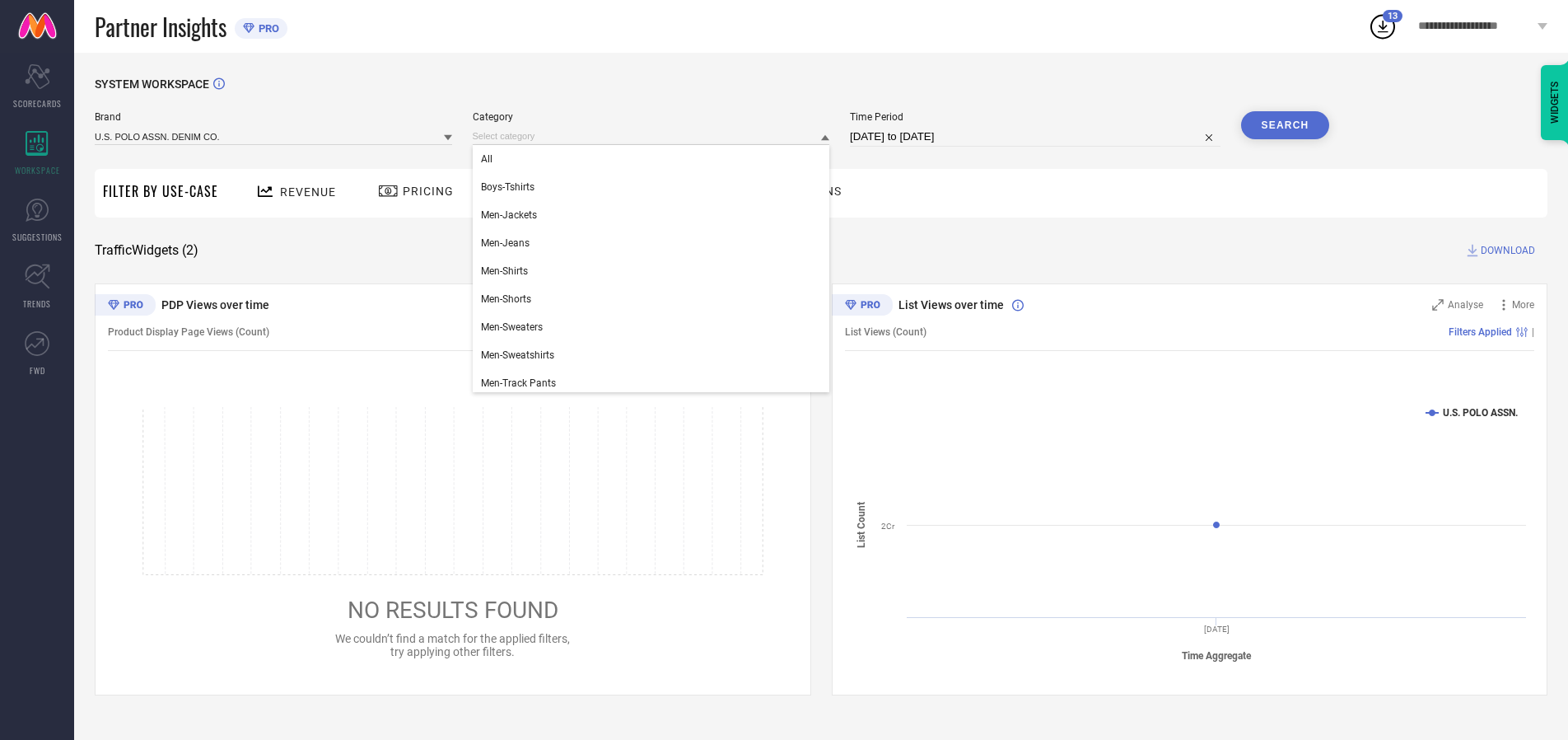
click at [655, 159] on div "All" at bounding box center [651, 159] width 357 height 28
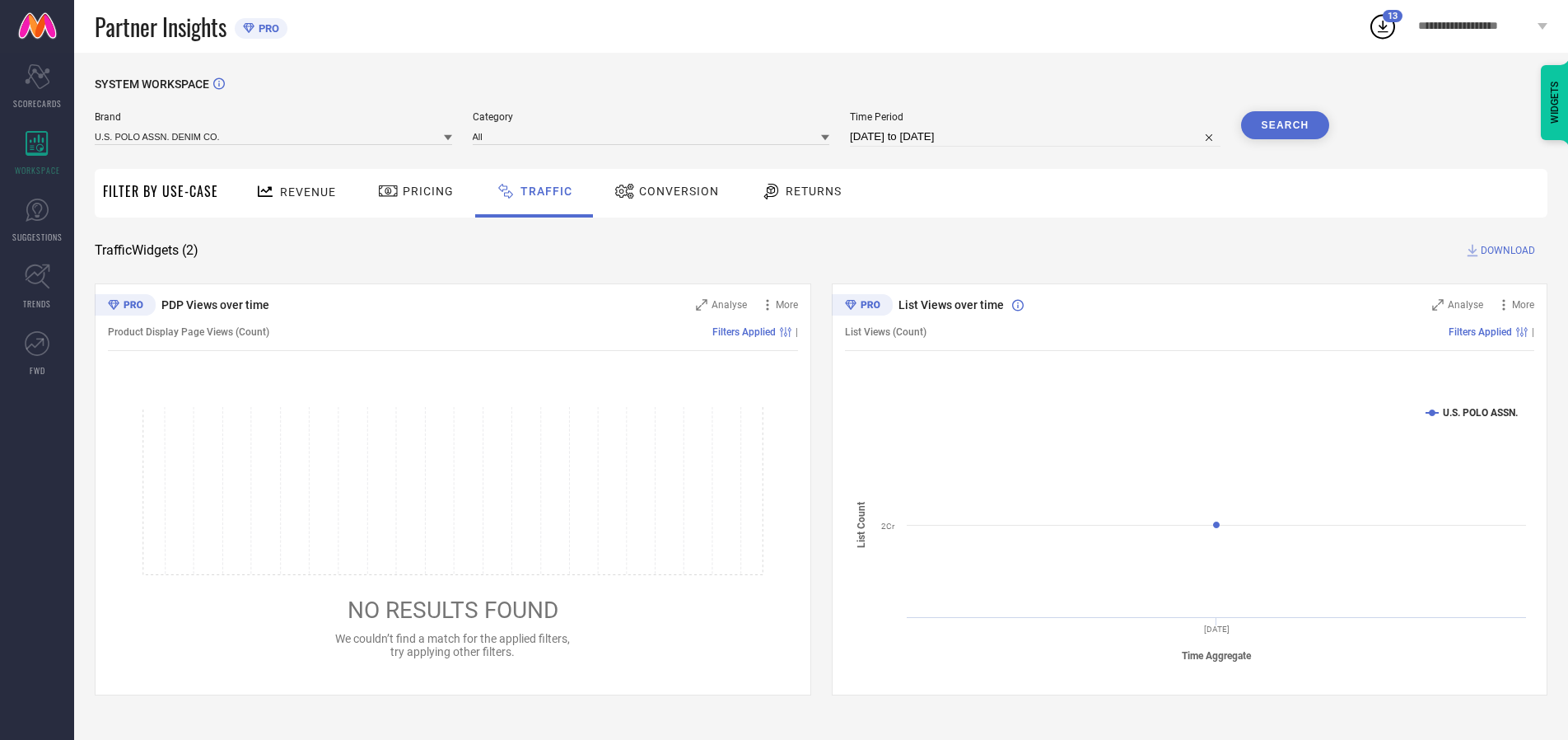
click at [1285, 125] on button "Search" at bounding box center [1285, 125] width 89 height 28
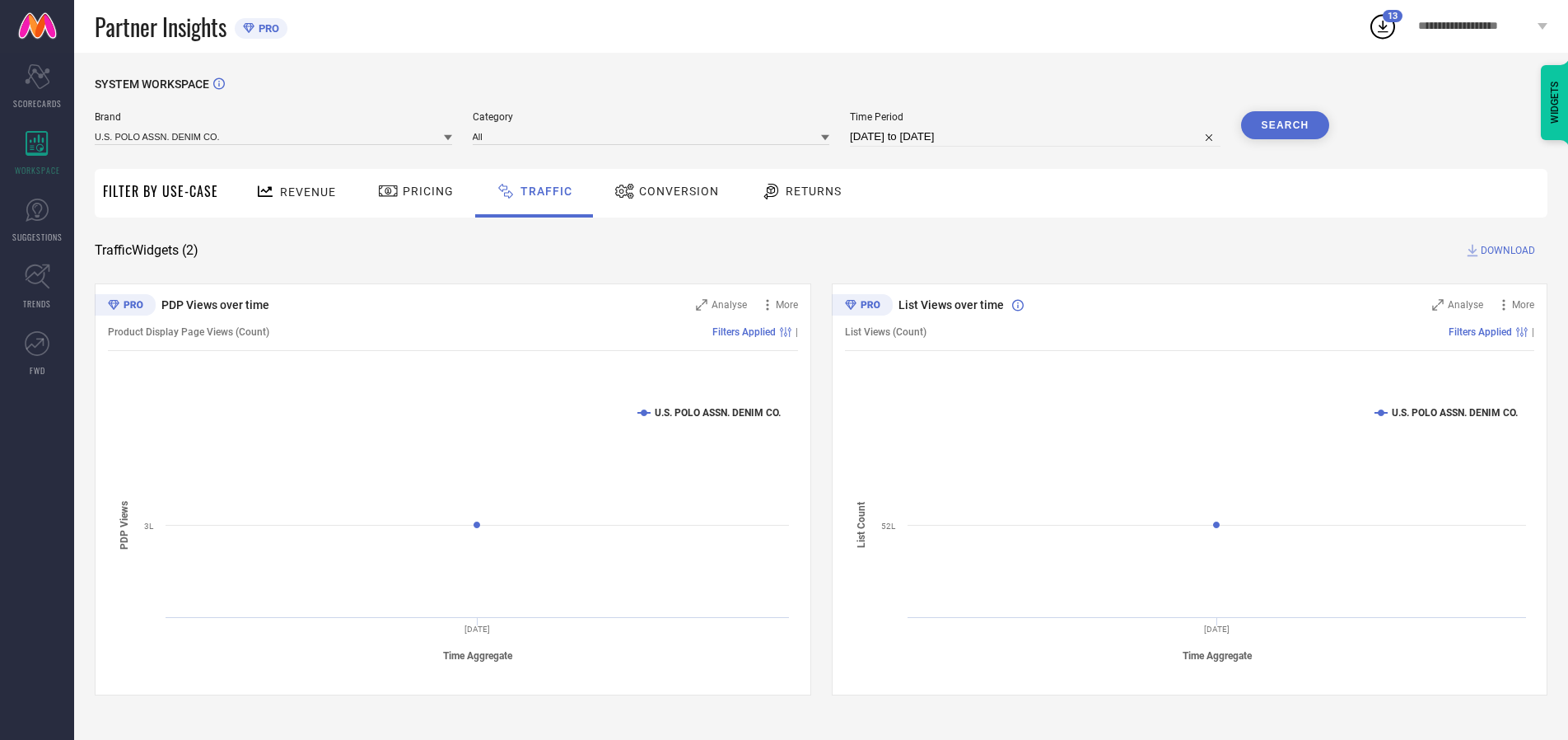
click at [1506, 251] on span "DOWNLOAD" at bounding box center [1508, 251] width 55 height 17
click at [1038, 137] on input at bounding box center [1035, 137] width 371 height 20
select select "9"
select select "2025"
select select "10"
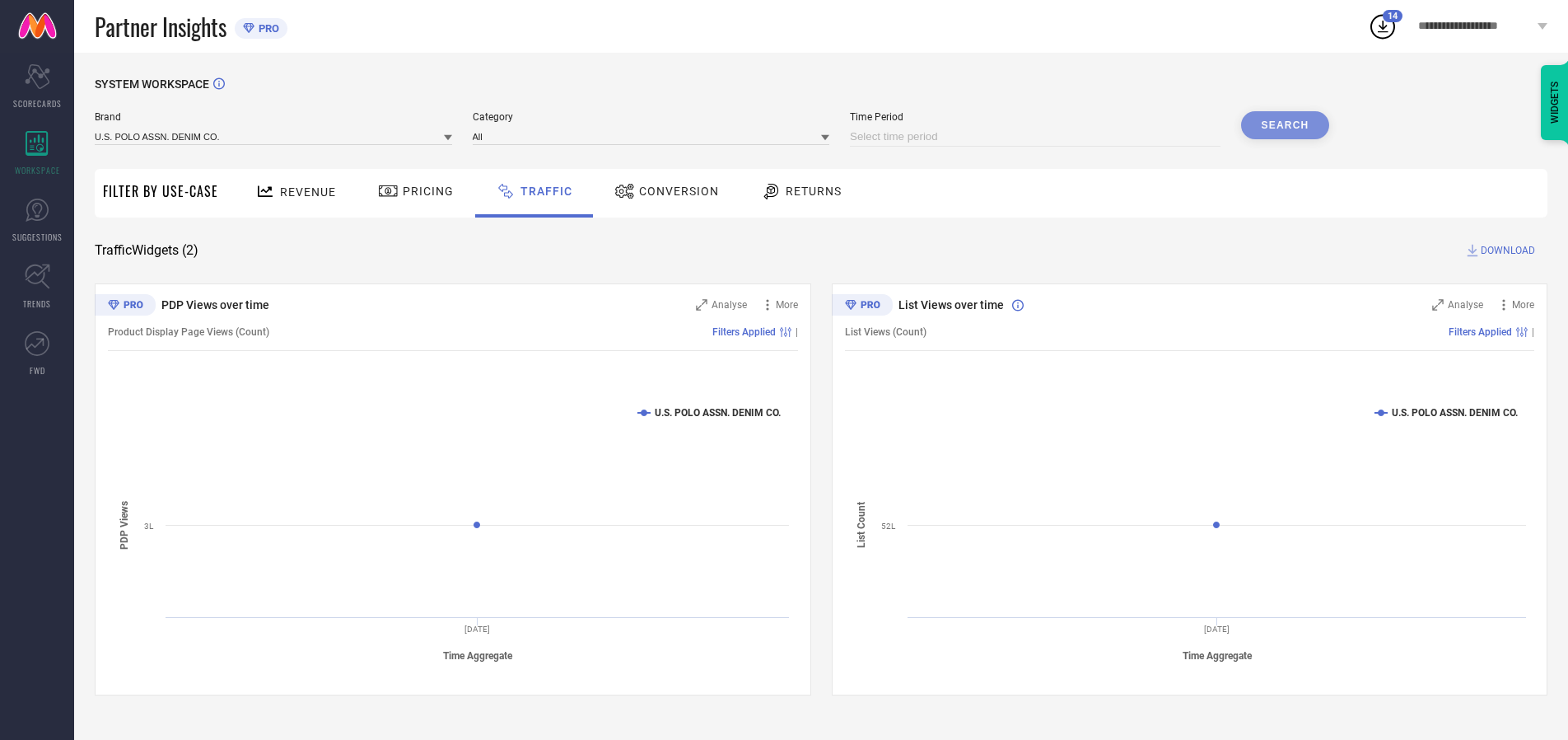
select select "2025"
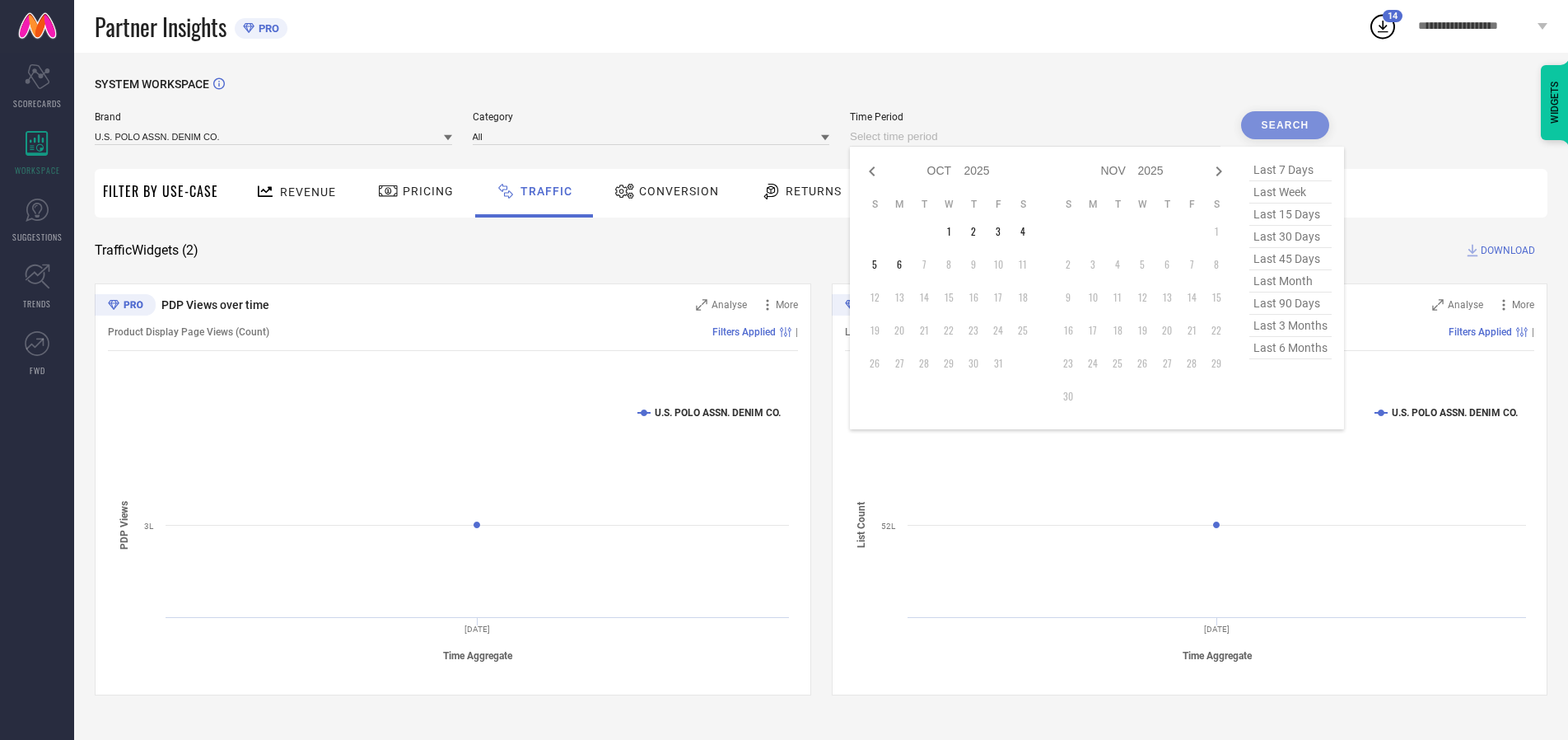
click at [1028, 231] on td "4" at bounding box center [1023, 231] width 25 height 25
type input "[DATE] to [DATE]"
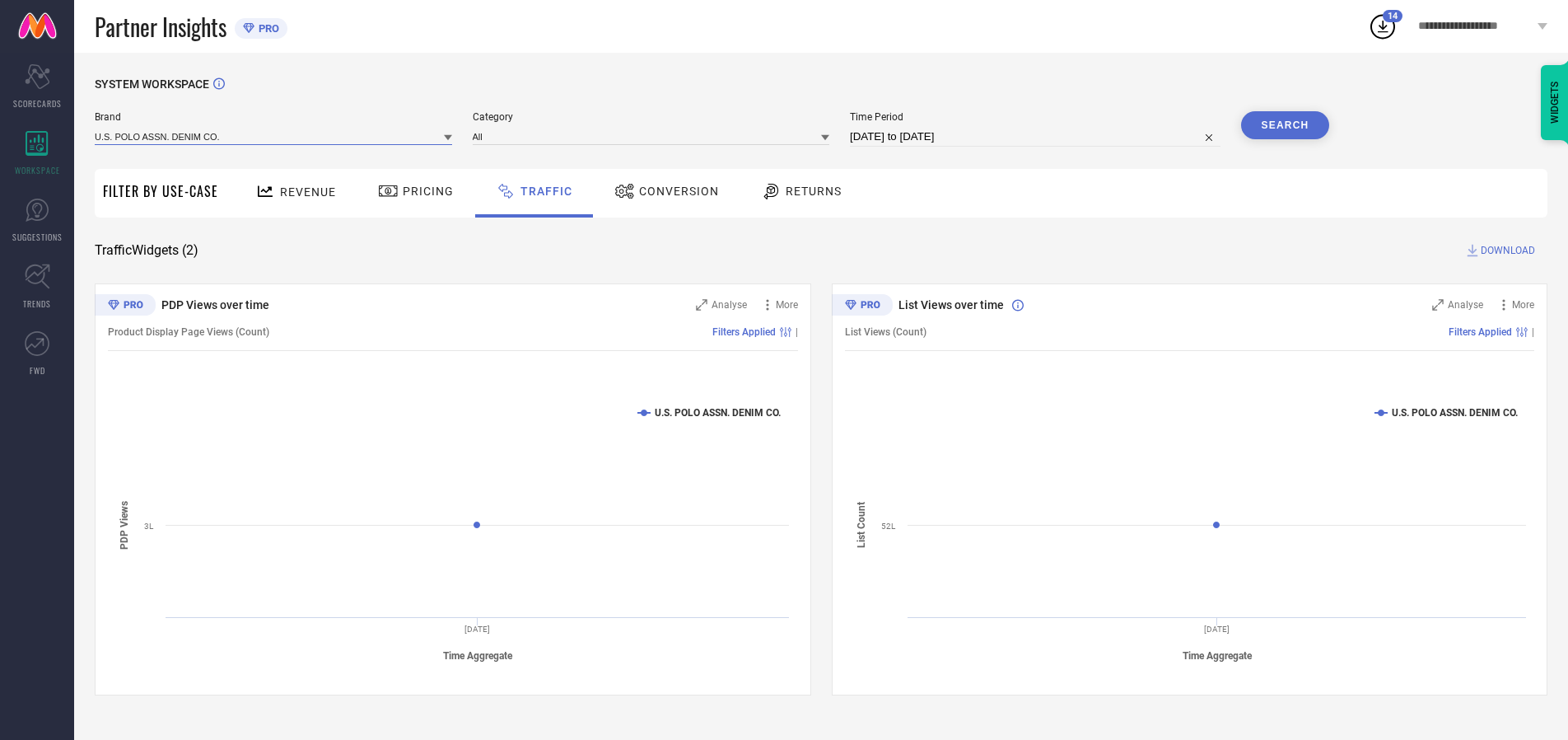
click at [274, 136] on input at bounding box center [273, 136] width 357 height 17
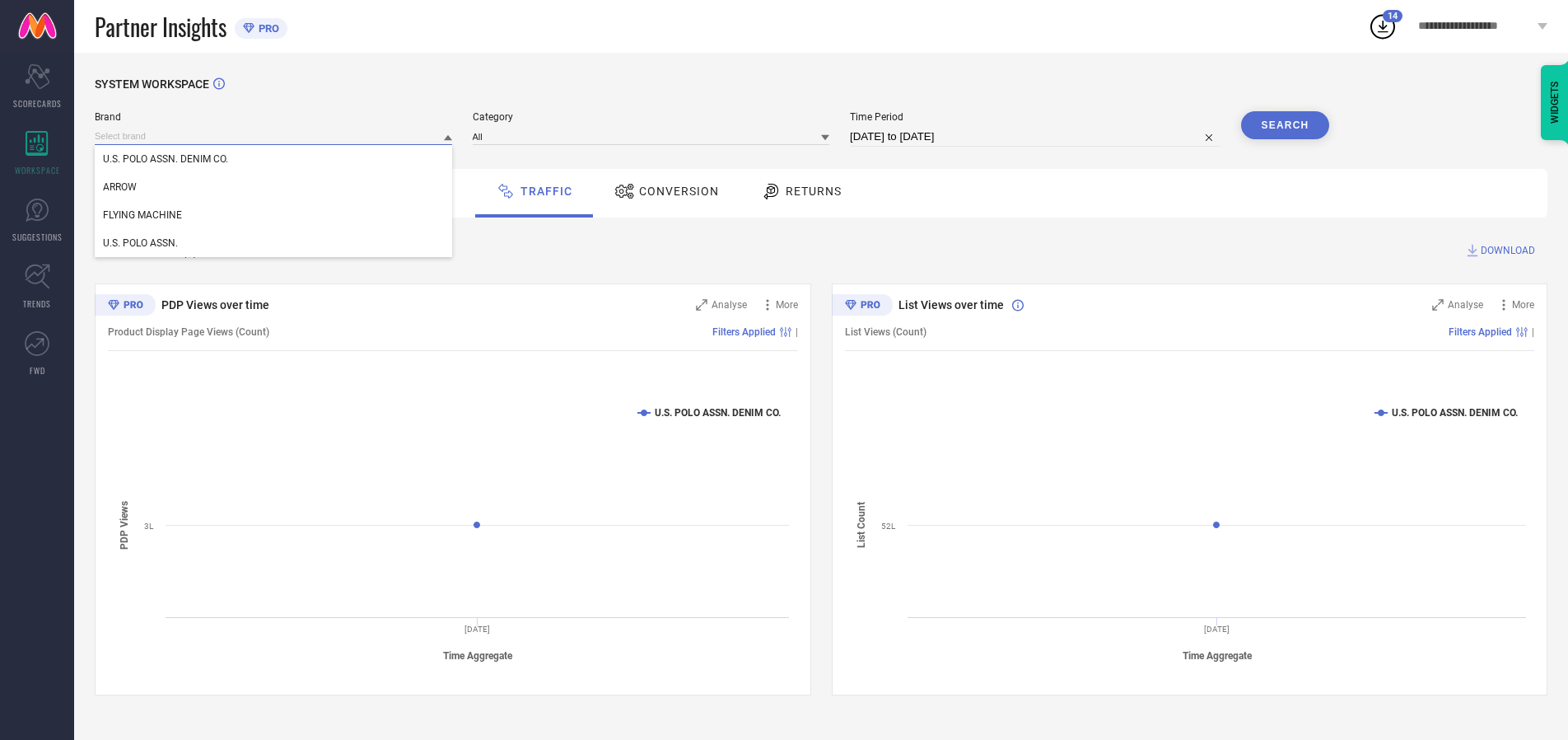
click at [274, 136] on input at bounding box center [273, 136] width 357 height 17
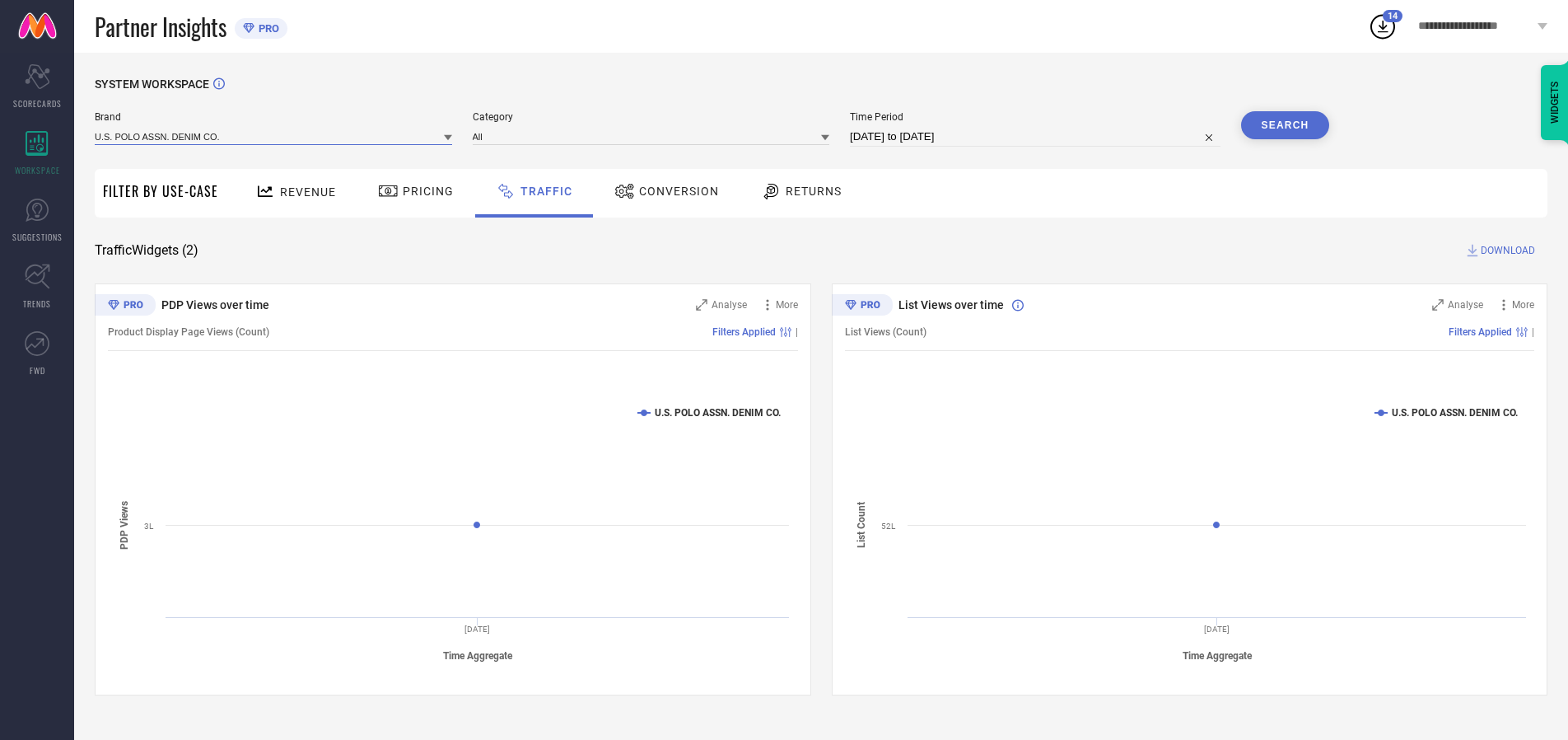
click at [274, 136] on input at bounding box center [273, 136] width 357 height 17
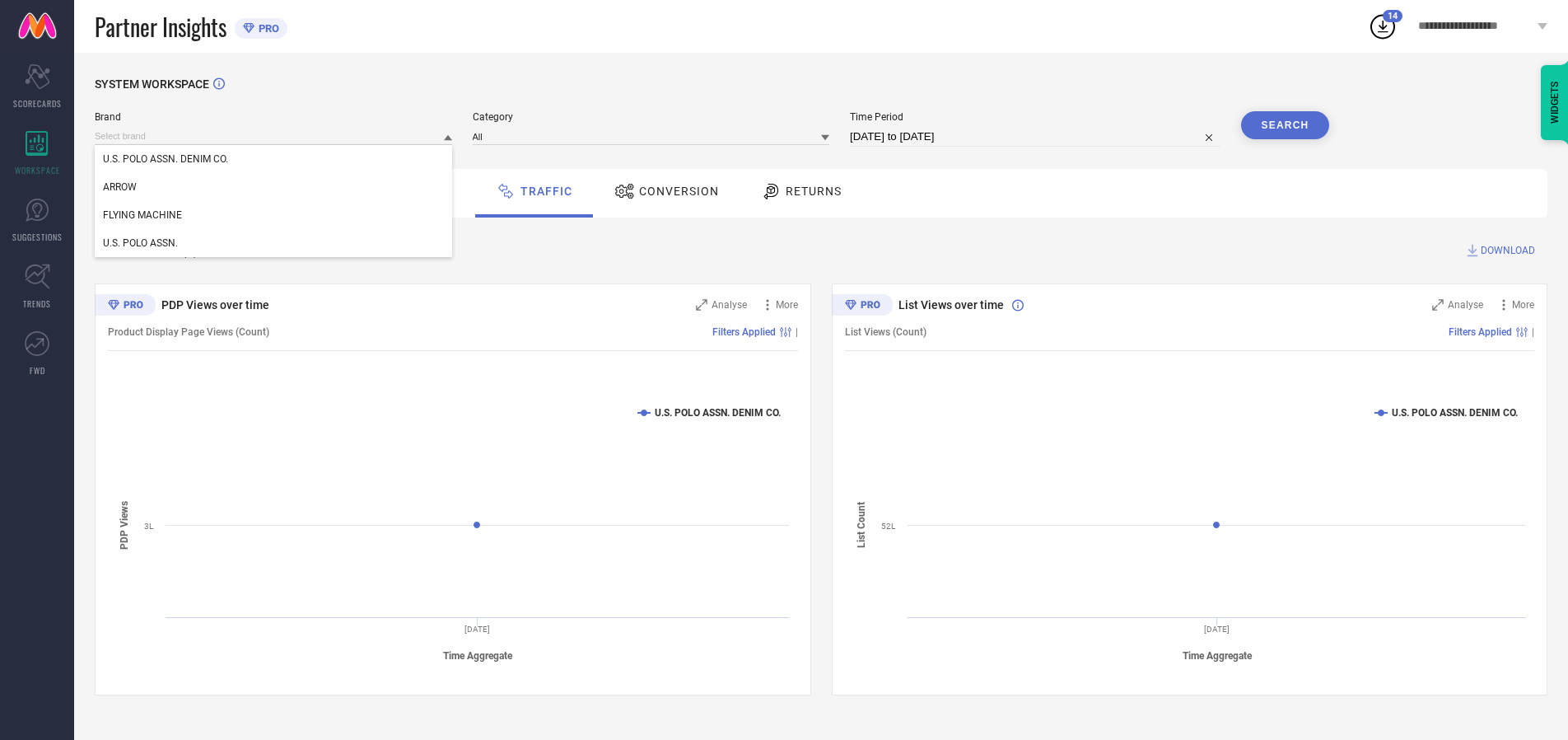
click at [274, 159] on div "U.S. POLO ASSN. DENIM CO." at bounding box center [273, 159] width 357 height 28
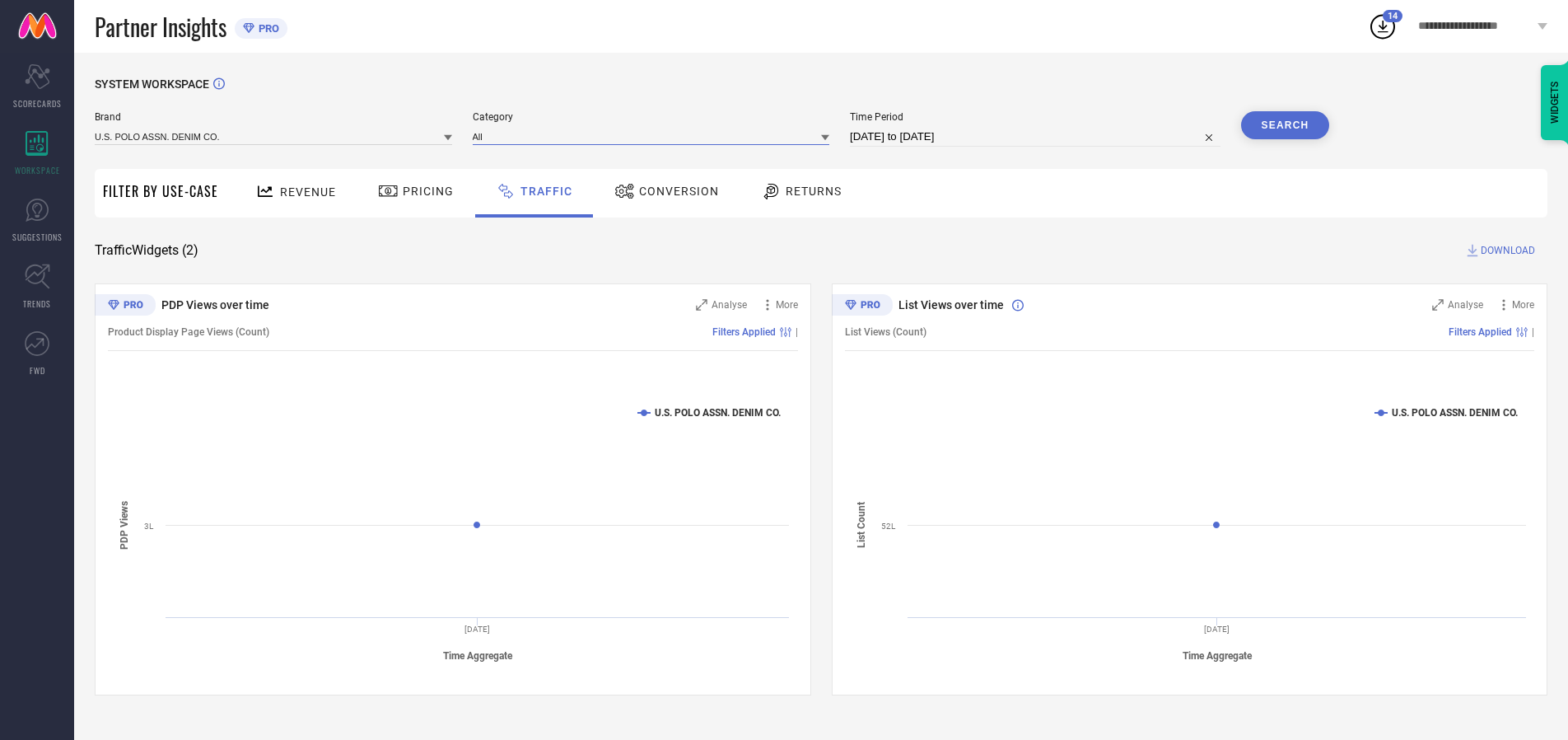
click at [655, 136] on input at bounding box center [651, 136] width 357 height 17
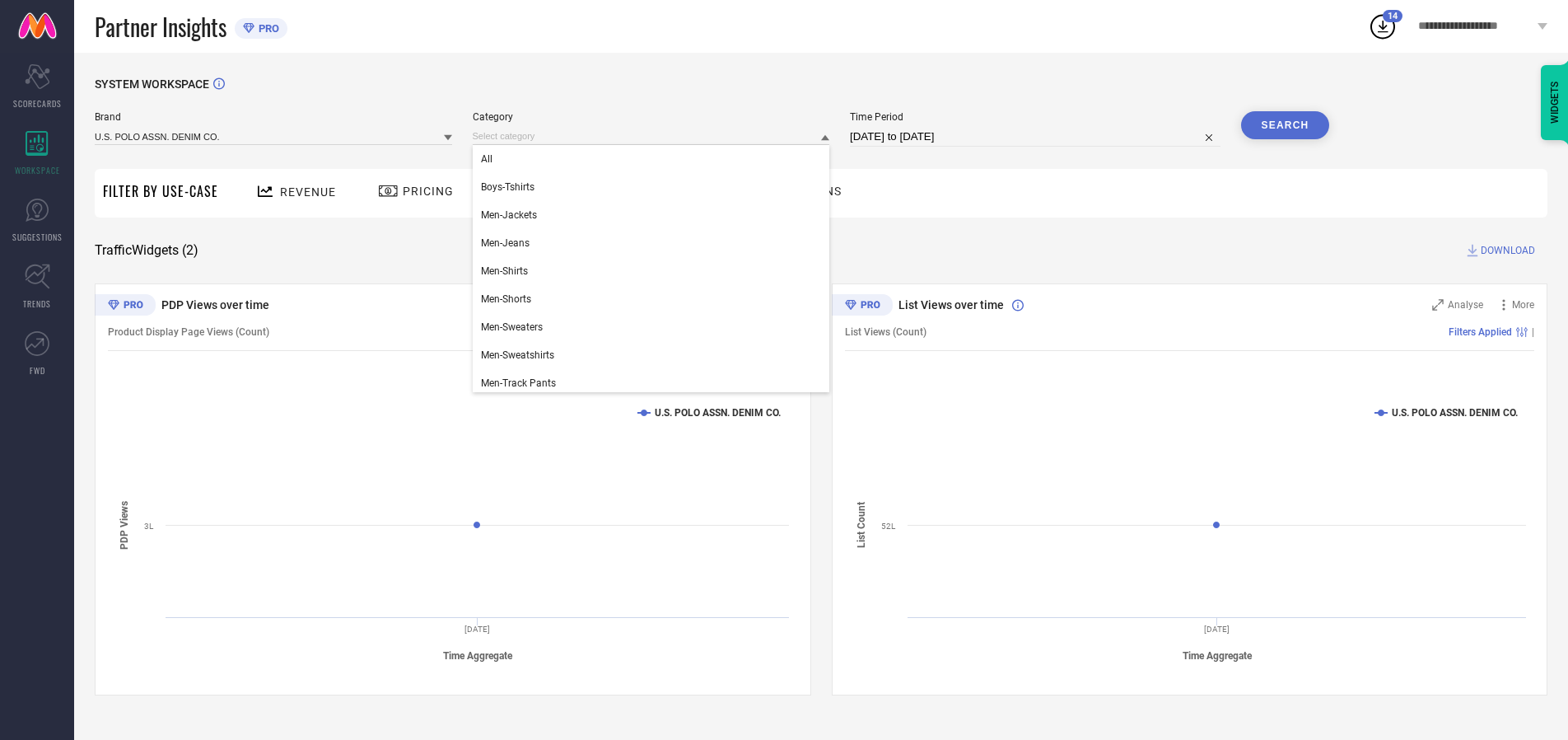
click at [655, 159] on div "All" at bounding box center [651, 159] width 357 height 28
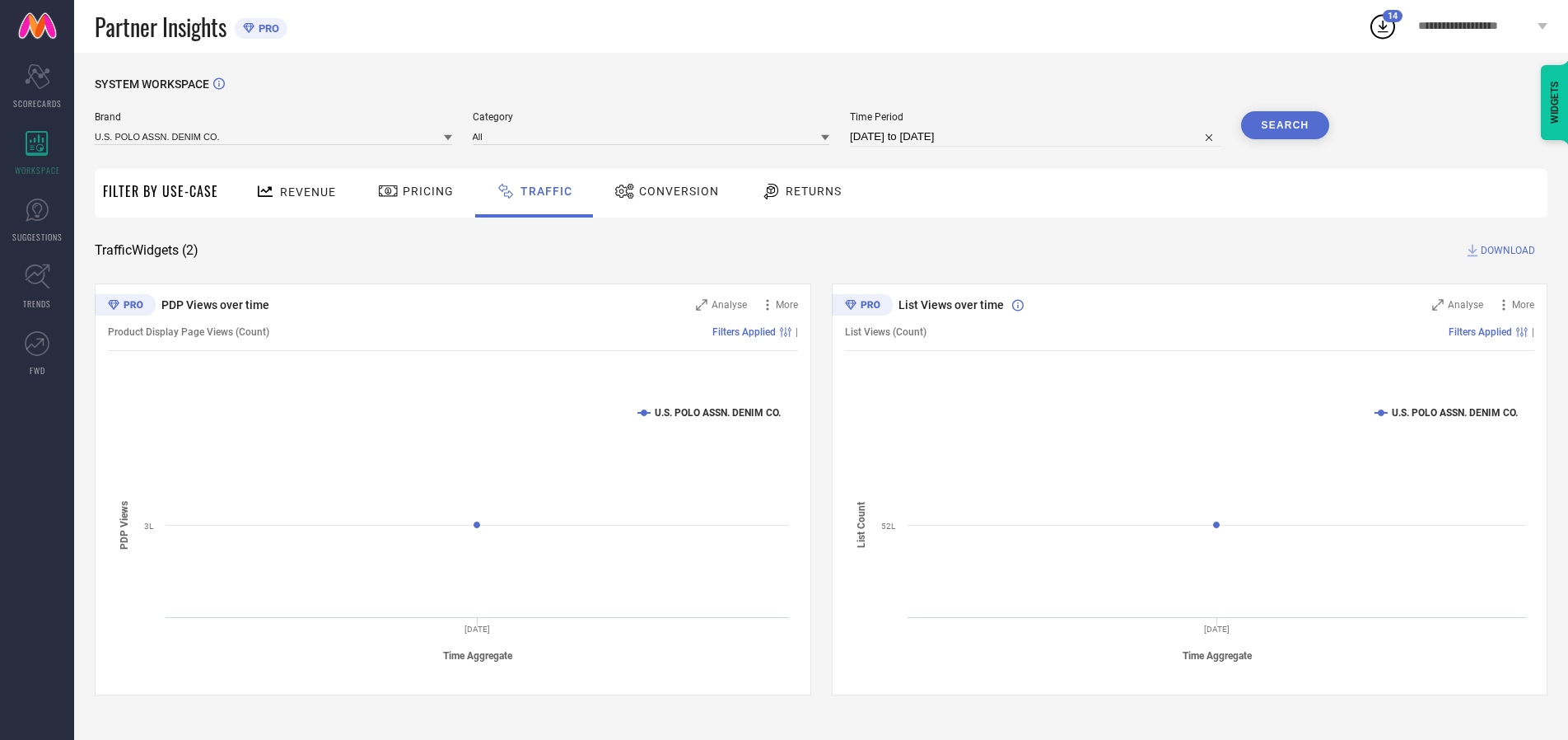
click at [1285, 125] on button "Search" at bounding box center [1285, 125] width 89 height 28
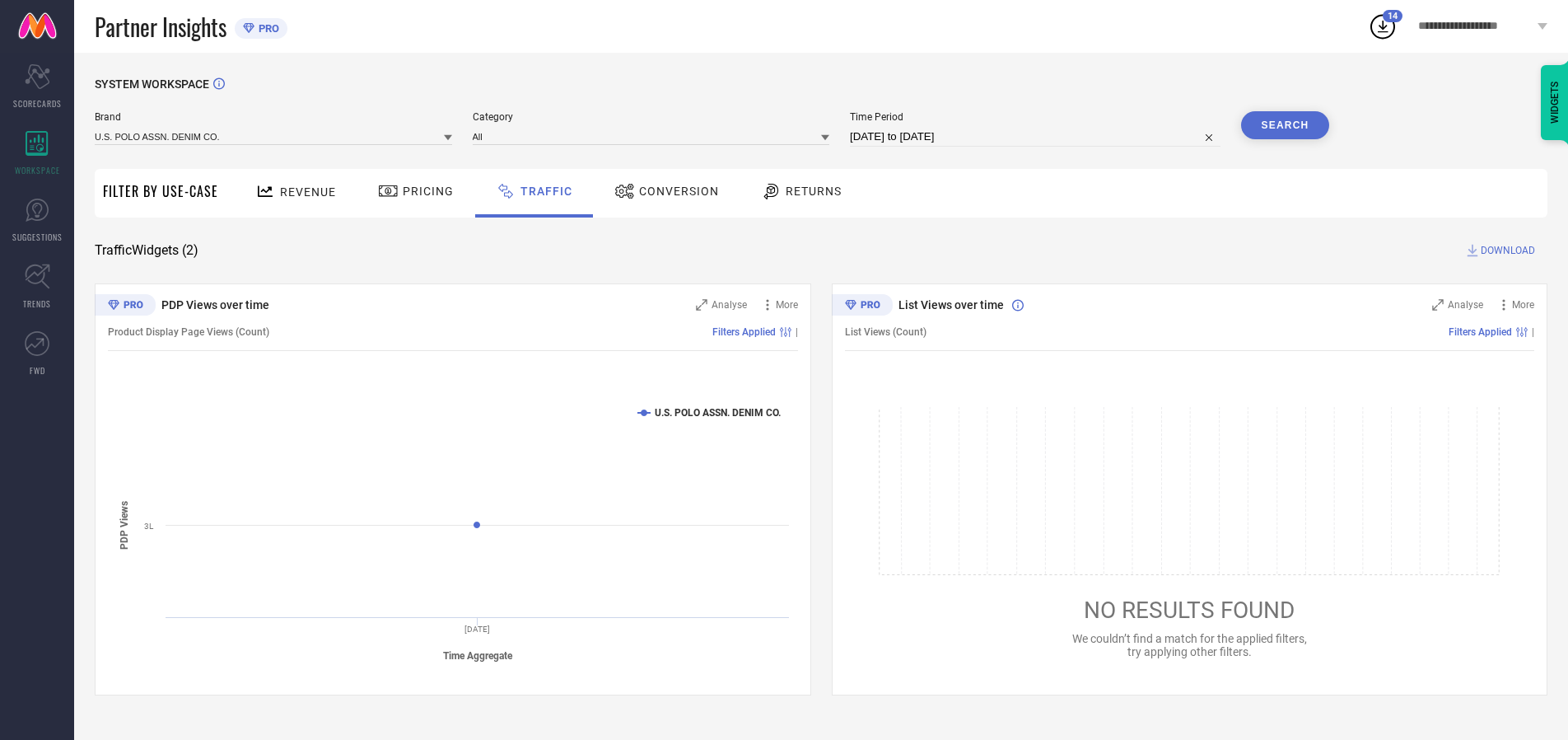
click at [1506, 251] on span "DOWNLOAD" at bounding box center [1508, 251] width 55 height 17
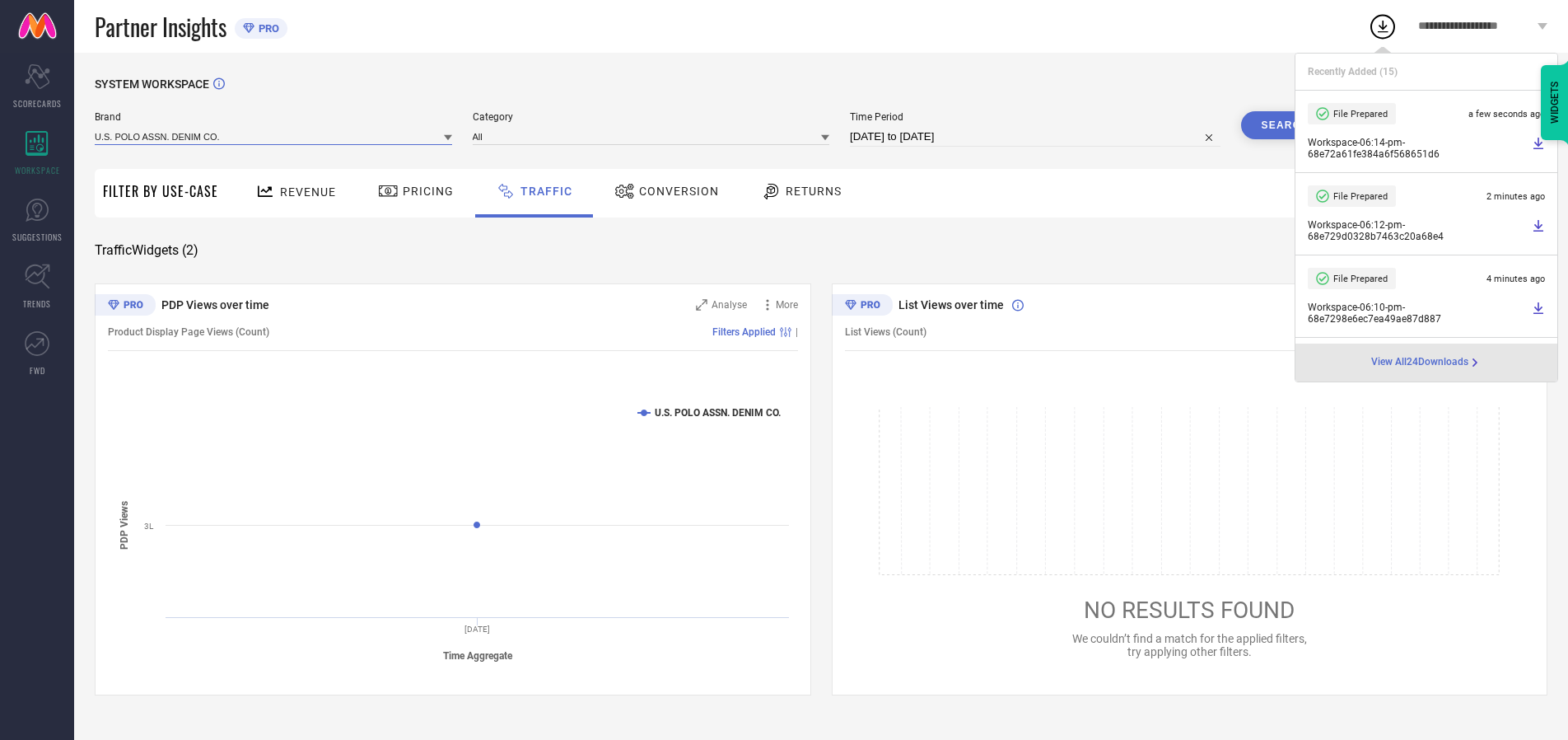
click at [274, 136] on input at bounding box center [273, 136] width 357 height 17
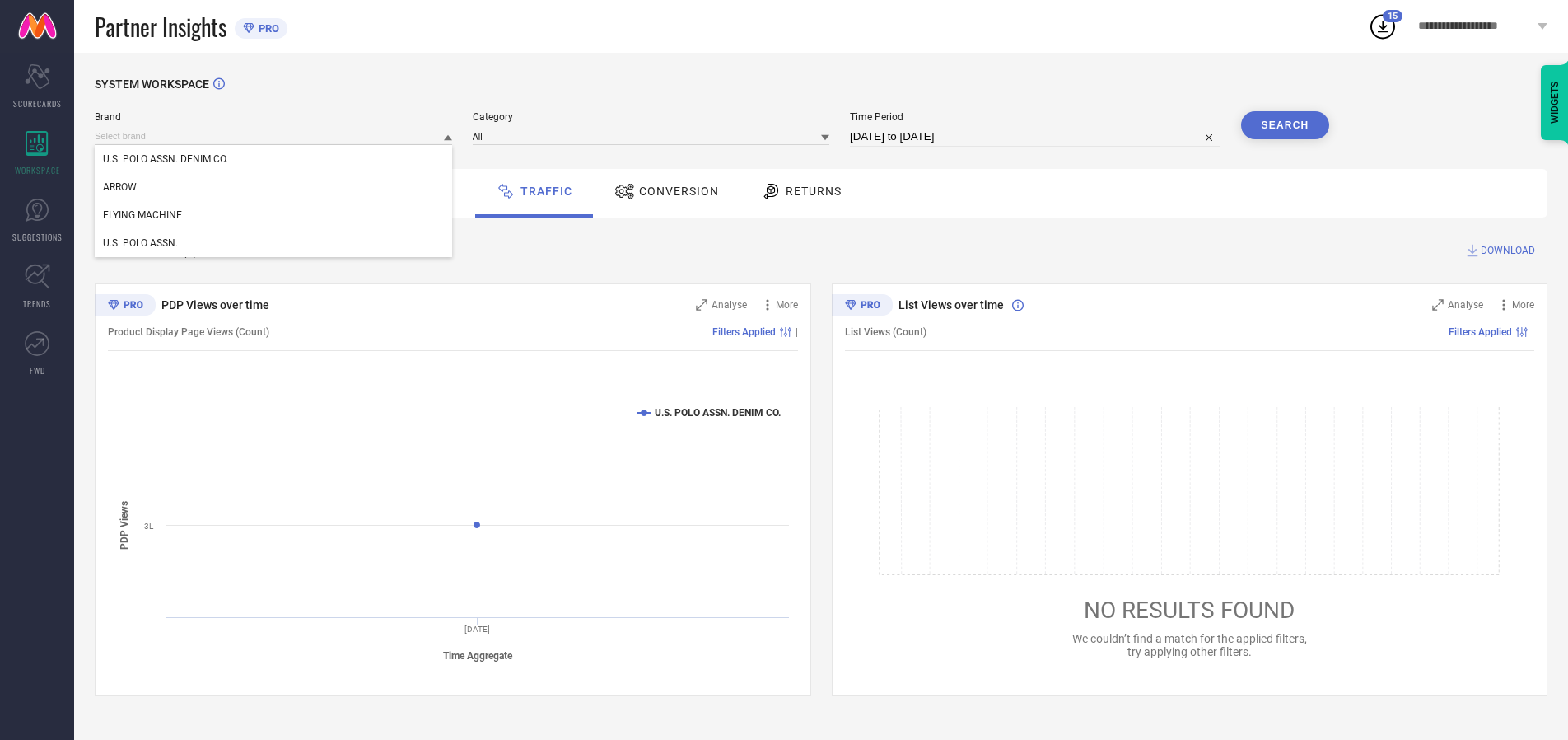
click at [274, 243] on div "U.S. POLO ASSN." at bounding box center [273, 243] width 357 height 28
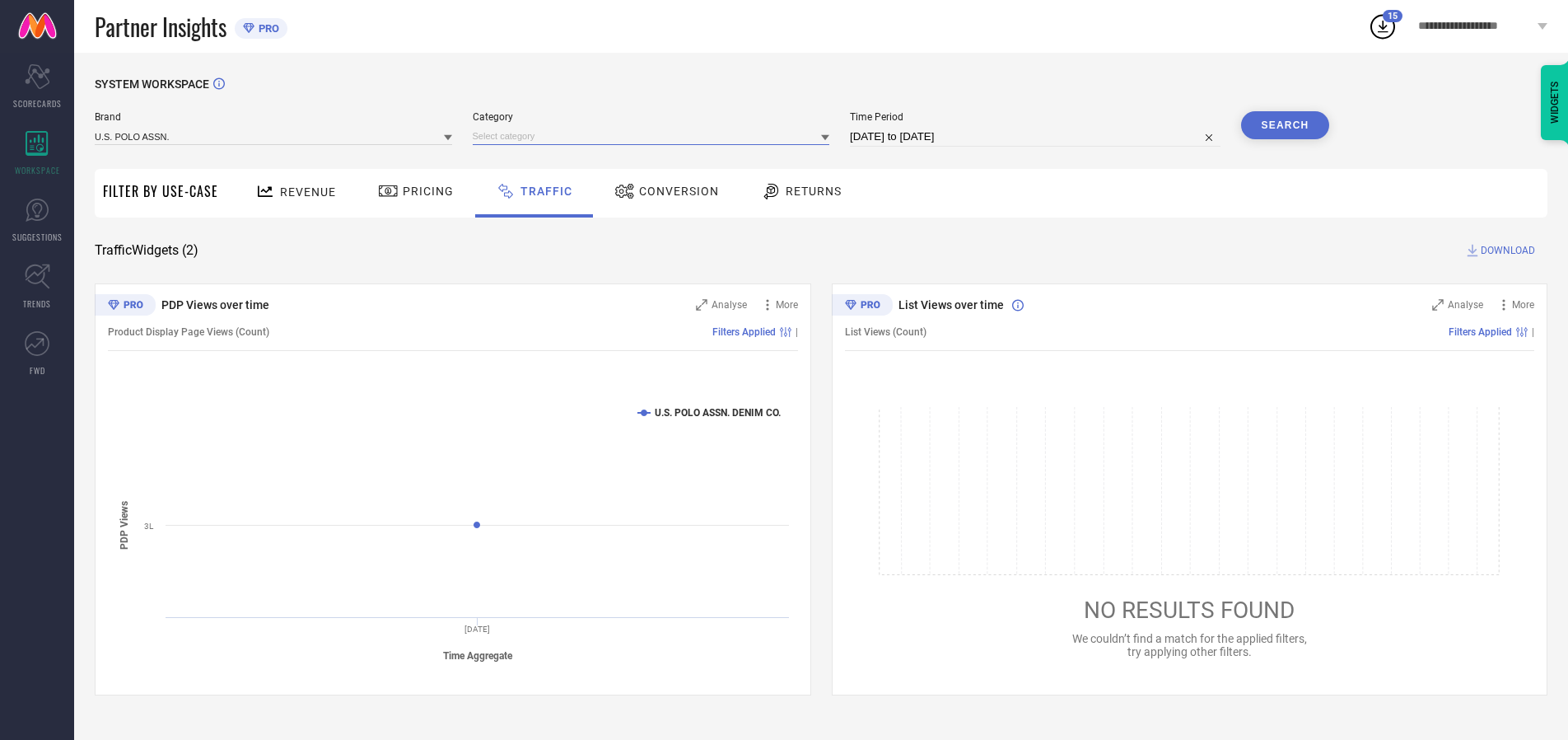
click at [655, 136] on input at bounding box center [651, 136] width 357 height 17
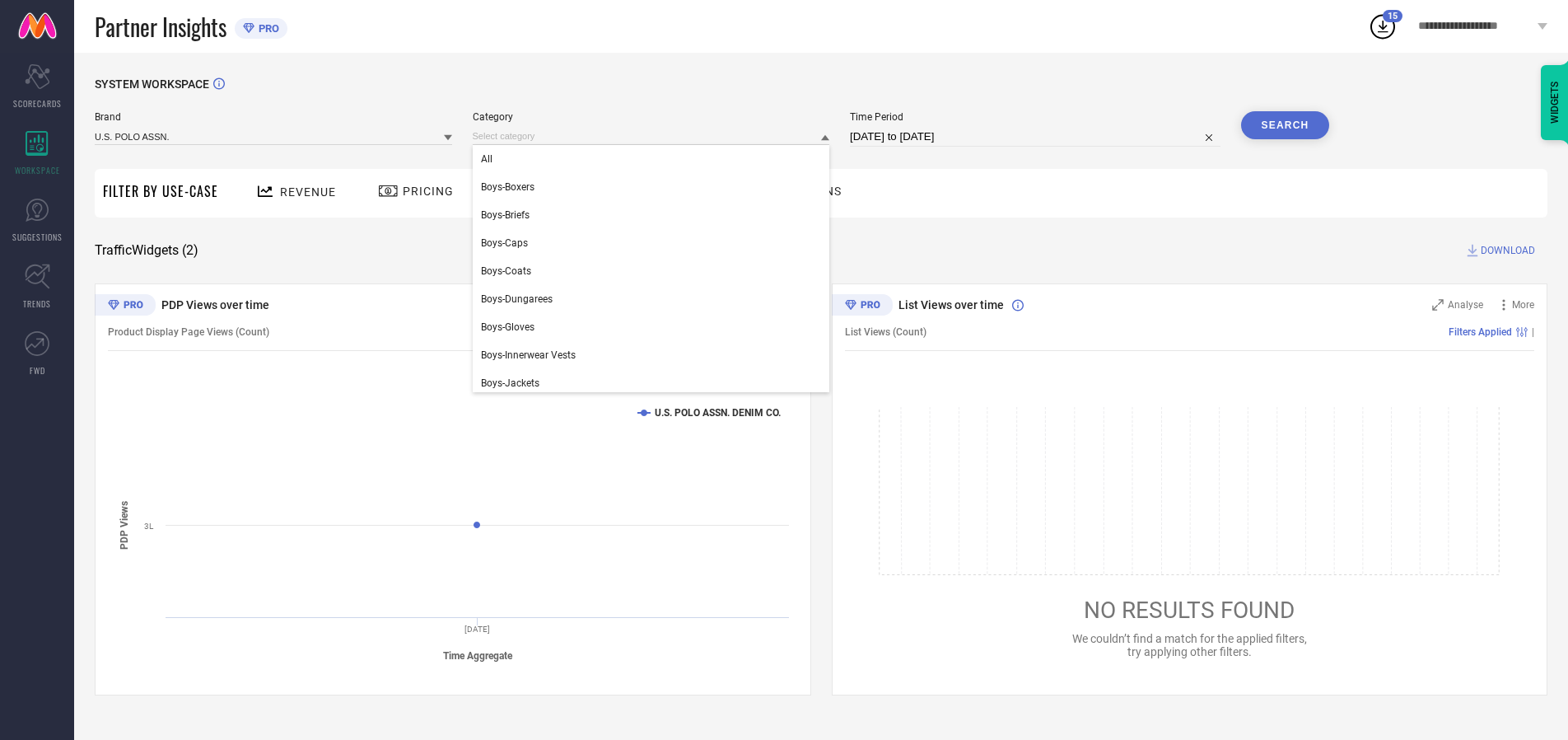
click at [655, 159] on div "All" at bounding box center [651, 159] width 357 height 28
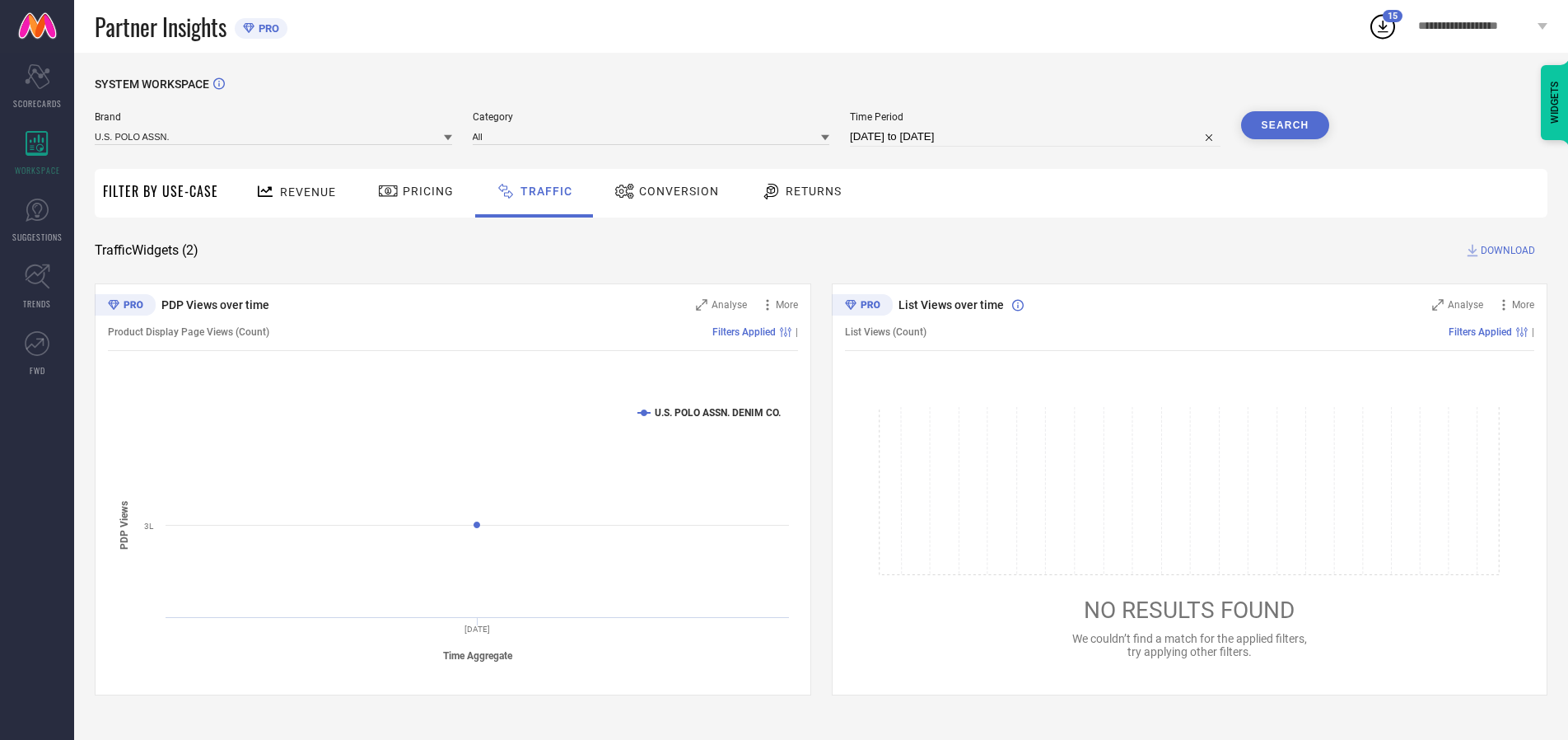
click at [1285, 125] on button "Search" at bounding box center [1285, 125] width 89 height 28
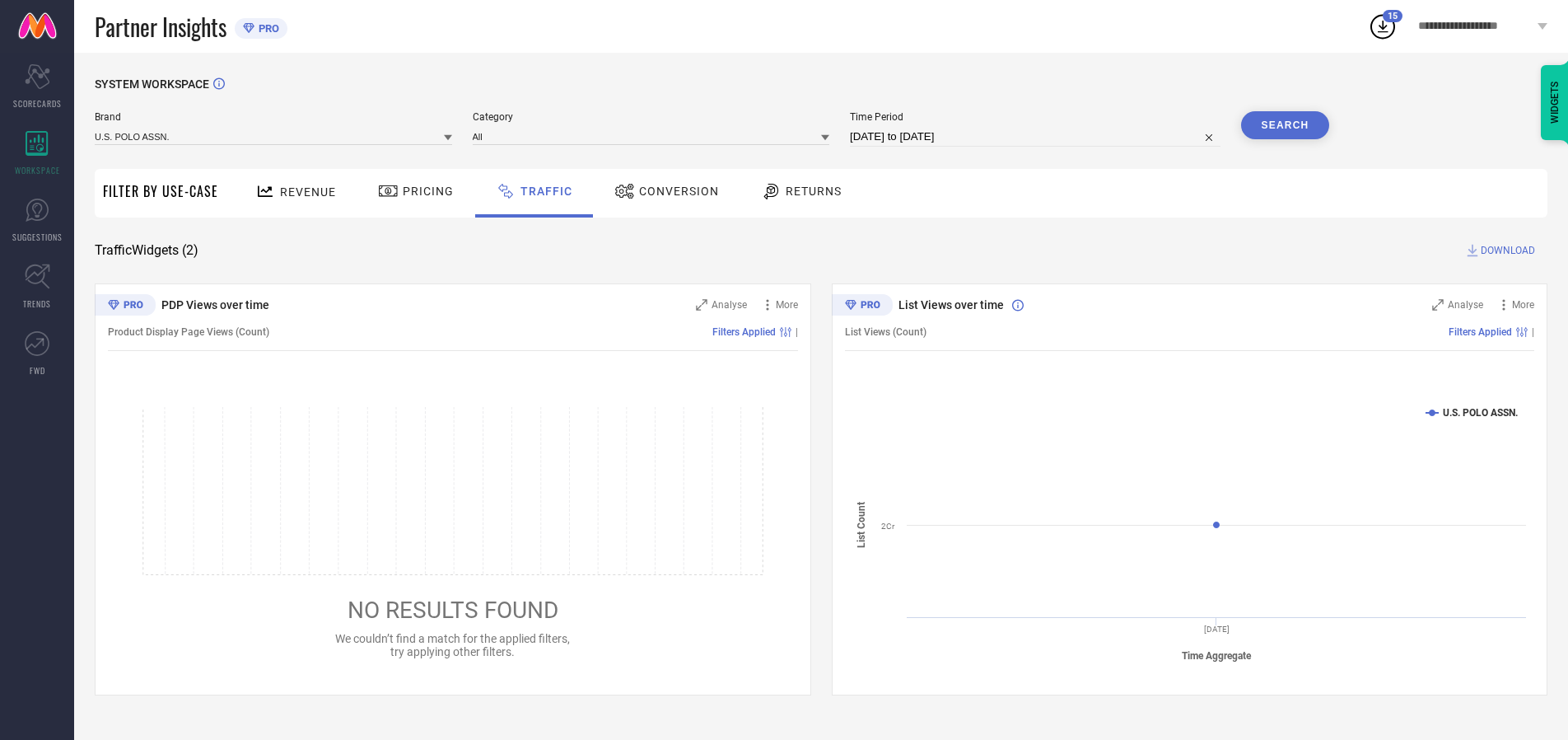
click at [1506, 251] on span "DOWNLOAD" at bounding box center [1508, 251] width 55 height 17
click at [1038, 137] on input at bounding box center [1035, 137] width 371 height 20
select select "9"
select select "2025"
select select "10"
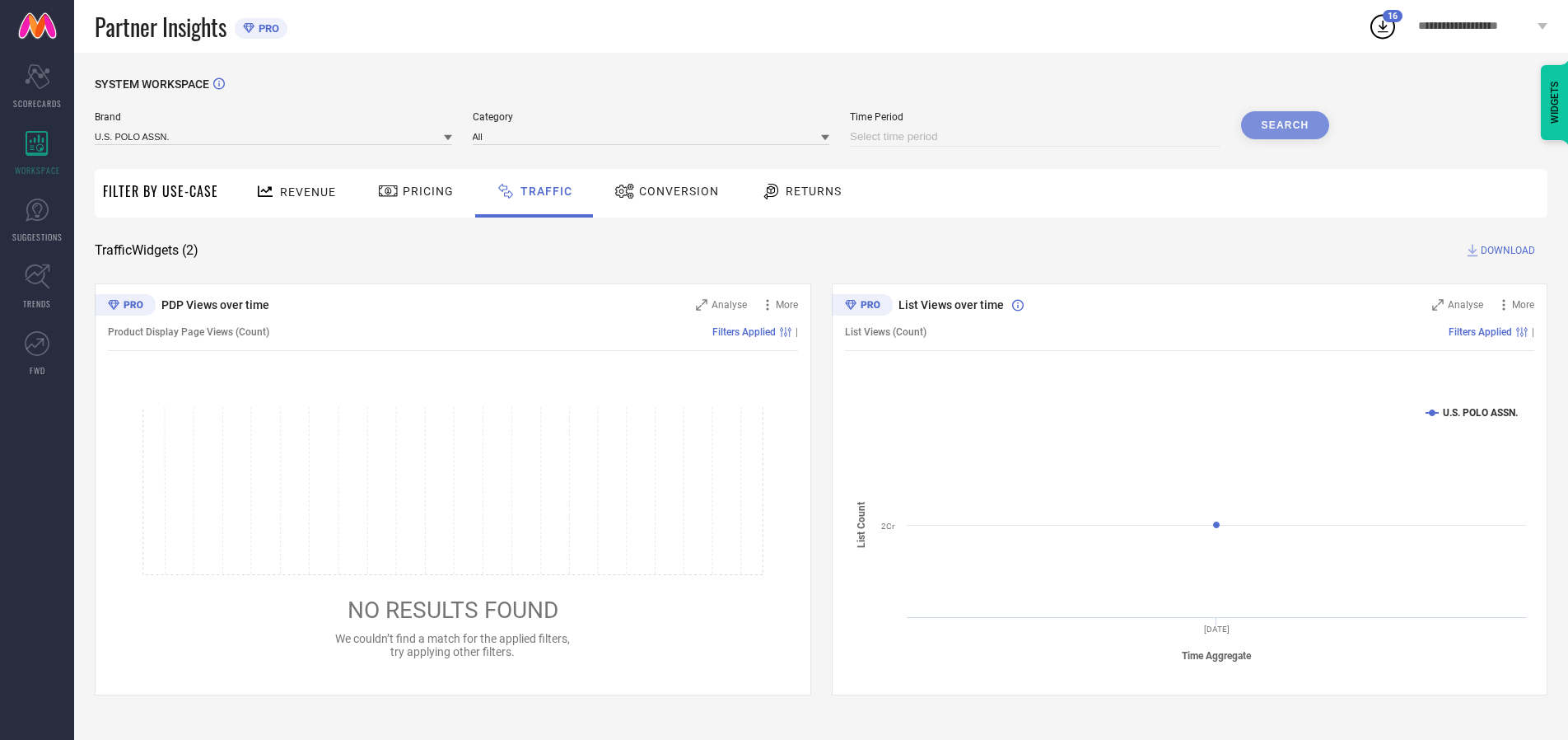
select select "2025"
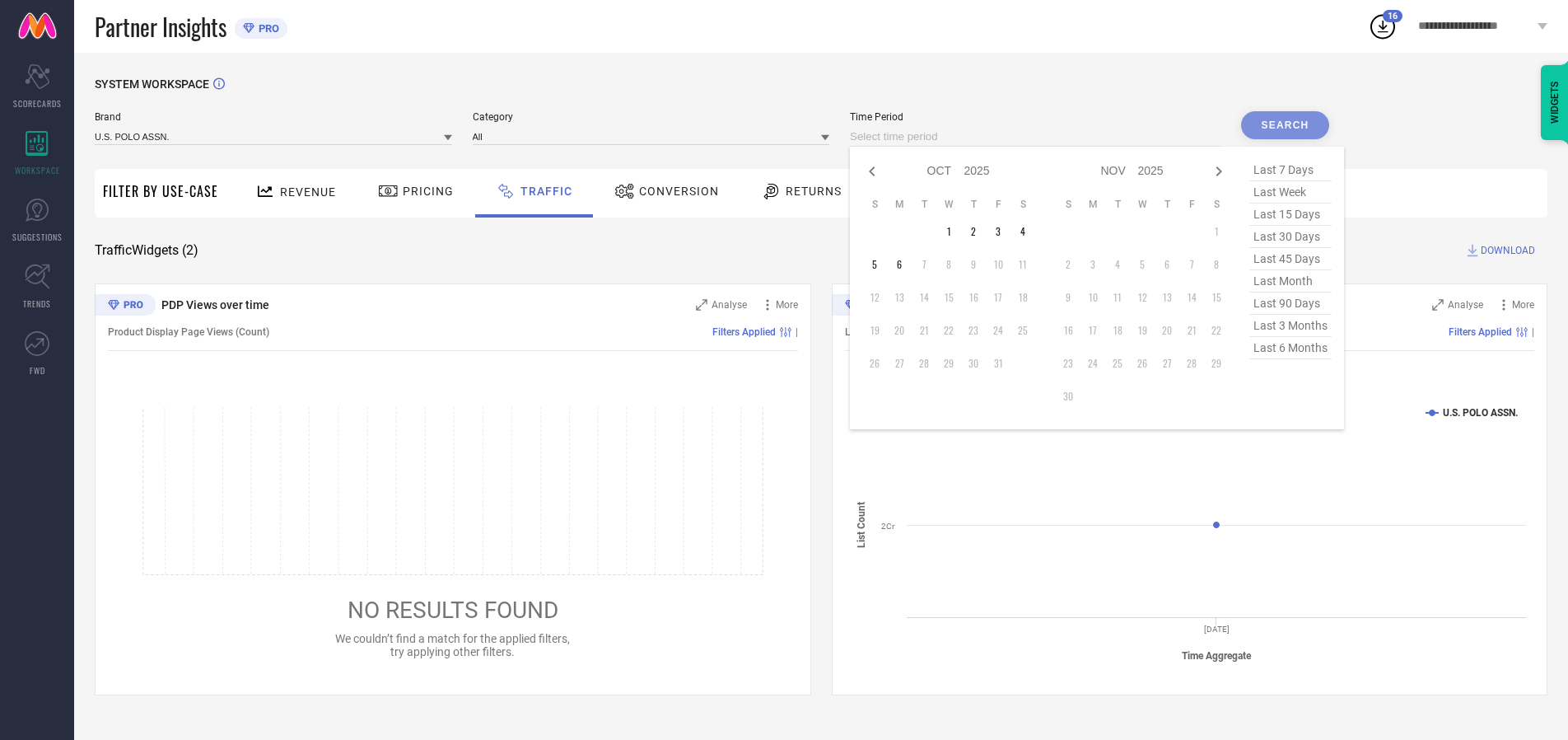
click at [880, 265] on td "5" at bounding box center [875, 265] width 25 height 25
type input "[DATE] to [DATE]"
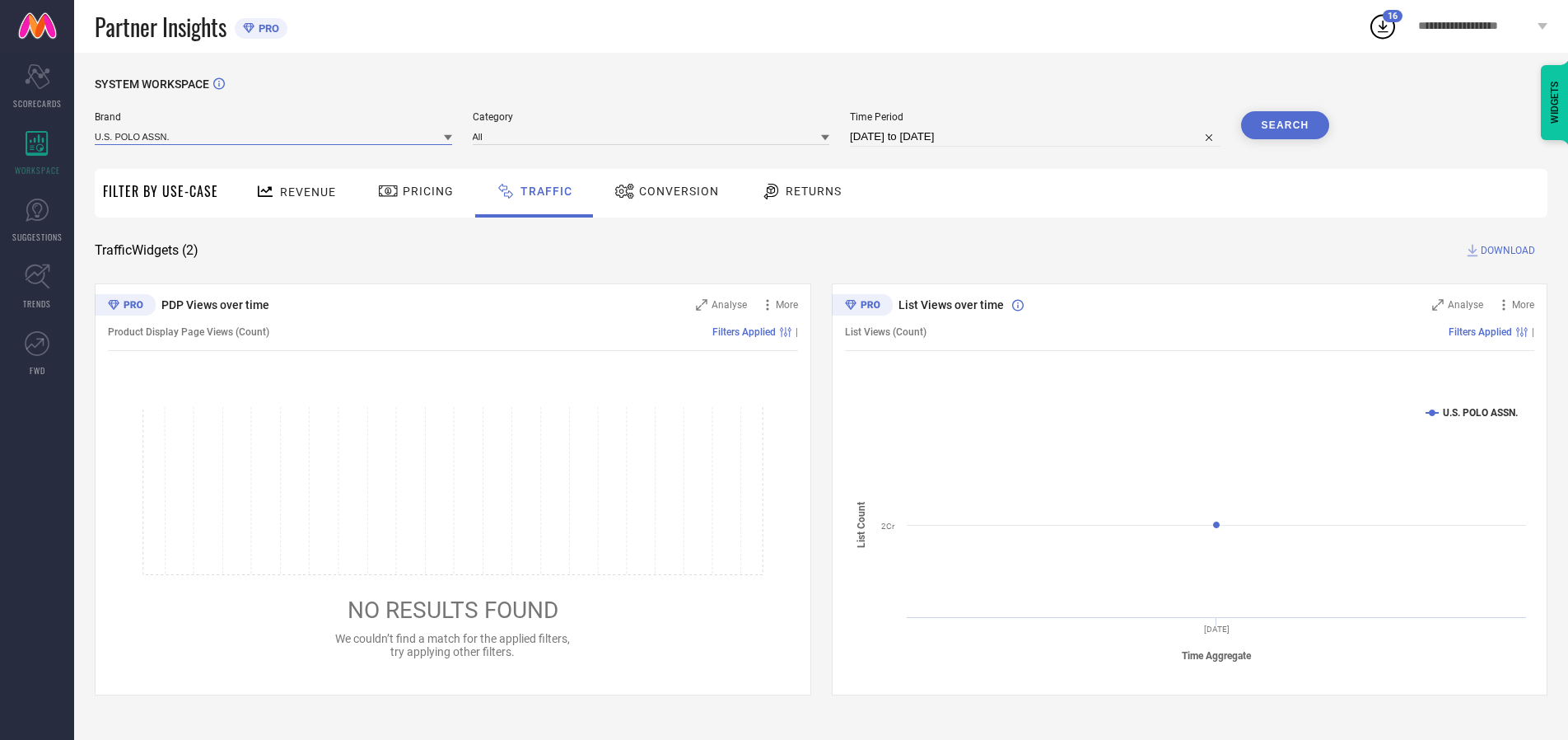
click at [274, 136] on input at bounding box center [273, 136] width 357 height 17
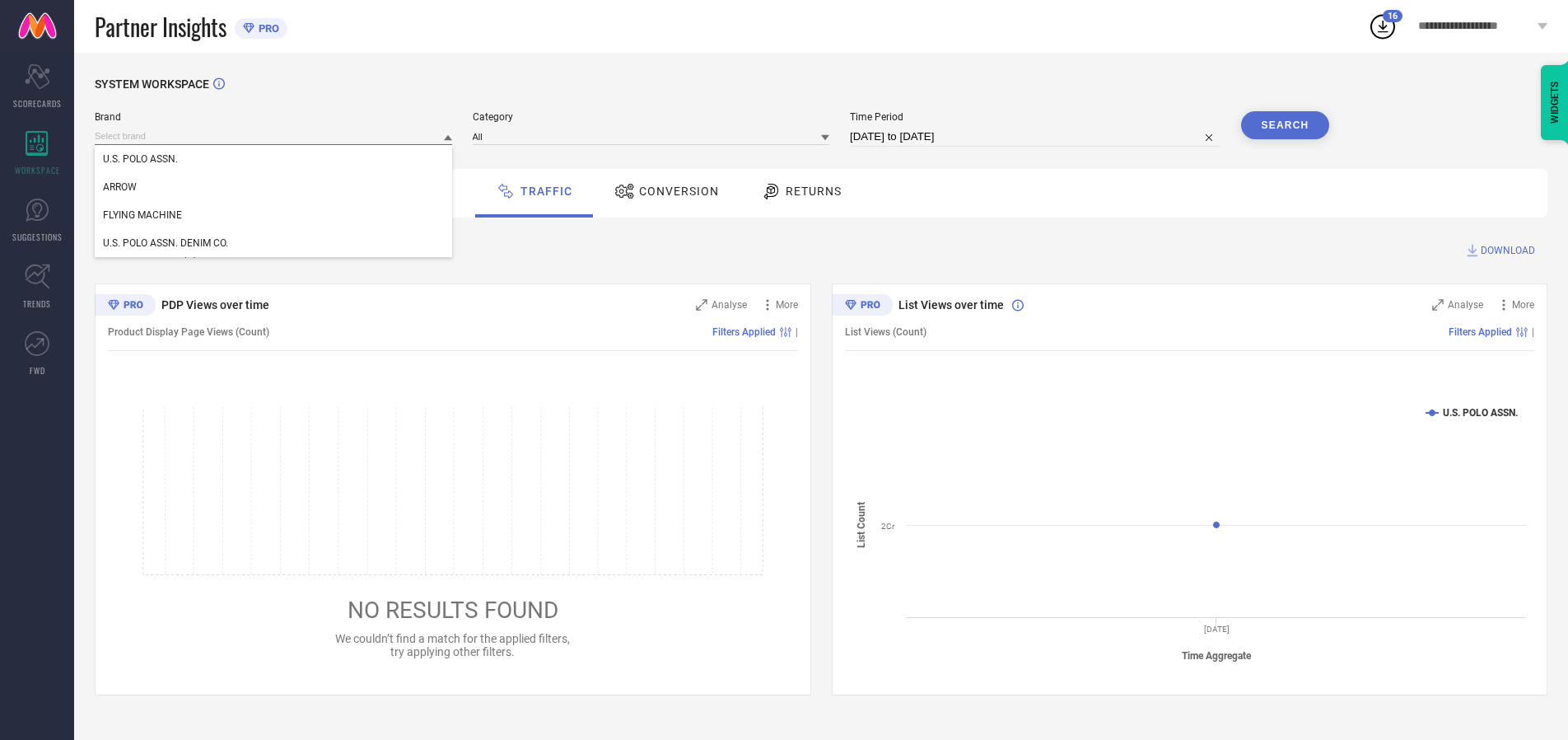
click at [274, 136] on input at bounding box center [273, 136] width 357 height 17
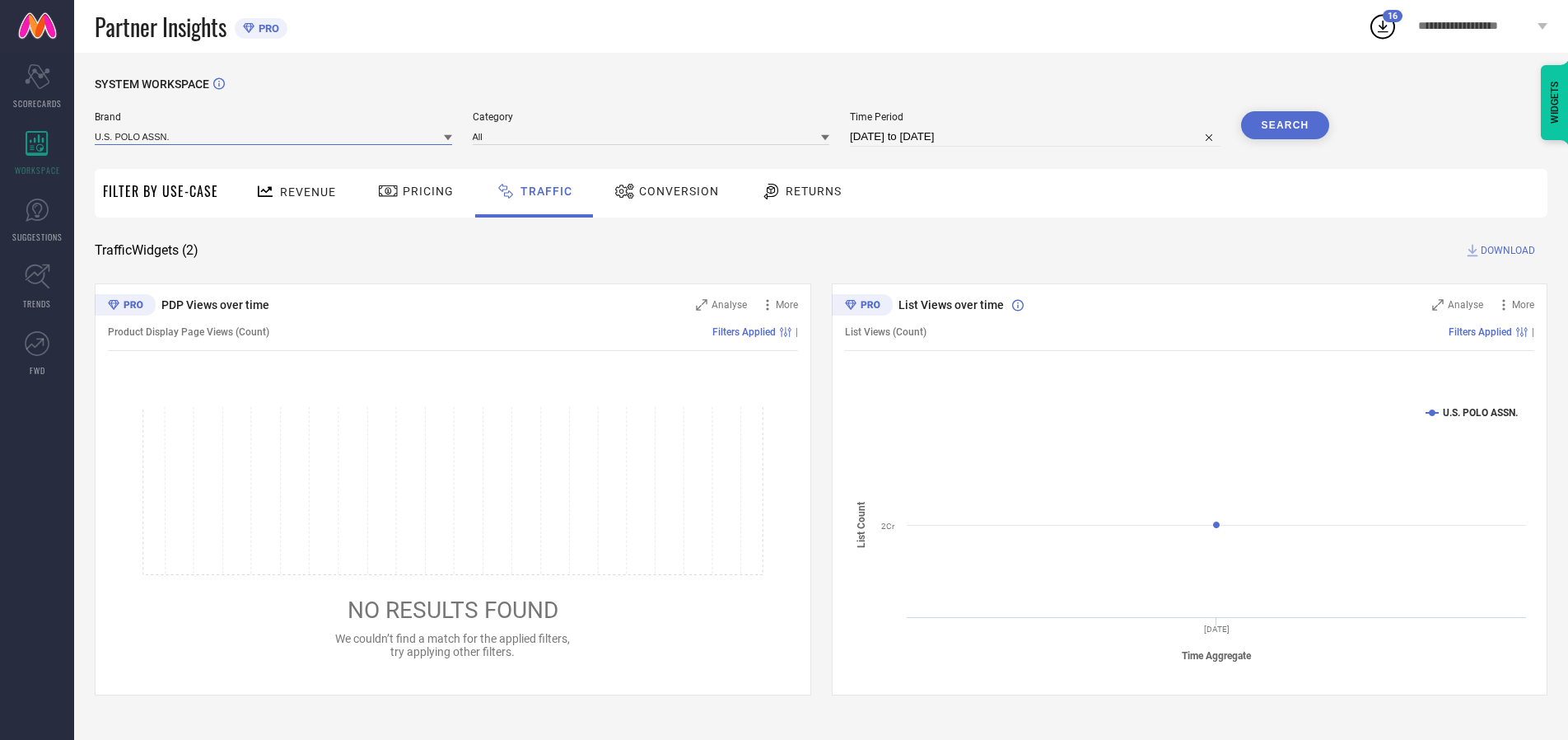
click at [274, 136] on input at bounding box center [273, 136] width 357 height 17
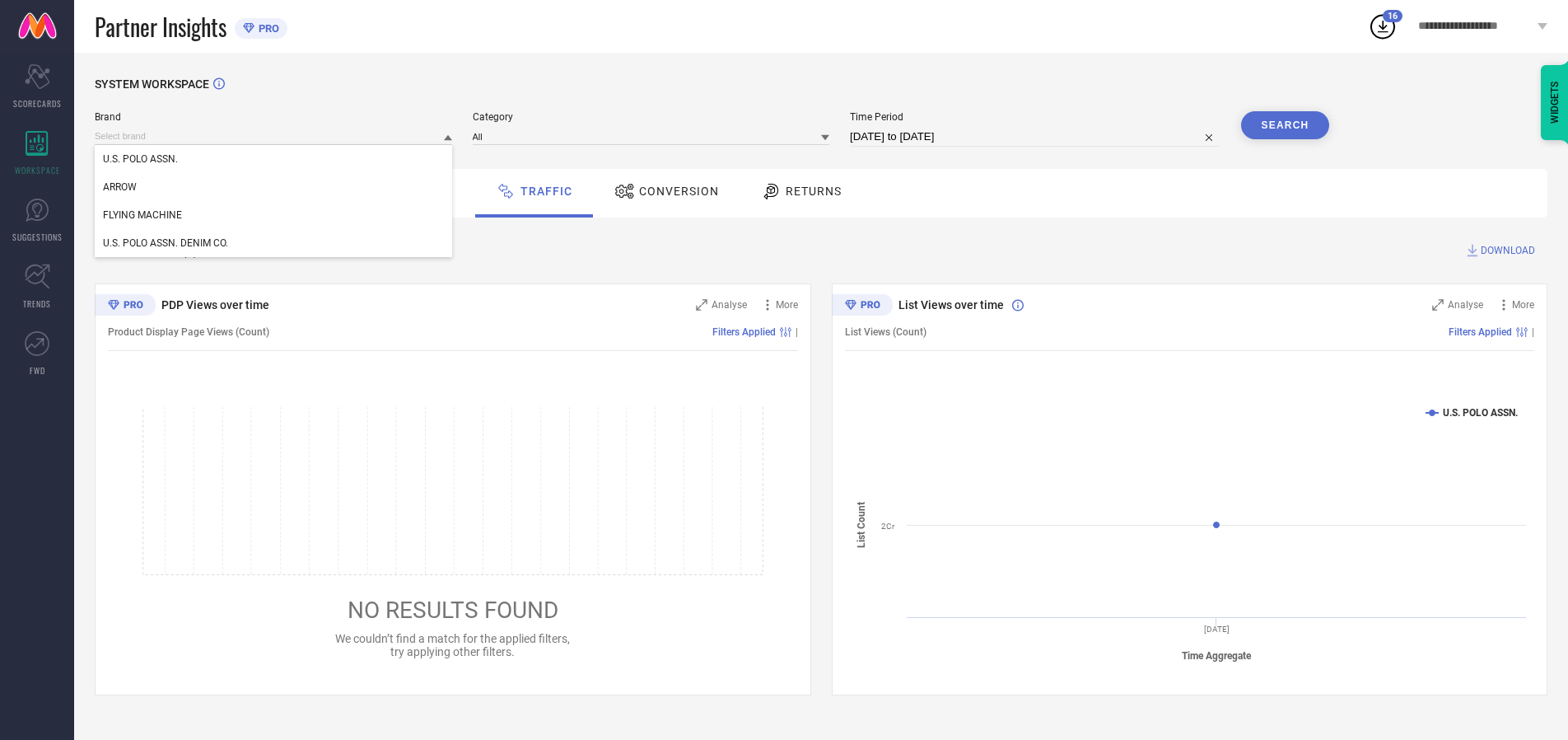
click at [274, 159] on div "U.S. POLO ASSN." at bounding box center [273, 159] width 357 height 28
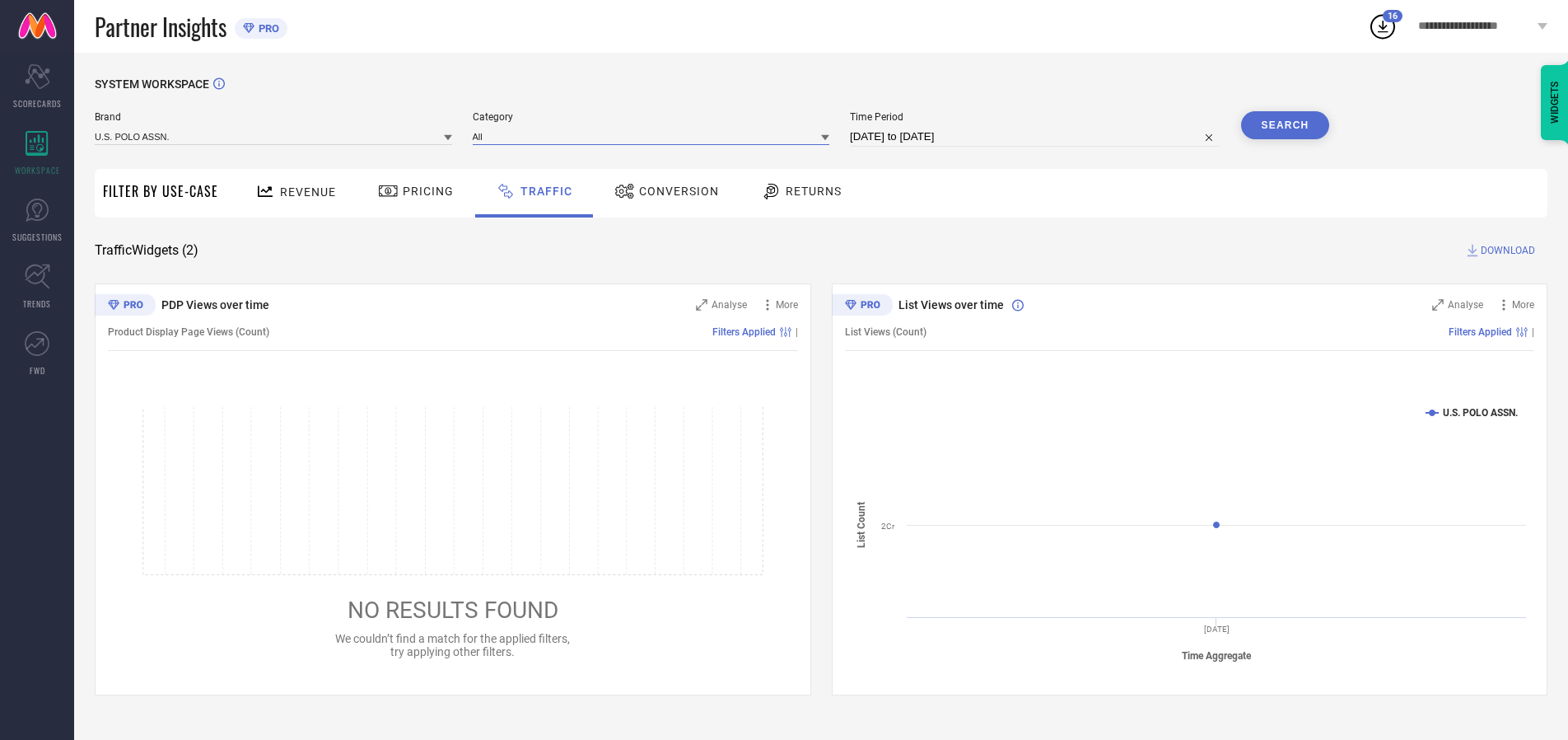
click at [655, 136] on input at bounding box center [651, 136] width 357 height 17
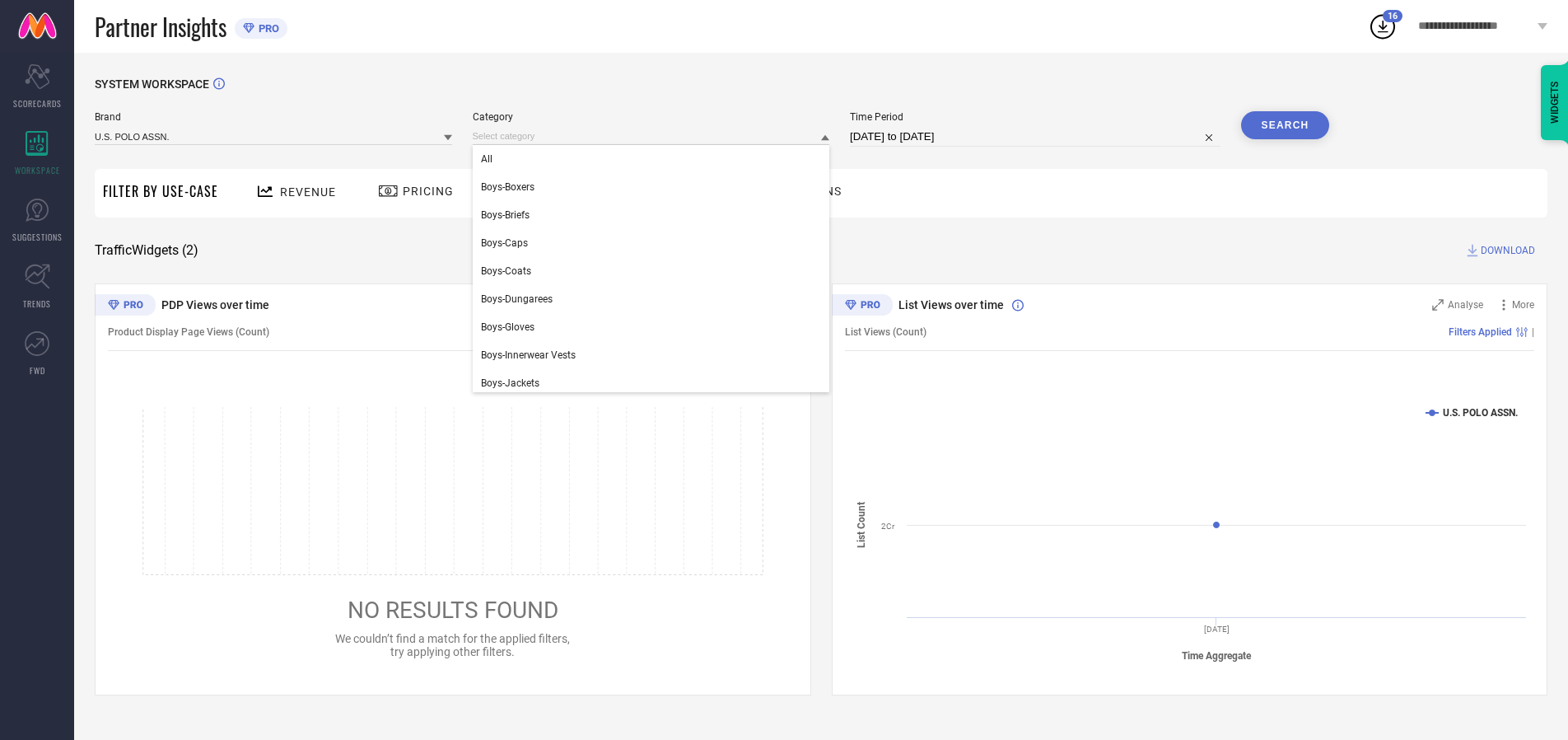
click at [655, 159] on div "All" at bounding box center [651, 159] width 357 height 28
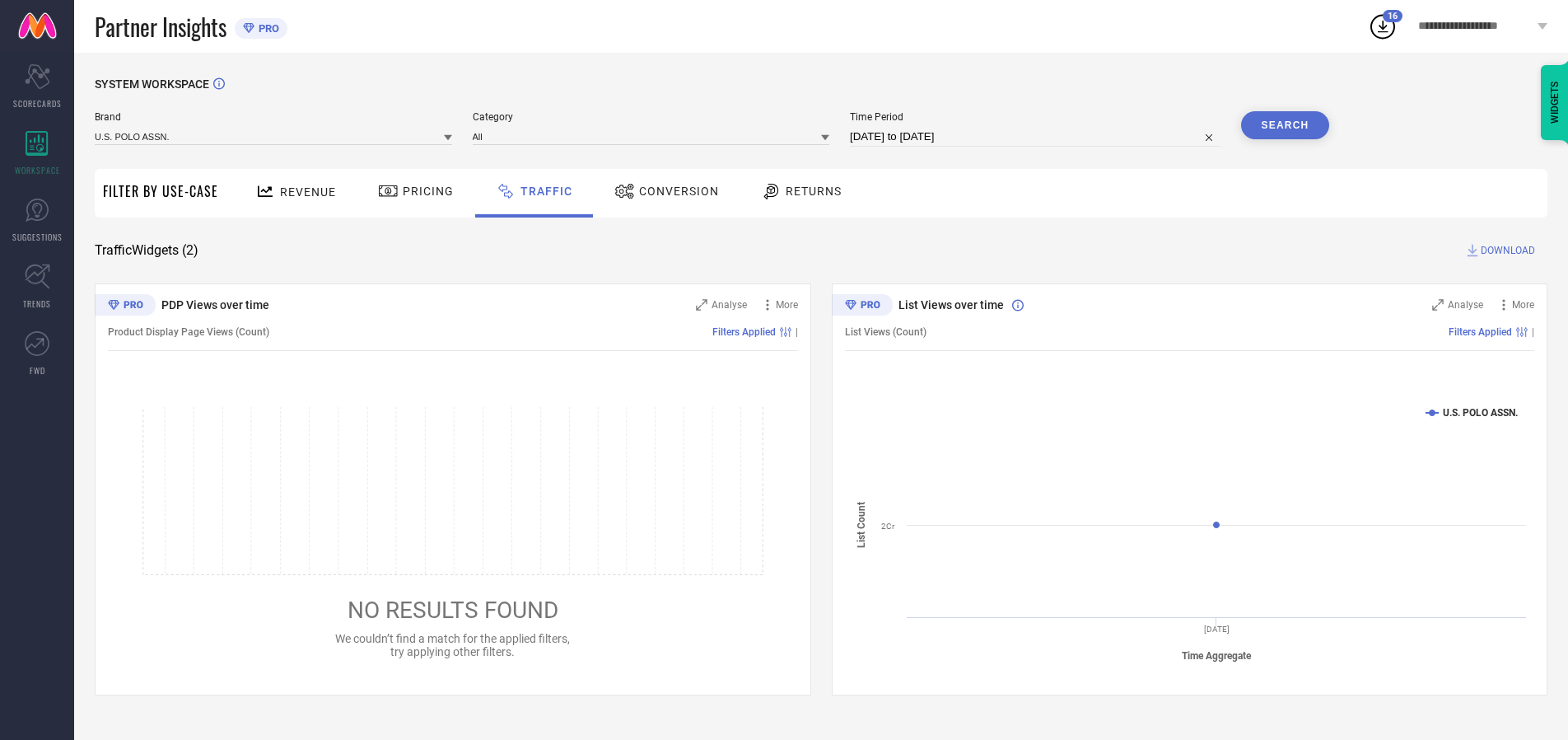
click at [1285, 125] on button "Search" at bounding box center [1285, 125] width 89 height 28
click at [1506, 251] on span "DOWNLOAD" at bounding box center [1508, 251] width 55 height 17
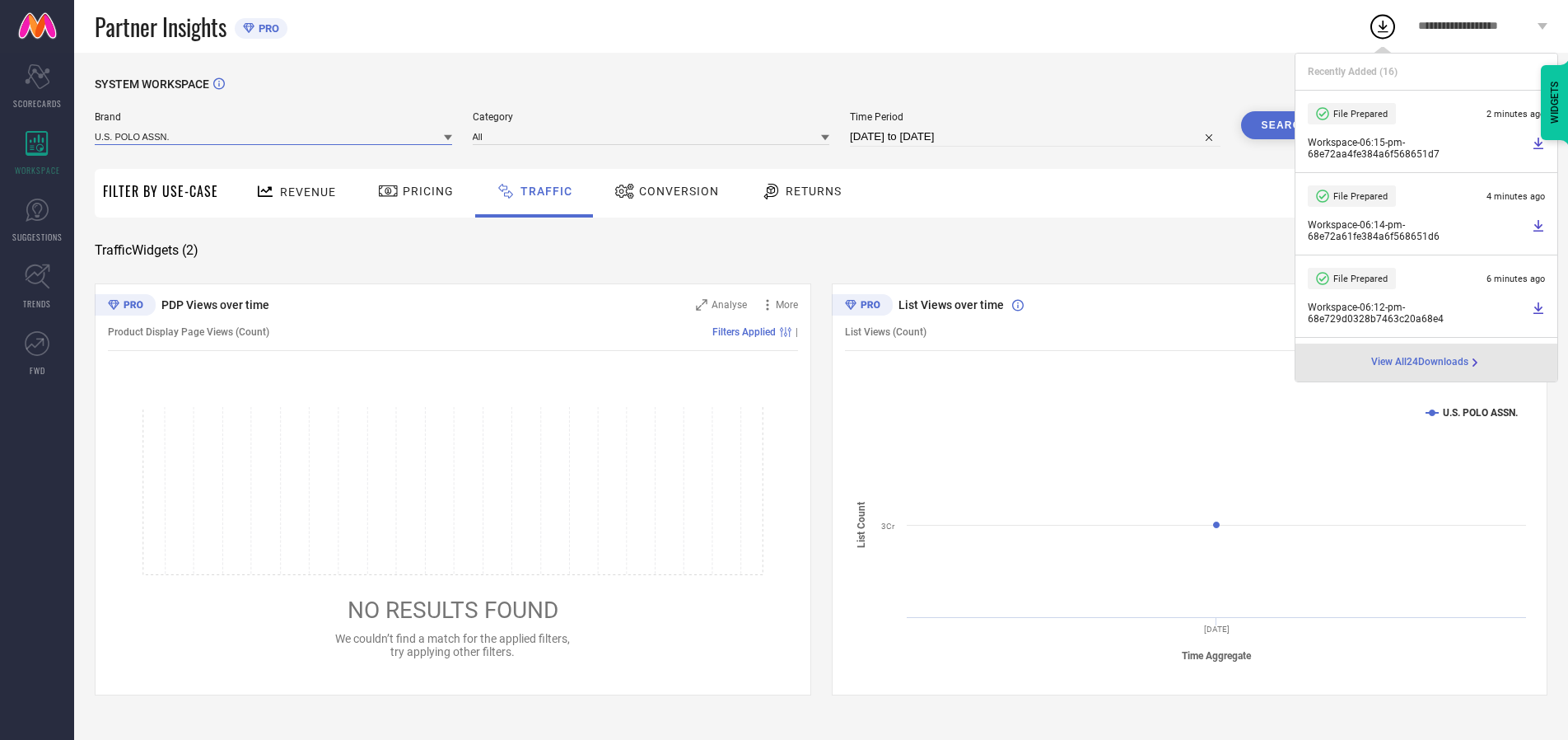
click at [274, 136] on input at bounding box center [273, 136] width 357 height 17
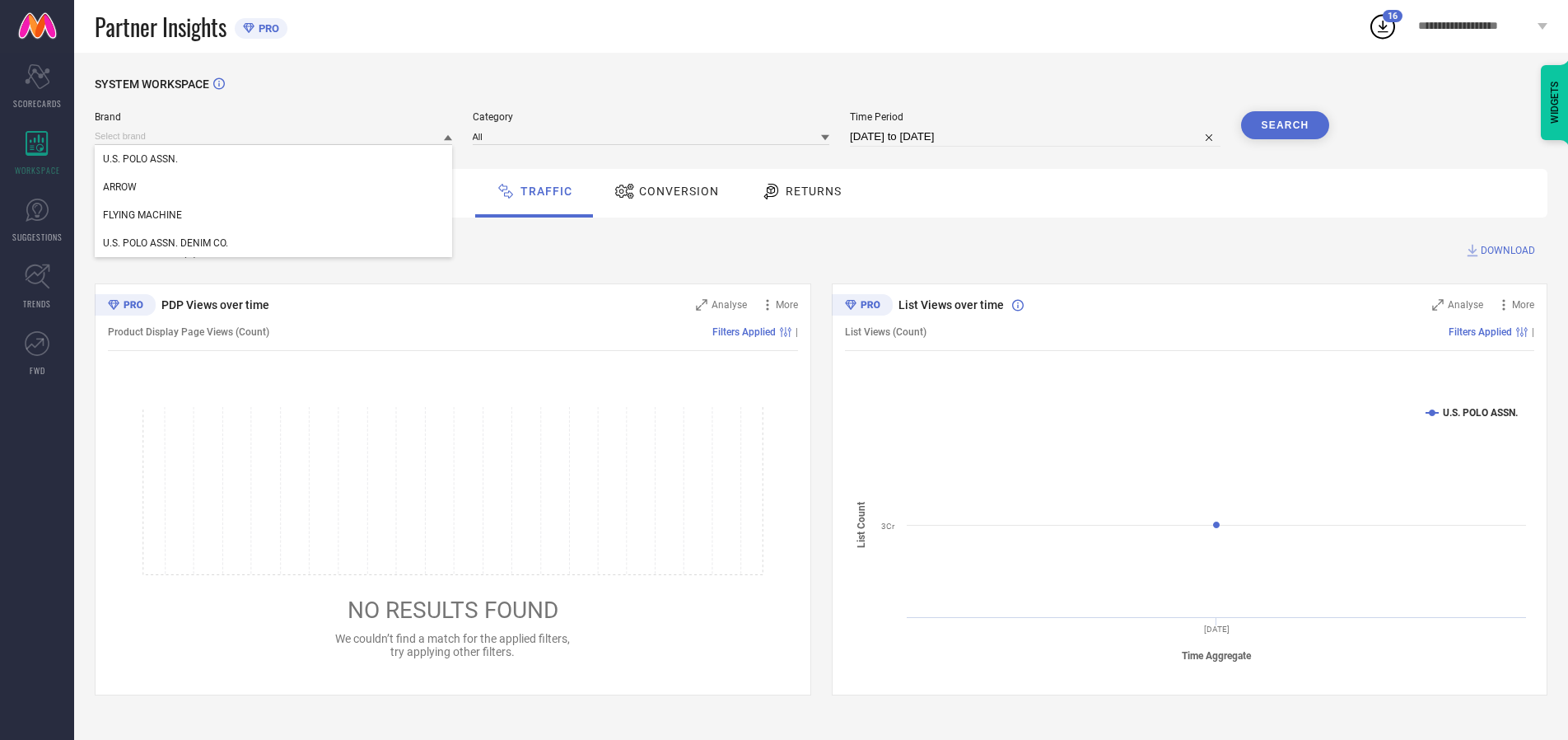
click at [274, 243] on div "U.S. POLO ASSN. DENIM CO." at bounding box center [273, 243] width 357 height 28
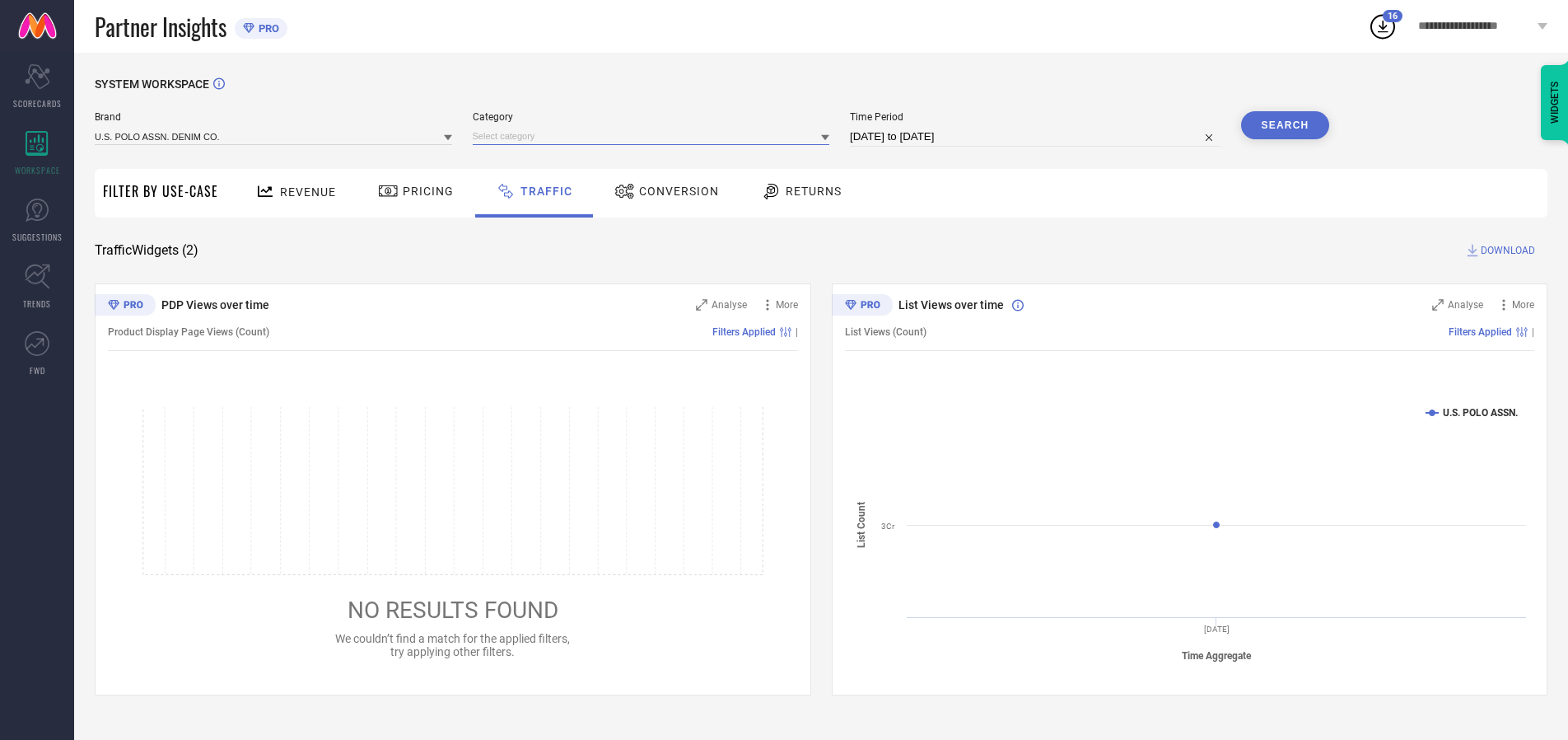
click at [655, 136] on input at bounding box center [651, 136] width 357 height 17
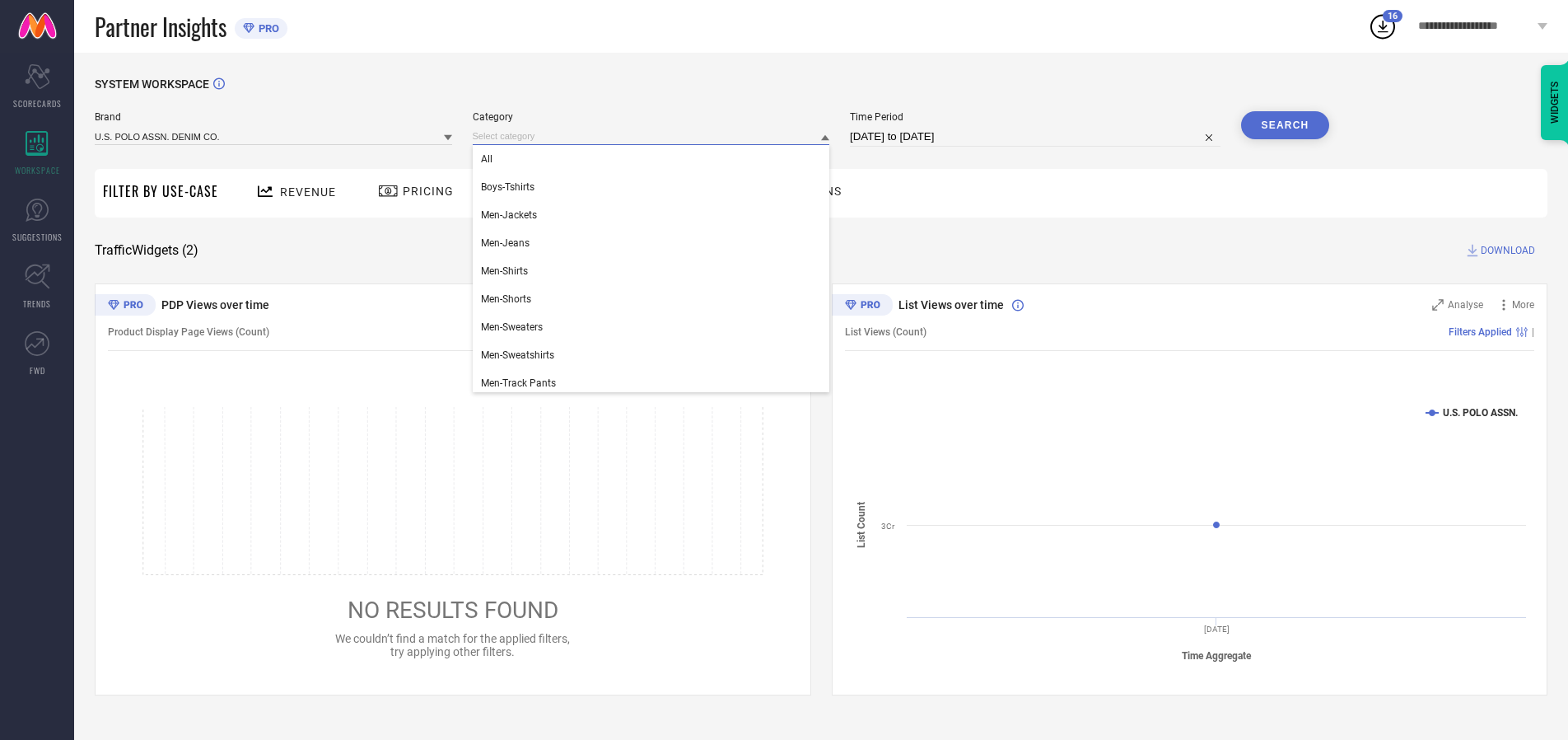
click at [655, 159] on div "All" at bounding box center [651, 159] width 357 height 28
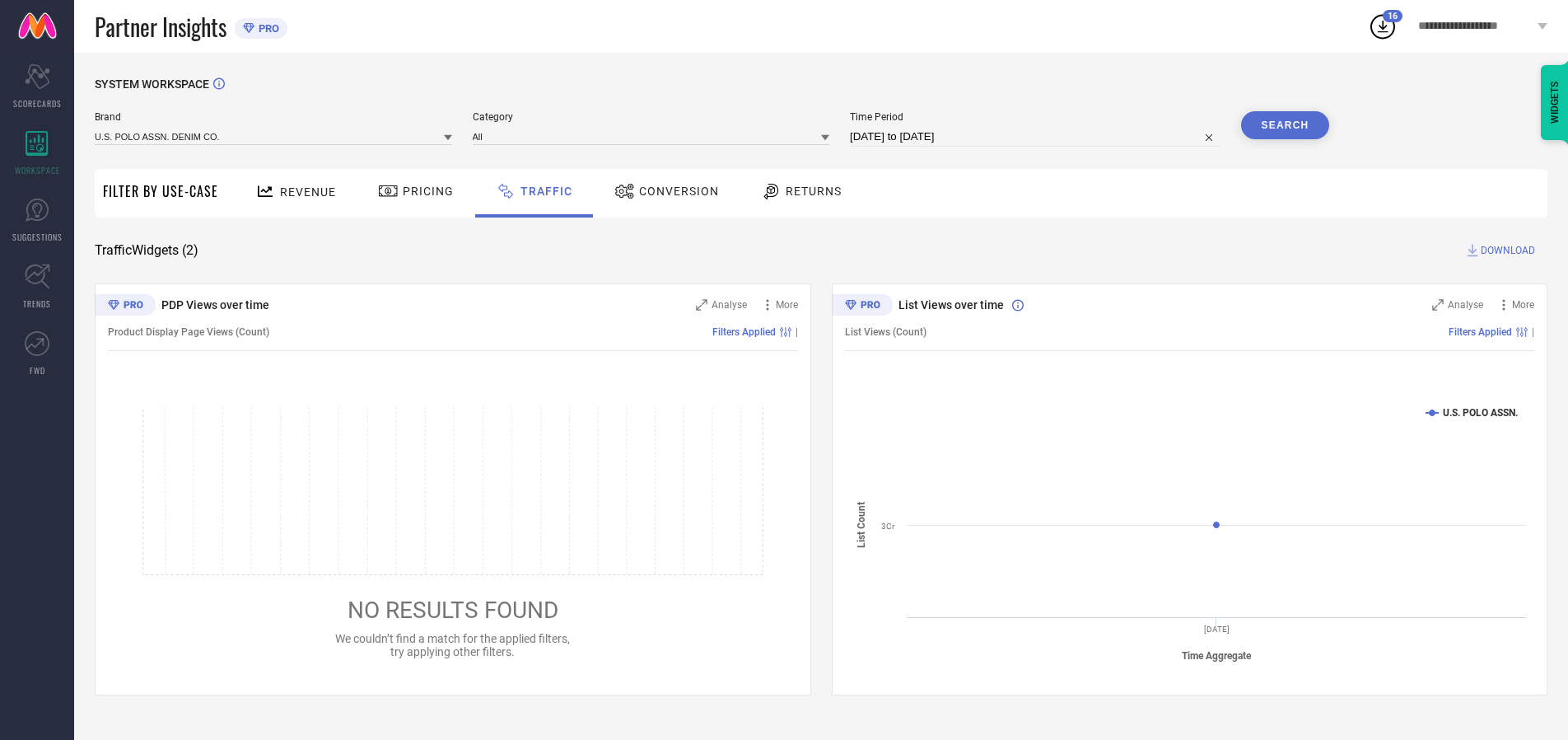
click at [1285, 125] on button "Search" at bounding box center [1285, 125] width 89 height 28
click at [1506, 251] on span "DOWNLOAD" at bounding box center [1508, 251] width 55 height 17
click at [1038, 137] on input at bounding box center [1035, 137] width 371 height 20
select select "9"
select select "2025"
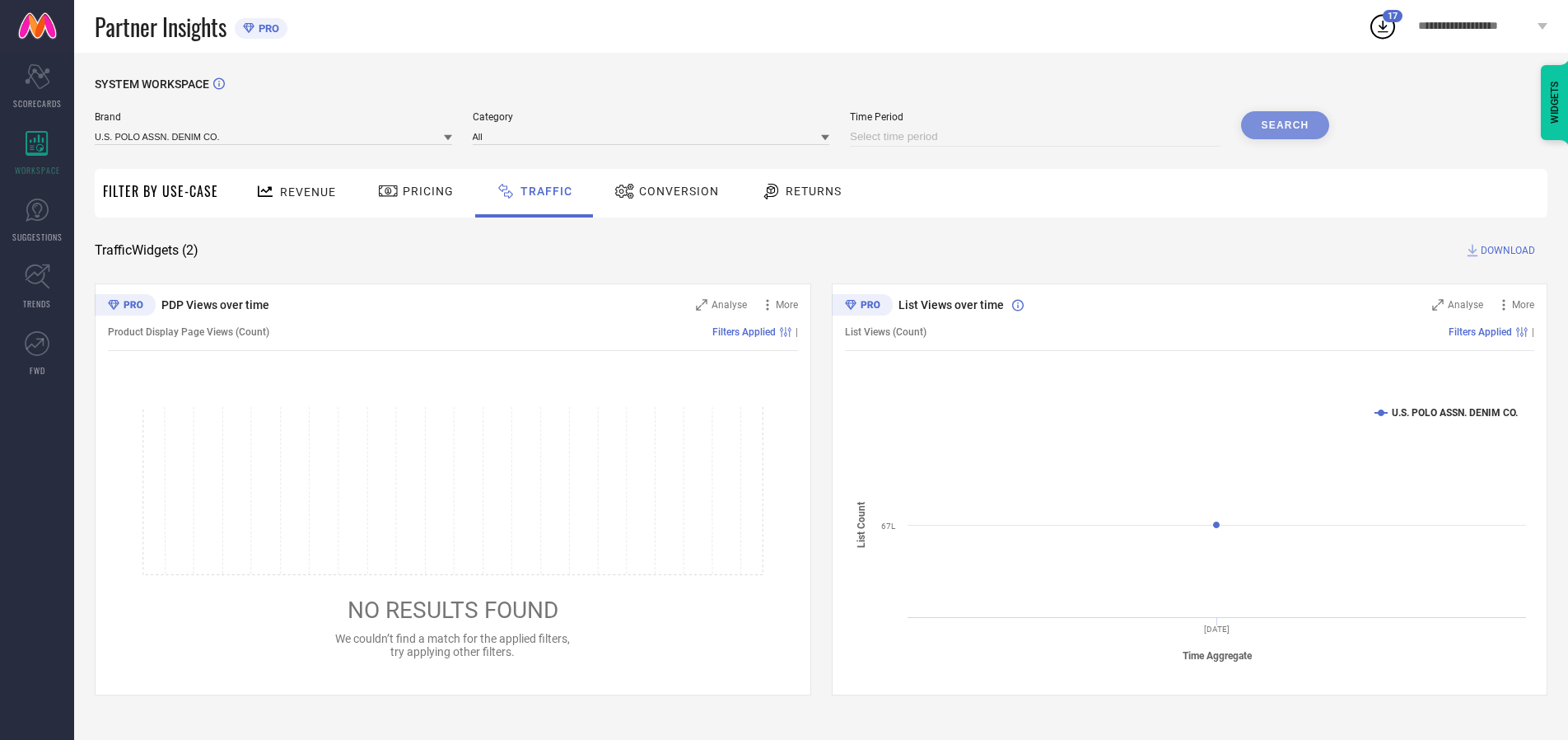
select select "10"
select select "2025"
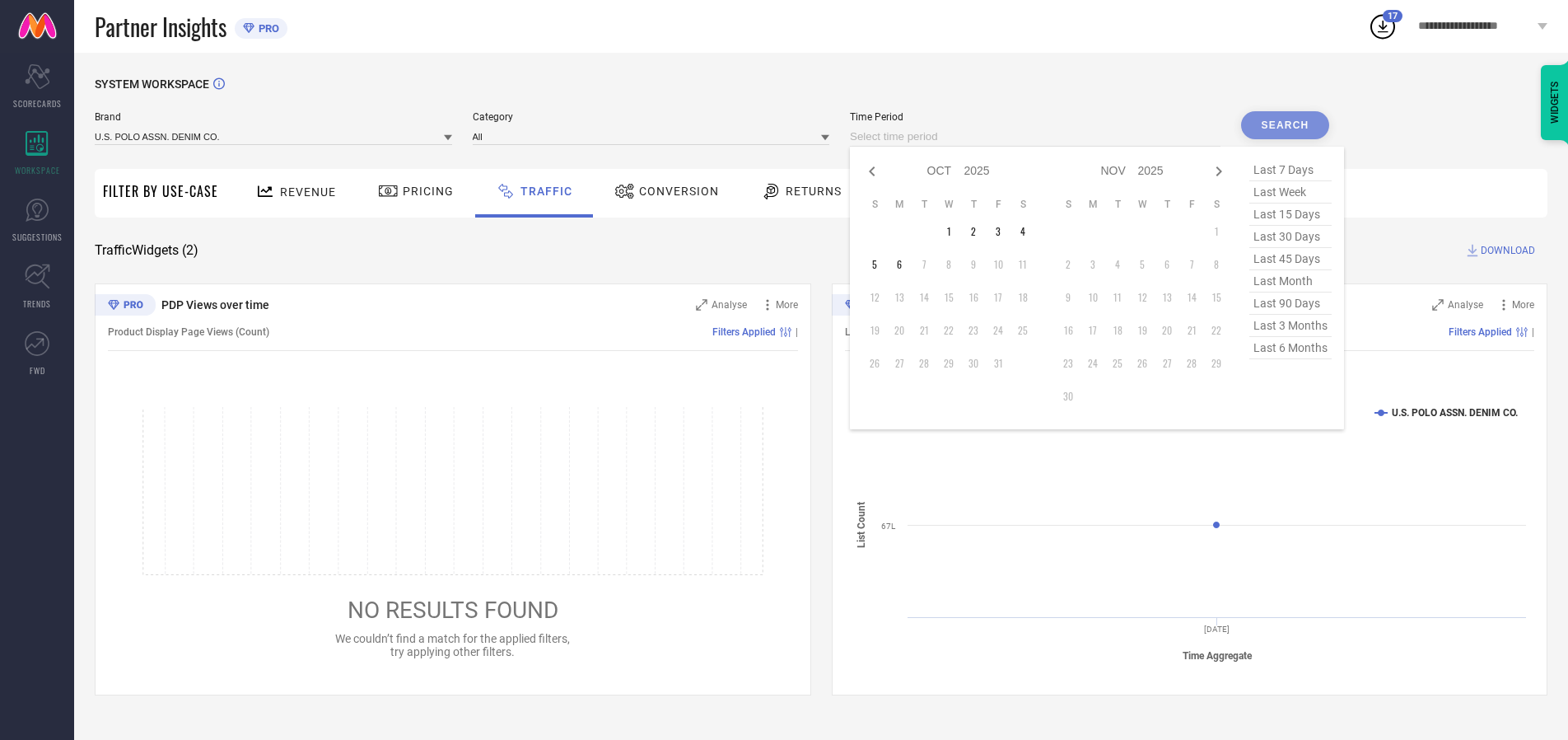
click at [905, 265] on td "6" at bounding box center [900, 265] width 25 height 25
type input "[DATE] to [DATE]"
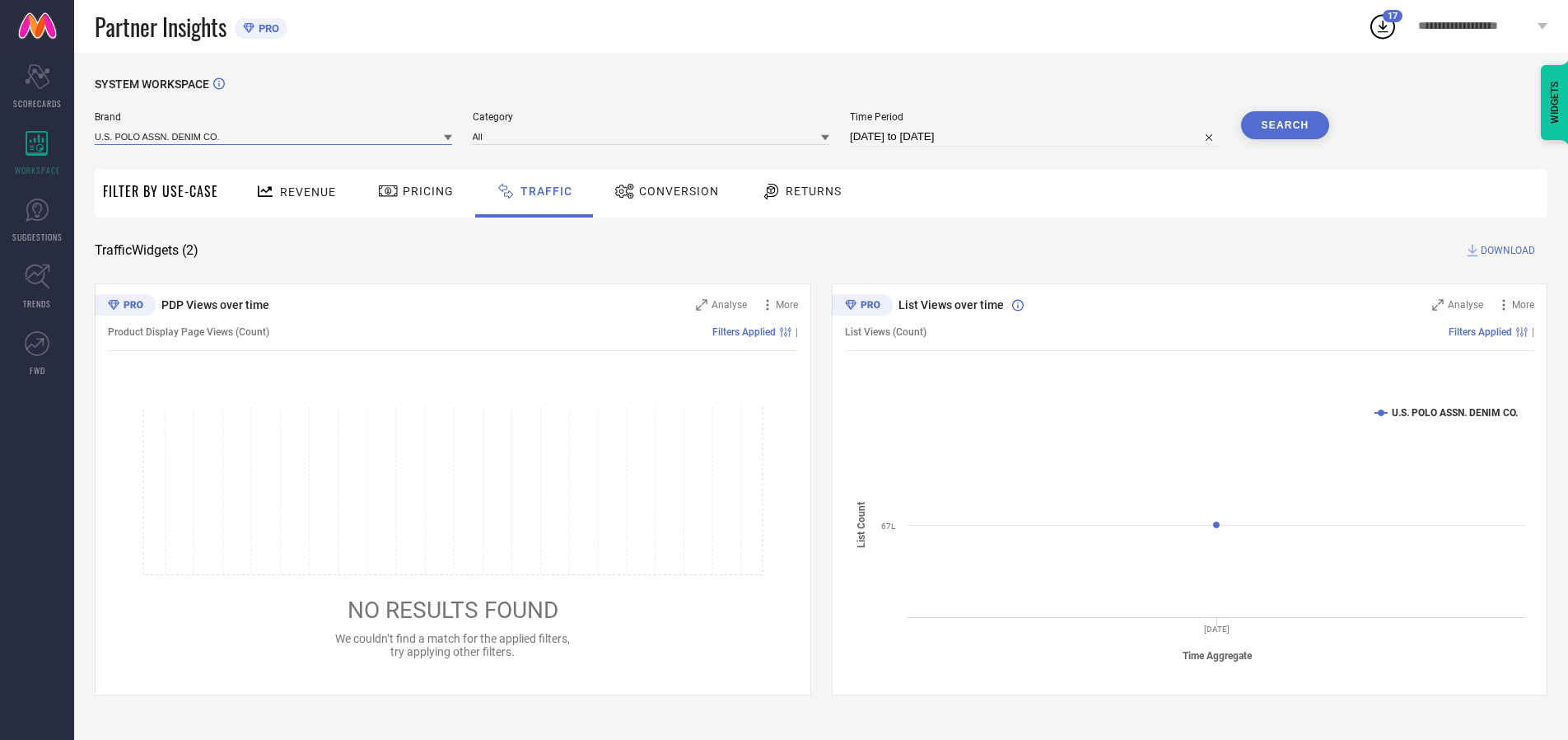
click at [274, 136] on input at bounding box center [273, 136] width 357 height 17
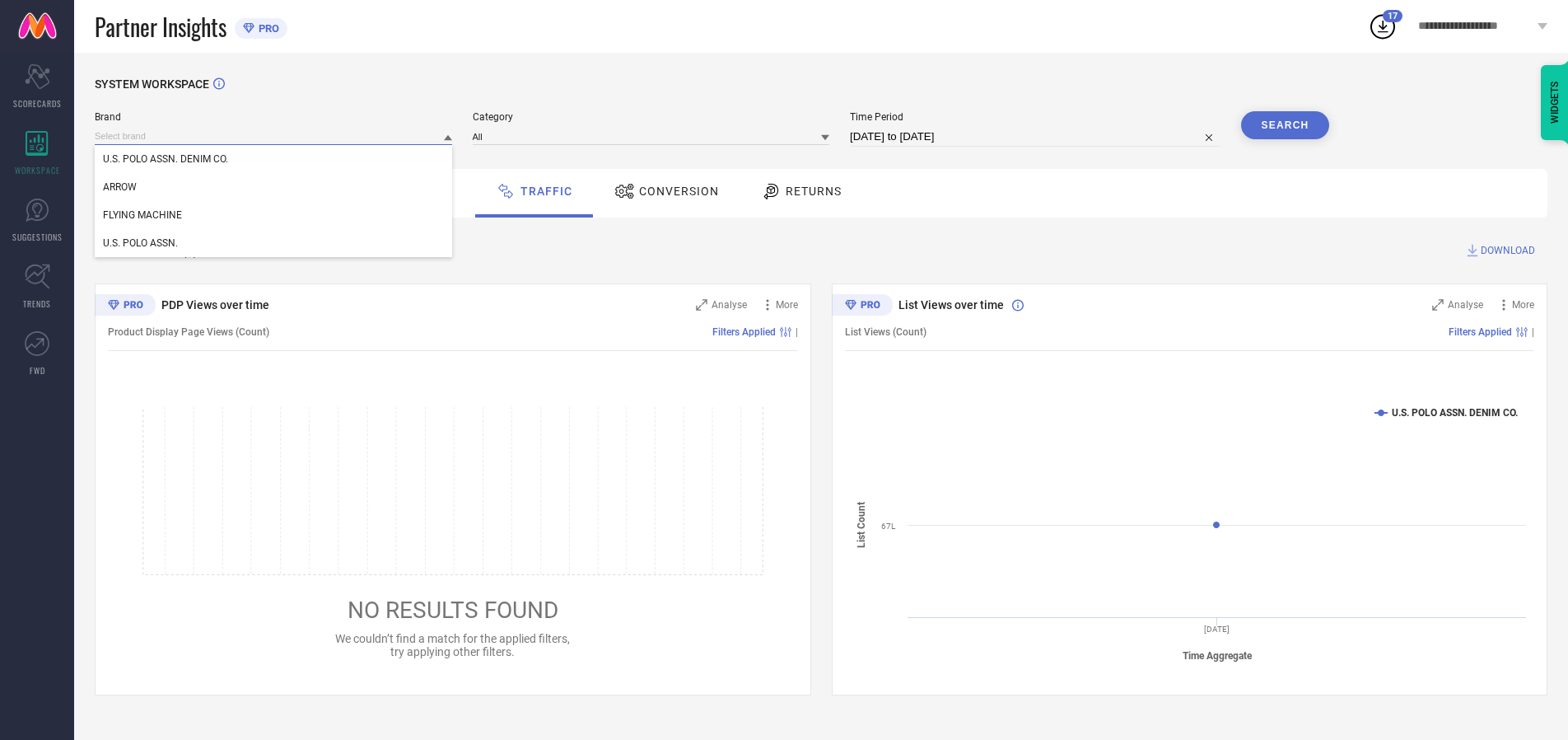
click at [274, 136] on input at bounding box center [273, 136] width 357 height 17
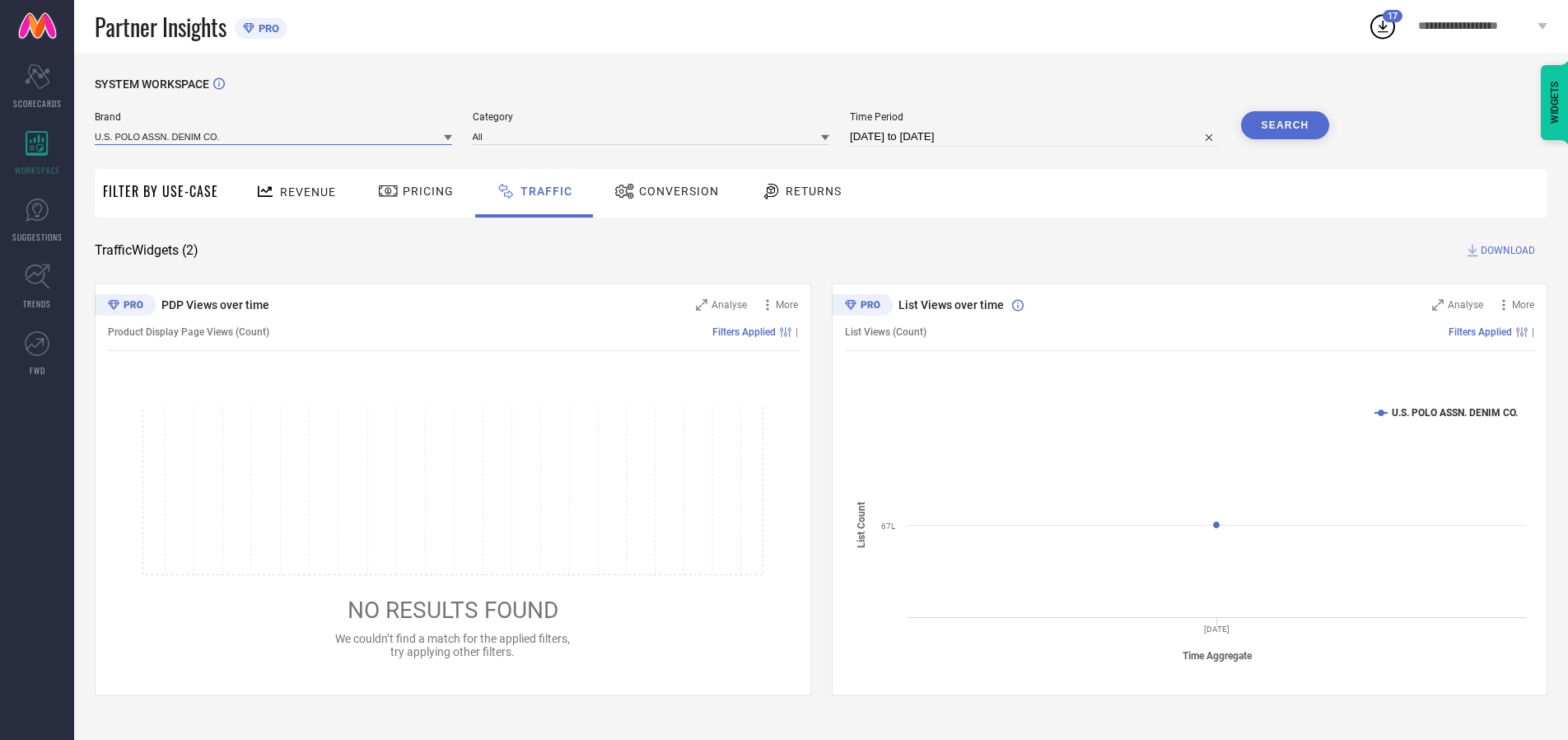
click at [274, 136] on input at bounding box center [273, 136] width 357 height 17
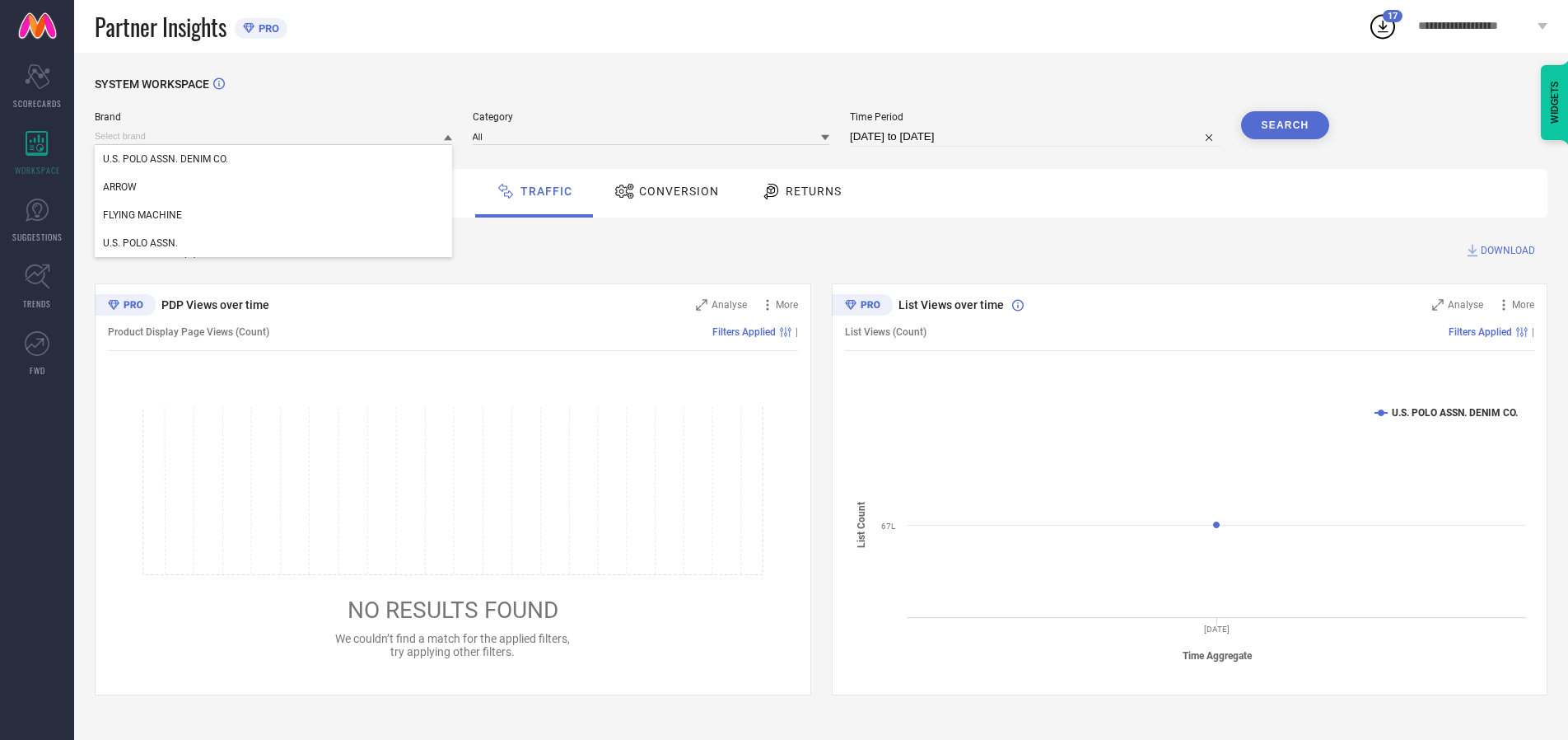
click at [274, 159] on div "U.S. POLO ASSN. DENIM CO." at bounding box center [273, 159] width 357 height 28
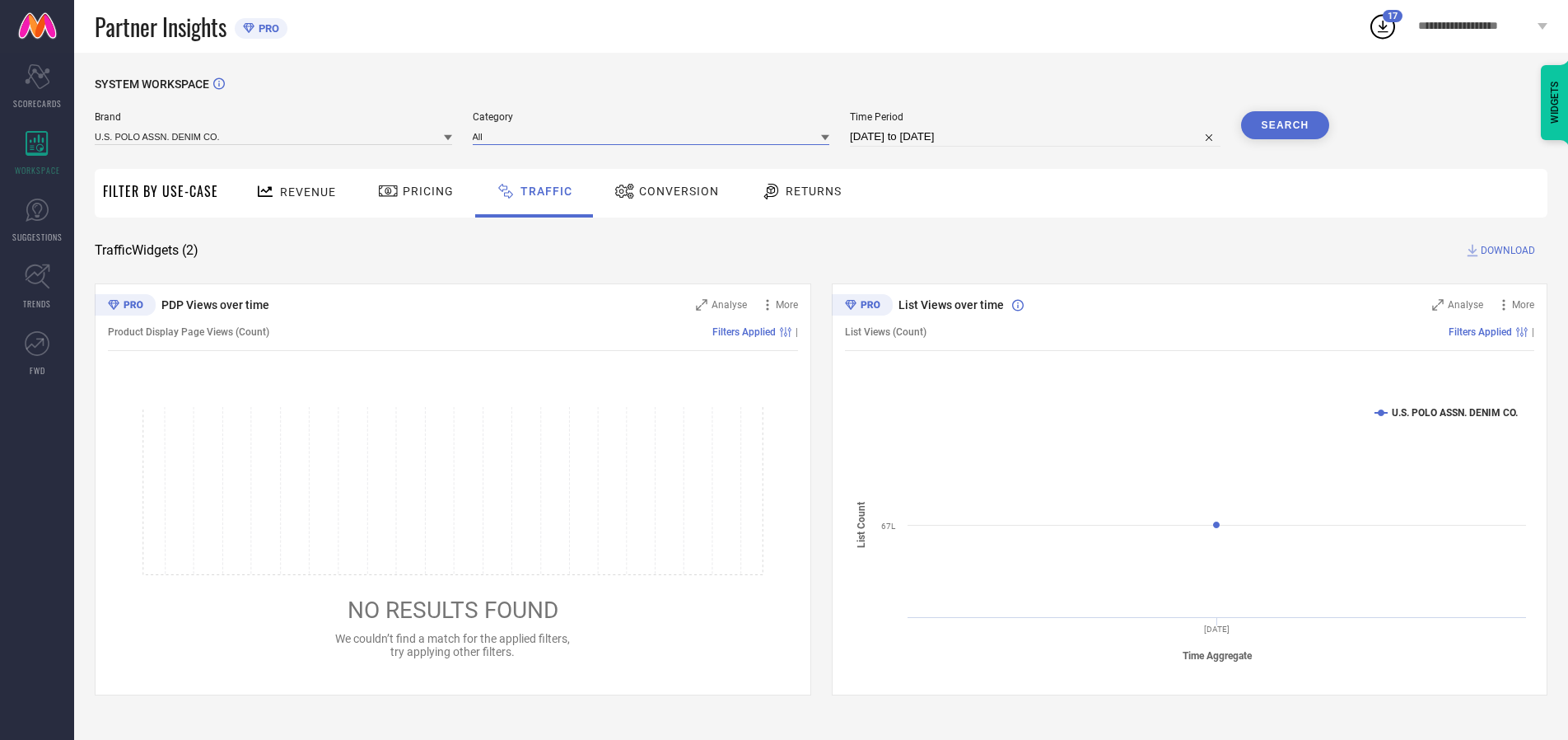
click at [655, 136] on input at bounding box center [651, 136] width 357 height 17
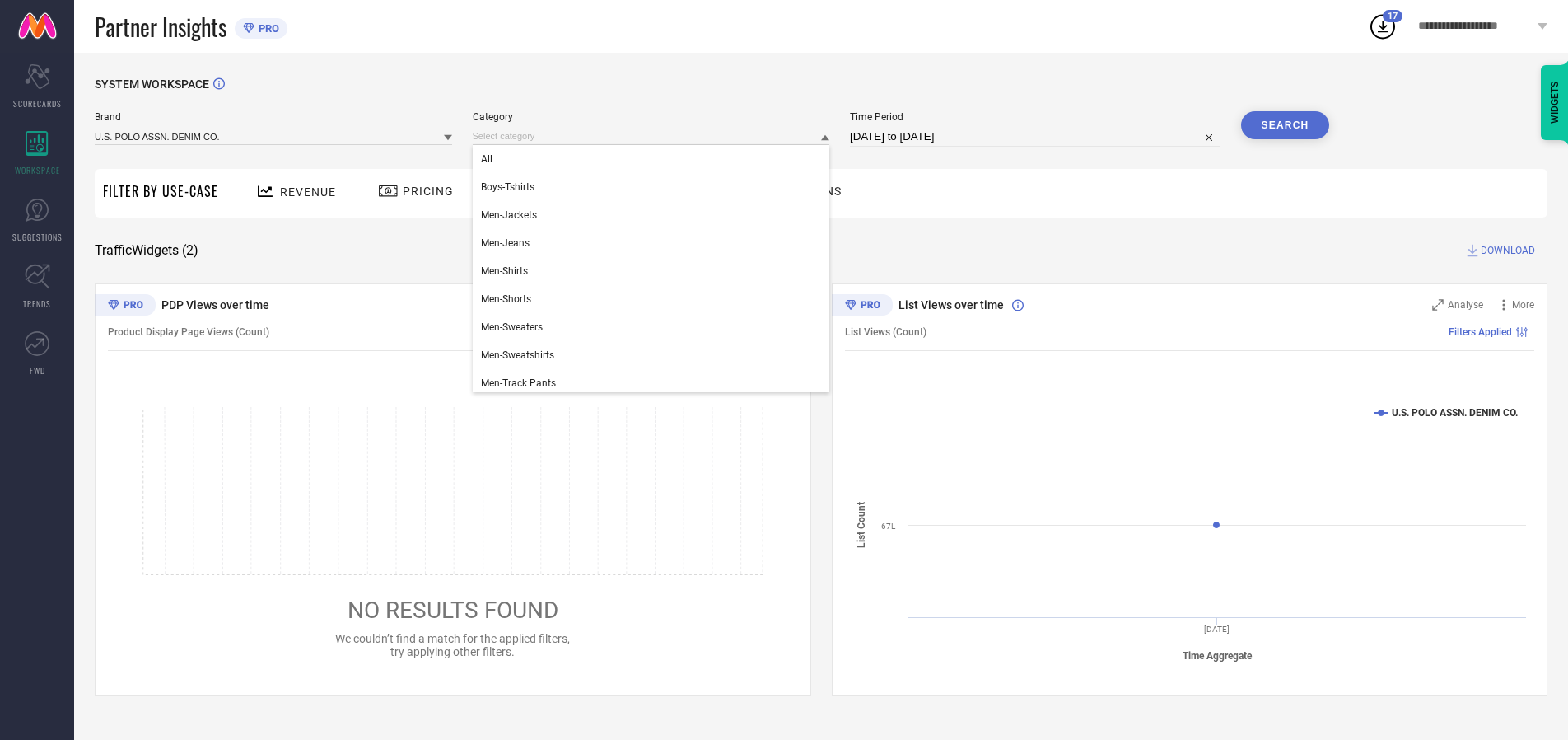
click at [655, 159] on div "All" at bounding box center [651, 159] width 357 height 28
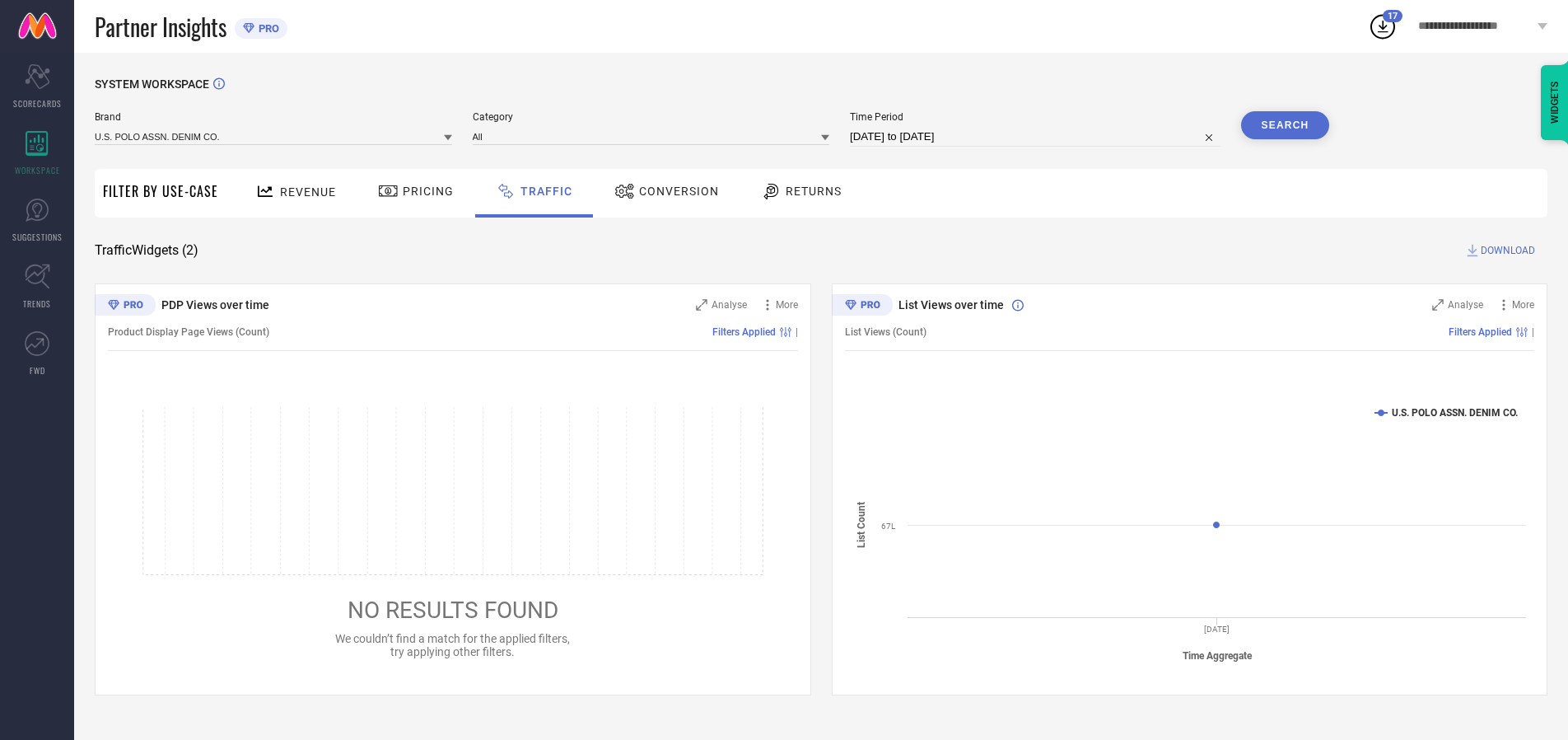
click at [1285, 125] on button "Search" at bounding box center [1285, 125] width 89 height 28
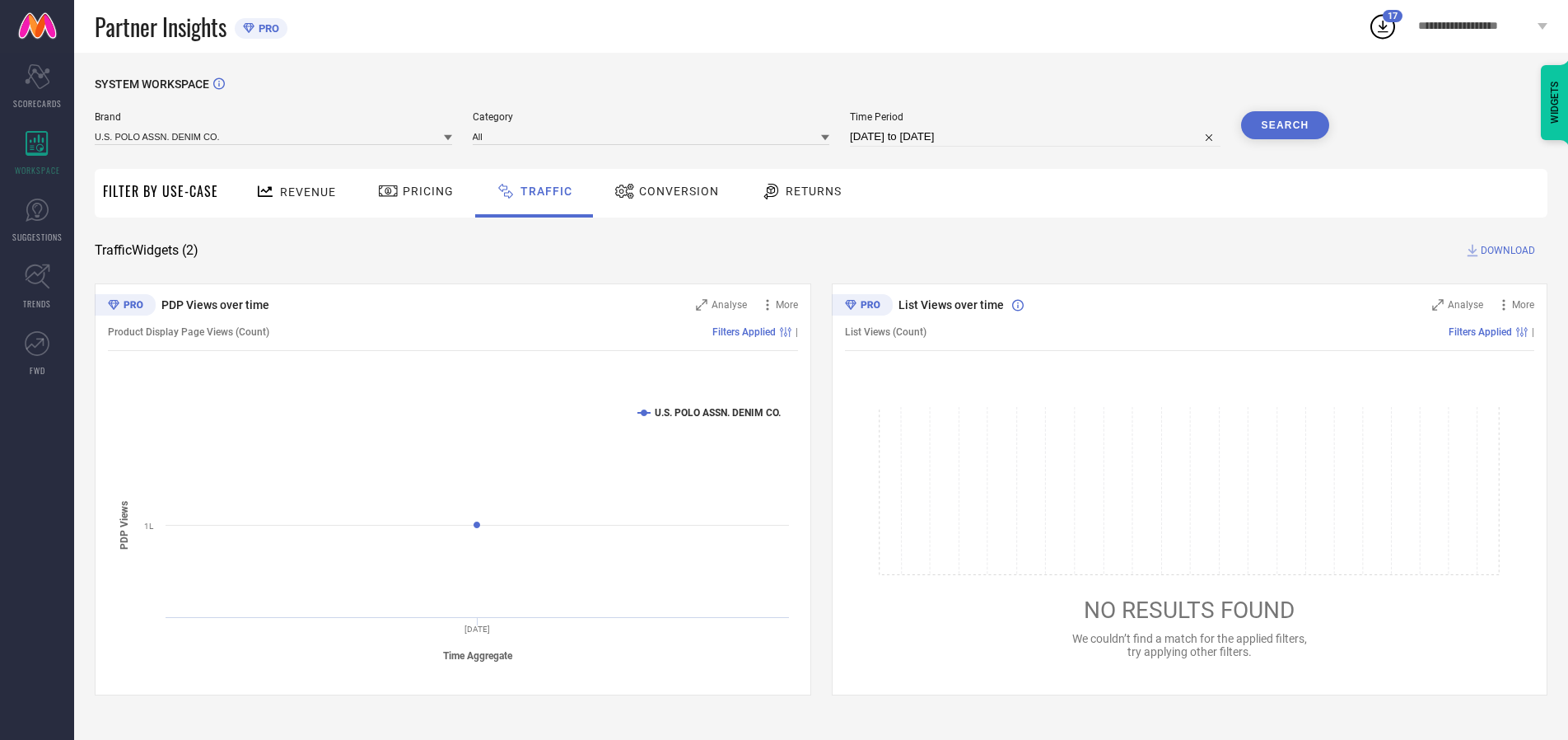
click at [1506, 251] on span "DOWNLOAD" at bounding box center [1508, 251] width 55 height 17
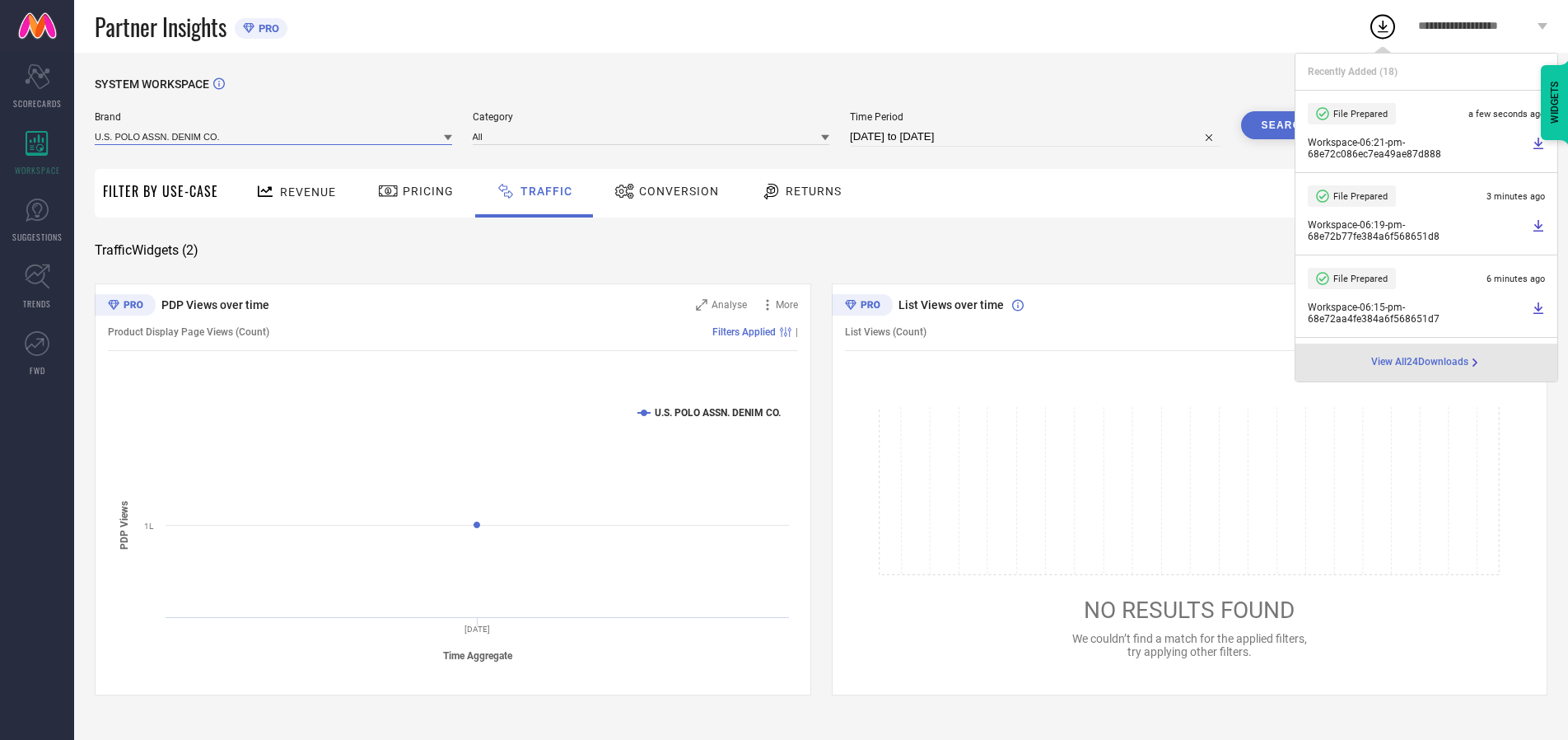
click at [274, 136] on input at bounding box center [273, 136] width 357 height 17
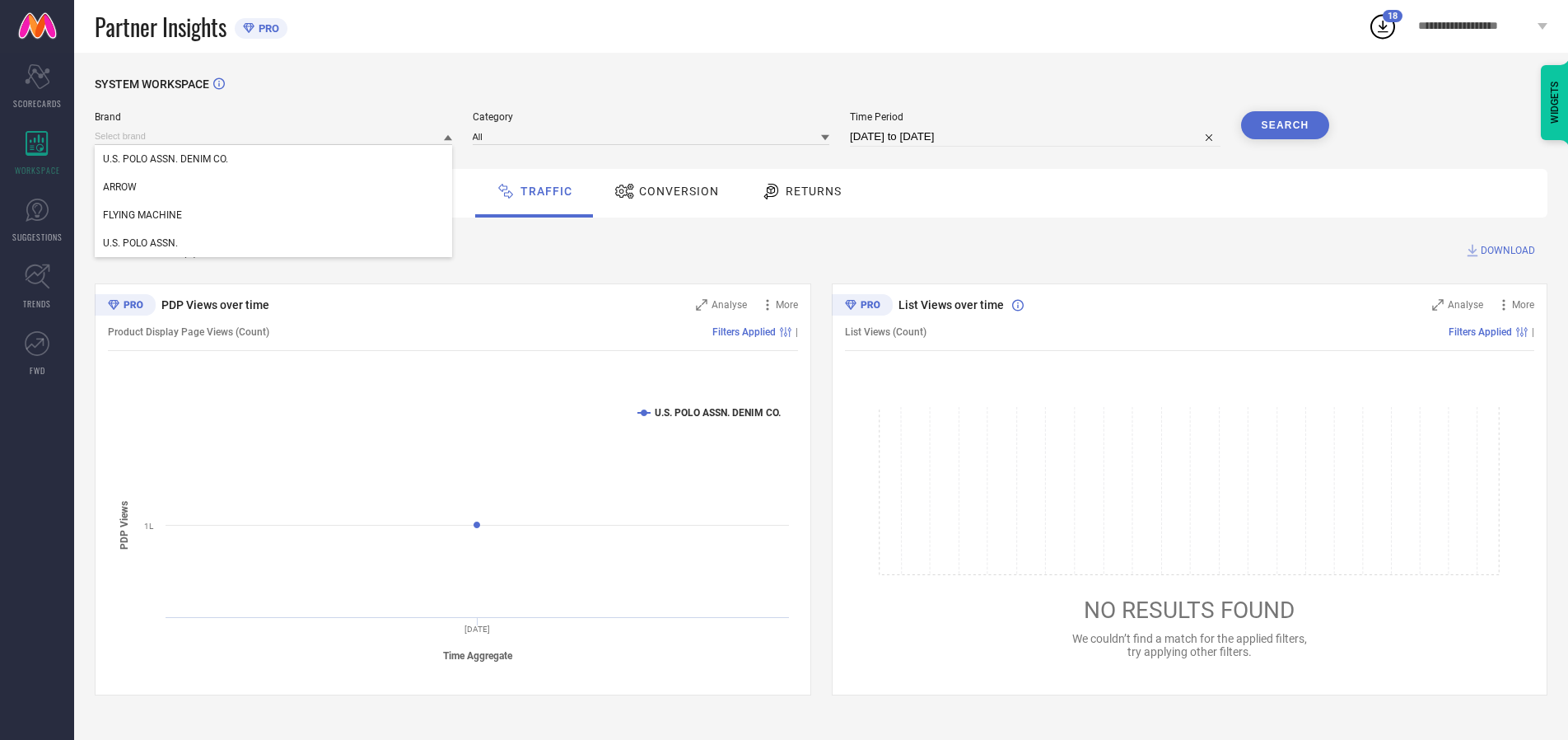
click at [274, 243] on div "U.S. POLO ASSN." at bounding box center [273, 243] width 357 height 28
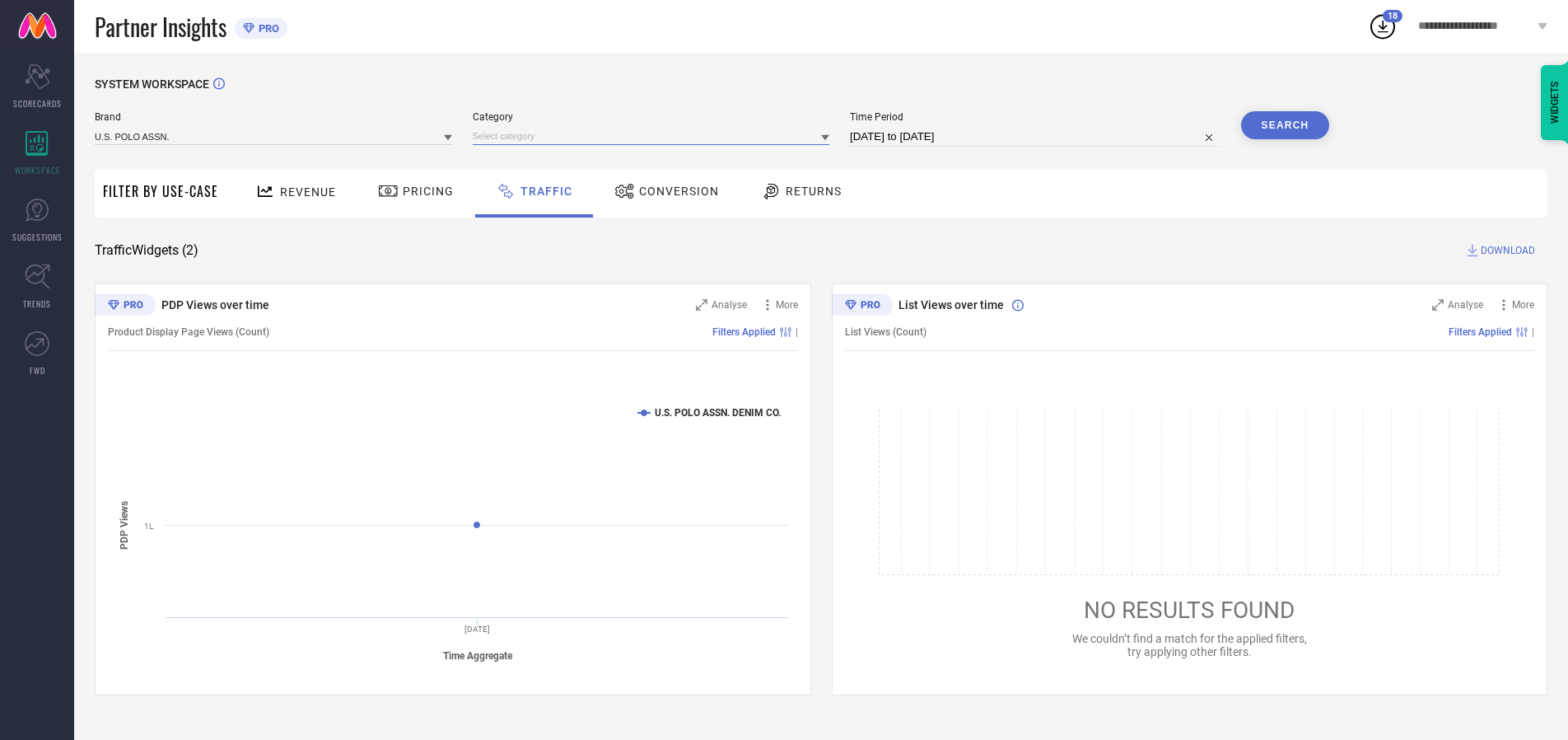
click at [655, 136] on input at bounding box center [651, 136] width 357 height 17
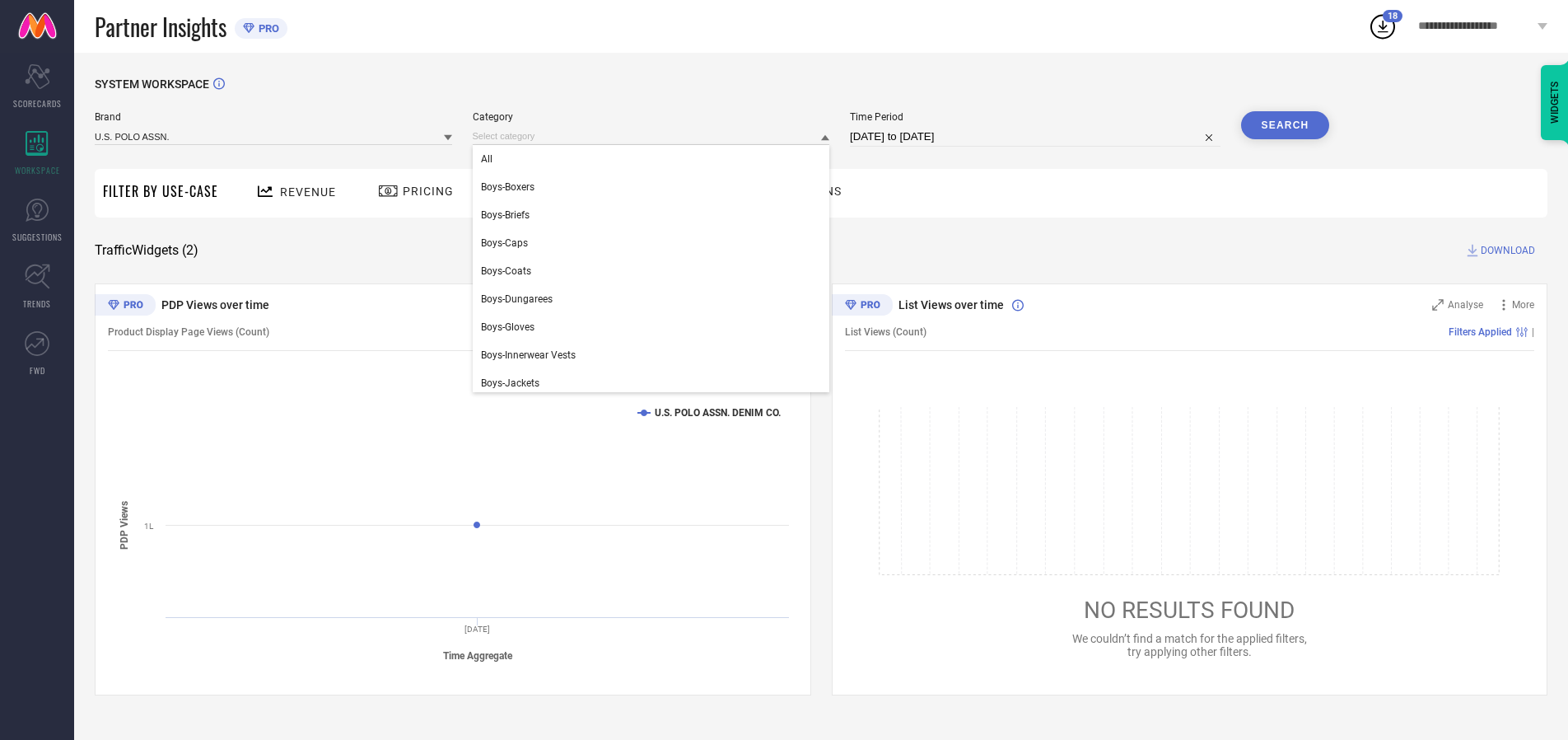
click at [655, 159] on div "All" at bounding box center [651, 159] width 357 height 28
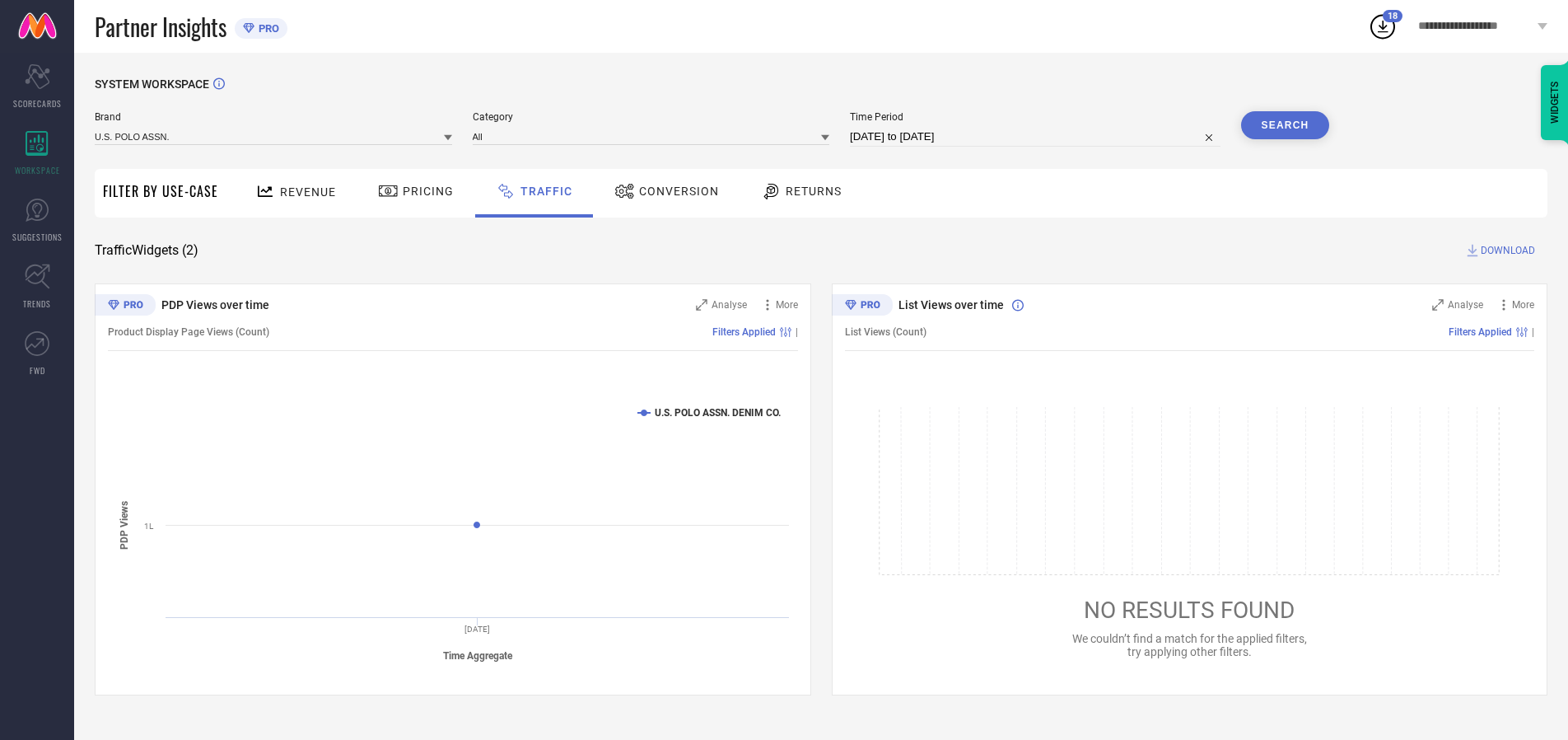
click at [1285, 125] on button "Search" at bounding box center [1285, 125] width 89 height 28
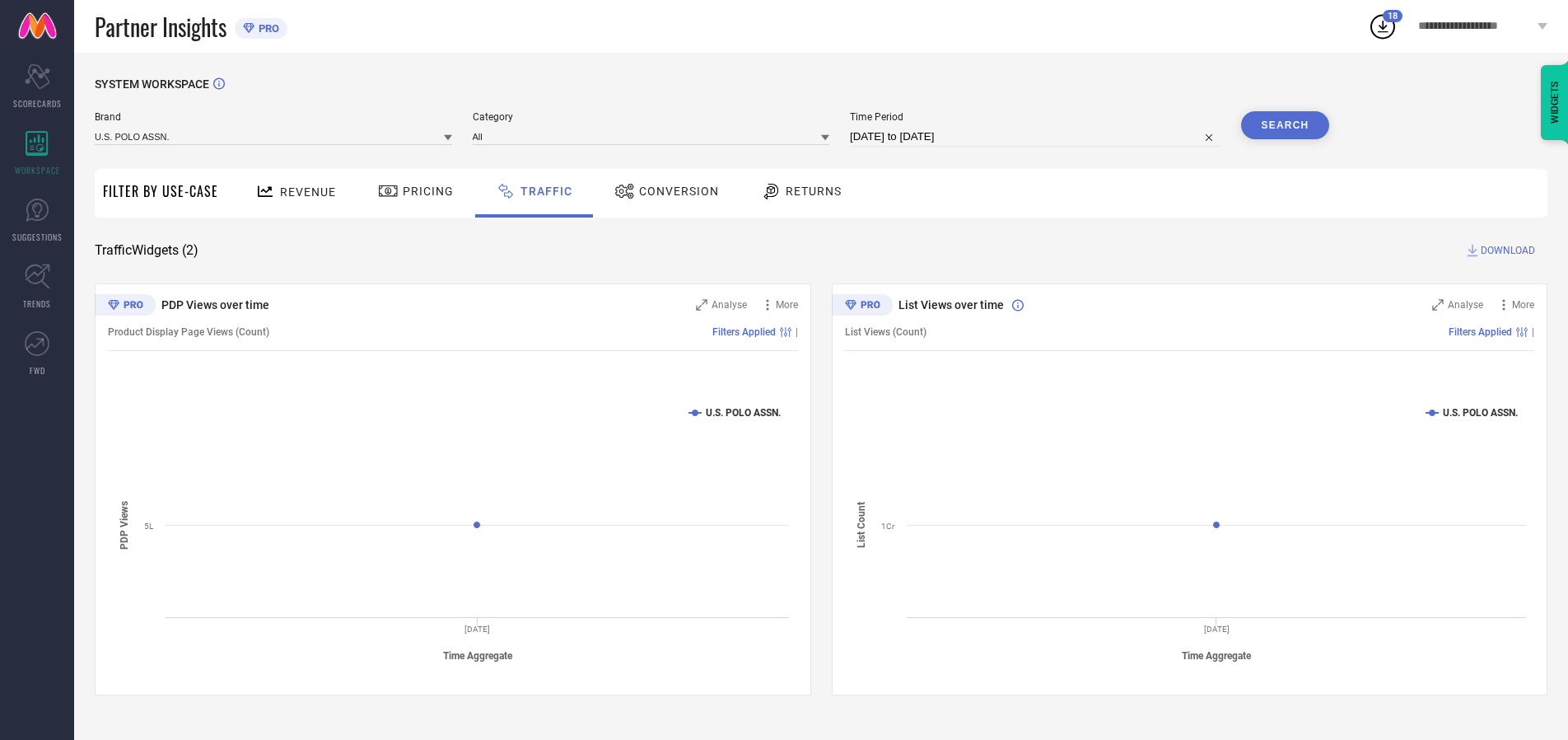
click at [1506, 251] on span "DOWNLOAD" at bounding box center [1508, 251] width 55 height 17
